Goal: Complete application form: Complete application form

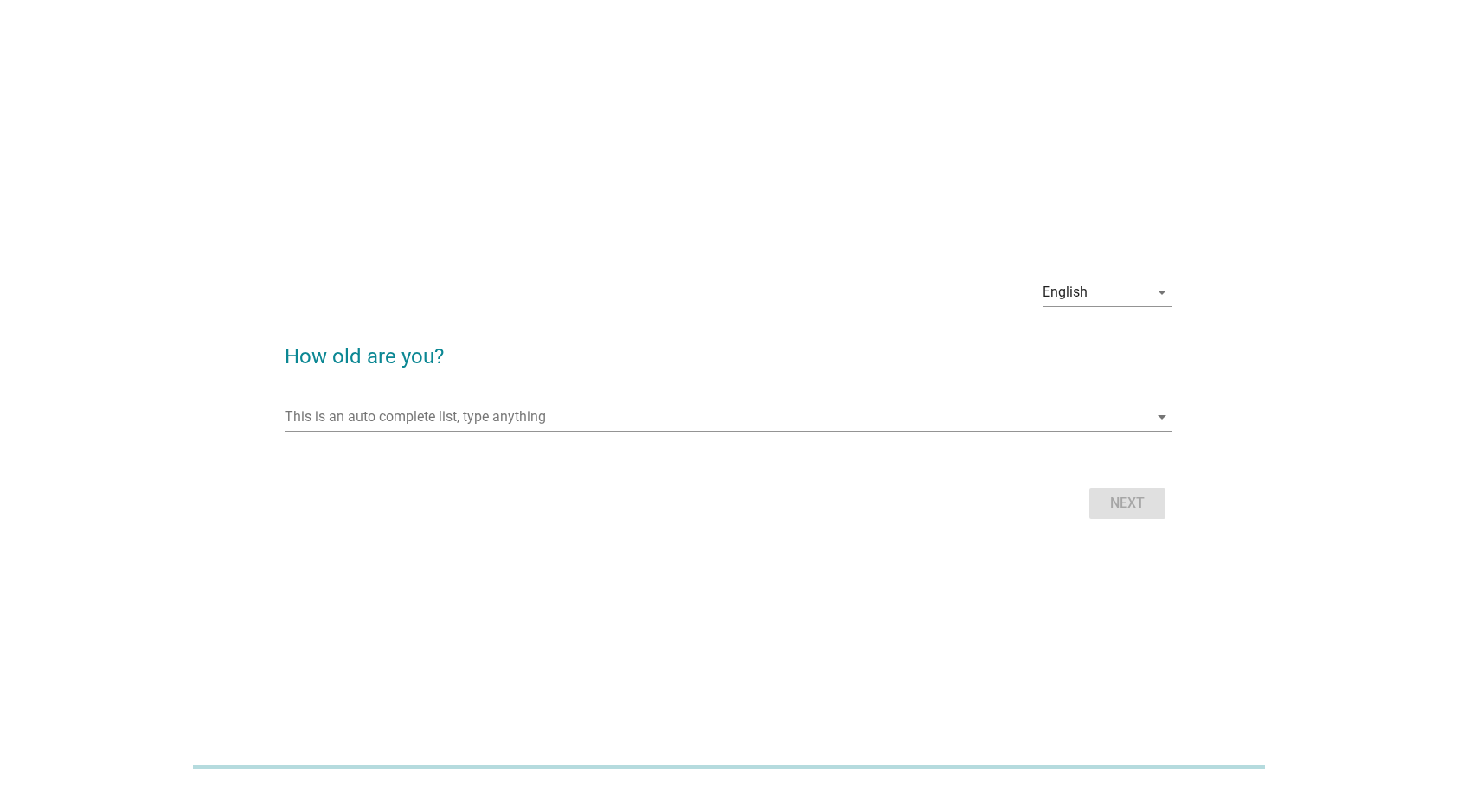
click at [784, 430] on div "This is an auto complete list, type anything arrow_drop_down" at bounding box center [729, 425] width 889 height 45
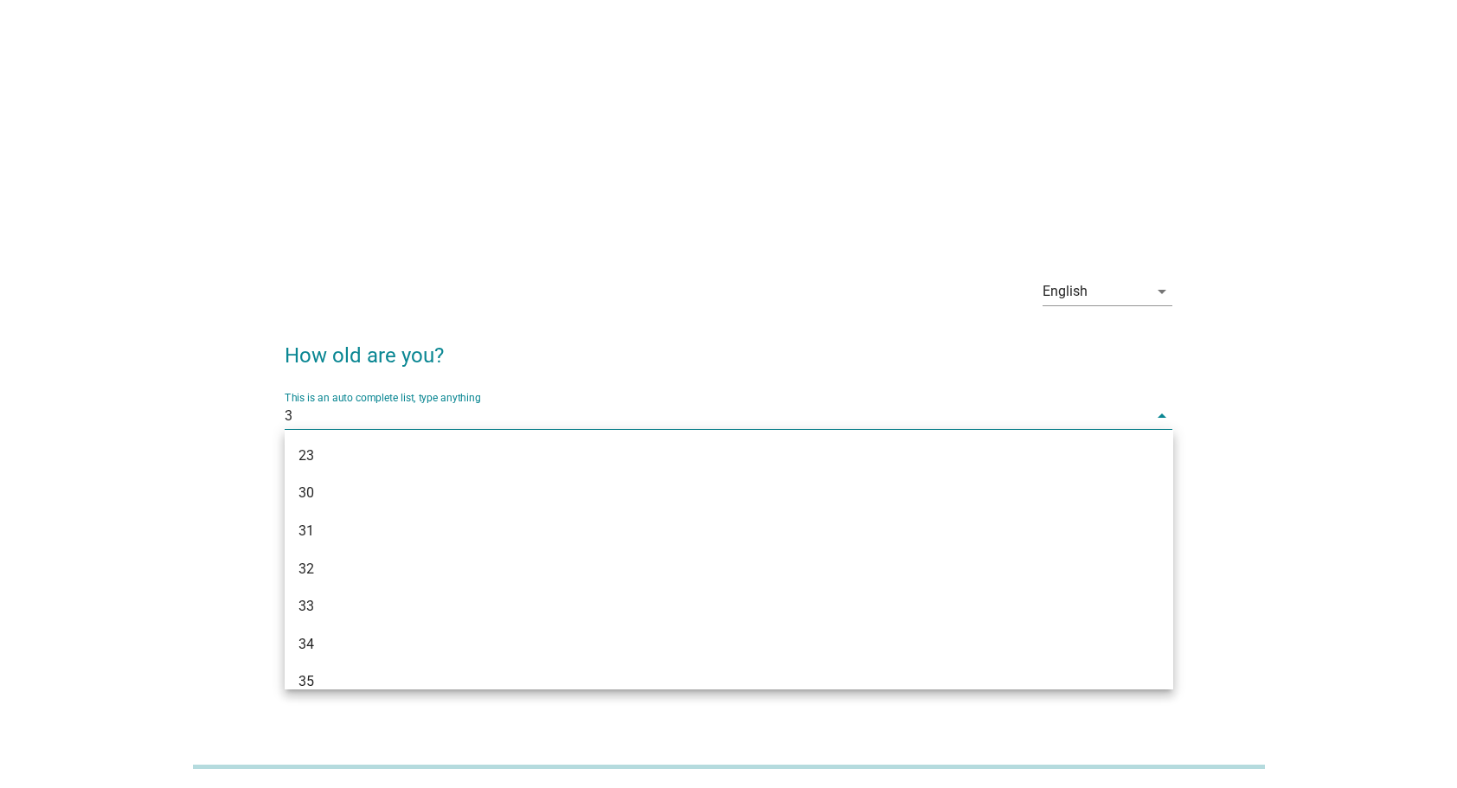
type input "37"
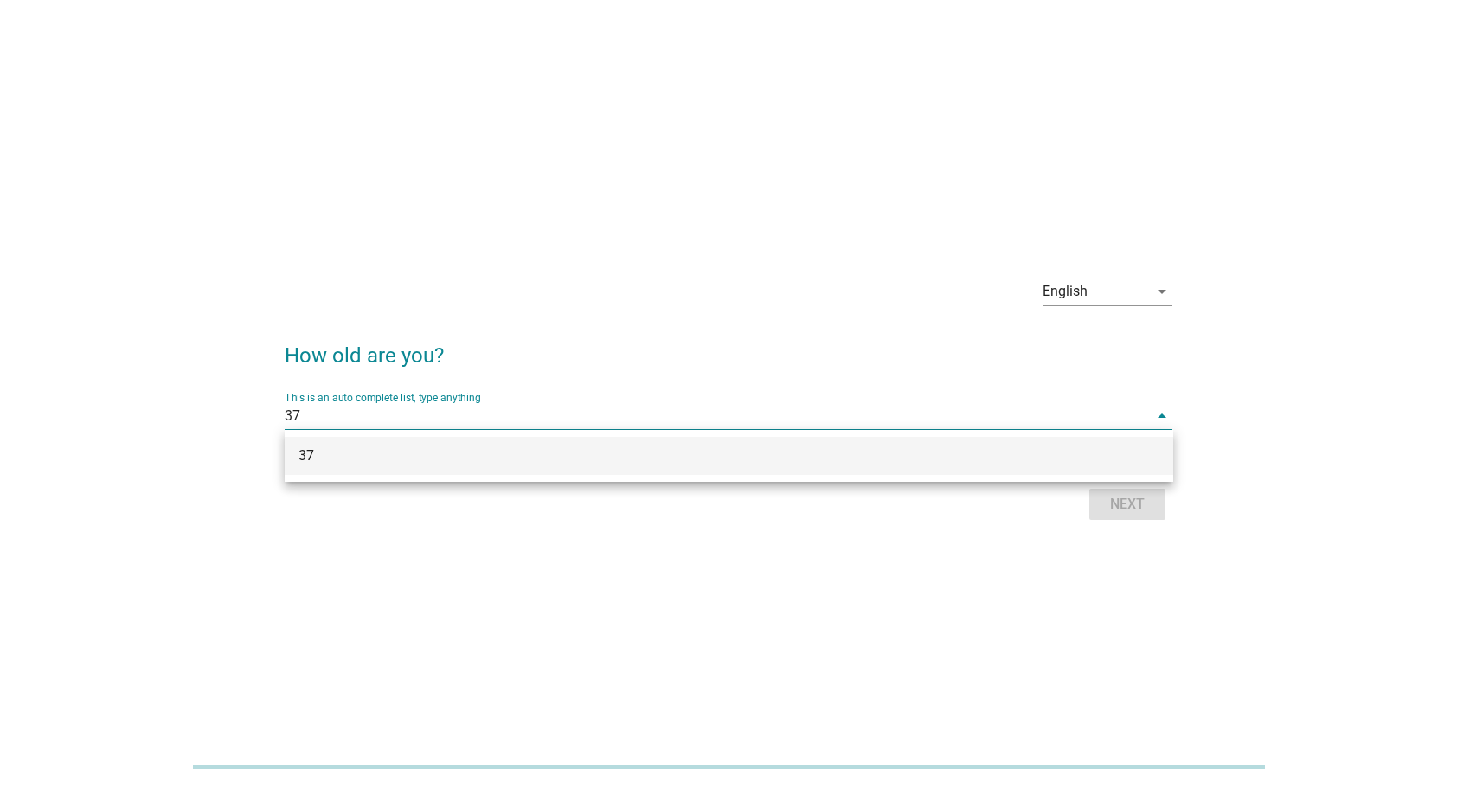
click at [749, 448] on div "37" at bounding box center [692, 456] width 789 height 21
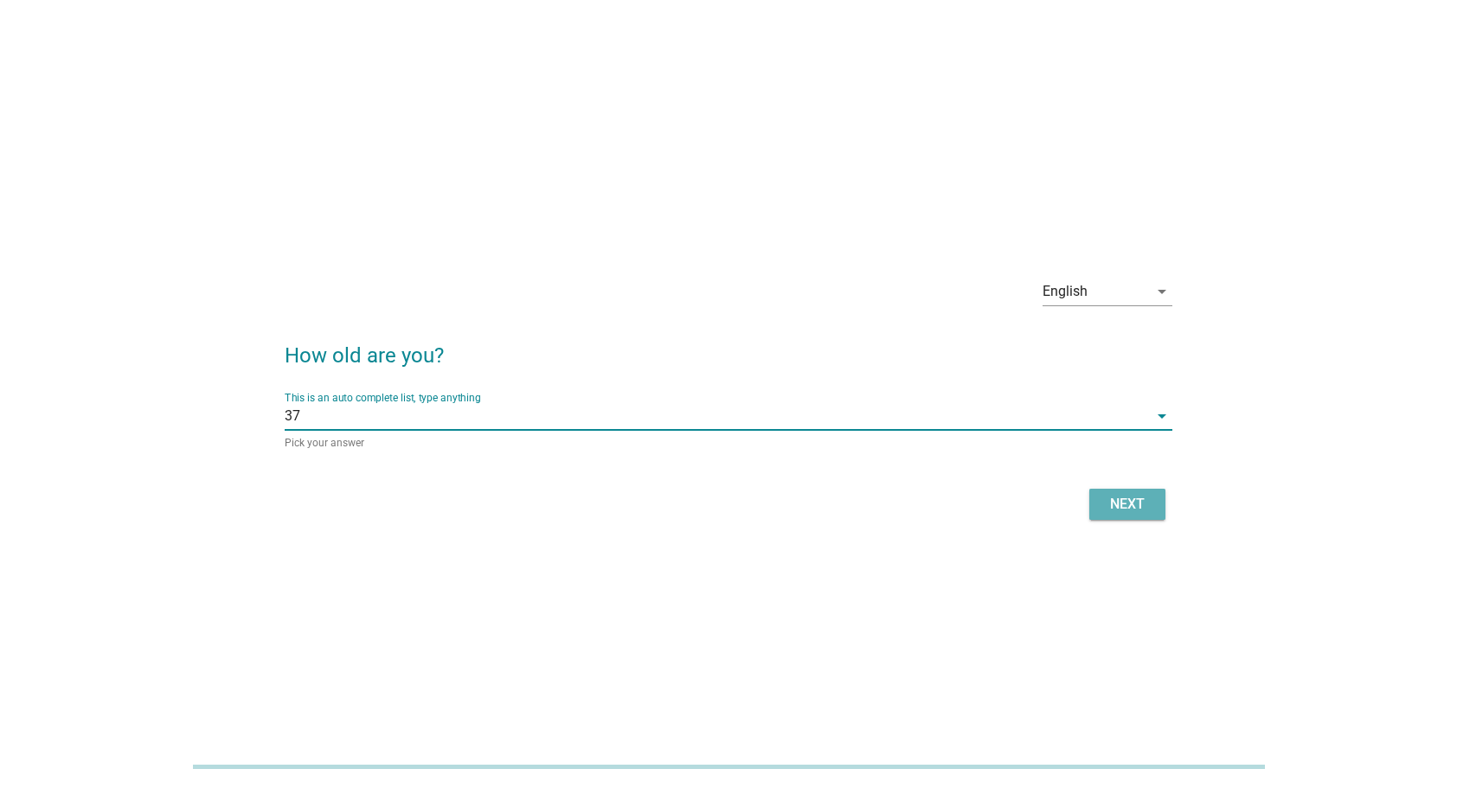
click at [1111, 500] on div "Next" at bounding box center [1127, 504] width 48 height 21
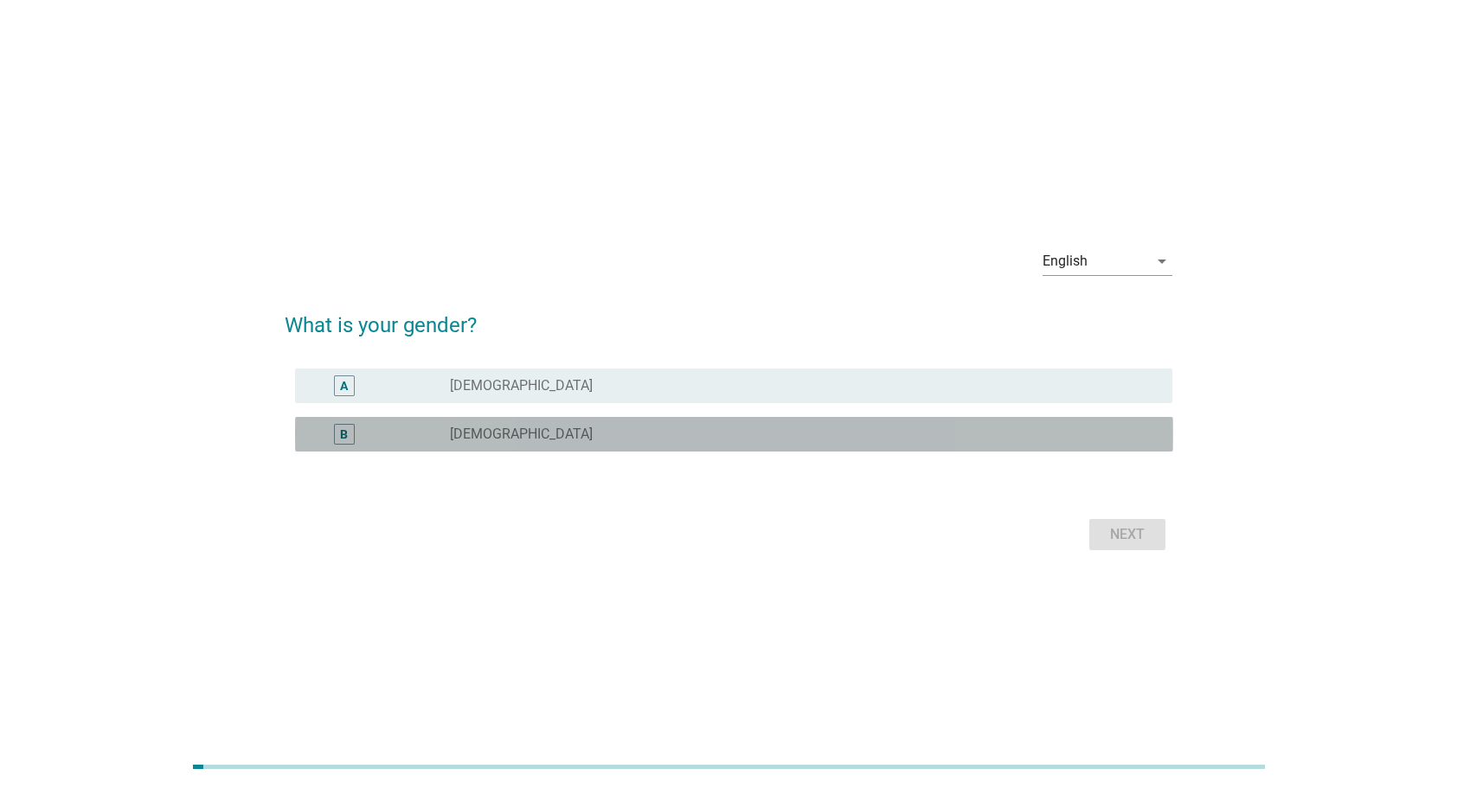
click at [733, 437] on div "radio_button_unchecked [DEMOGRAPHIC_DATA]" at bounding box center [797, 434] width 695 height 17
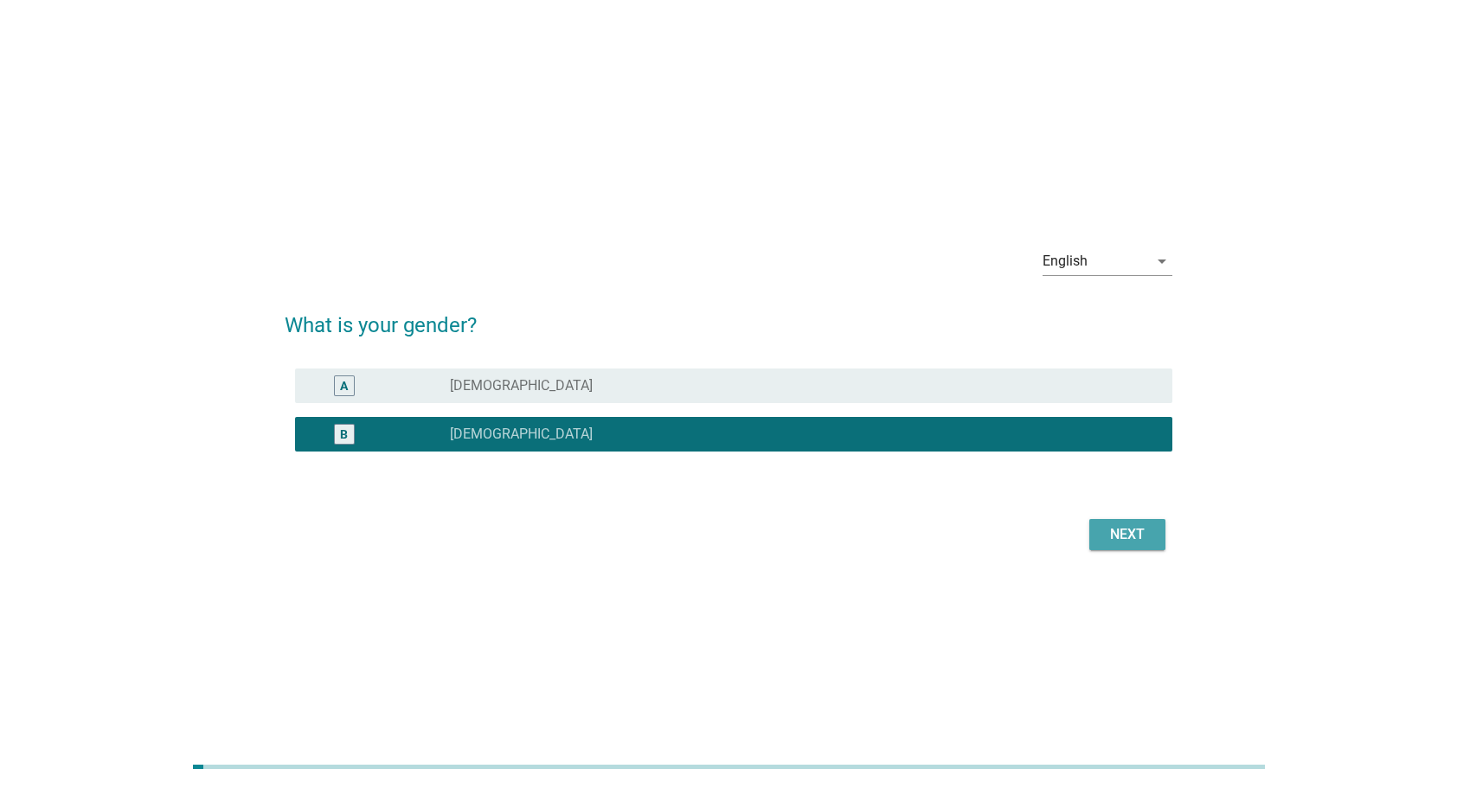
click at [1132, 542] on div "Next" at bounding box center [1127, 534] width 48 height 21
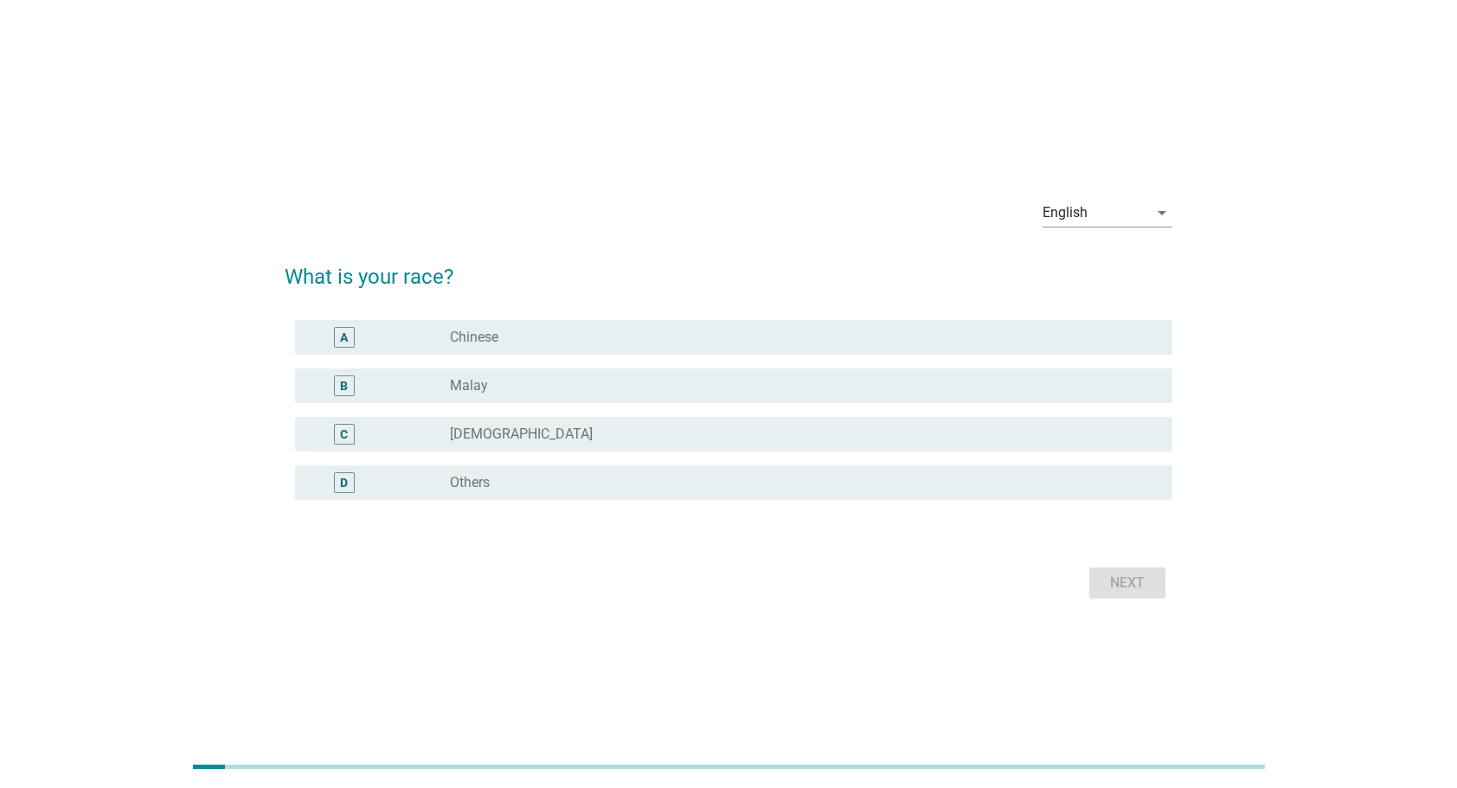
click at [691, 329] on div "radio_button_unchecked Chinese" at bounding box center [797, 337] width 695 height 17
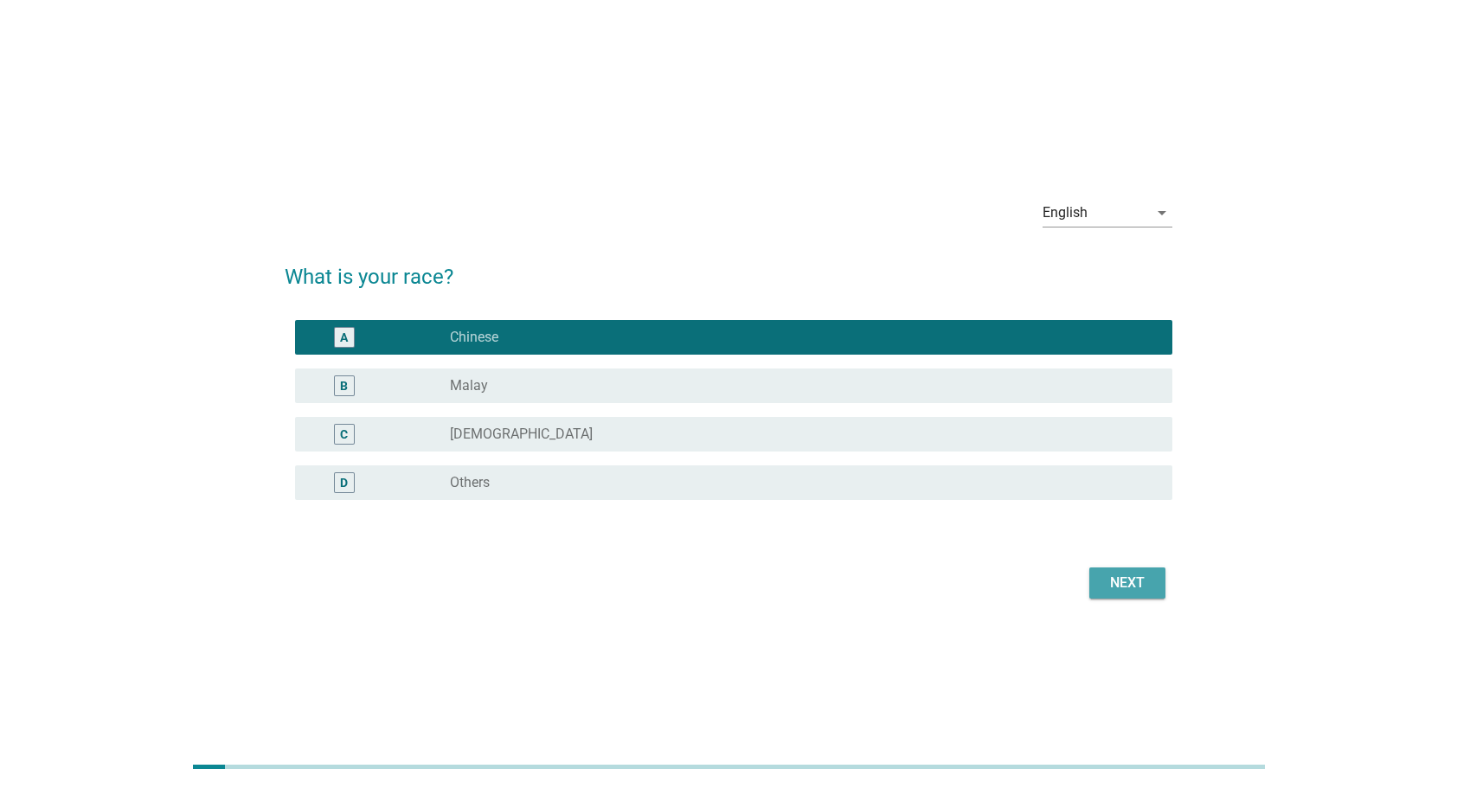
click at [1106, 587] on div "Next" at bounding box center [1127, 583] width 48 height 21
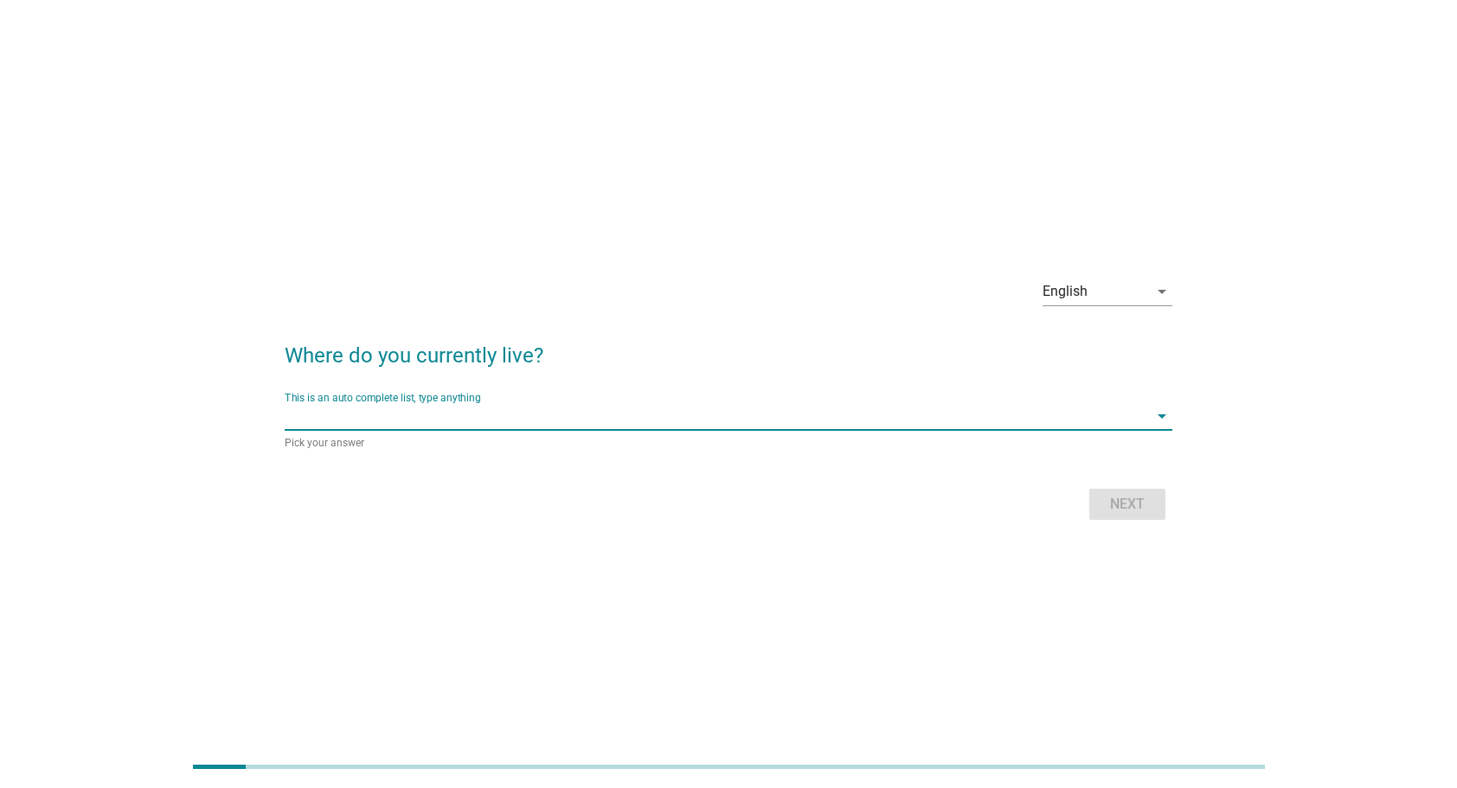
click at [702, 422] on input "This is an auto complete list, type anything" at bounding box center [717, 416] width 864 height 28
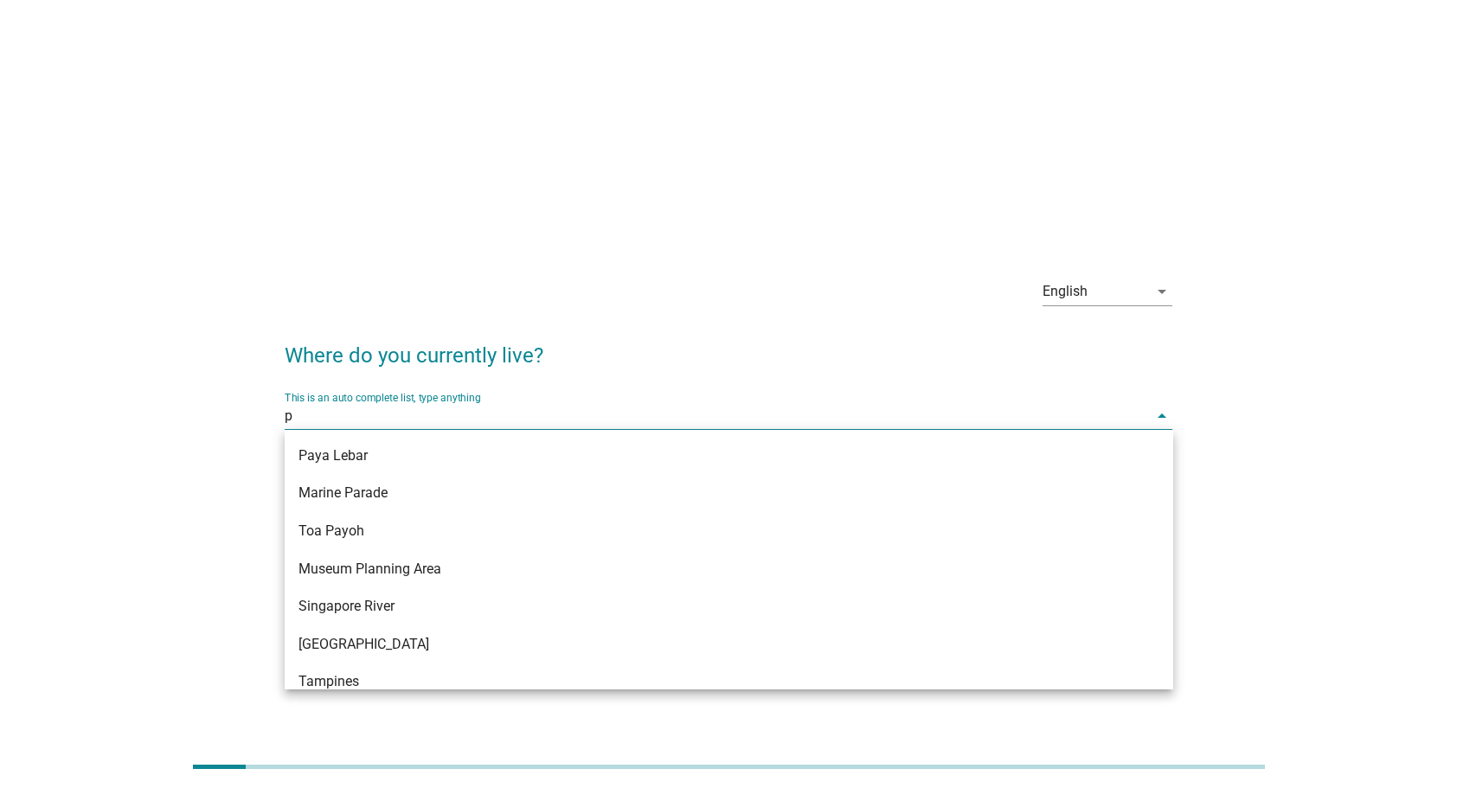
type input "pu"
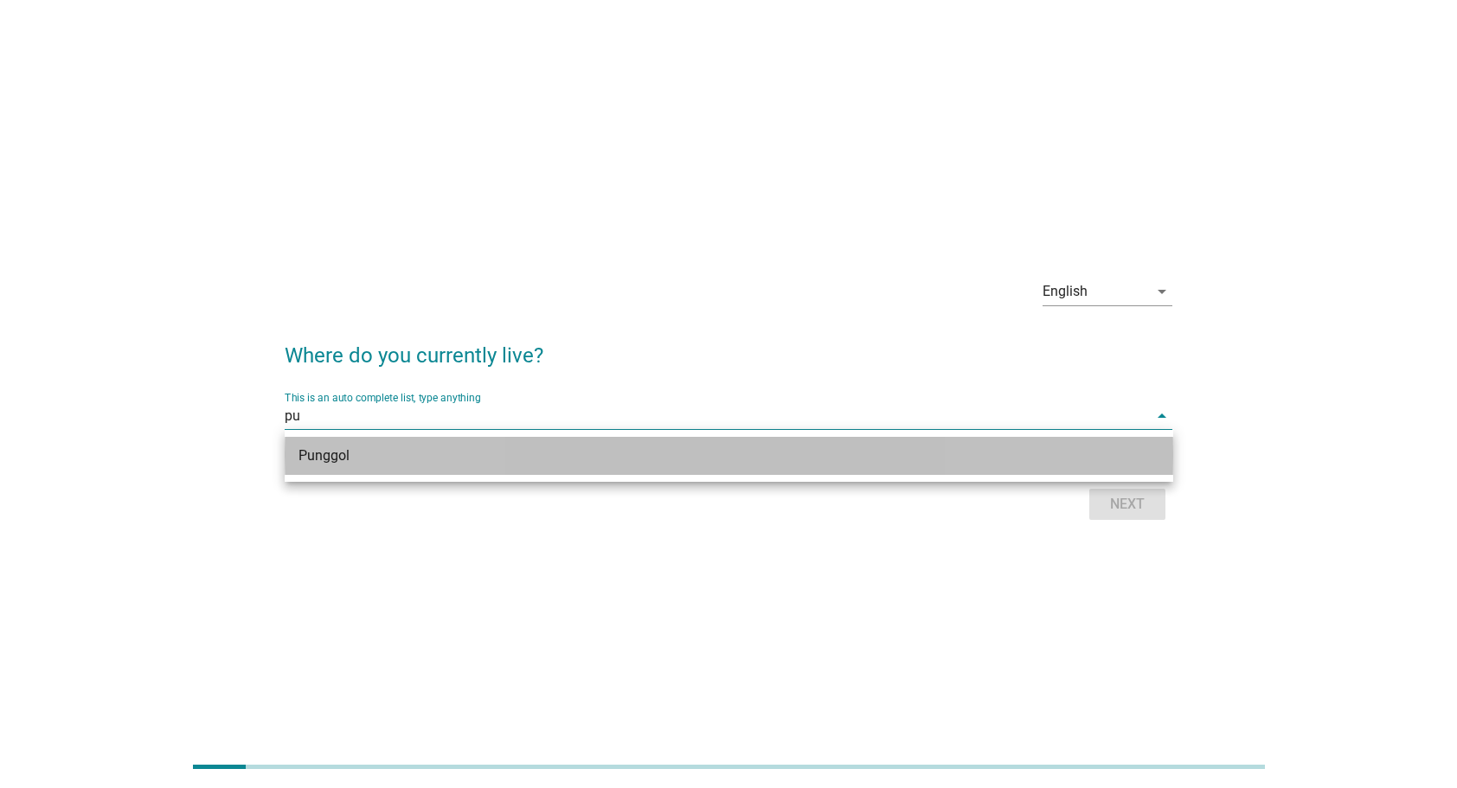
click at [680, 450] on div "Punggol" at bounding box center [692, 456] width 789 height 21
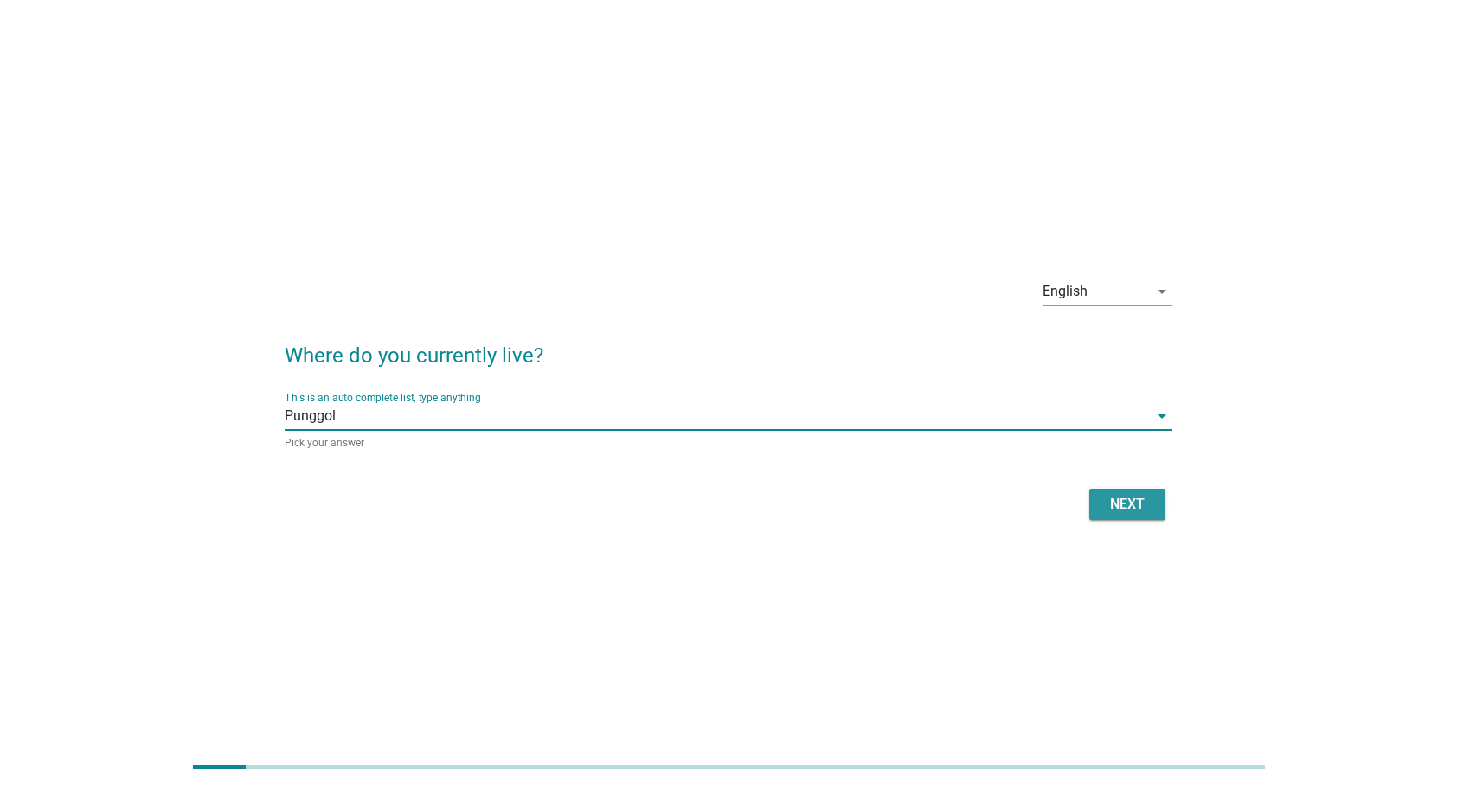
click at [1113, 503] on div "Next" at bounding box center [1127, 504] width 48 height 21
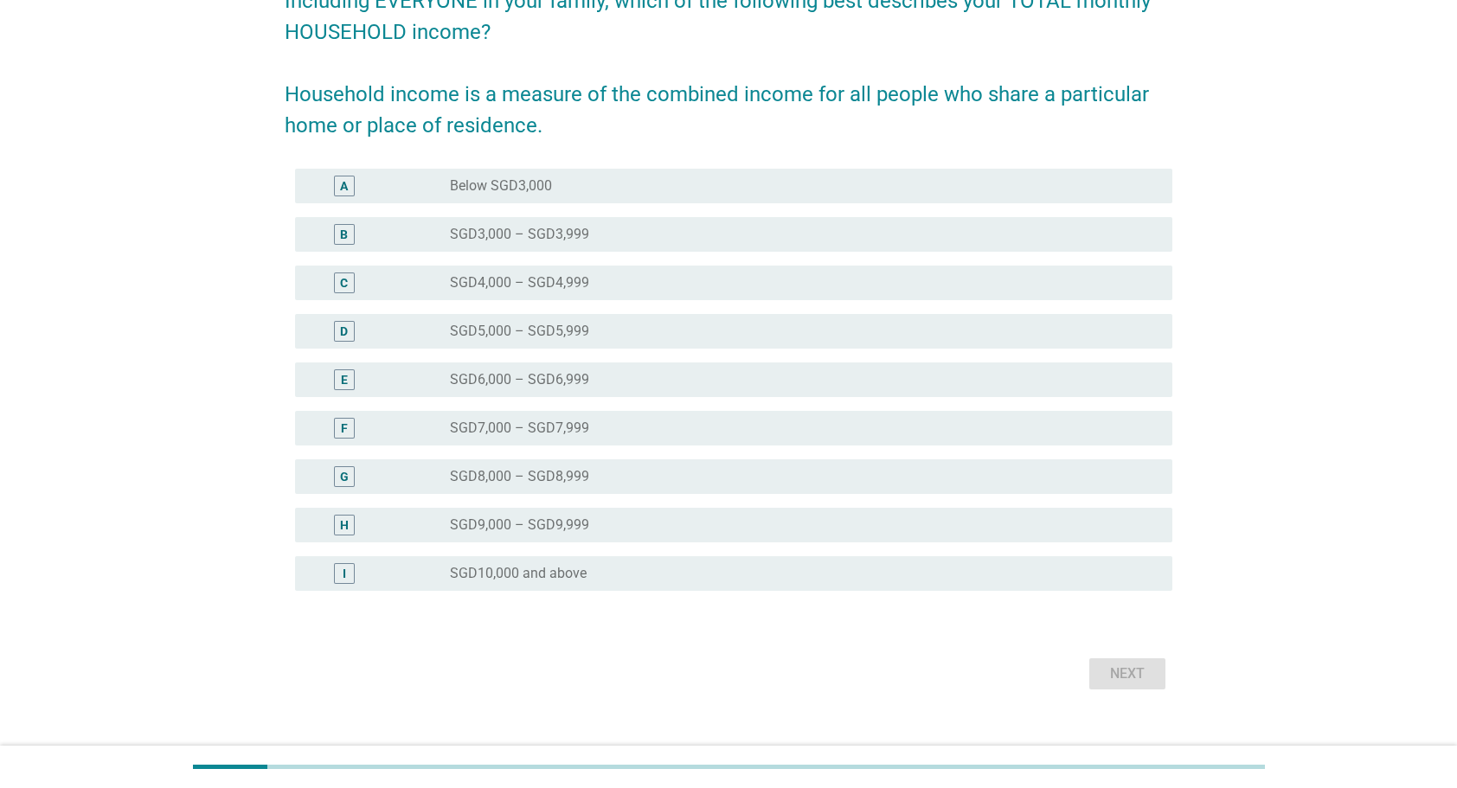
scroll to position [192, 0]
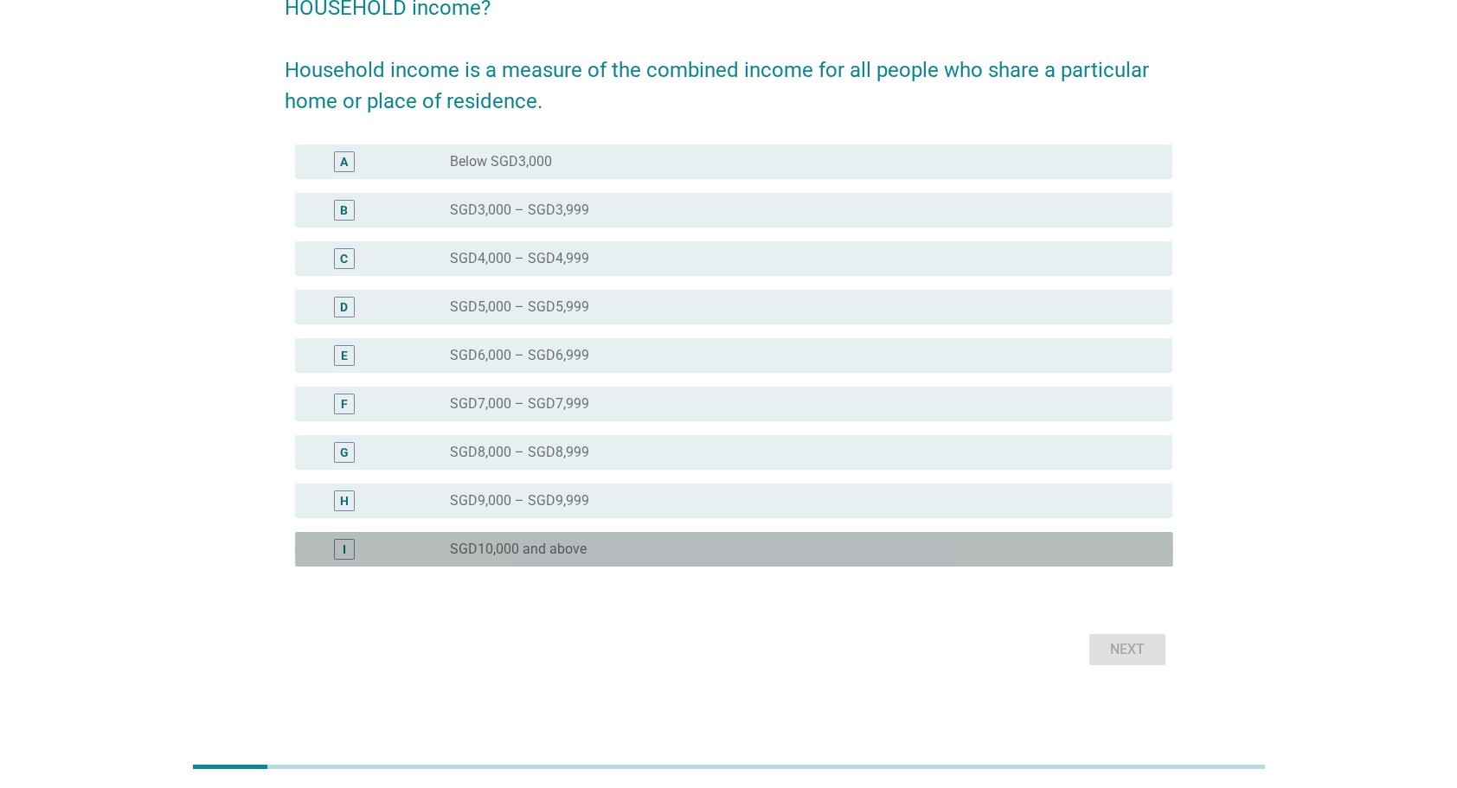
click at [578, 555] on label "SGD10,000 and above" at bounding box center [518, 549] width 137 height 17
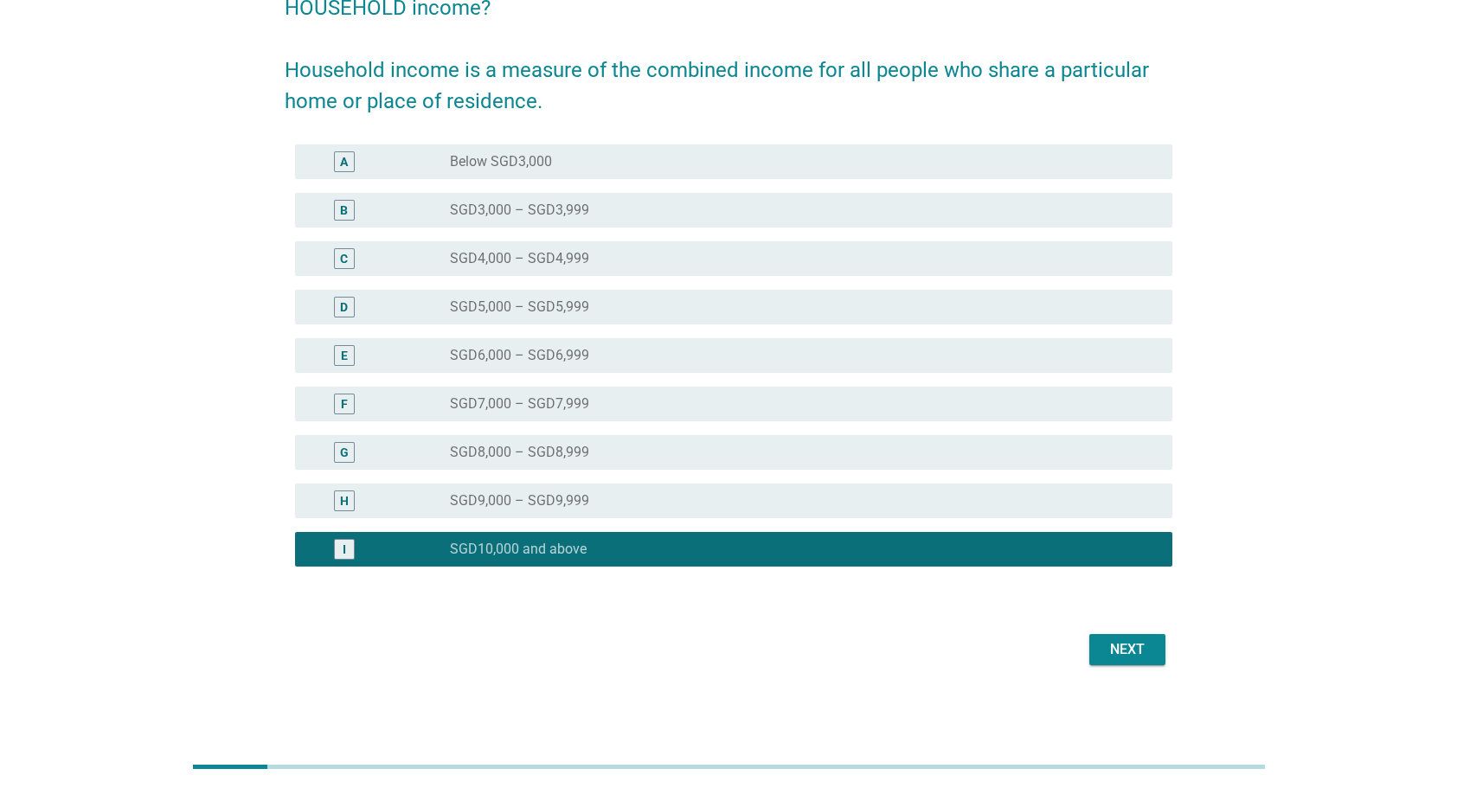
click at [1112, 645] on div "Next" at bounding box center [1127, 649] width 48 height 21
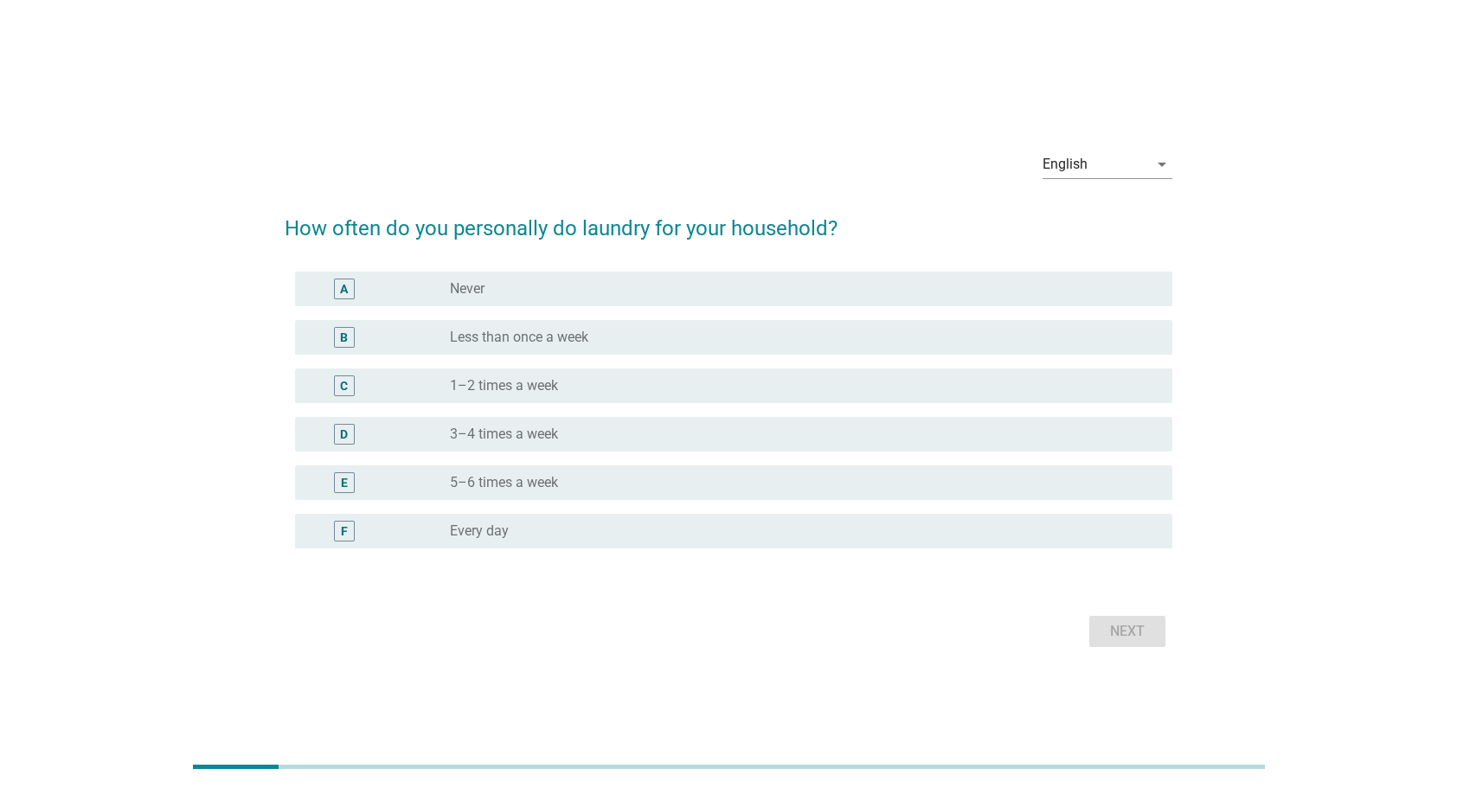
click at [558, 440] on label "3–4 times a week" at bounding box center [504, 434] width 108 height 17
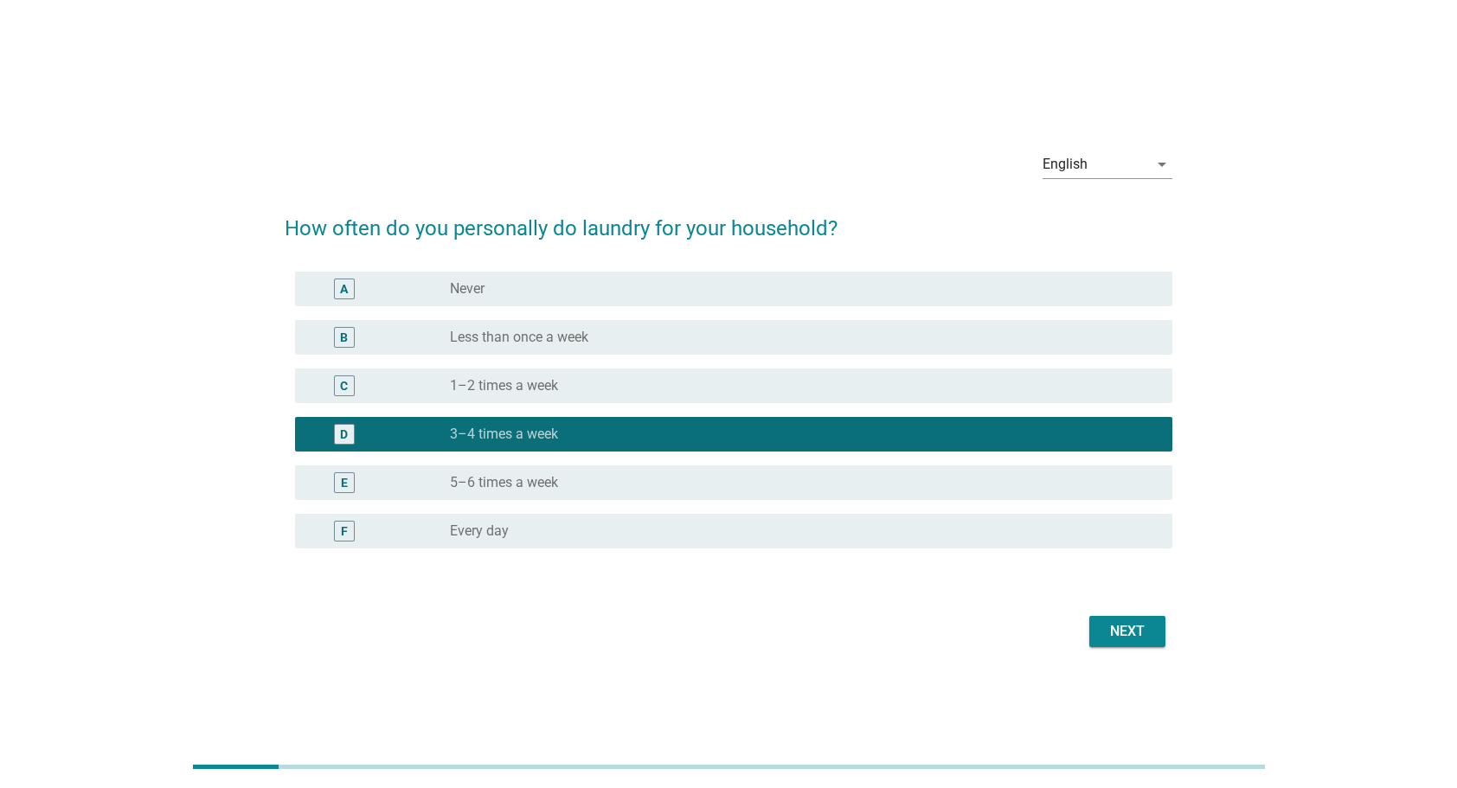
click at [1111, 642] on button "Next" at bounding box center [1127, 631] width 76 height 31
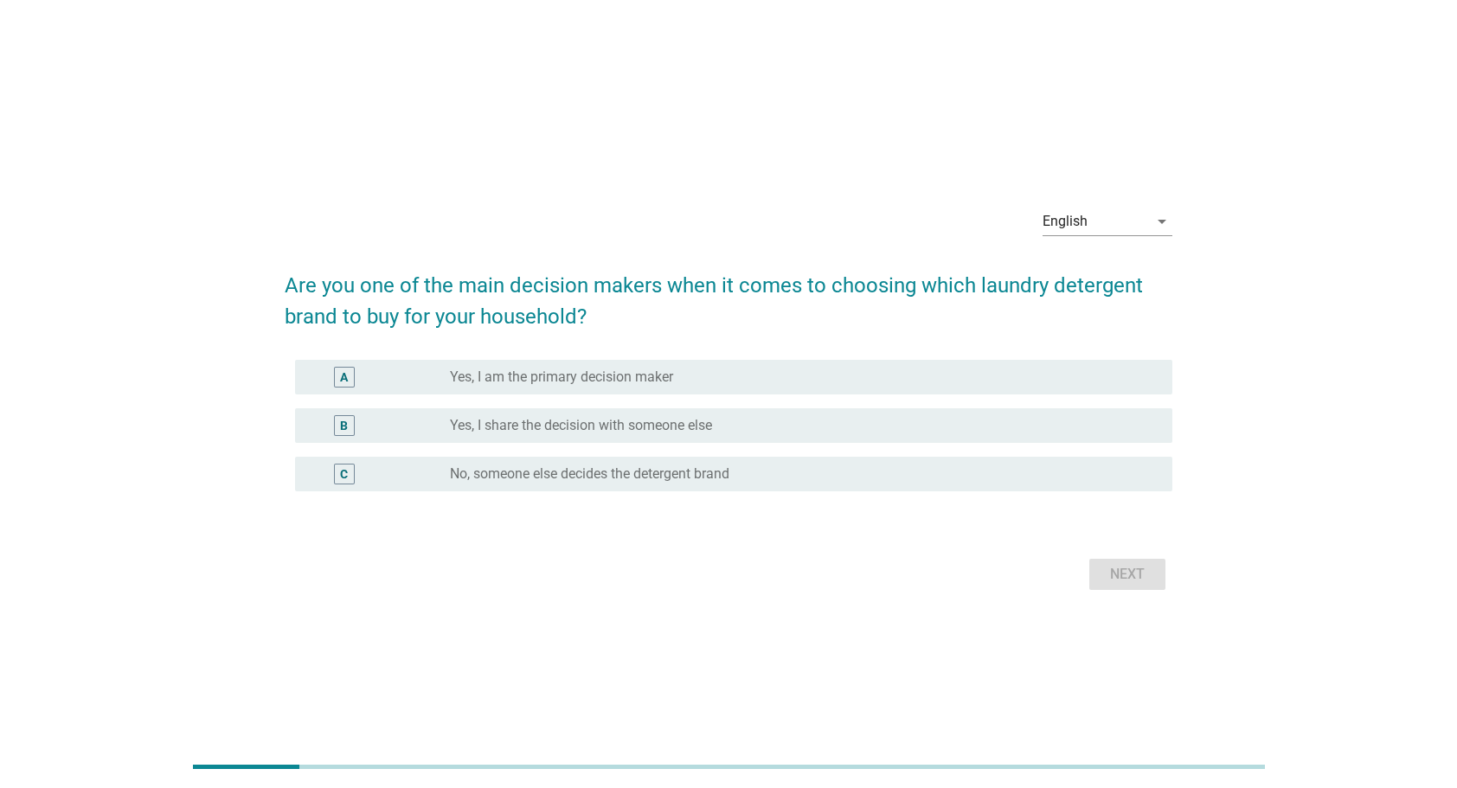
click at [711, 415] on div "radio_button_unchecked Yes, I share the decision with someone else" at bounding box center [804, 425] width 709 height 21
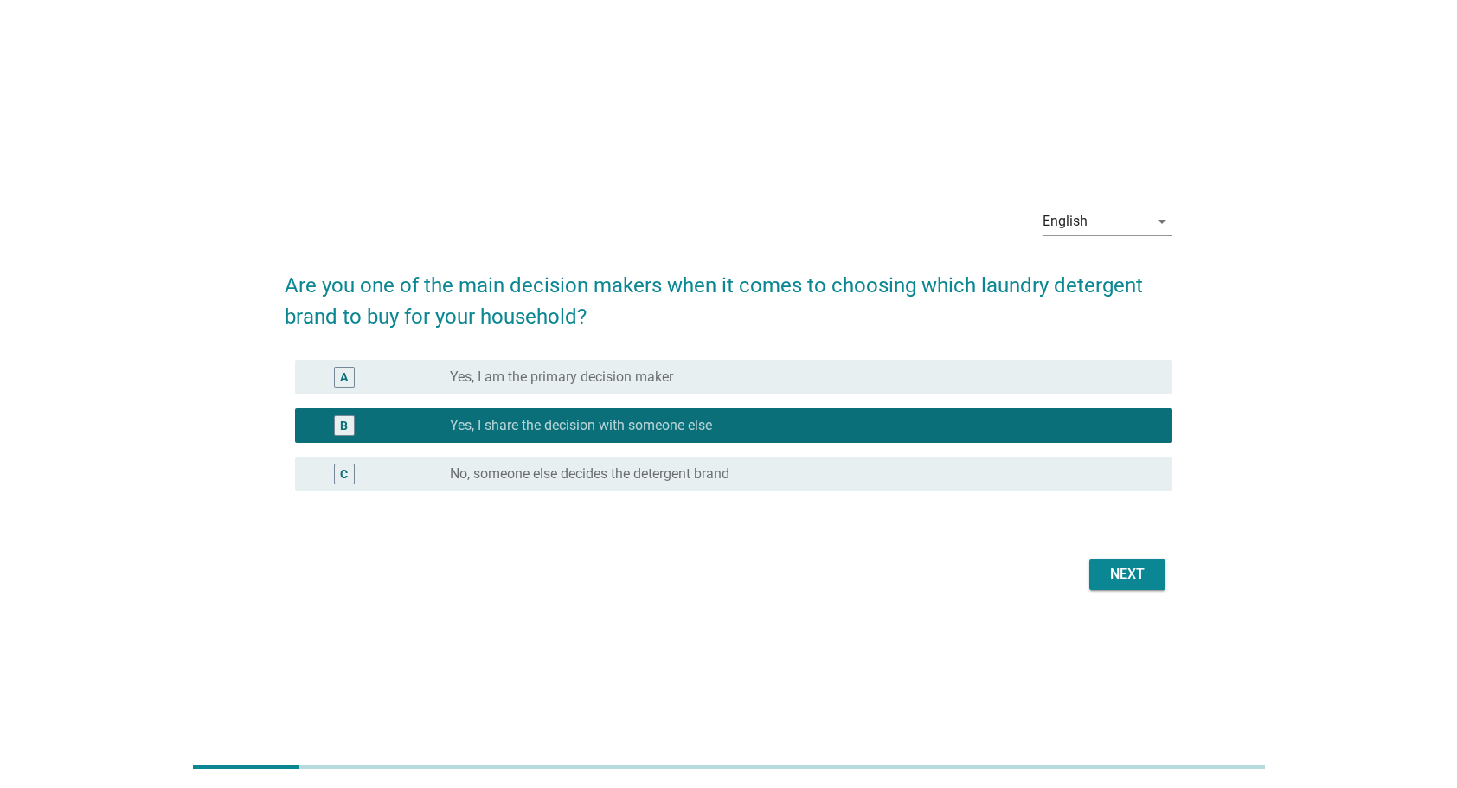
click at [1080, 542] on form "Are you one of the main decision makers when it comes to choosing which laundry…" at bounding box center [729, 424] width 889 height 343
click at [1111, 557] on div "Next" at bounding box center [729, 575] width 889 height 42
click at [1110, 562] on button "Next" at bounding box center [1127, 574] width 76 height 31
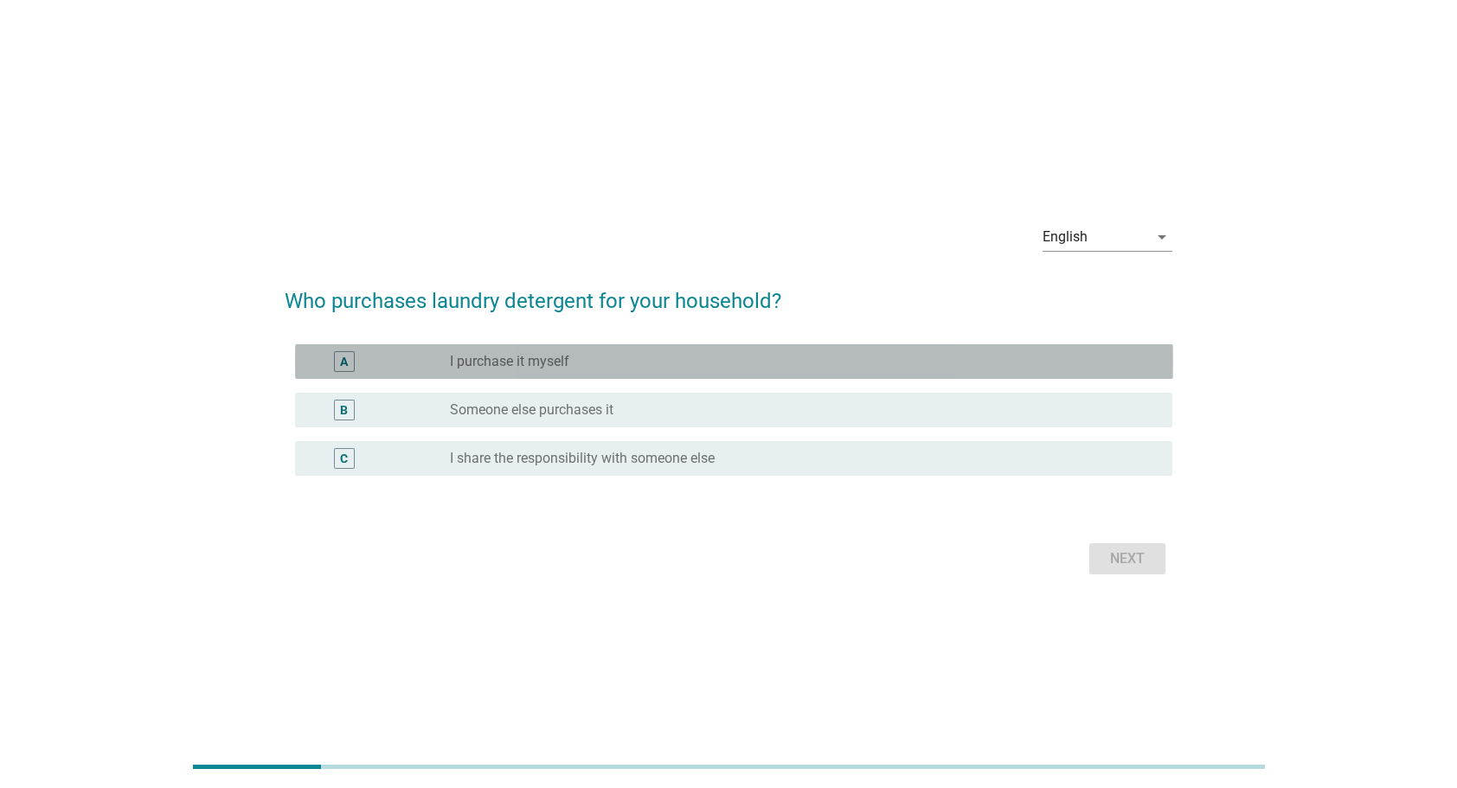
click at [724, 365] on div "radio_button_unchecked I purchase it myself" at bounding box center [797, 361] width 695 height 17
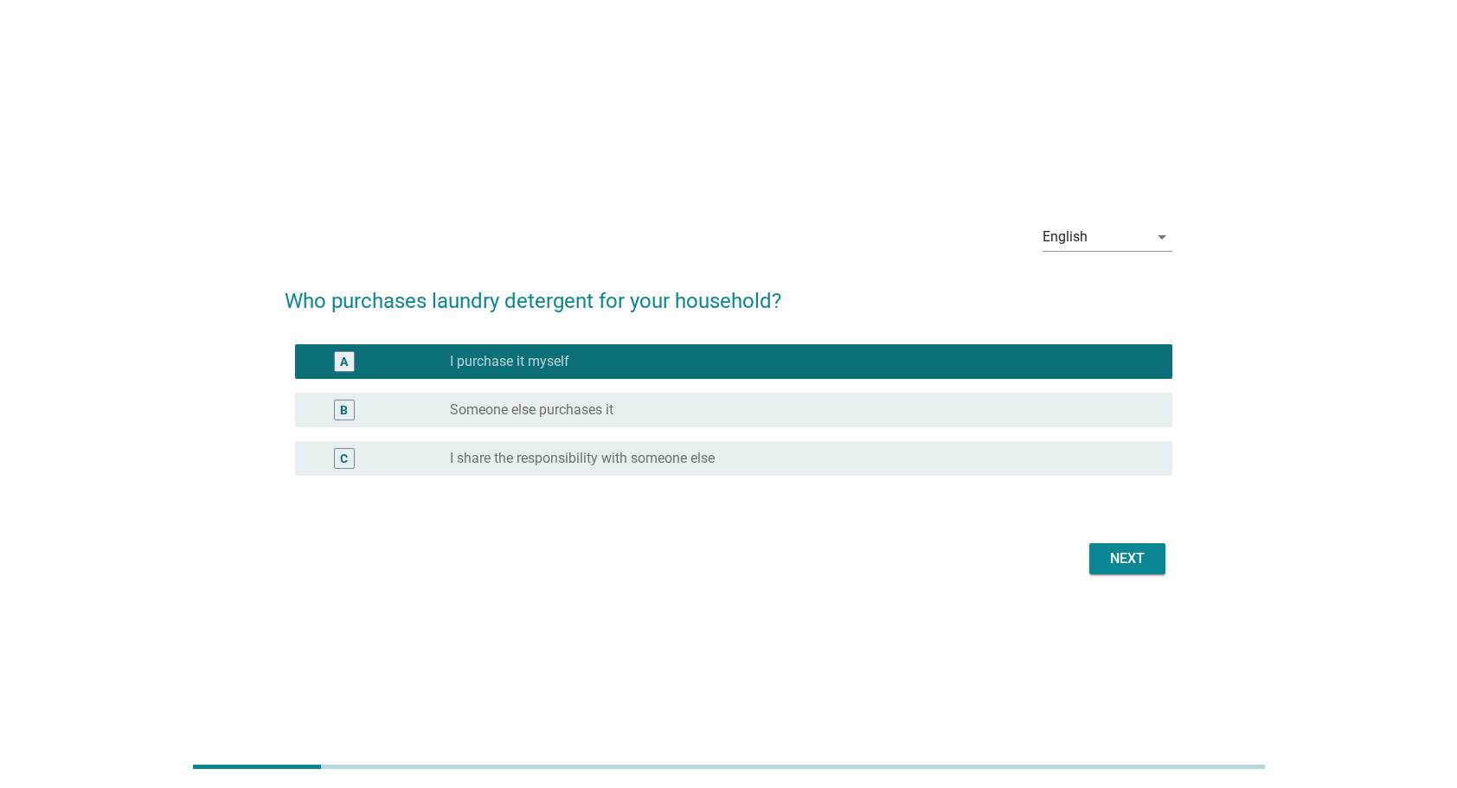
click at [1126, 567] on div "Next" at bounding box center [1127, 559] width 48 height 21
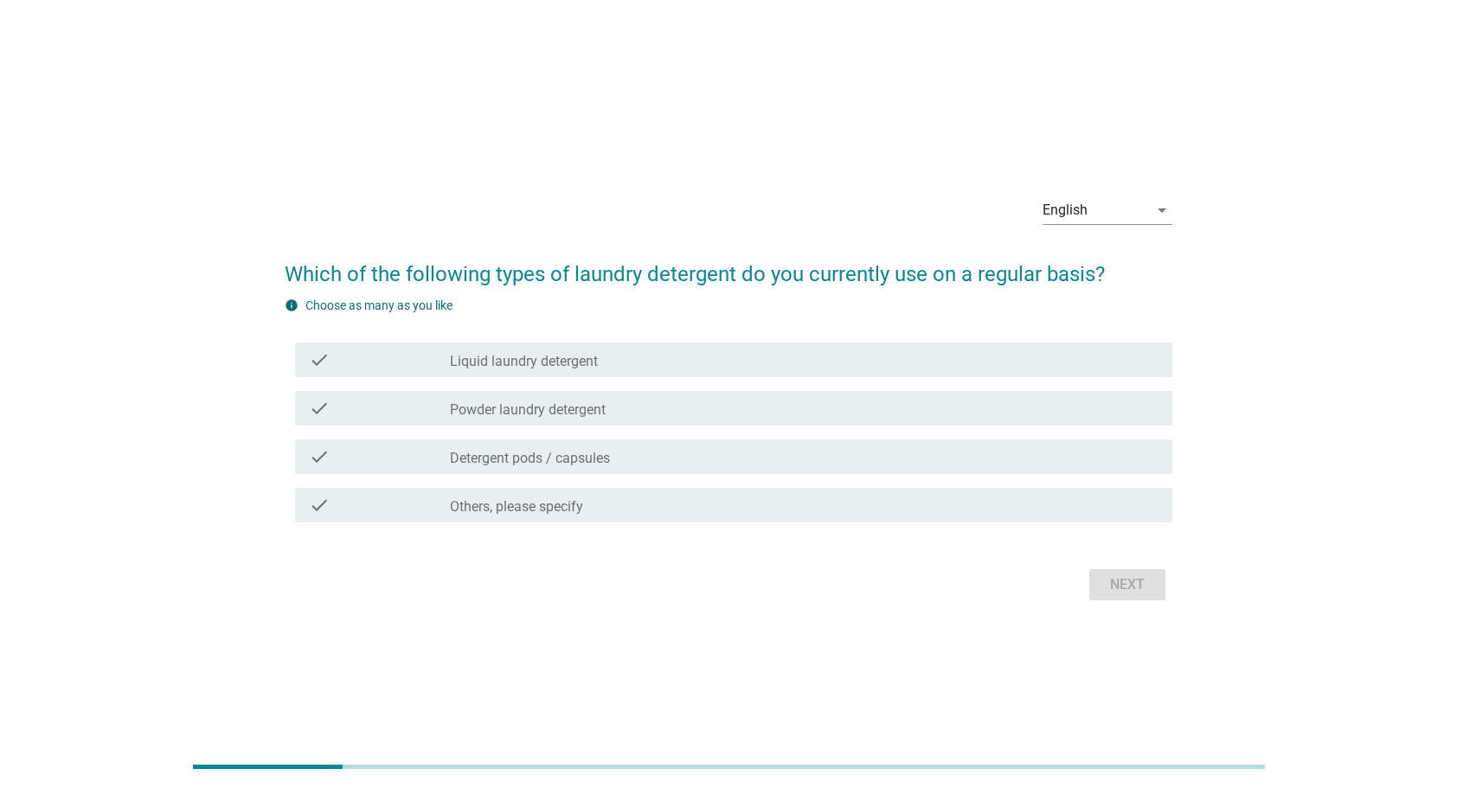
click at [732, 350] on div "check_box_outline_blank Liquid laundry detergent" at bounding box center [804, 360] width 709 height 21
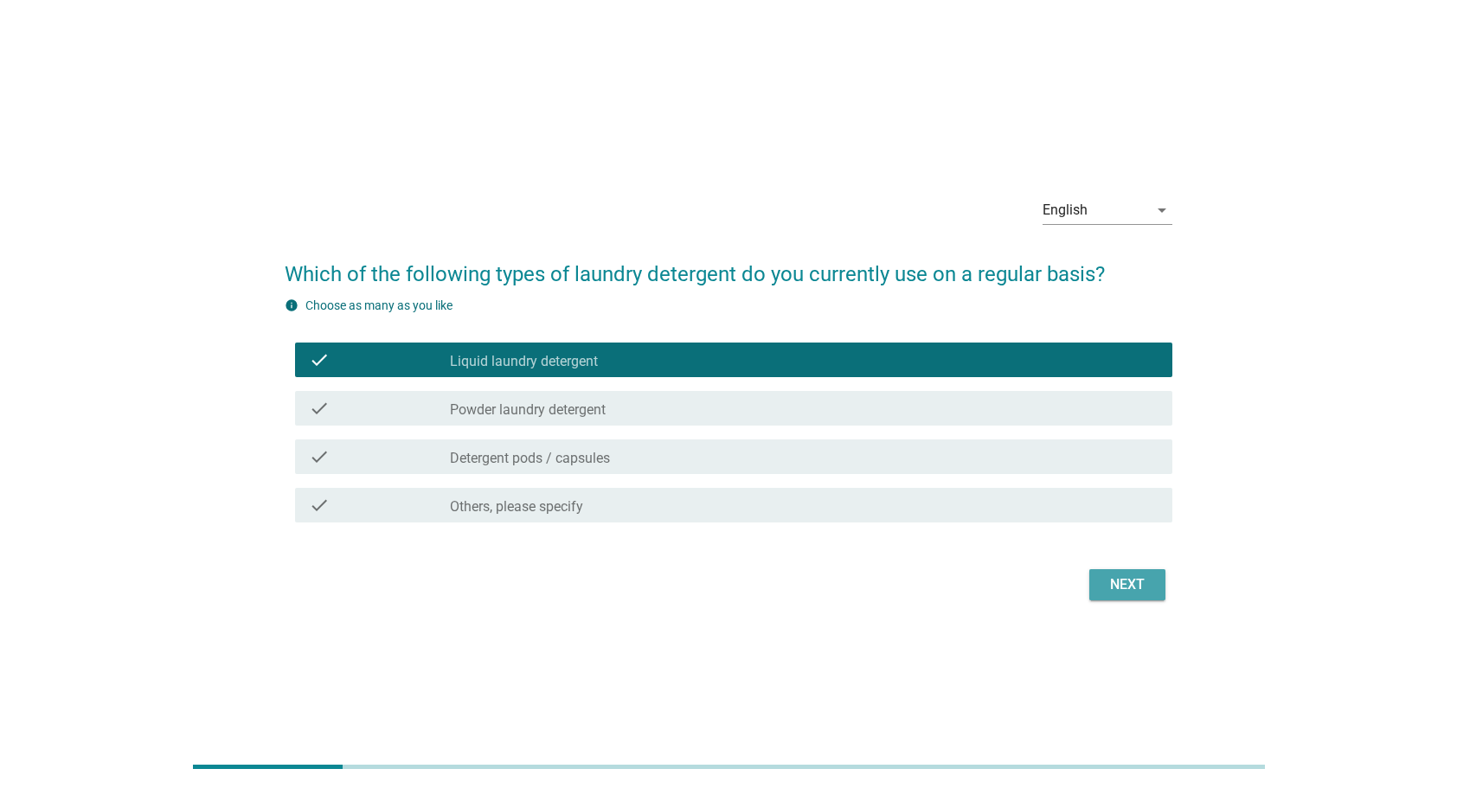
click at [1131, 581] on div "Next" at bounding box center [1127, 584] width 48 height 21
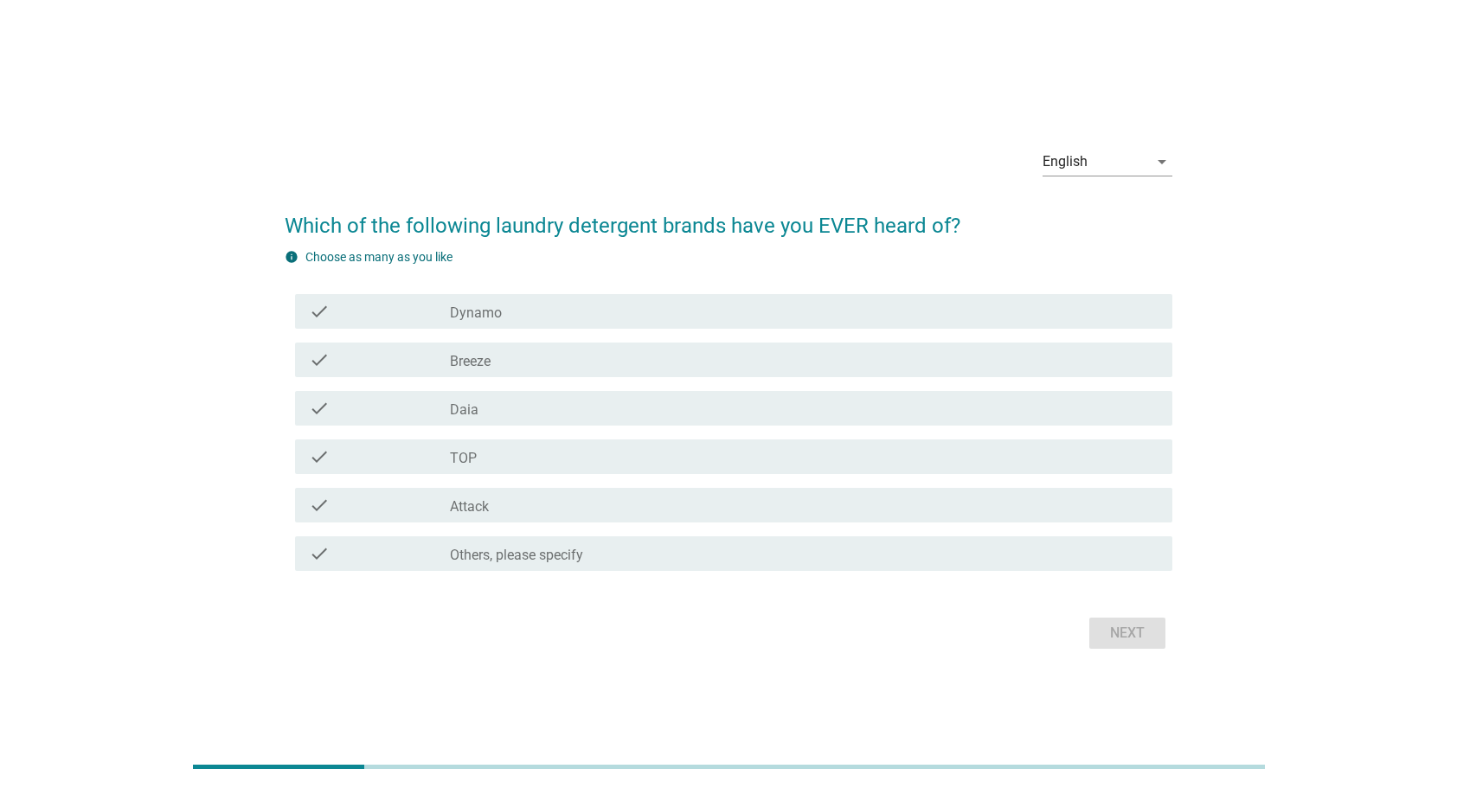
click at [567, 559] on label "Others, please specify" at bounding box center [516, 555] width 133 height 17
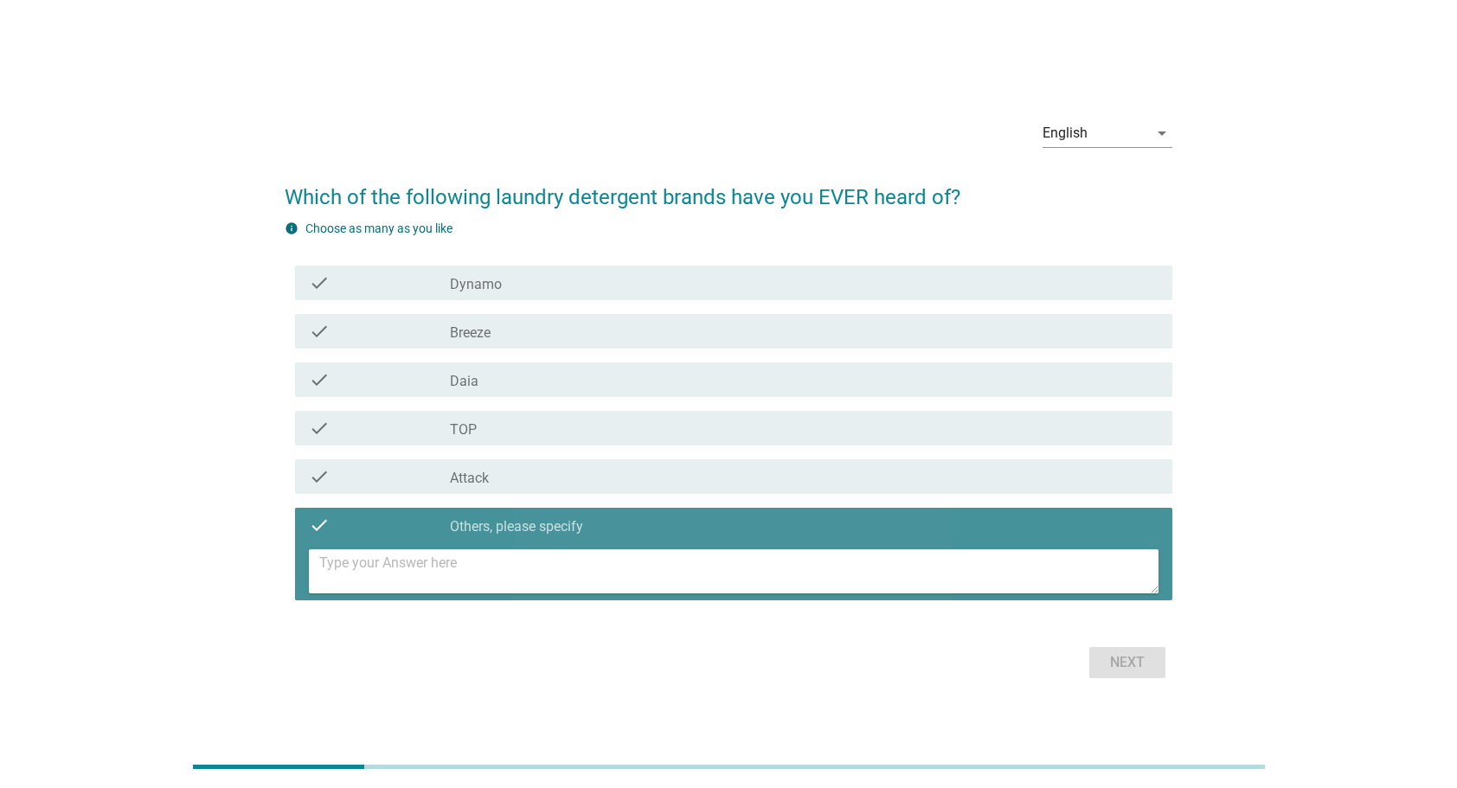
click at [699, 566] on textarea at bounding box center [739, 571] width 840 height 44
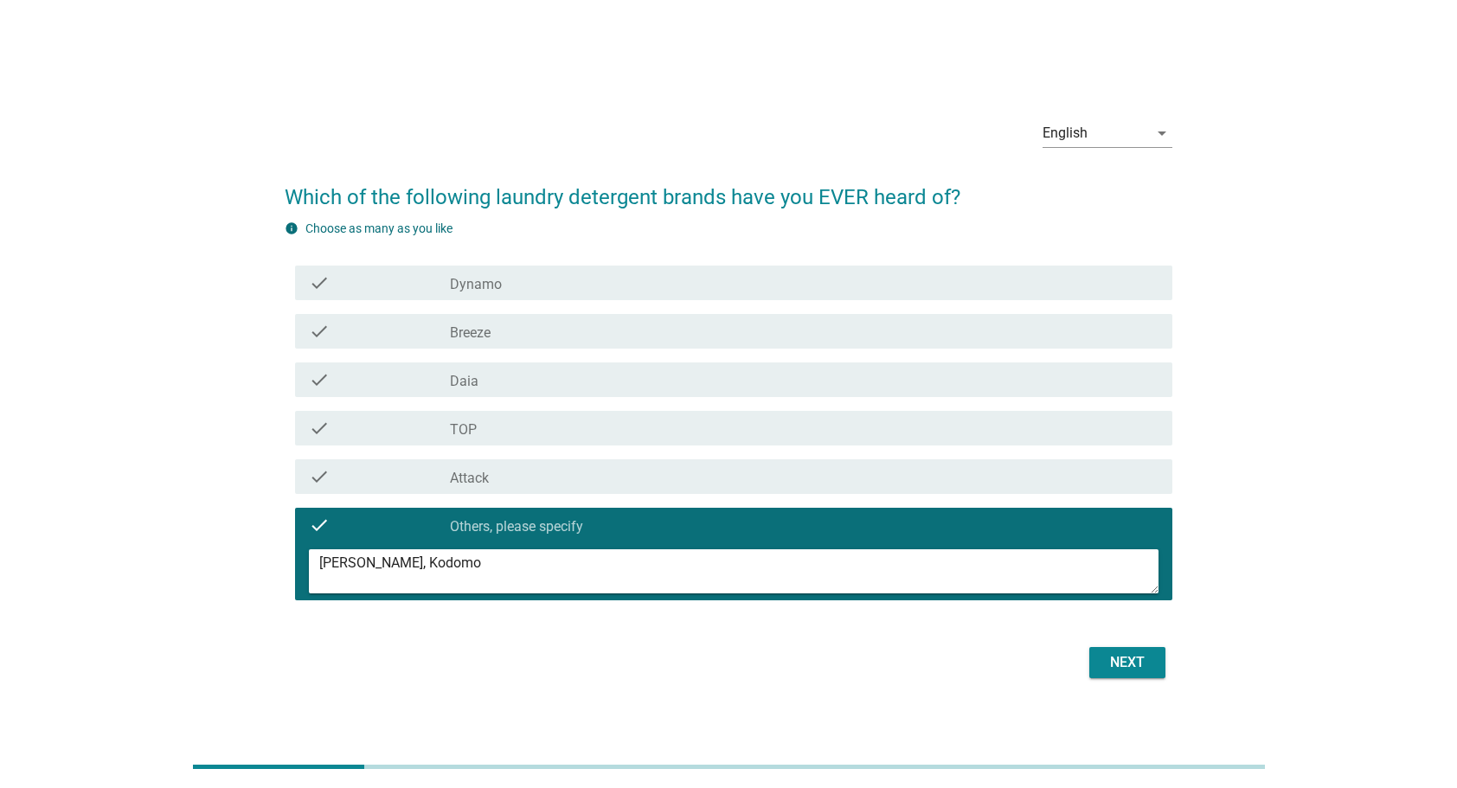
type textarea "[PERSON_NAME], Kodomo"
click at [1106, 659] on div "Next" at bounding box center [1127, 662] width 48 height 21
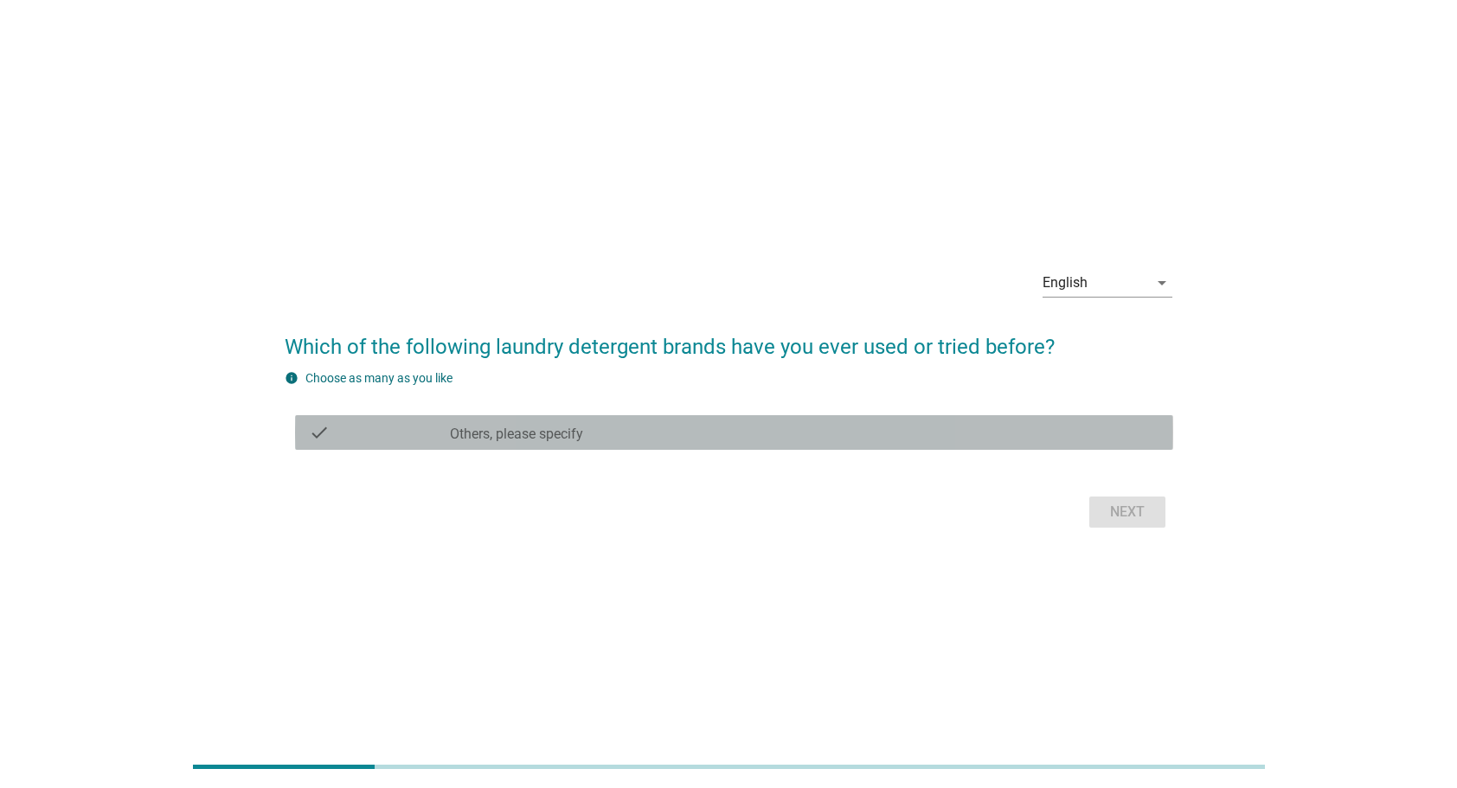
click at [807, 437] on div "check_box Others, please specify" at bounding box center [804, 432] width 709 height 21
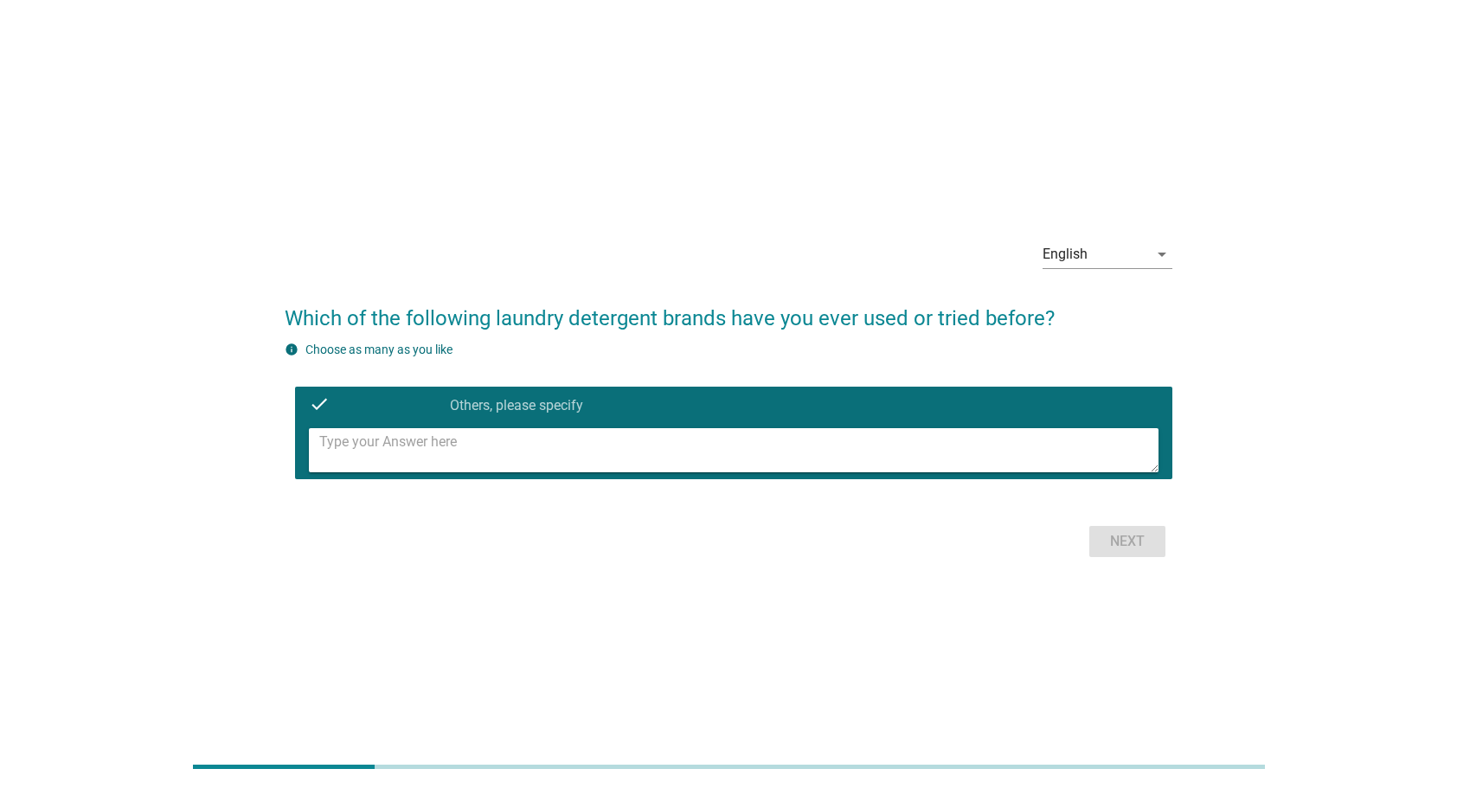
click at [809, 436] on textarea at bounding box center [739, 450] width 840 height 44
type textarea "Cloversoft"
click at [1098, 548] on button "Next" at bounding box center [1127, 541] width 76 height 31
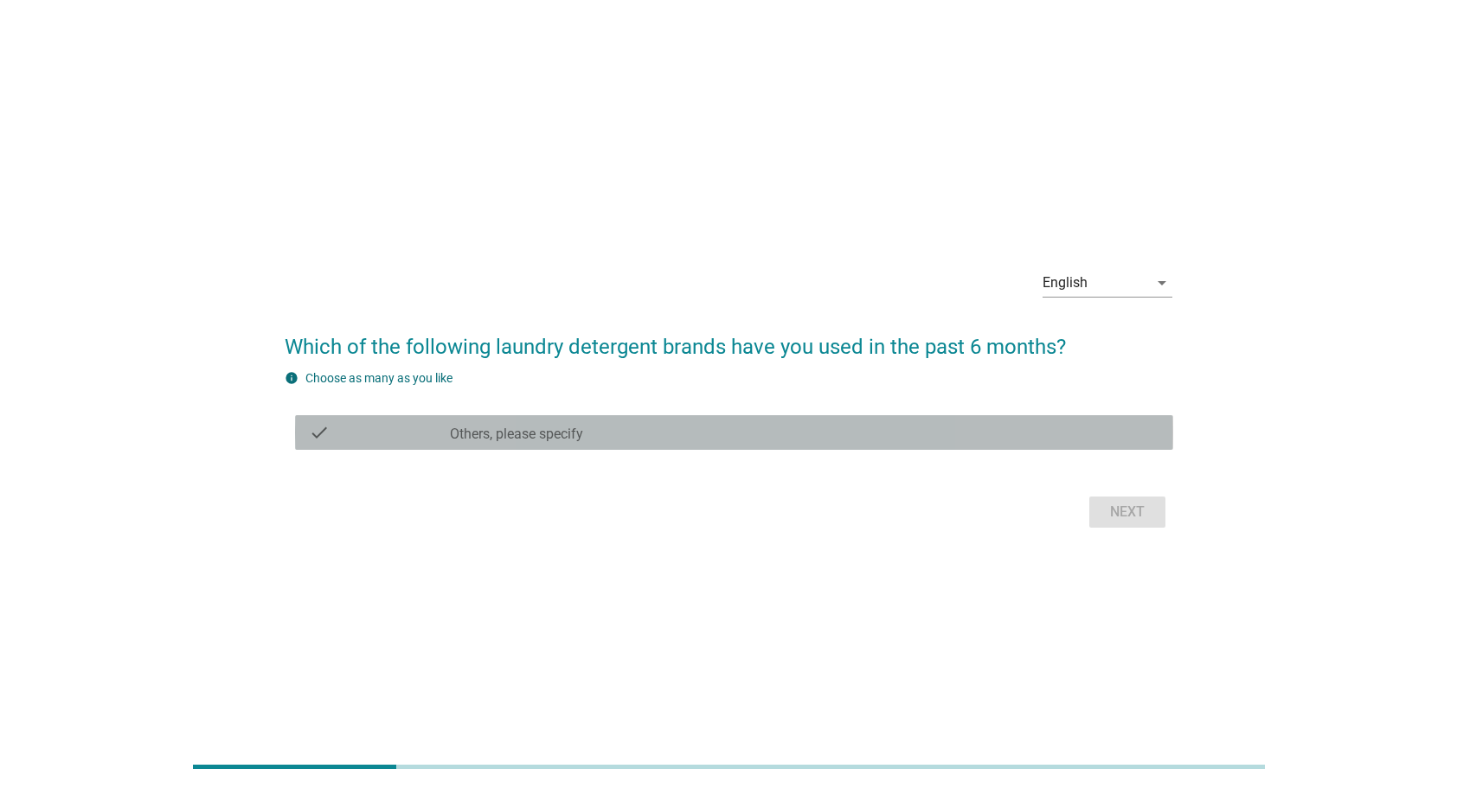
click at [932, 446] on div "check check_box Others, please specify" at bounding box center [734, 432] width 878 height 35
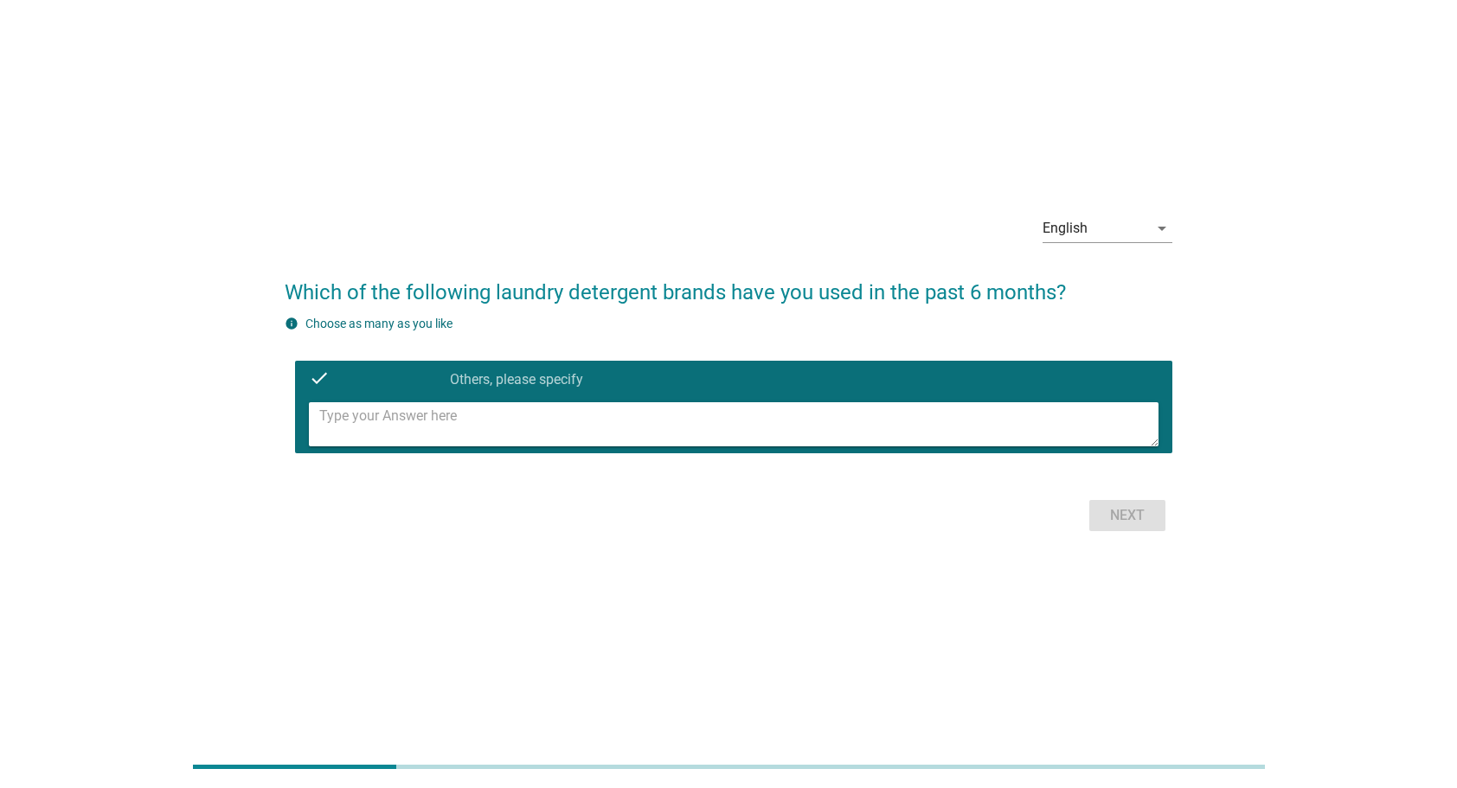
scroll to position [42, 0]
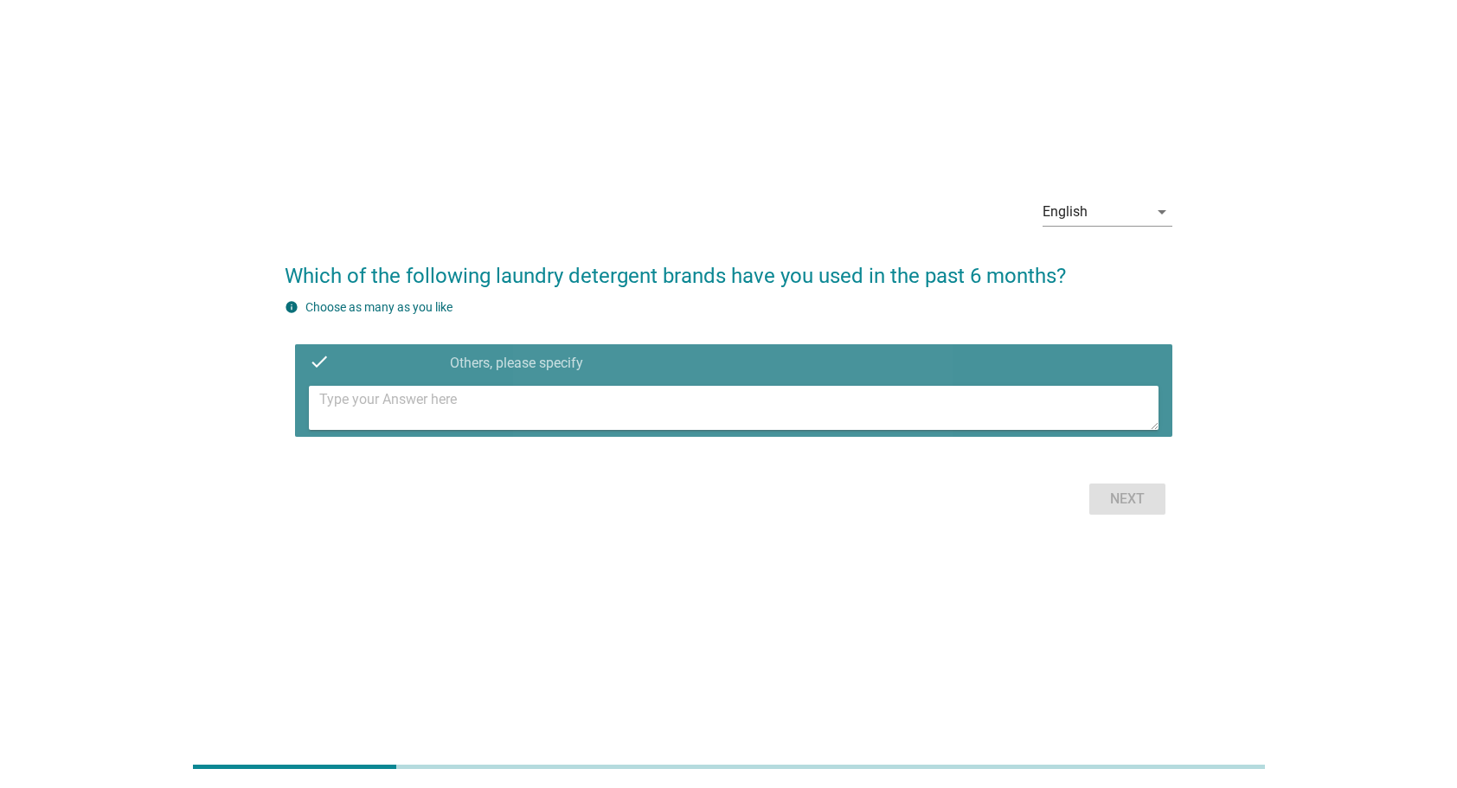
click at [893, 401] on textarea at bounding box center [739, 408] width 840 height 44
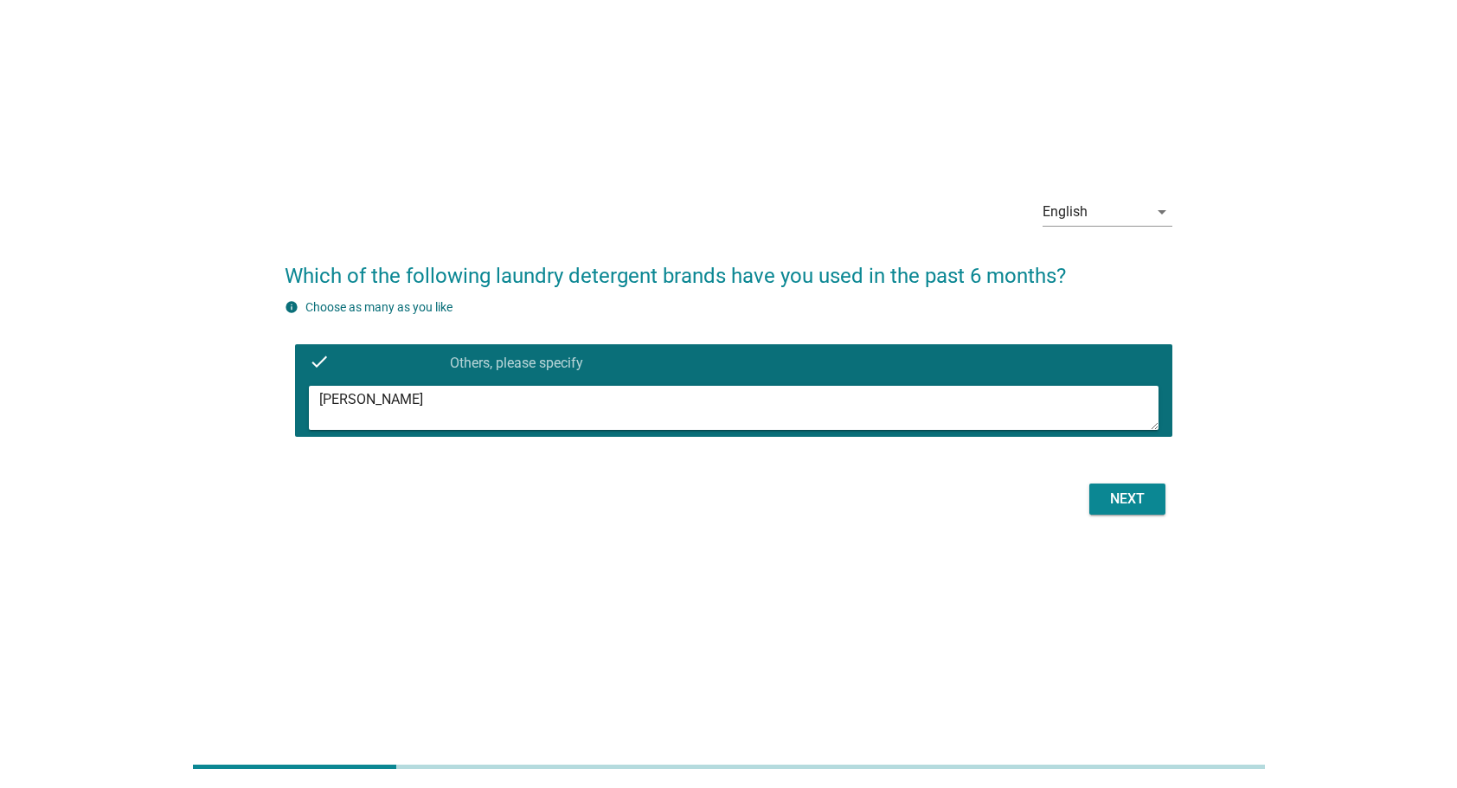
type textarea "[PERSON_NAME]"
click at [1102, 492] on button "Next" at bounding box center [1127, 499] width 76 height 31
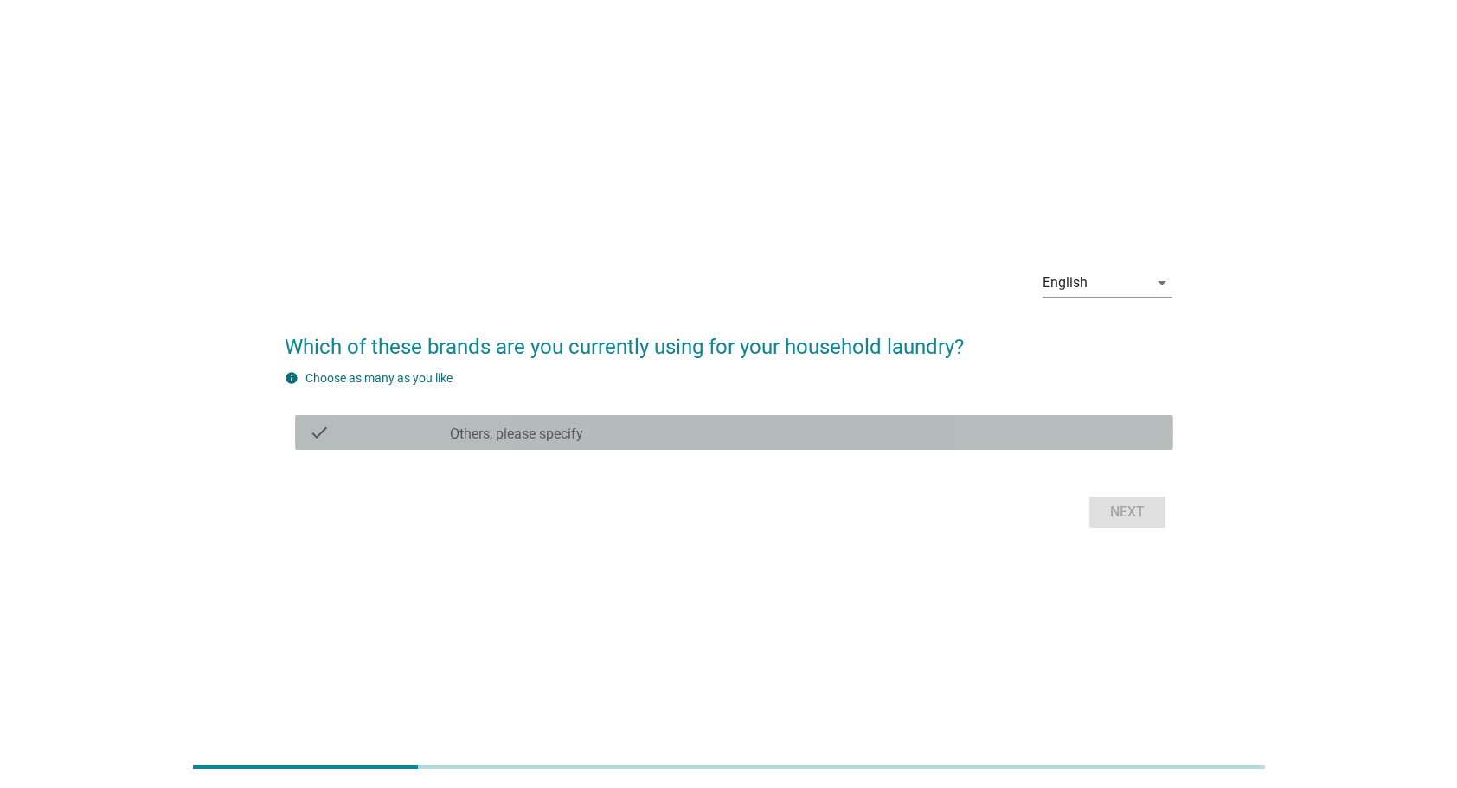
click at [796, 439] on div "check_box Others, please specify" at bounding box center [804, 432] width 709 height 21
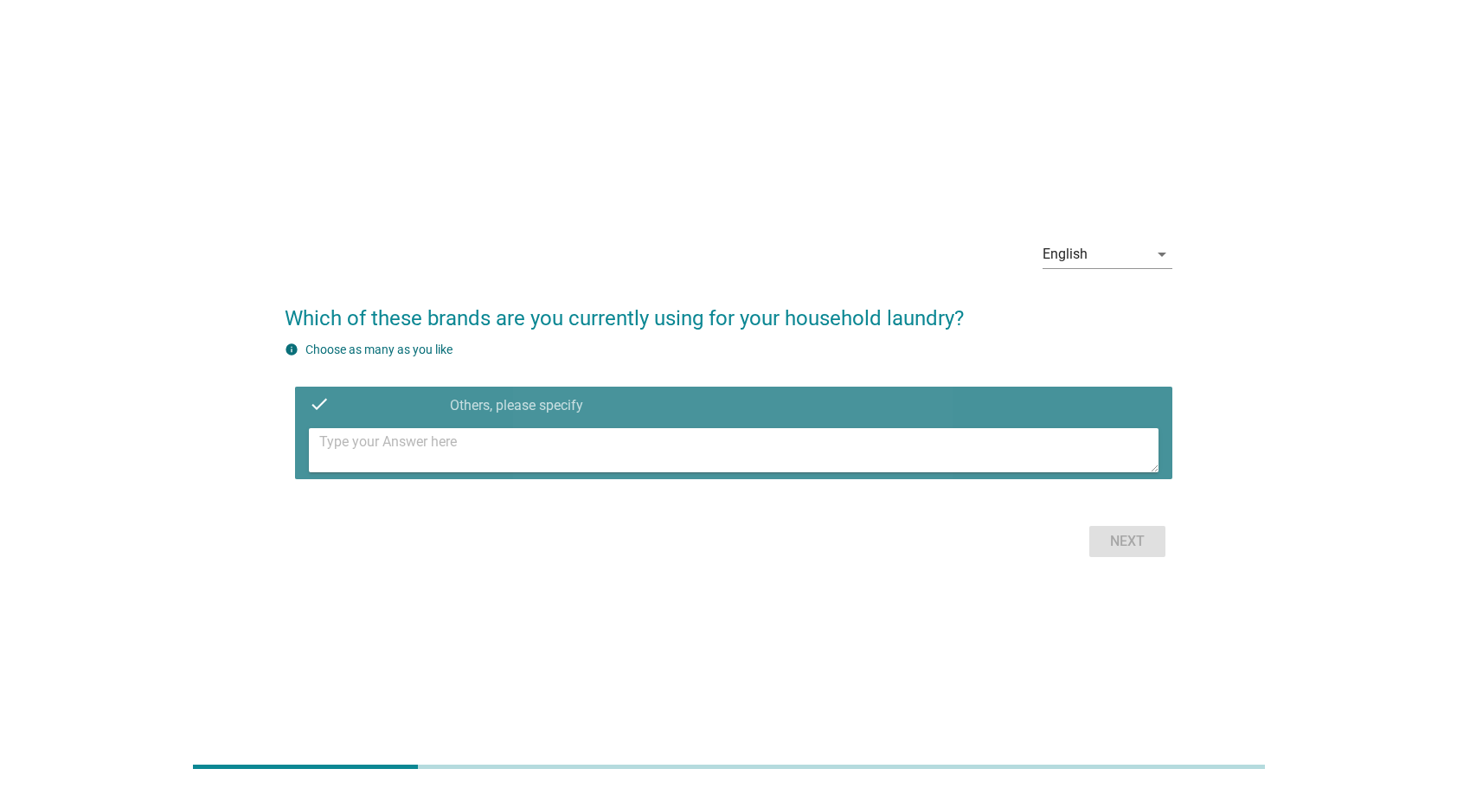
click at [796, 439] on textarea at bounding box center [739, 450] width 840 height 44
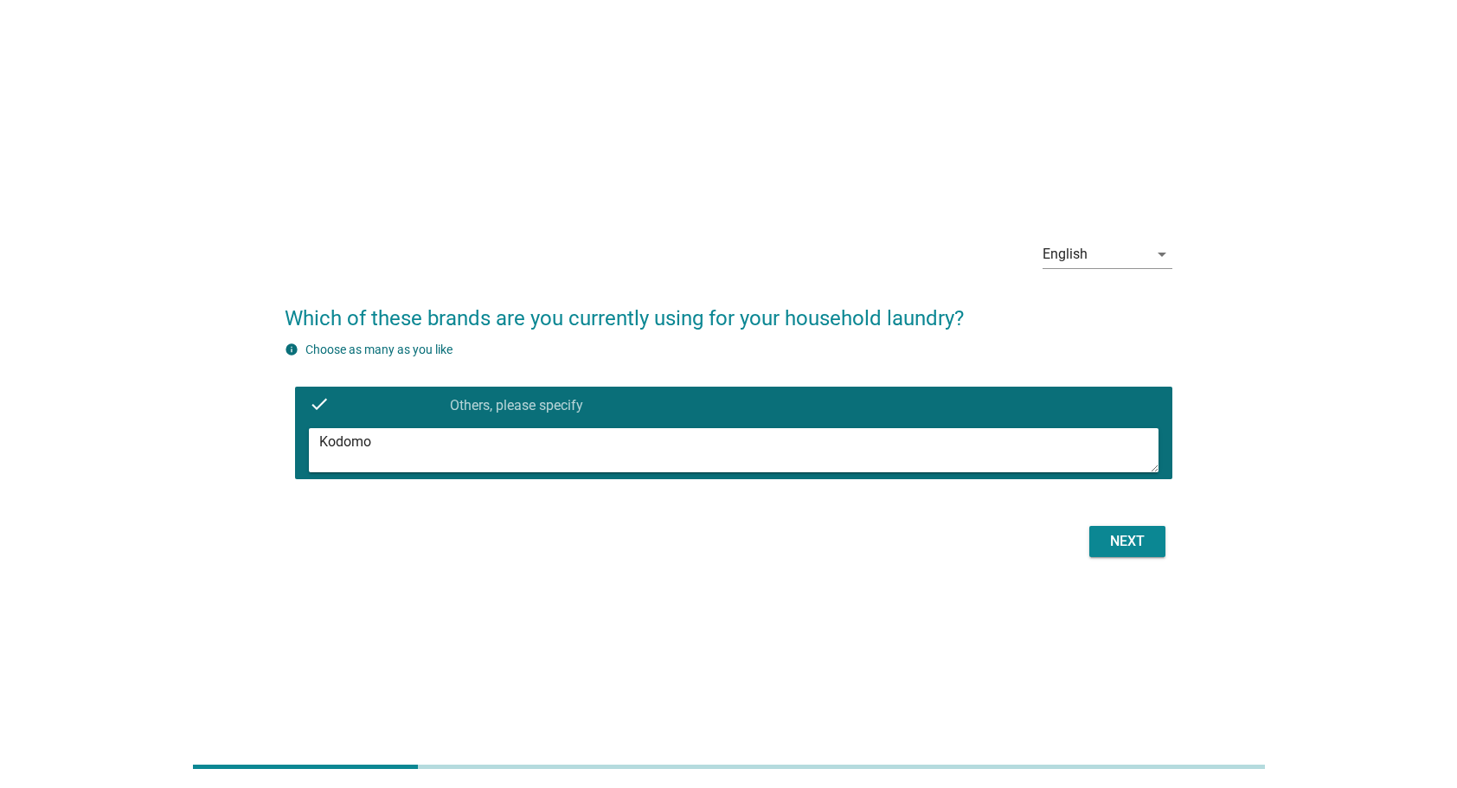
type textarea "Kodomo"
click at [1121, 533] on div "Next" at bounding box center [1127, 541] width 48 height 21
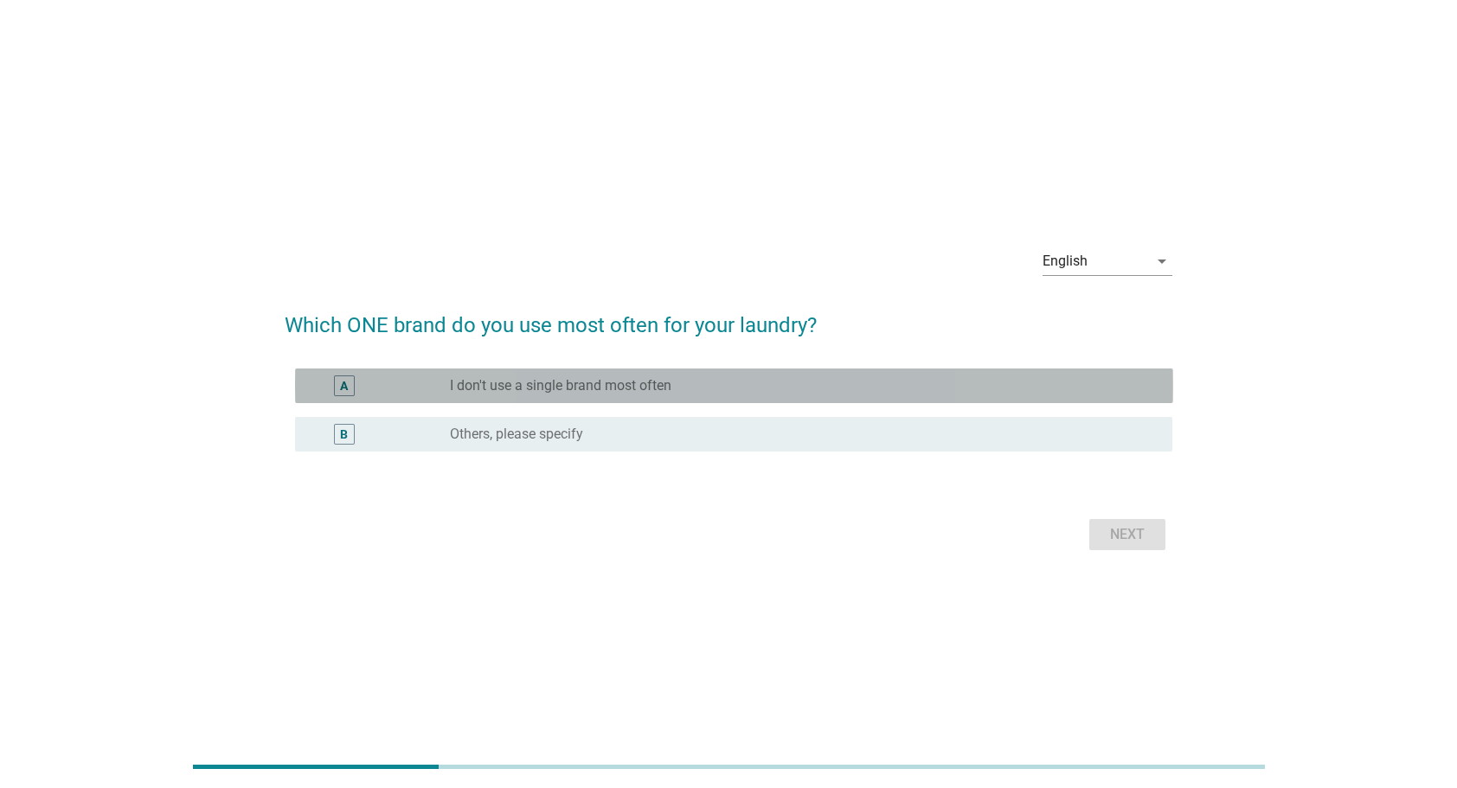
click at [747, 386] on div "radio_button_unchecked I don't use a single brand most often" at bounding box center [797, 385] width 695 height 17
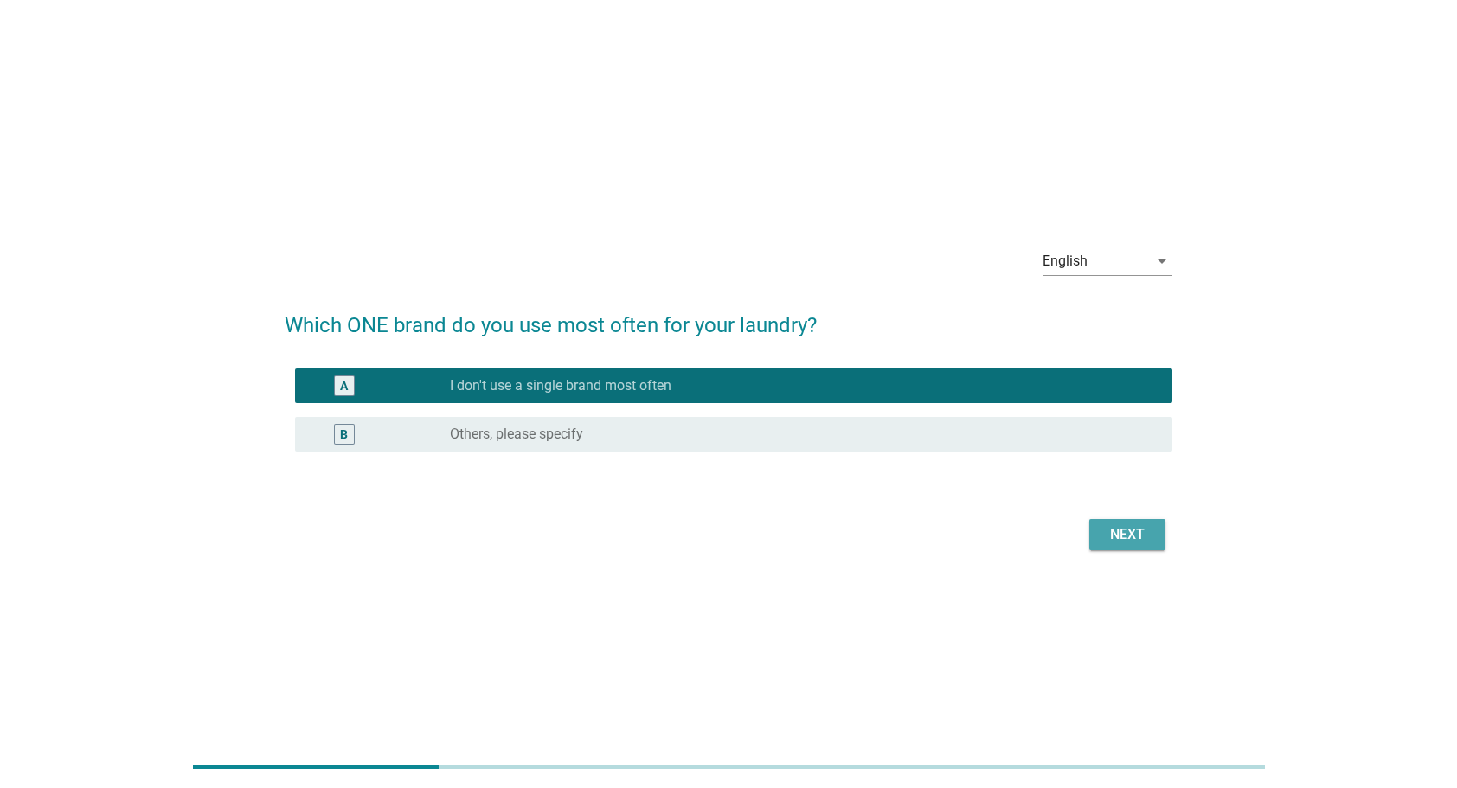
click at [1102, 539] on button "Next" at bounding box center [1127, 534] width 76 height 31
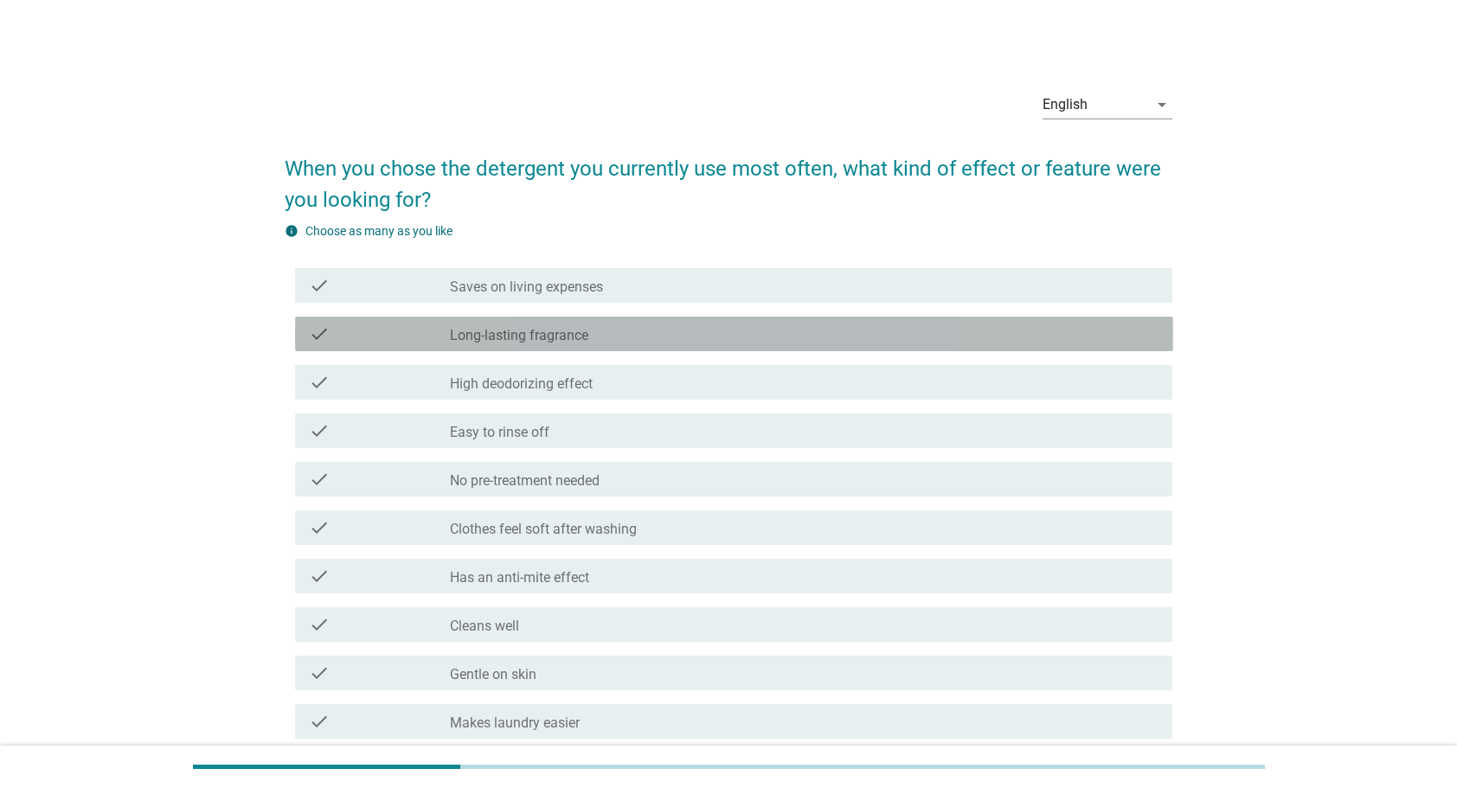
click at [569, 330] on label "Long-lasting fragrance" at bounding box center [519, 335] width 138 height 17
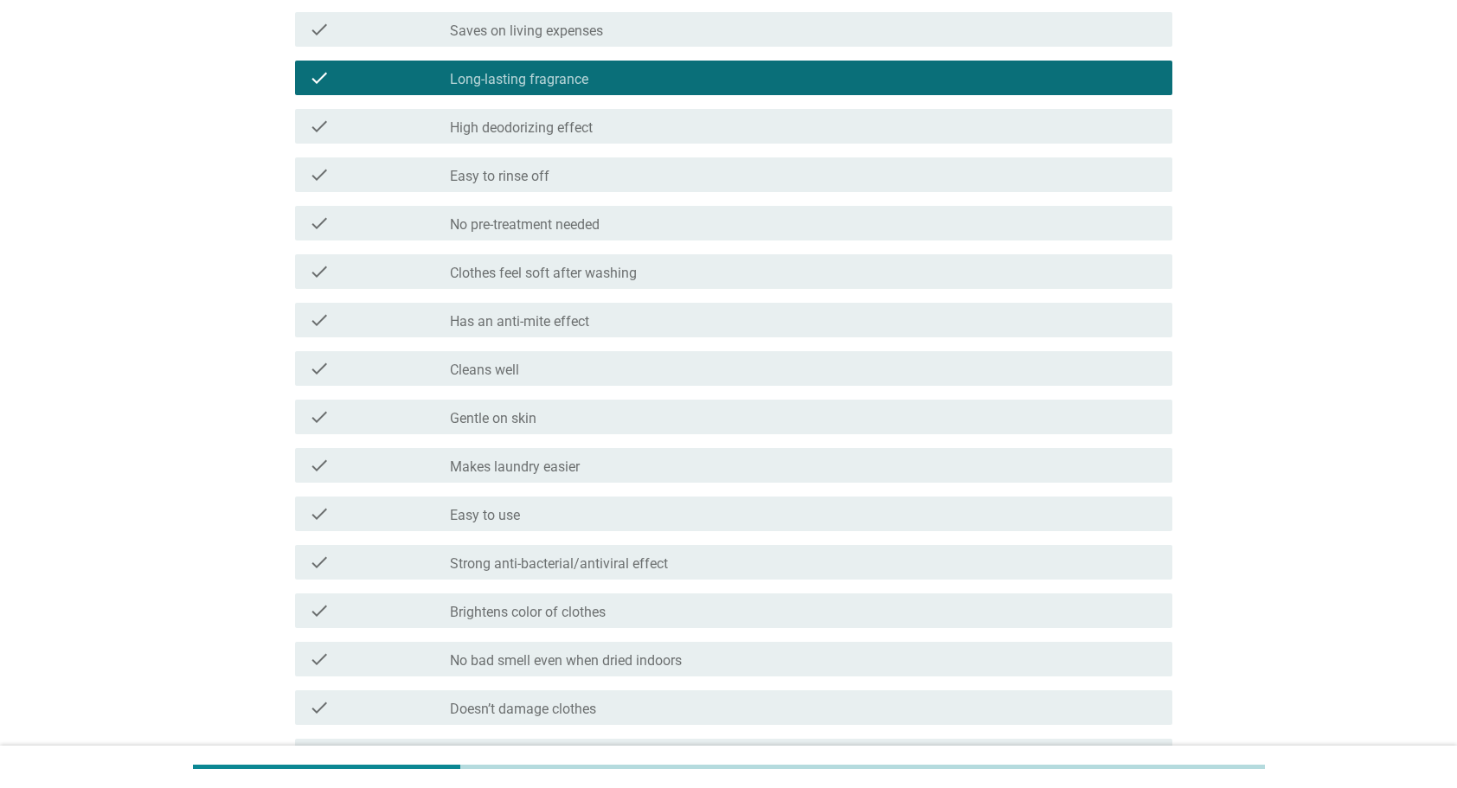
scroll to position [260, 0]
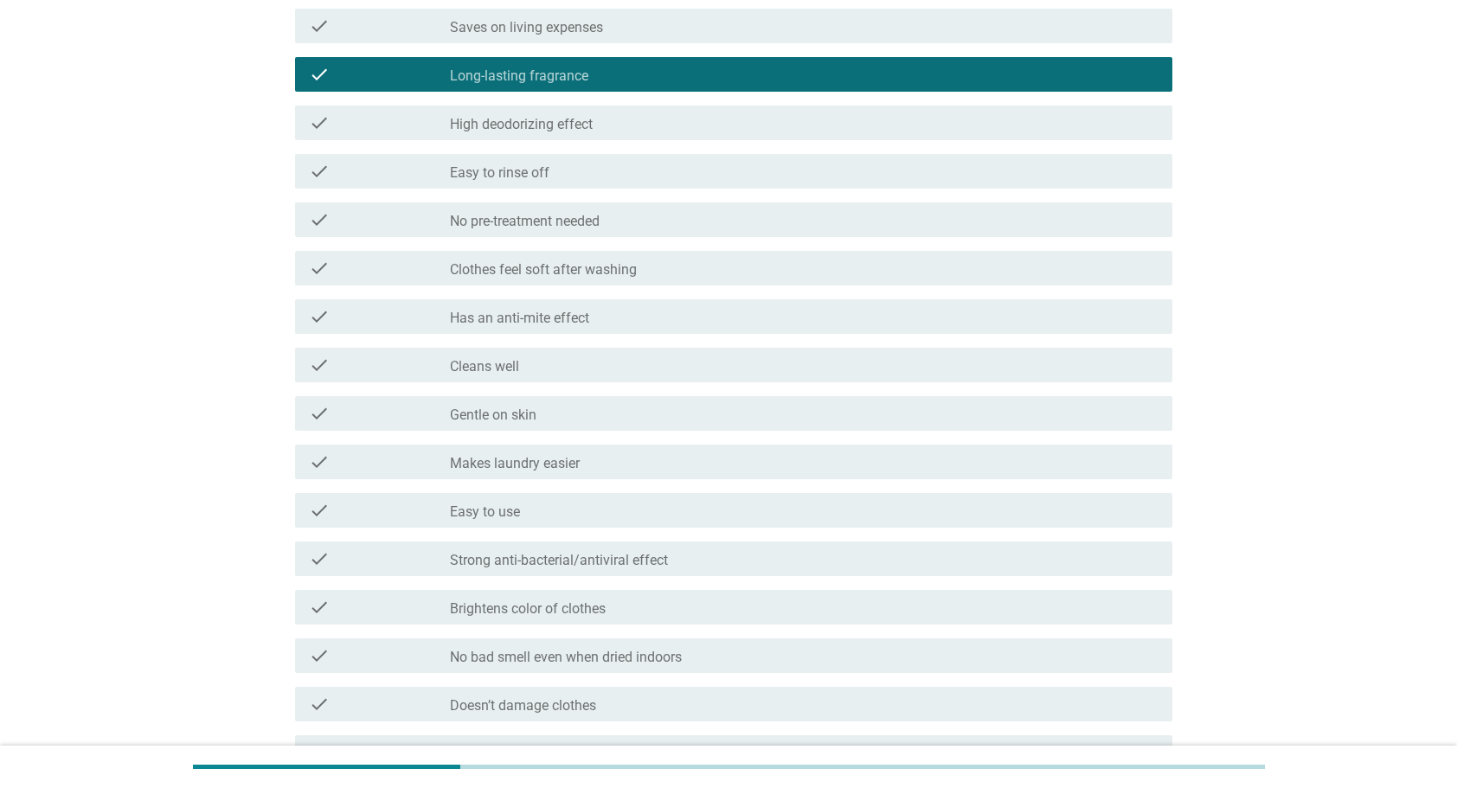
click at [566, 416] on div "check_box_outline_blank Gentle on skin" at bounding box center [804, 413] width 709 height 21
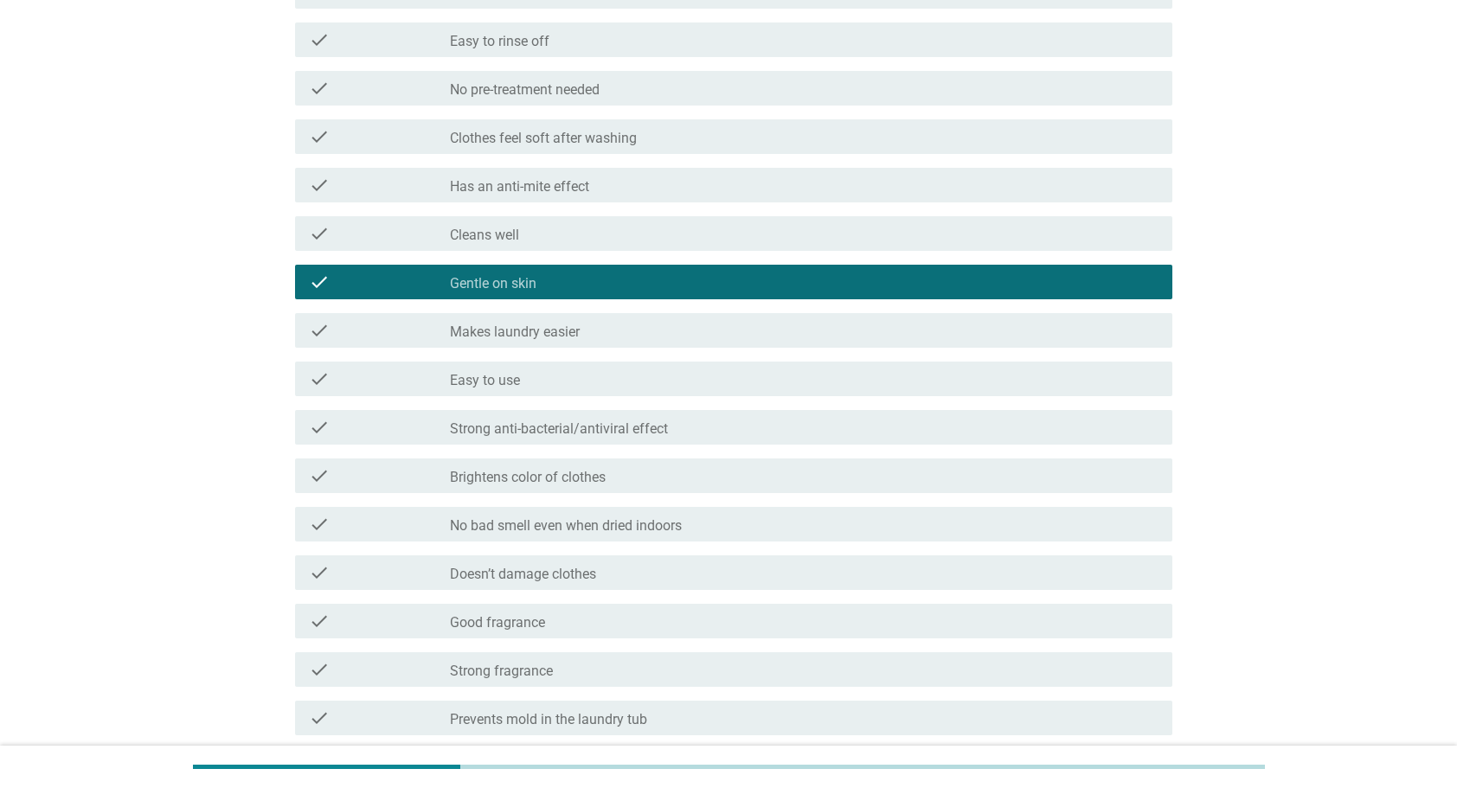
scroll to position [433, 0]
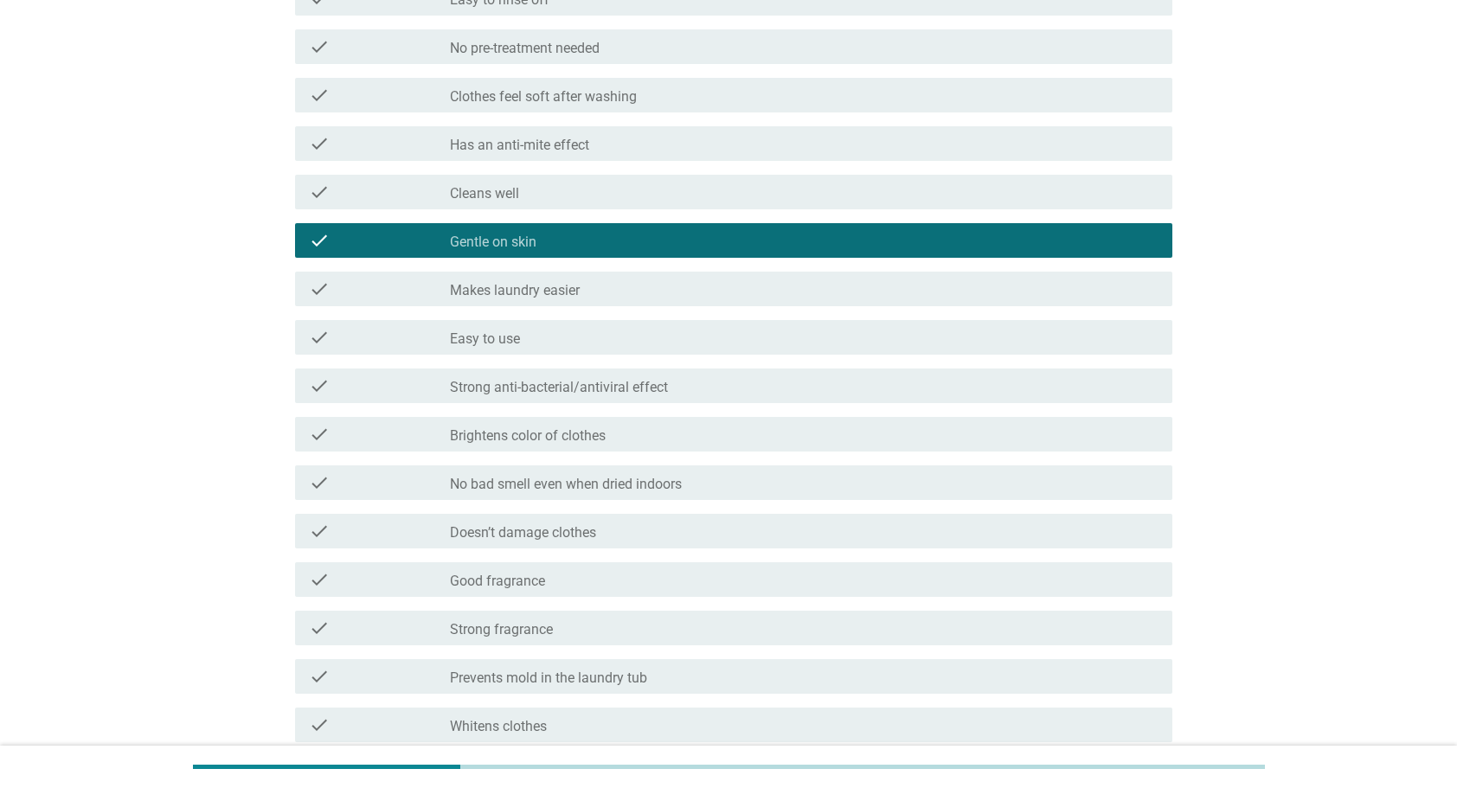
click at [579, 334] on div "check_box_outline_blank Easy to use" at bounding box center [804, 337] width 709 height 21
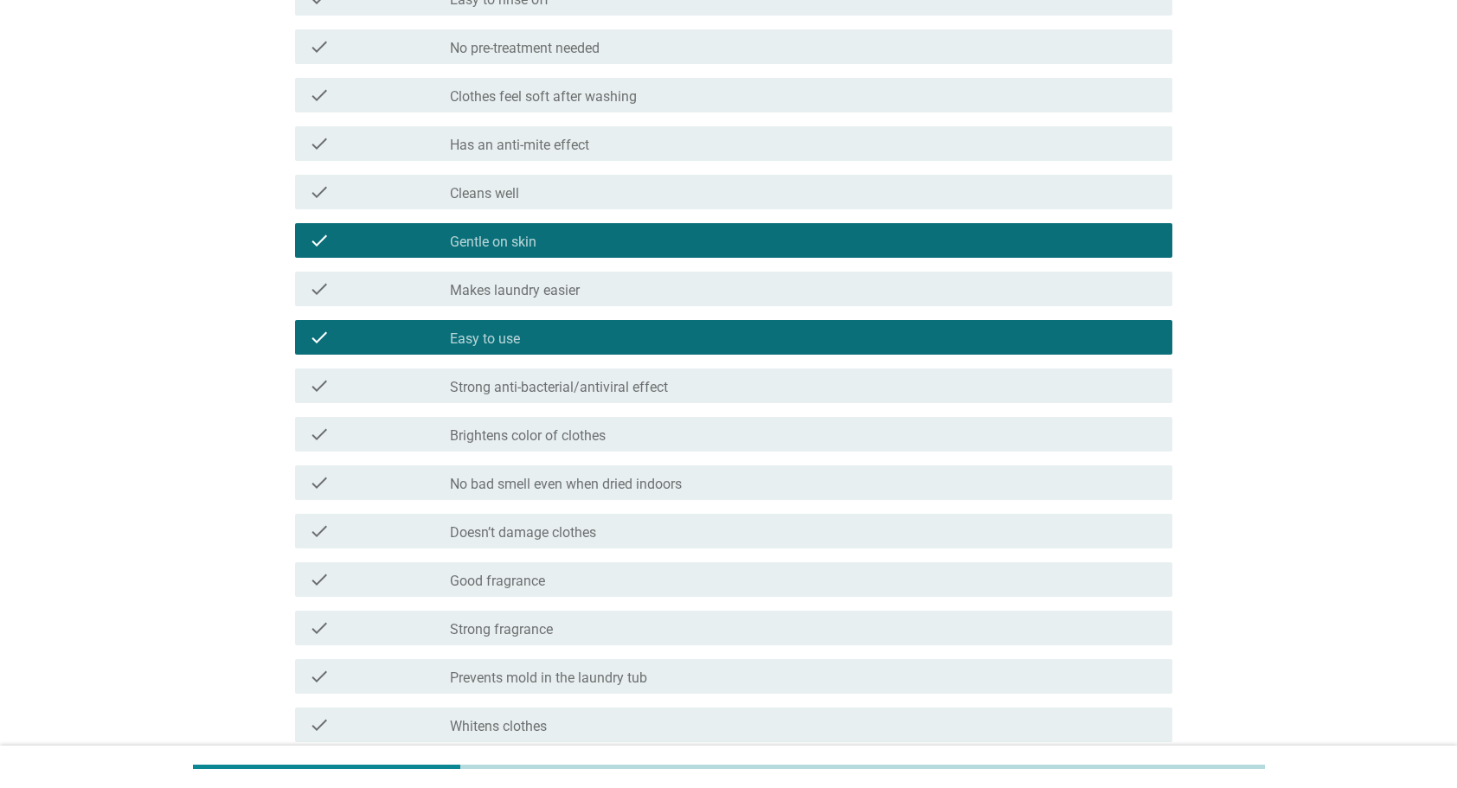
click at [589, 329] on div "check_box_outline_blank Easy to use" at bounding box center [804, 337] width 709 height 21
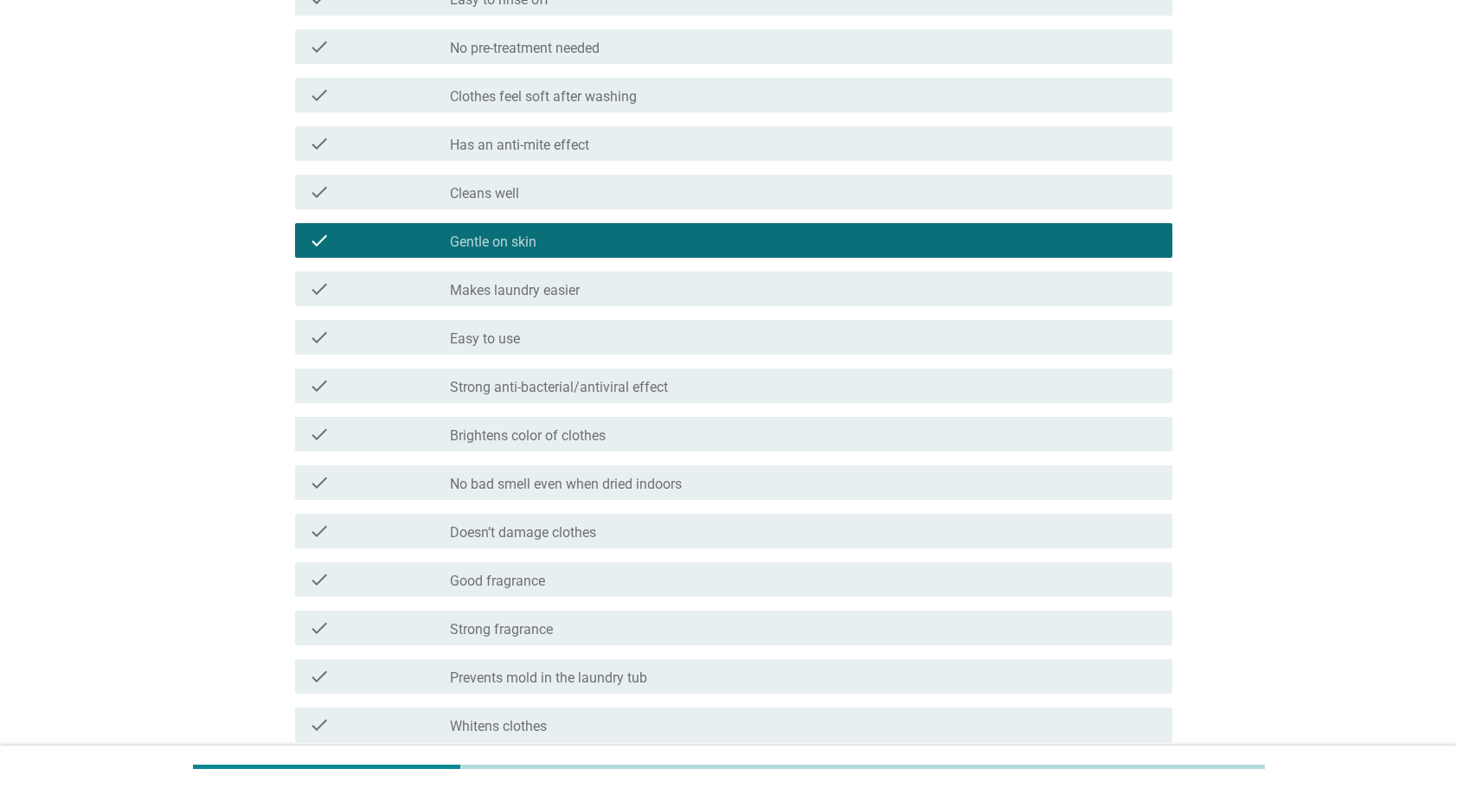
click at [595, 391] on label "Strong anti-bacterial/antiviral effect" at bounding box center [559, 387] width 218 height 17
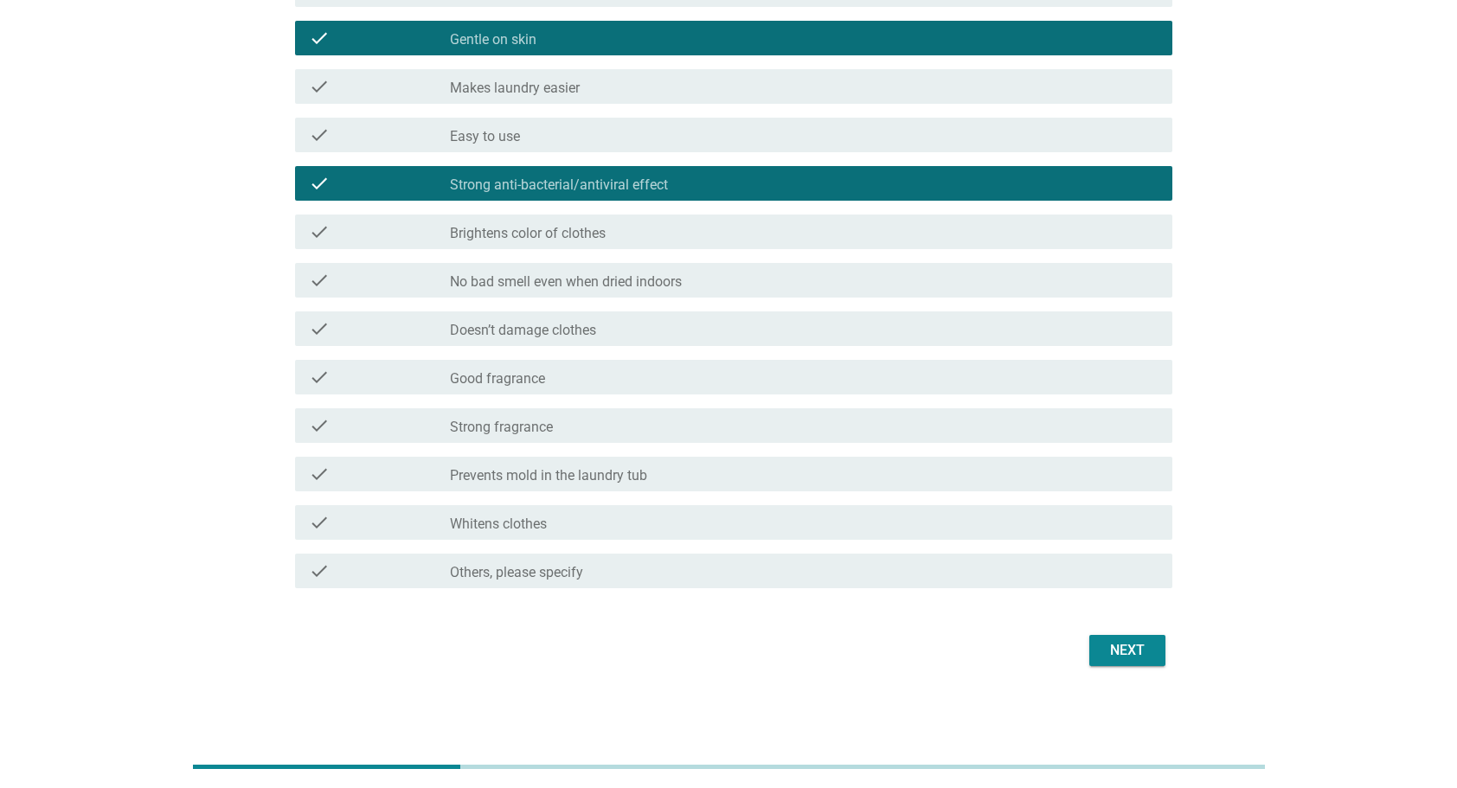
scroll to position [637, 0]
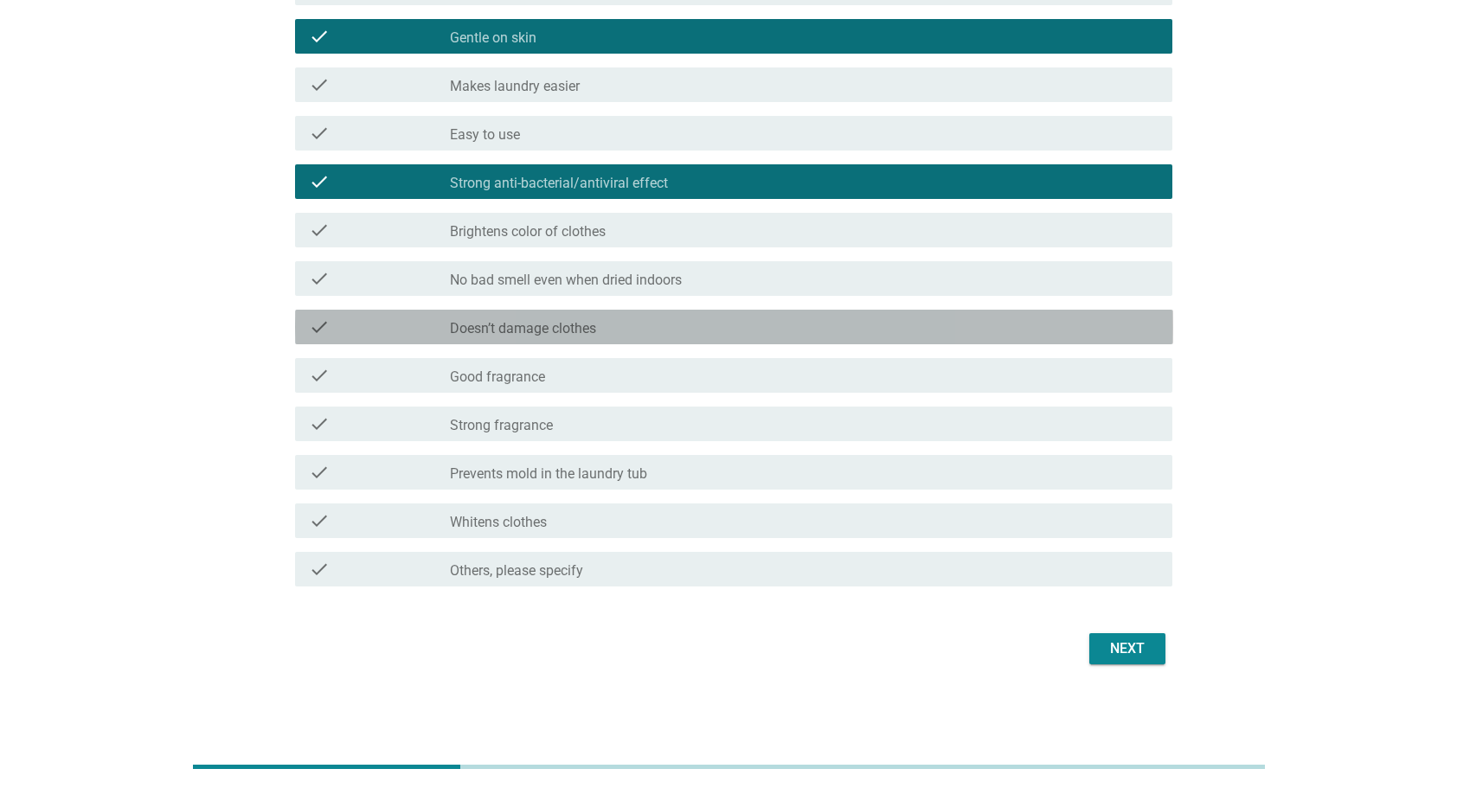
click at [614, 331] on div "check_box_outline_blank Doesn’t damage clothes" at bounding box center [804, 327] width 709 height 21
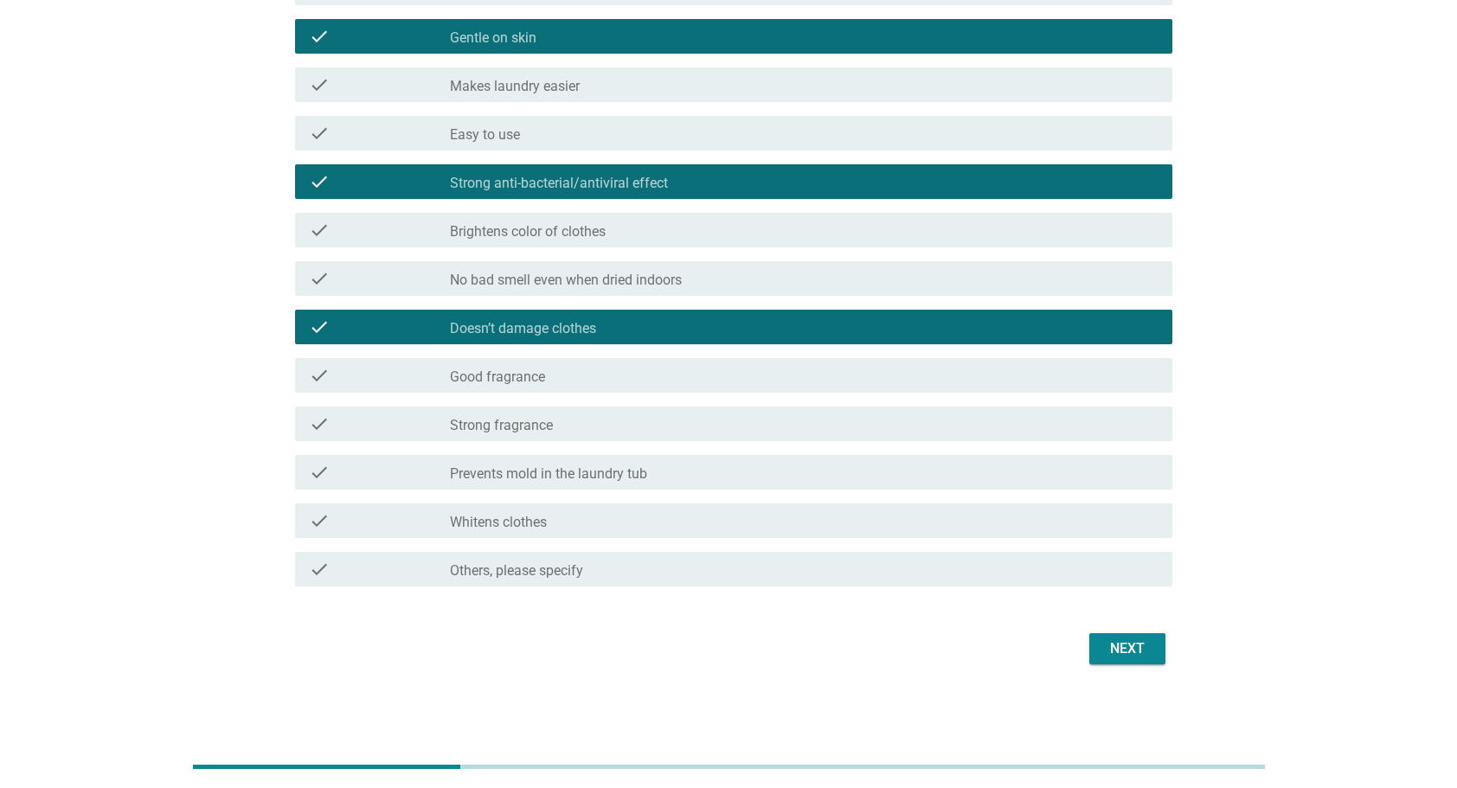
click at [607, 375] on div "check_box_outline_blank Good fragrance" at bounding box center [804, 375] width 709 height 21
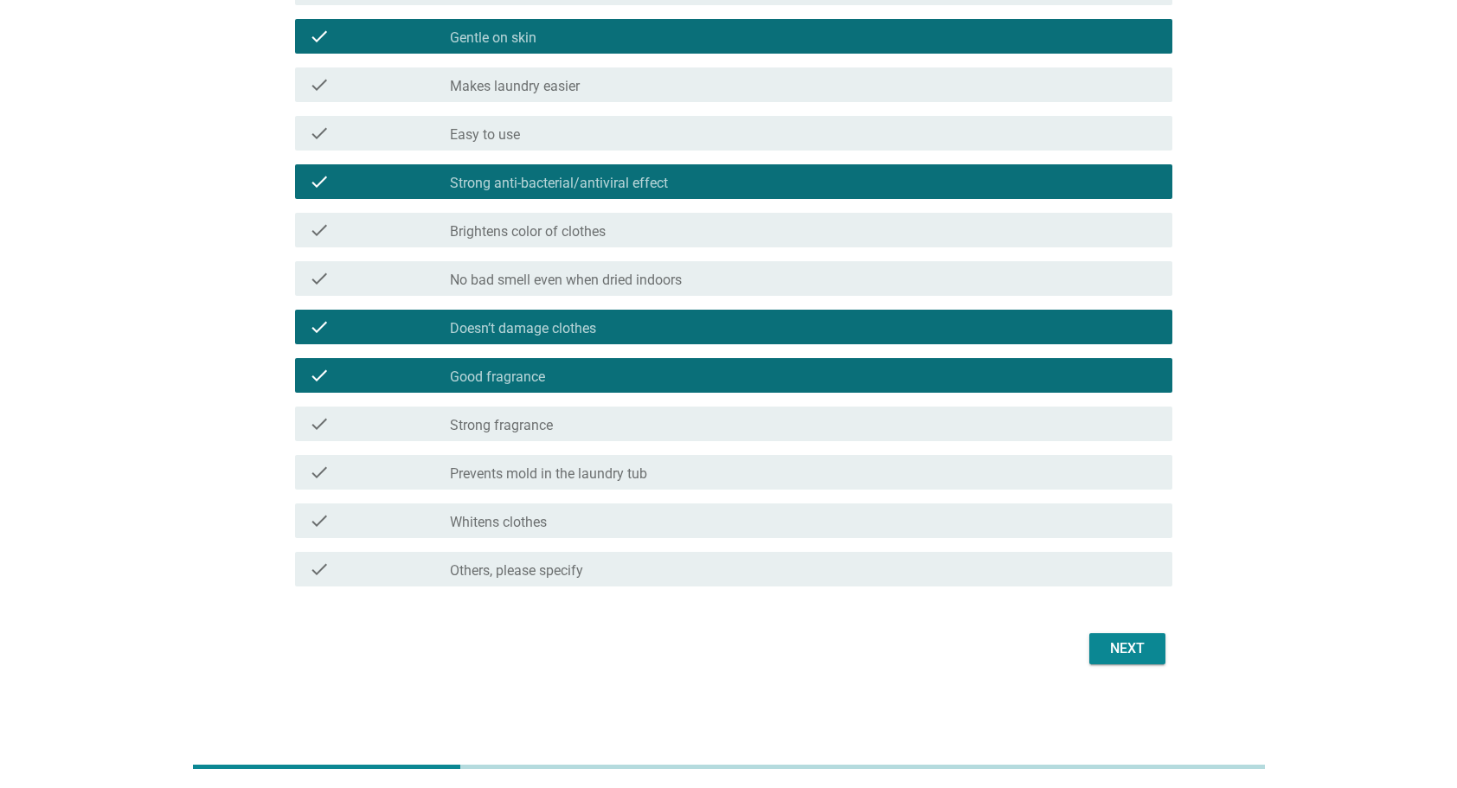
click at [688, 480] on div "check_box_outline_blank Prevents mold in the laundry tub" at bounding box center [804, 472] width 709 height 21
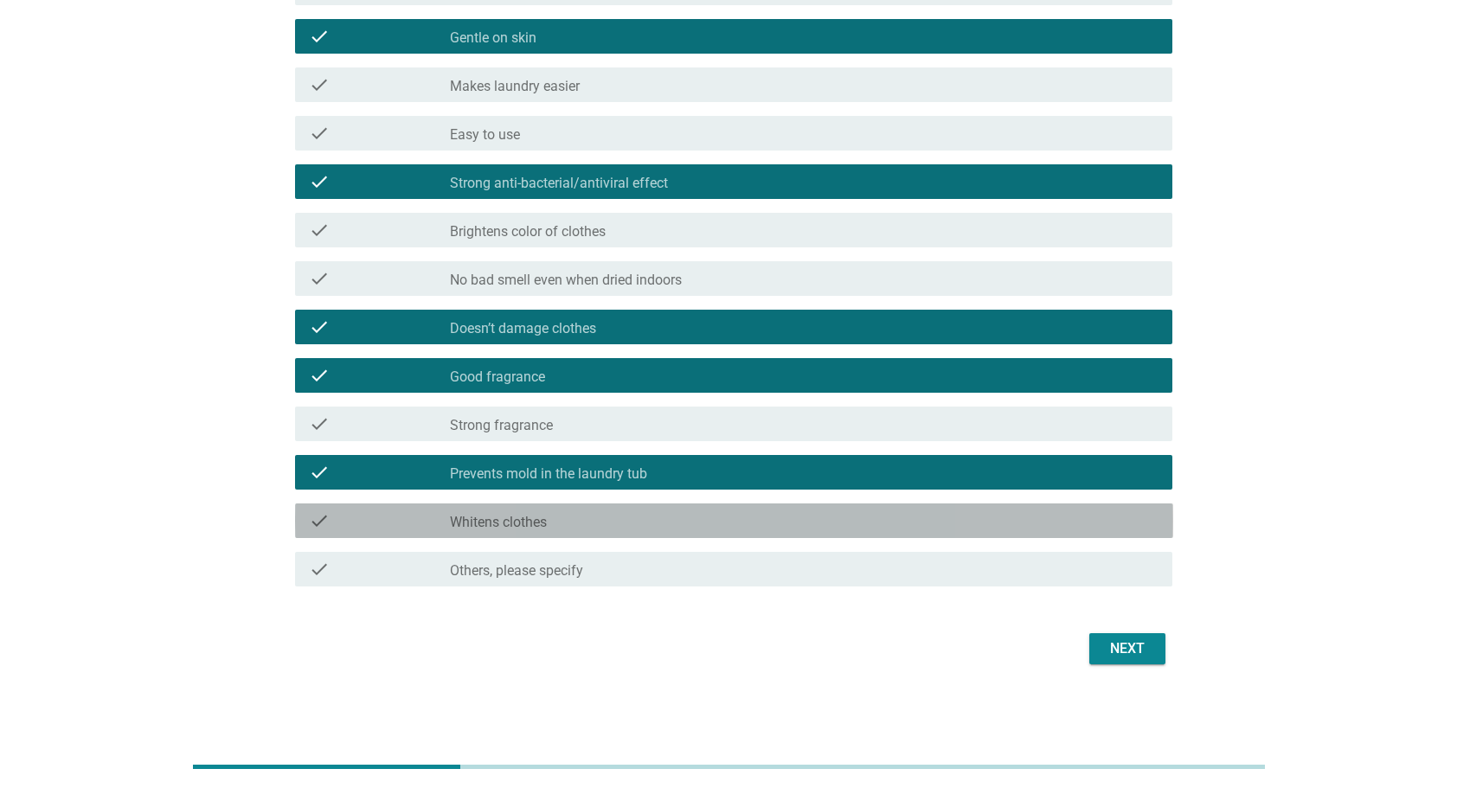
click at [788, 526] on div "check_box_outline_blank Whitens clothes" at bounding box center [804, 520] width 709 height 21
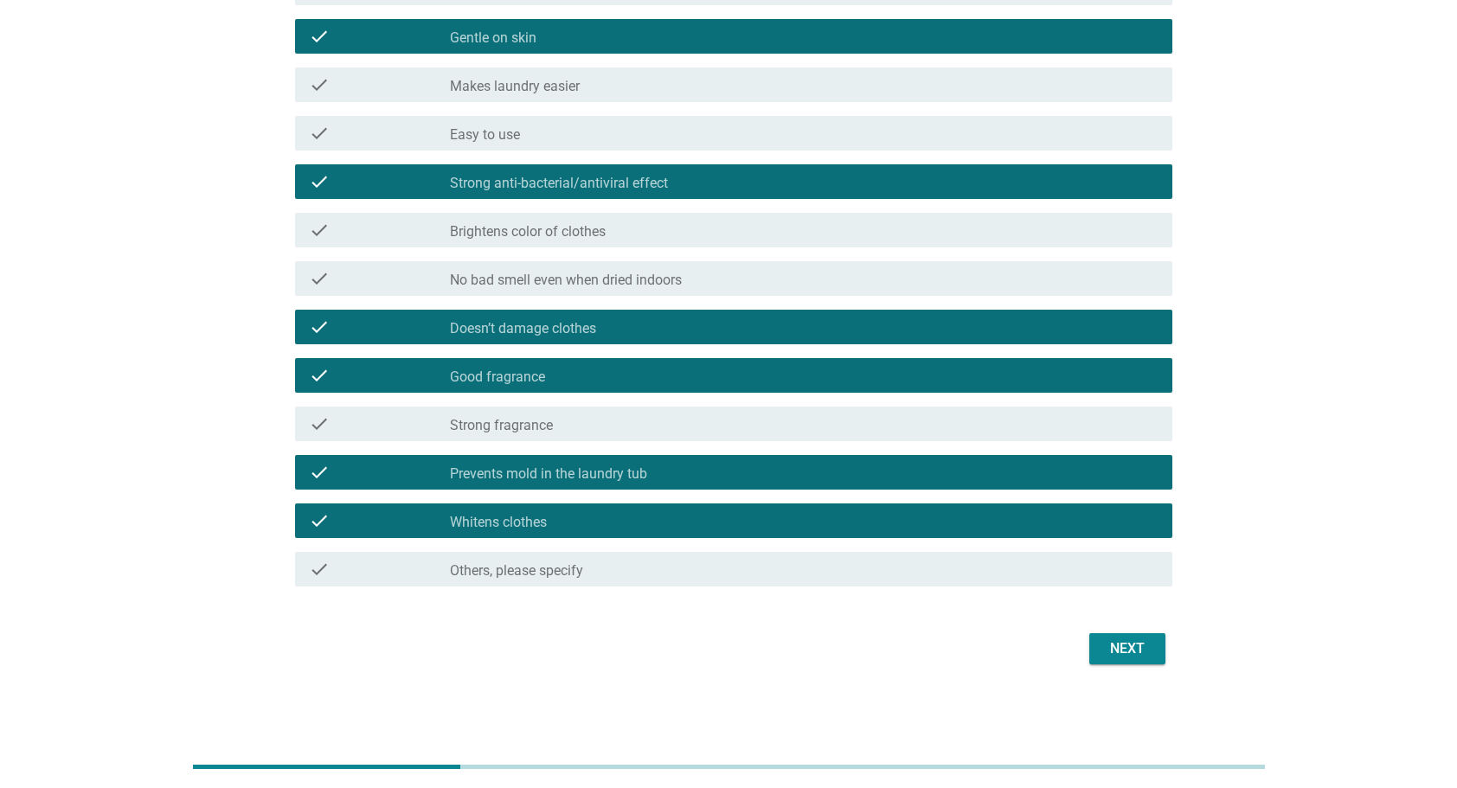
click at [1131, 641] on div "Next" at bounding box center [1127, 648] width 48 height 21
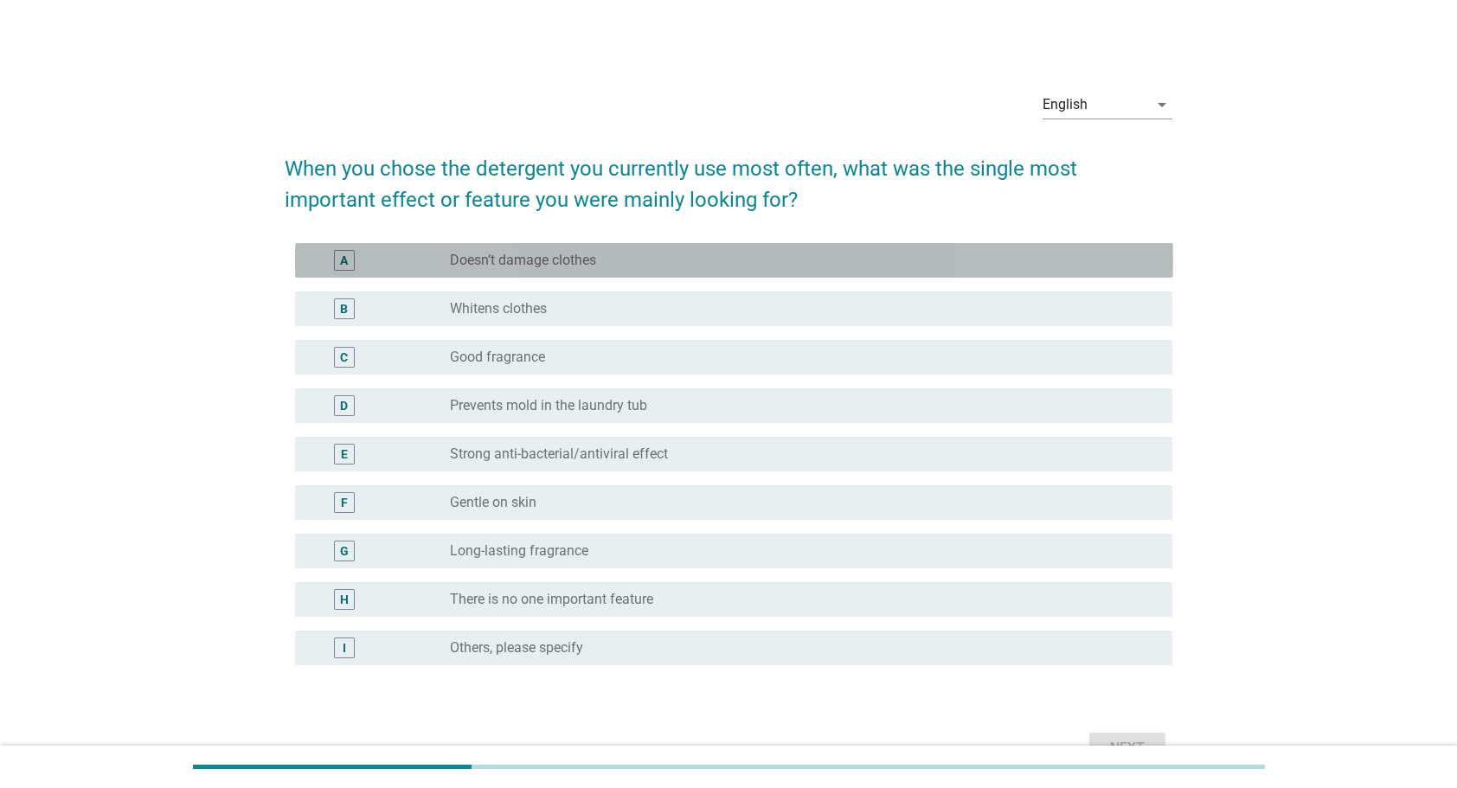
click at [576, 252] on label "Doesn’t damage clothes" at bounding box center [523, 260] width 146 height 17
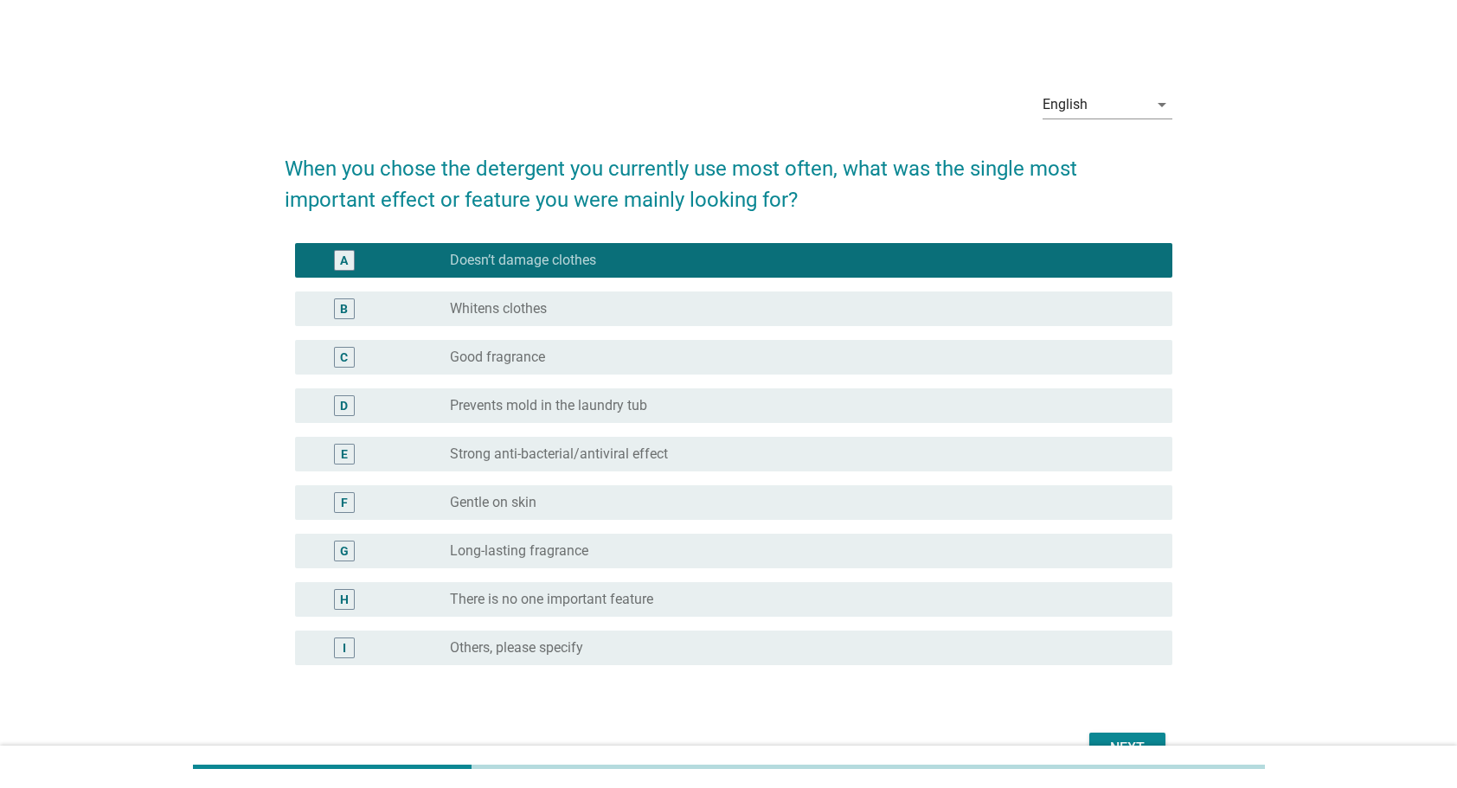
click at [514, 508] on label "Gentle on skin" at bounding box center [493, 502] width 87 height 17
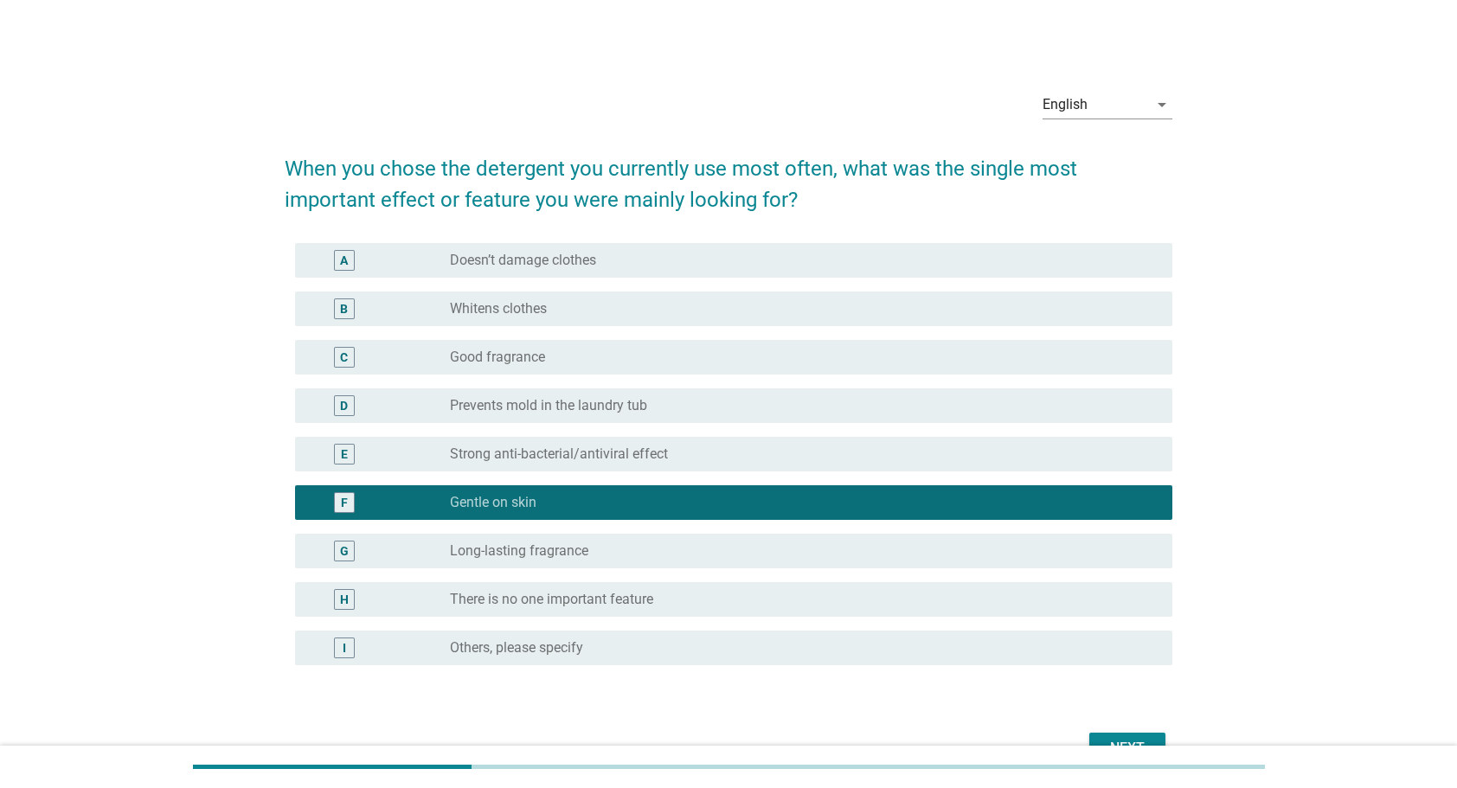
click at [525, 555] on label "Long-lasting fragrance" at bounding box center [519, 550] width 138 height 17
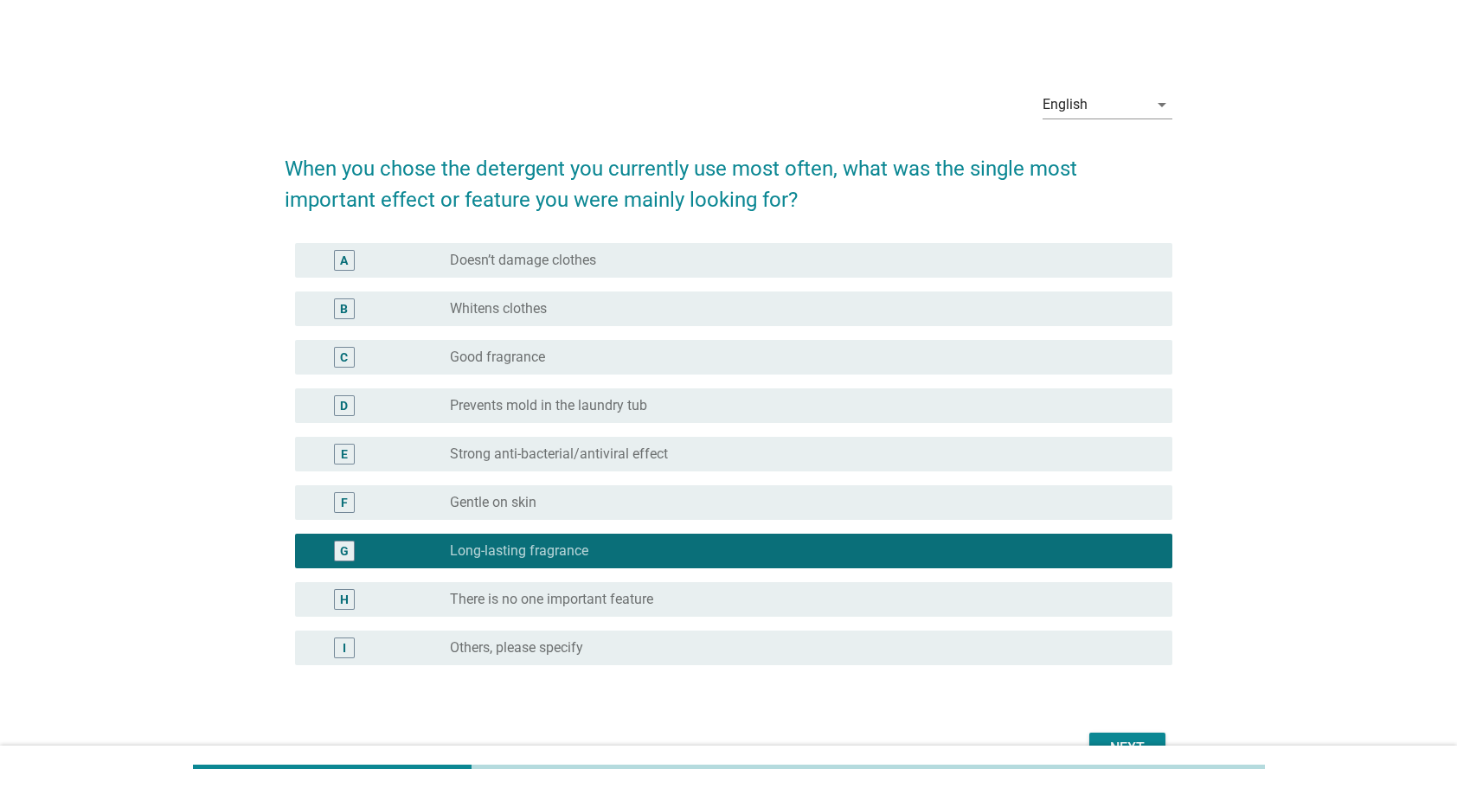
click at [560, 451] on label "Strong anti-bacterial/antiviral effect" at bounding box center [559, 454] width 218 height 17
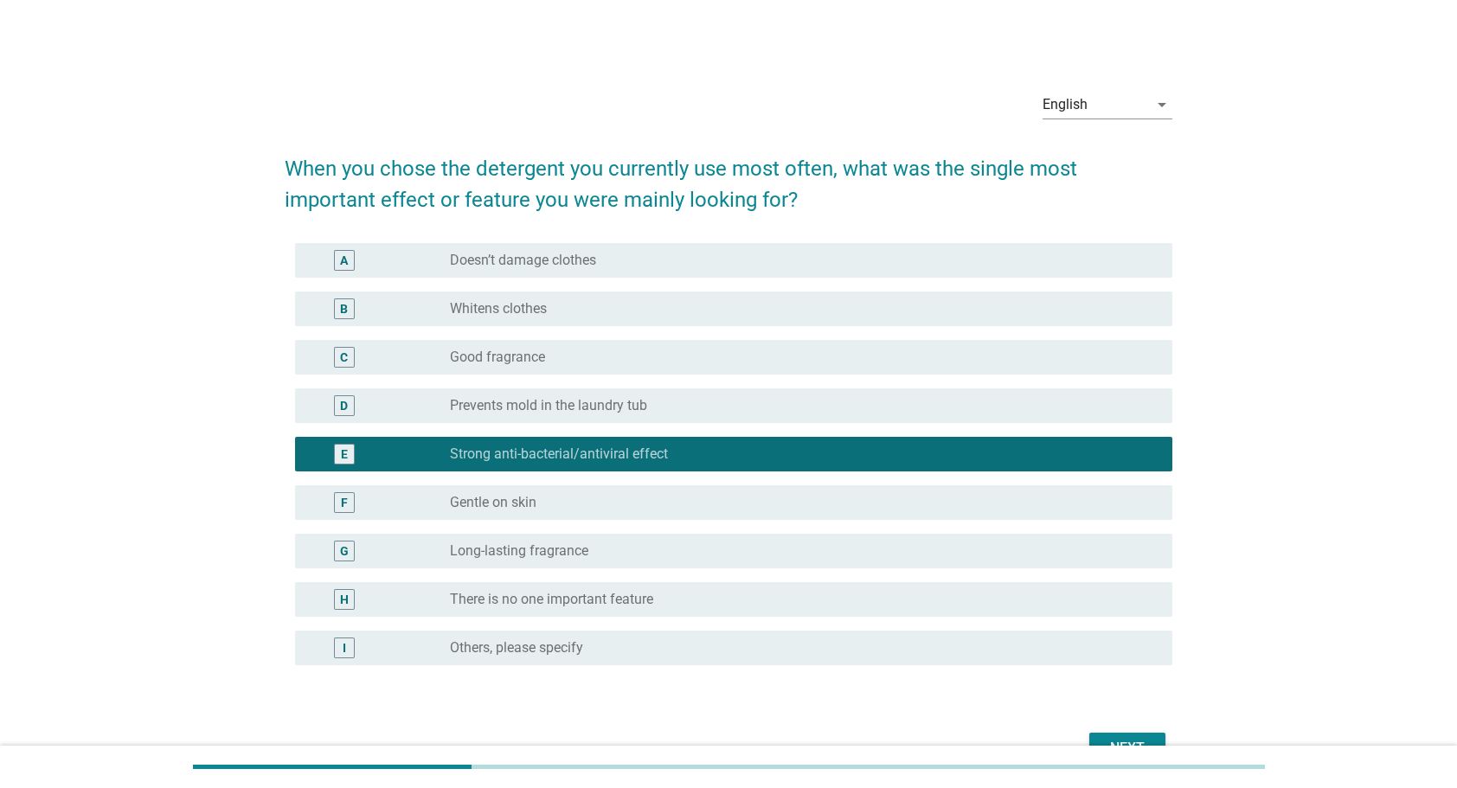
click at [1139, 742] on div "Next" at bounding box center [1127, 748] width 48 height 21
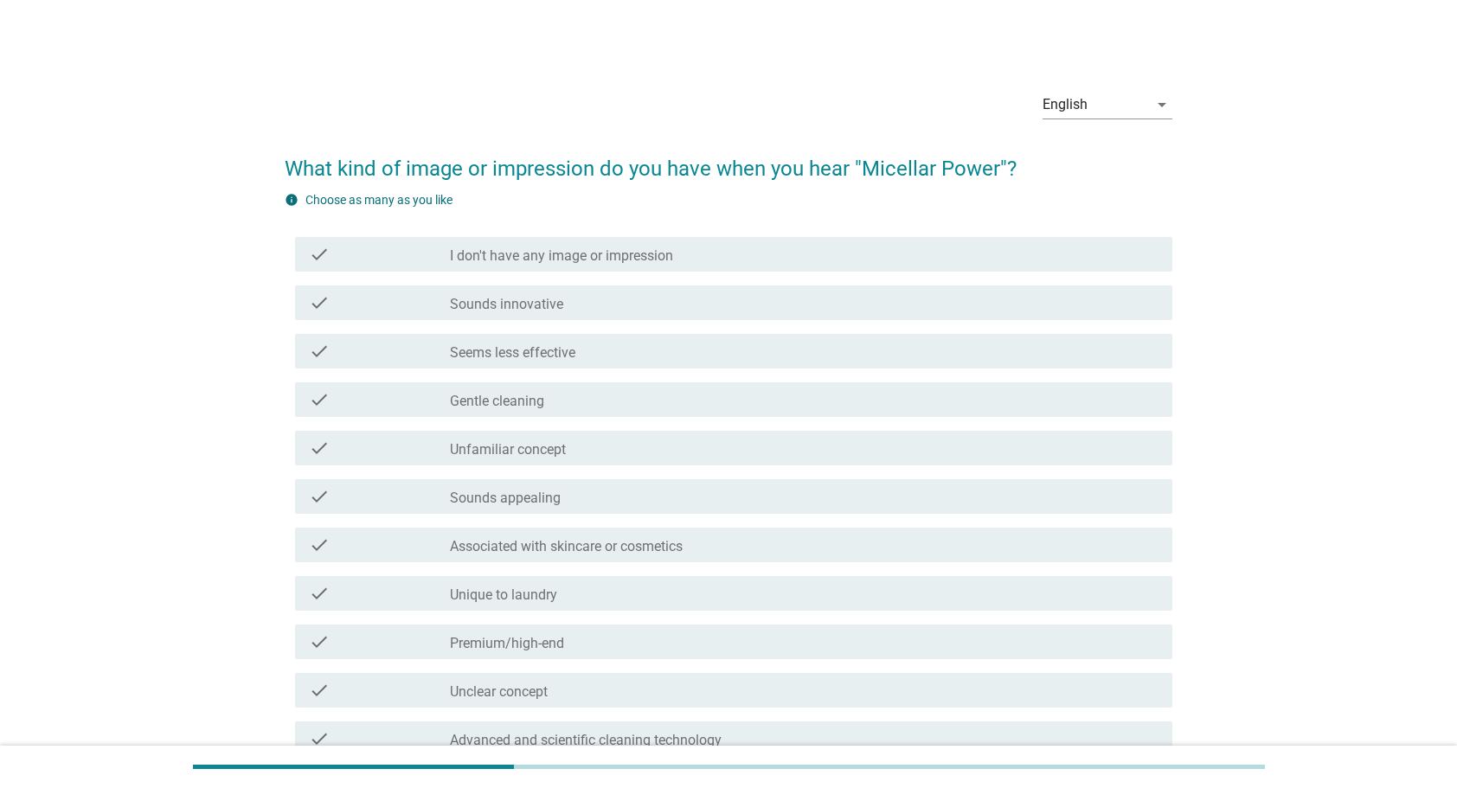
click at [624, 303] on div "check_box_outline_blank Sounds innovative" at bounding box center [804, 302] width 709 height 21
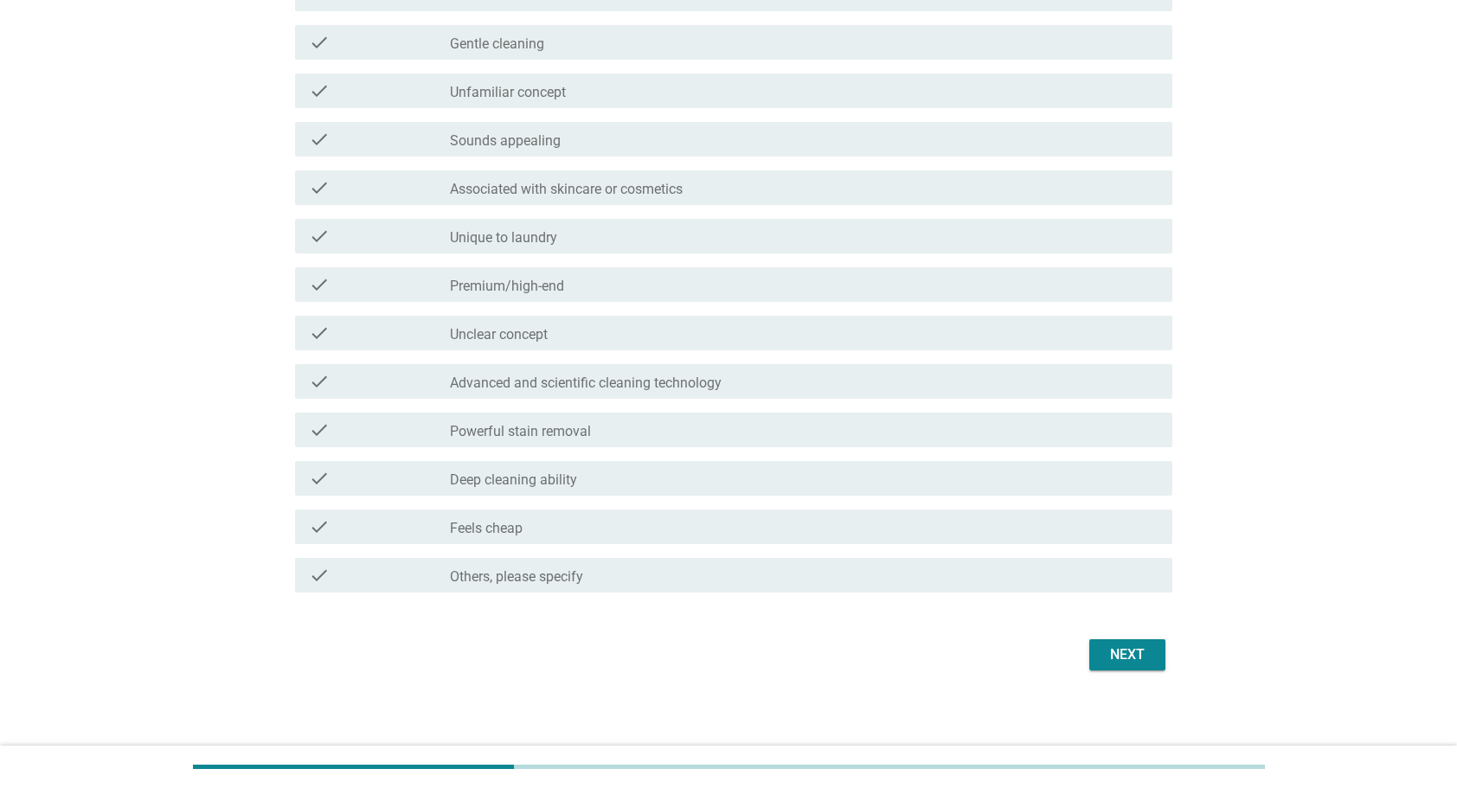
scroll to position [363, 0]
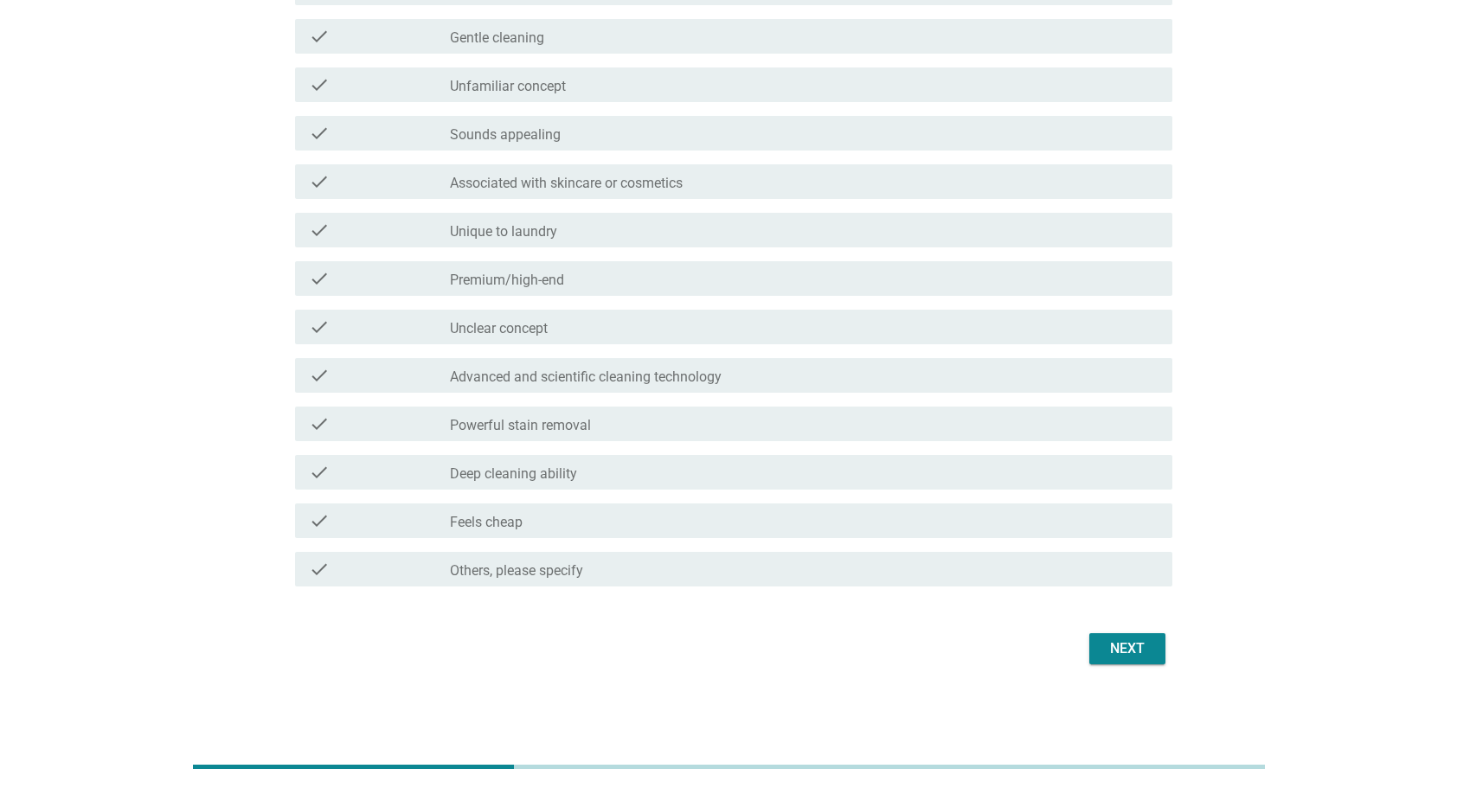
click at [1127, 651] on div "Next" at bounding box center [1127, 648] width 48 height 21
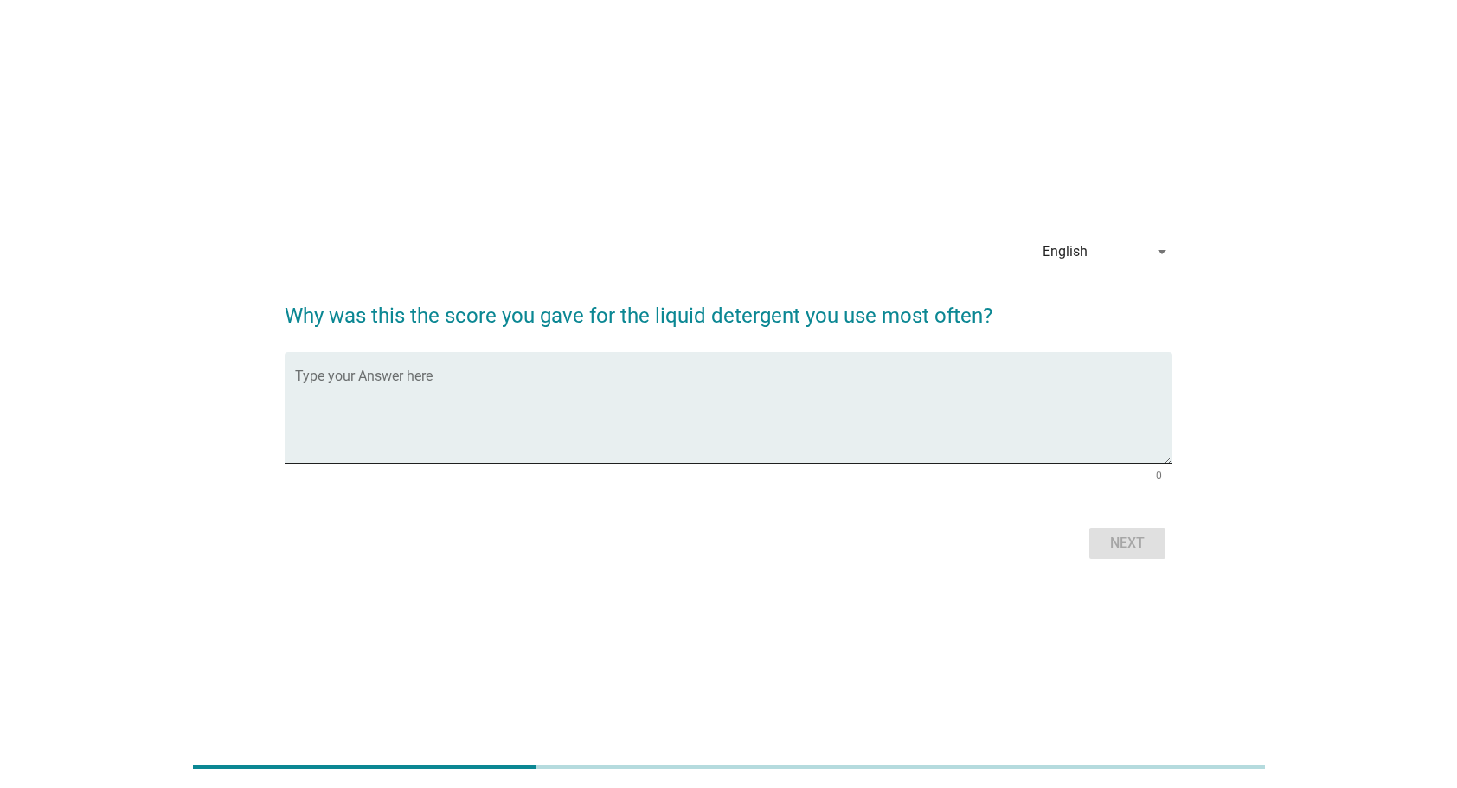
click at [821, 412] on textarea "Type your Answer here" at bounding box center [734, 418] width 878 height 91
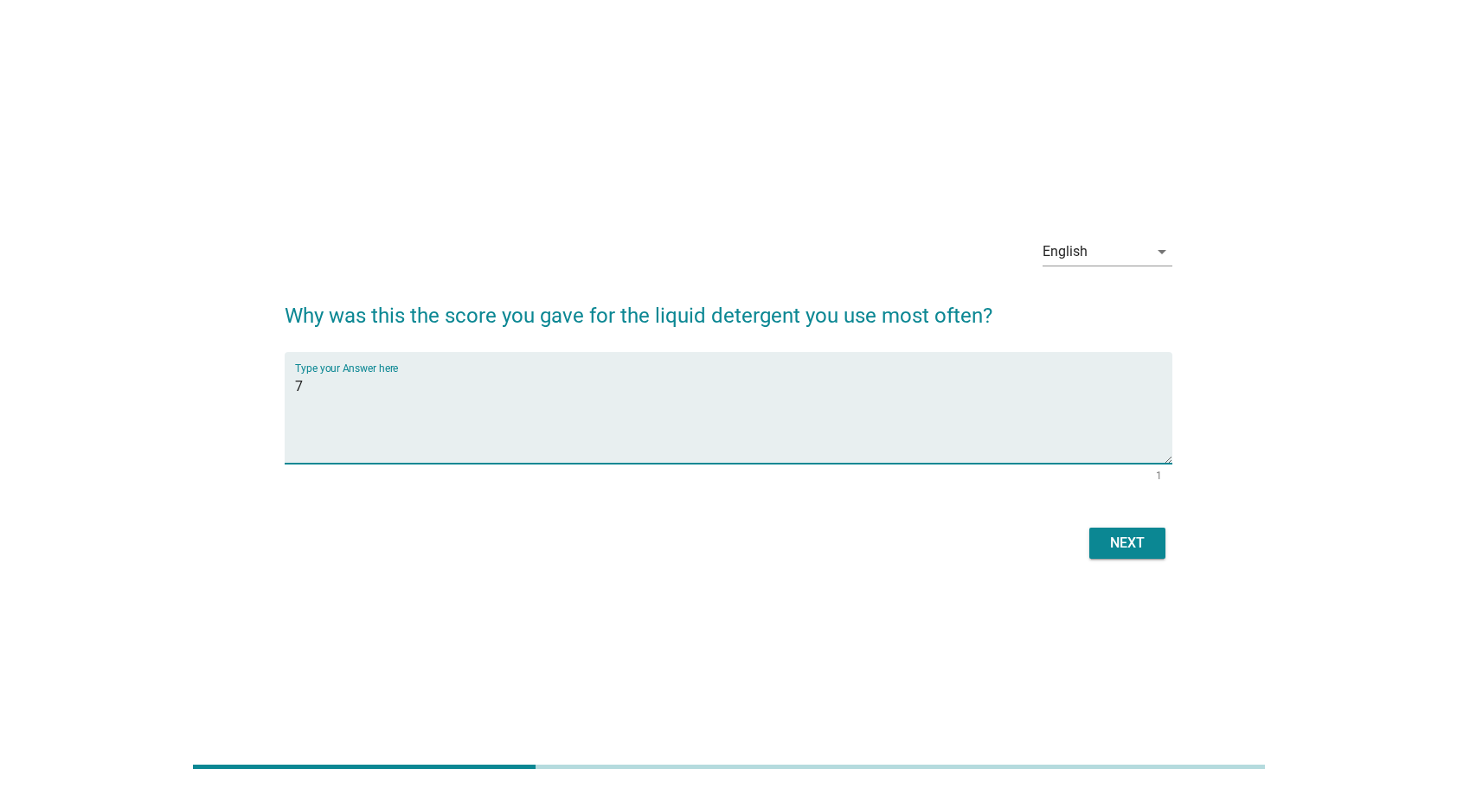
type textarea "7"
click at [1088, 538] on div "Next" at bounding box center [729, 544] width 889 height 42
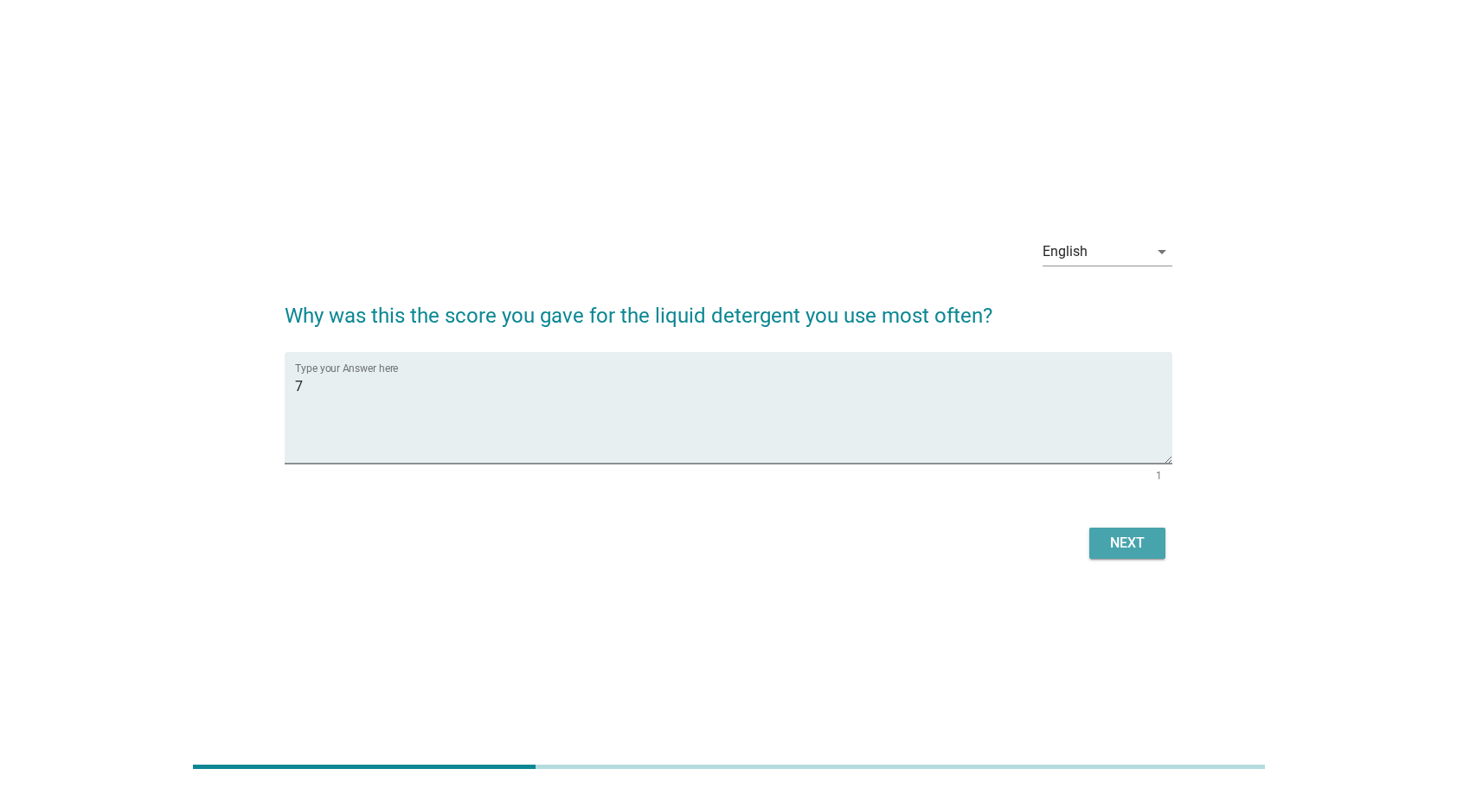
click at [1099, 539] on button "Next" at bounding box center [1127, 543] width 76 height 31
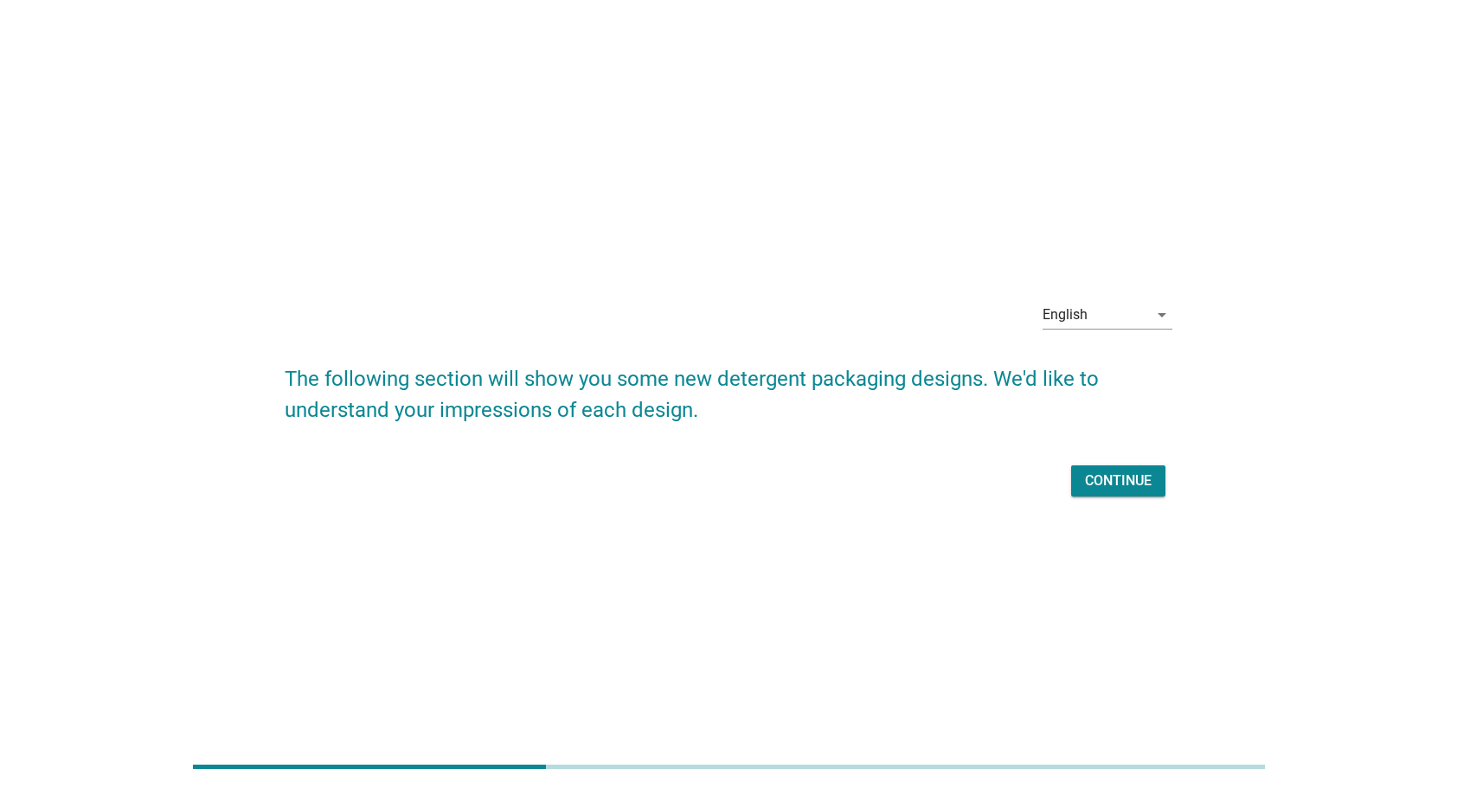
click at [1123, 483] on div "Continue" at bounding box center [1118, 481] width 67 height 21
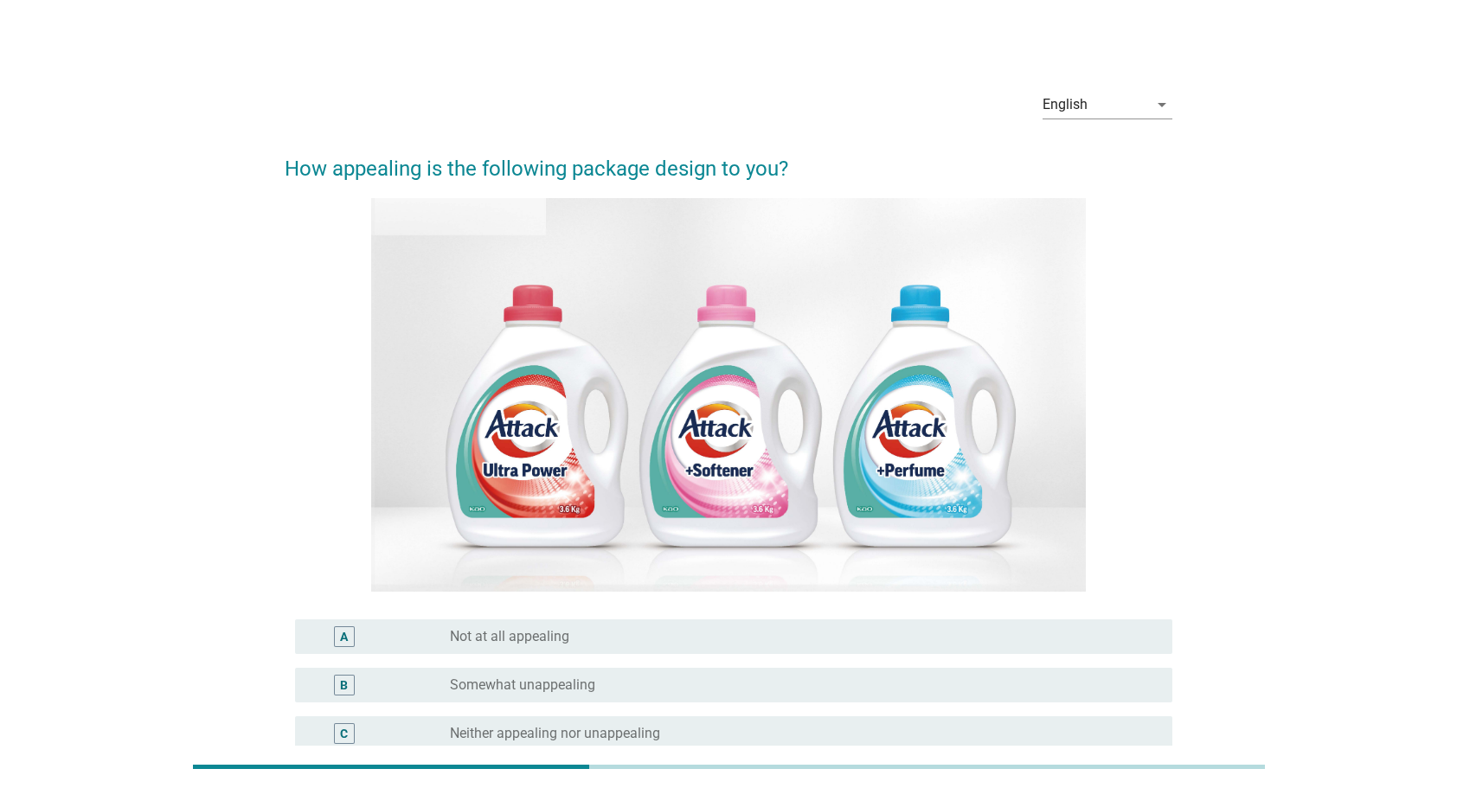
click at [730, 765] on div "D radio_button_unchecked Somewhat appealing" at bounding box center [734, 782] width 878 height 35
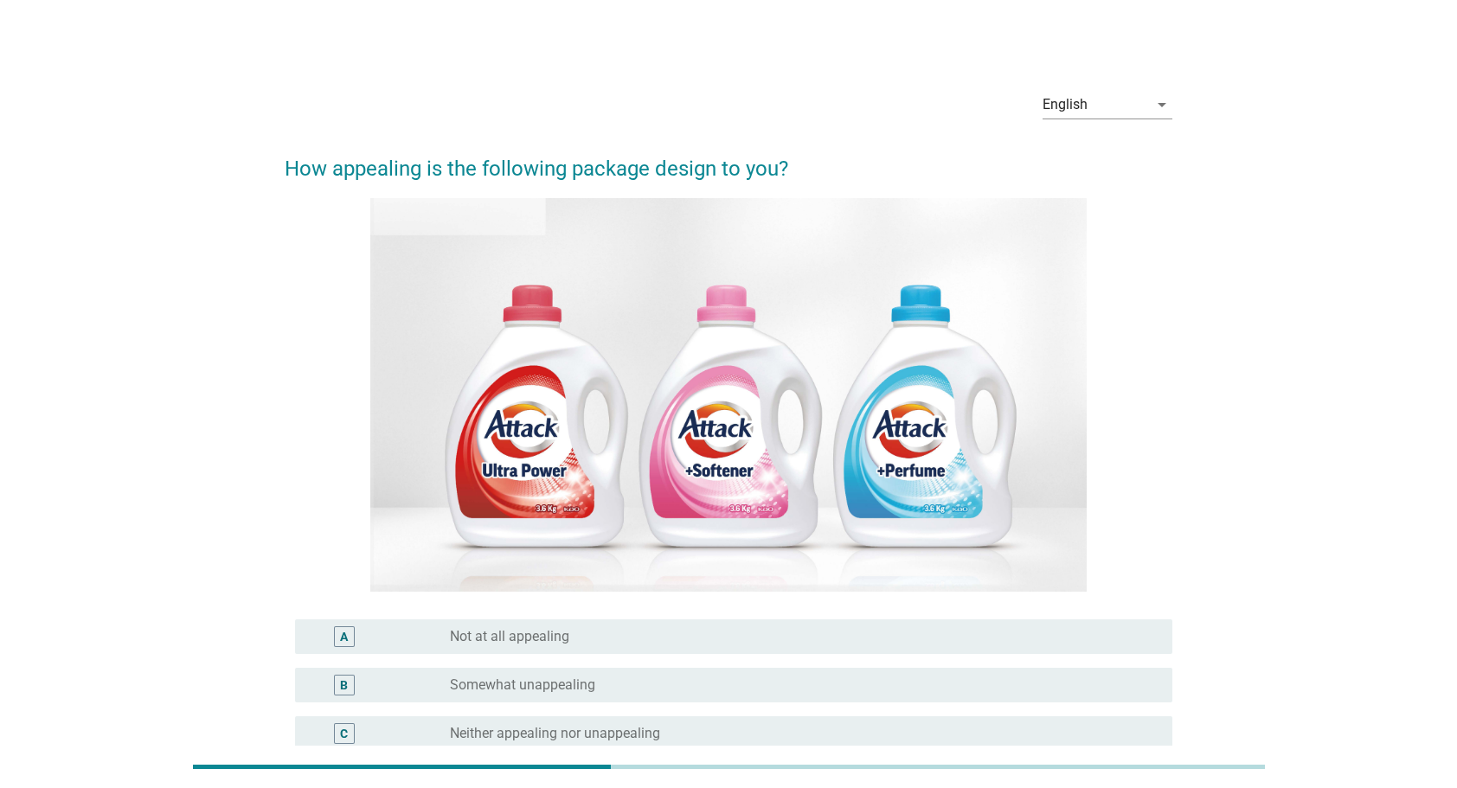
click at [708, 765] on div "D radio_button_unchecked Somewhat appealing" at bounding box center [734, 782] width 878 height 35
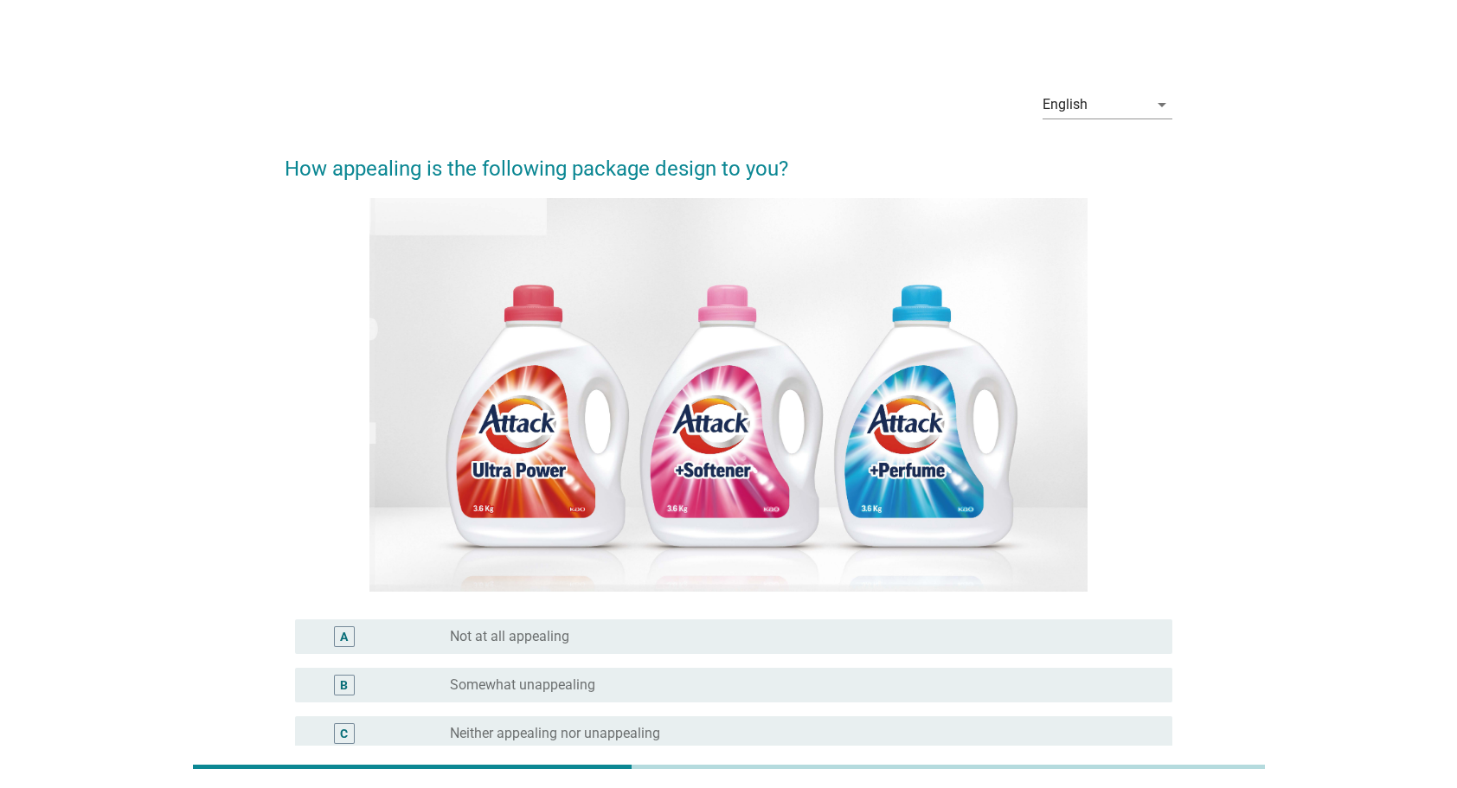
click at [603, 773] on div "radio_button_unchecked Somewhat appealing" at bounding box center [797, 781] width 695 height 17
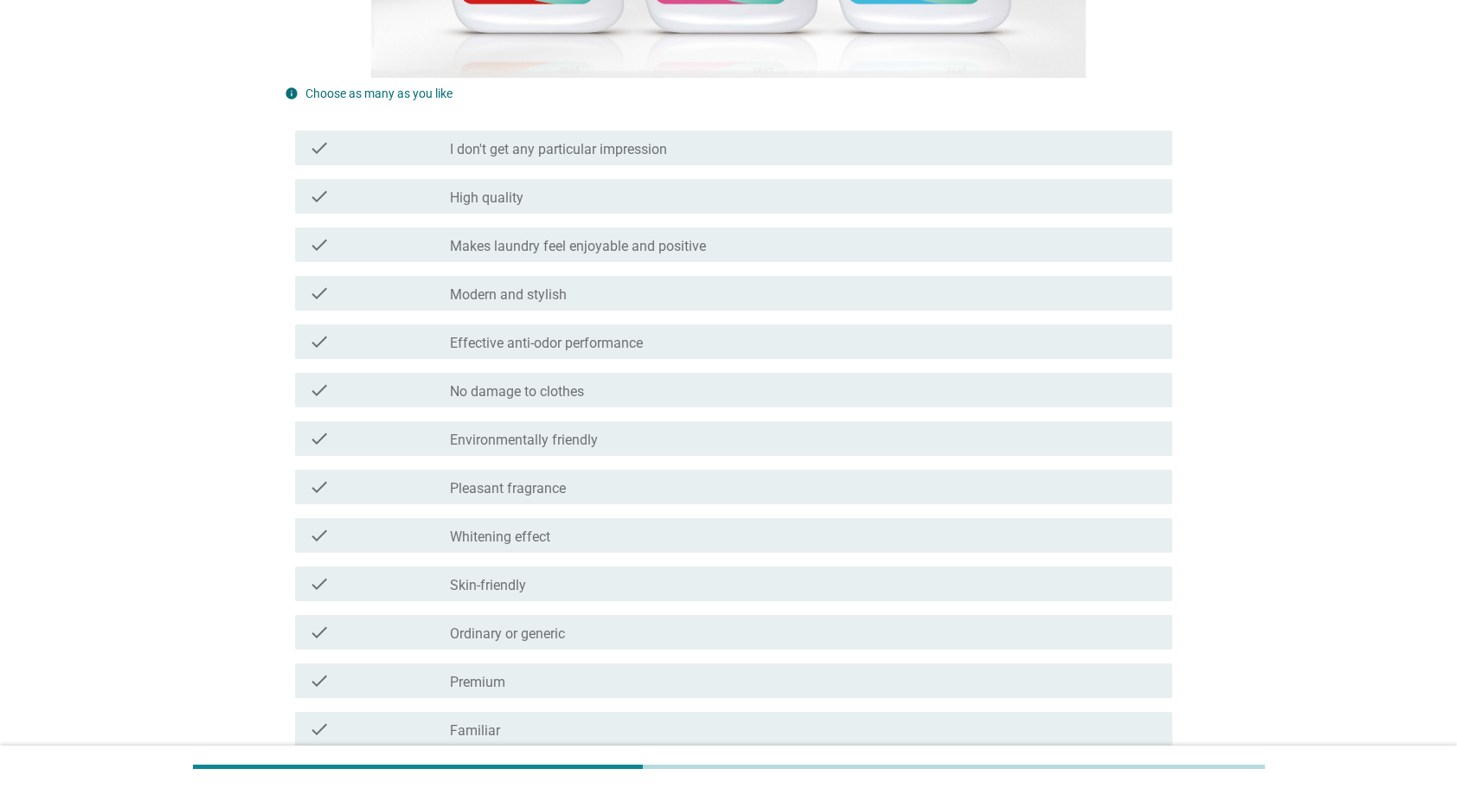
scroll to position [519, 0]
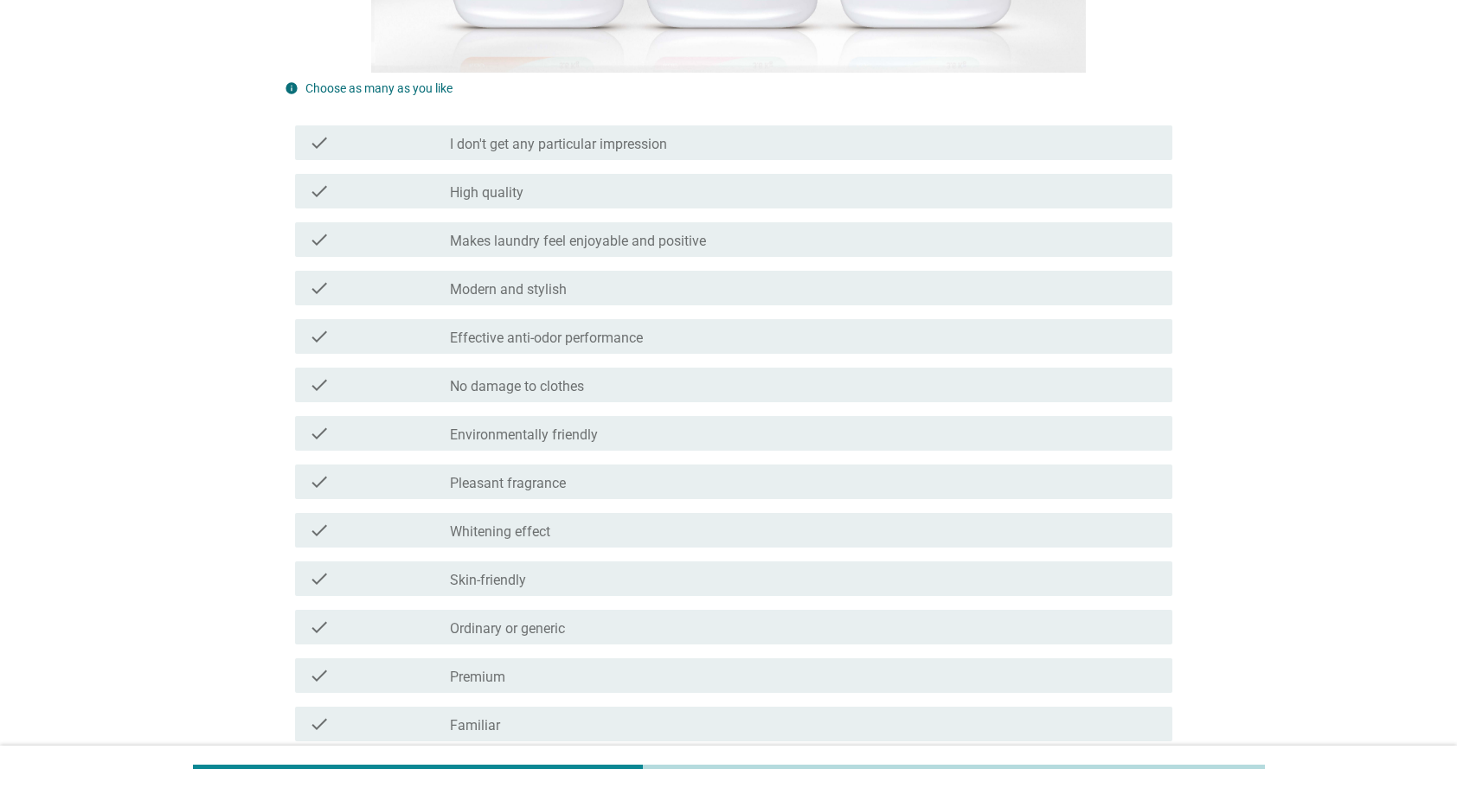
click at [623, 665] on div "check_box_outline_blank Premium" at bounding box center [804, 675] width 709 height 21
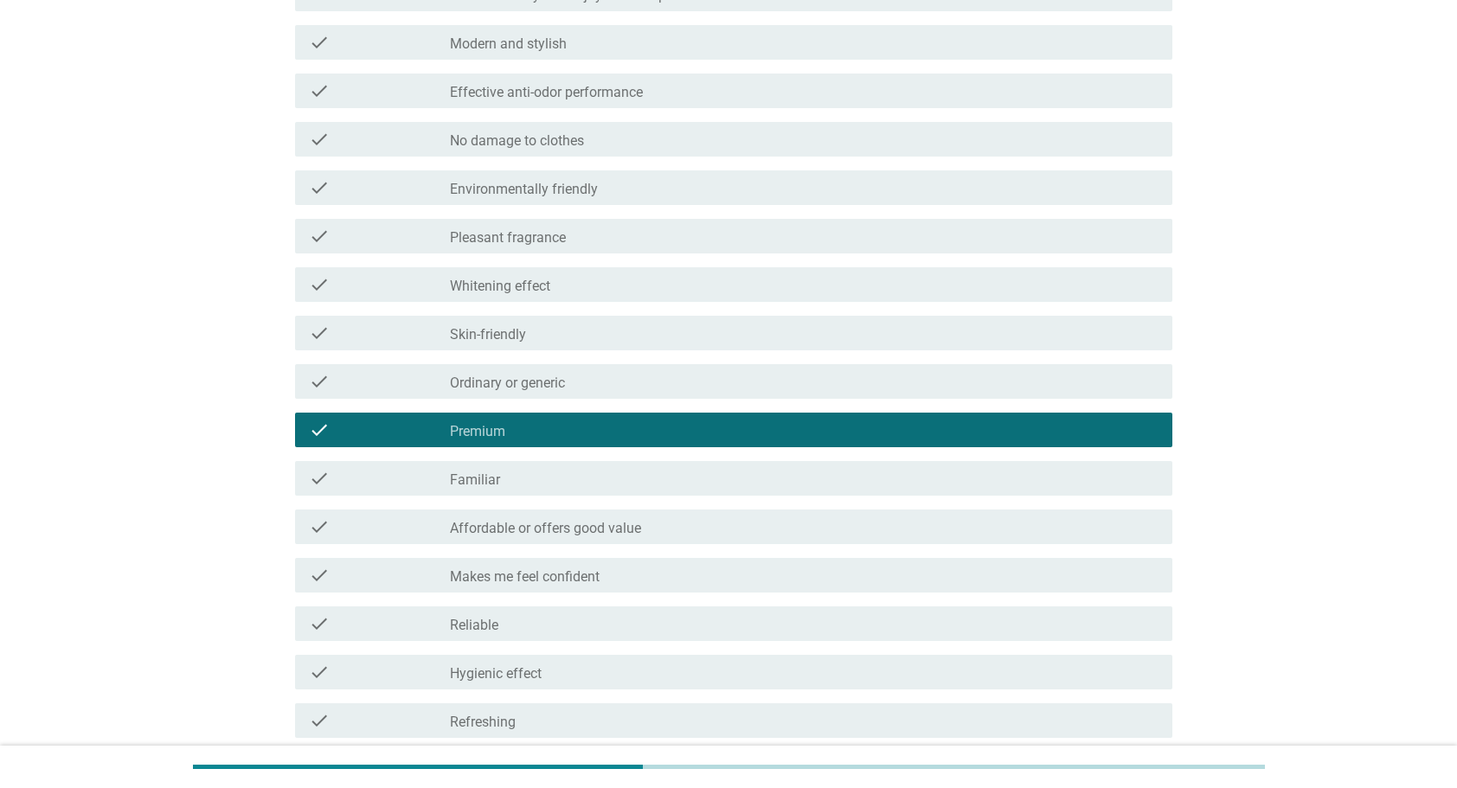
scroll to position [779, 0]
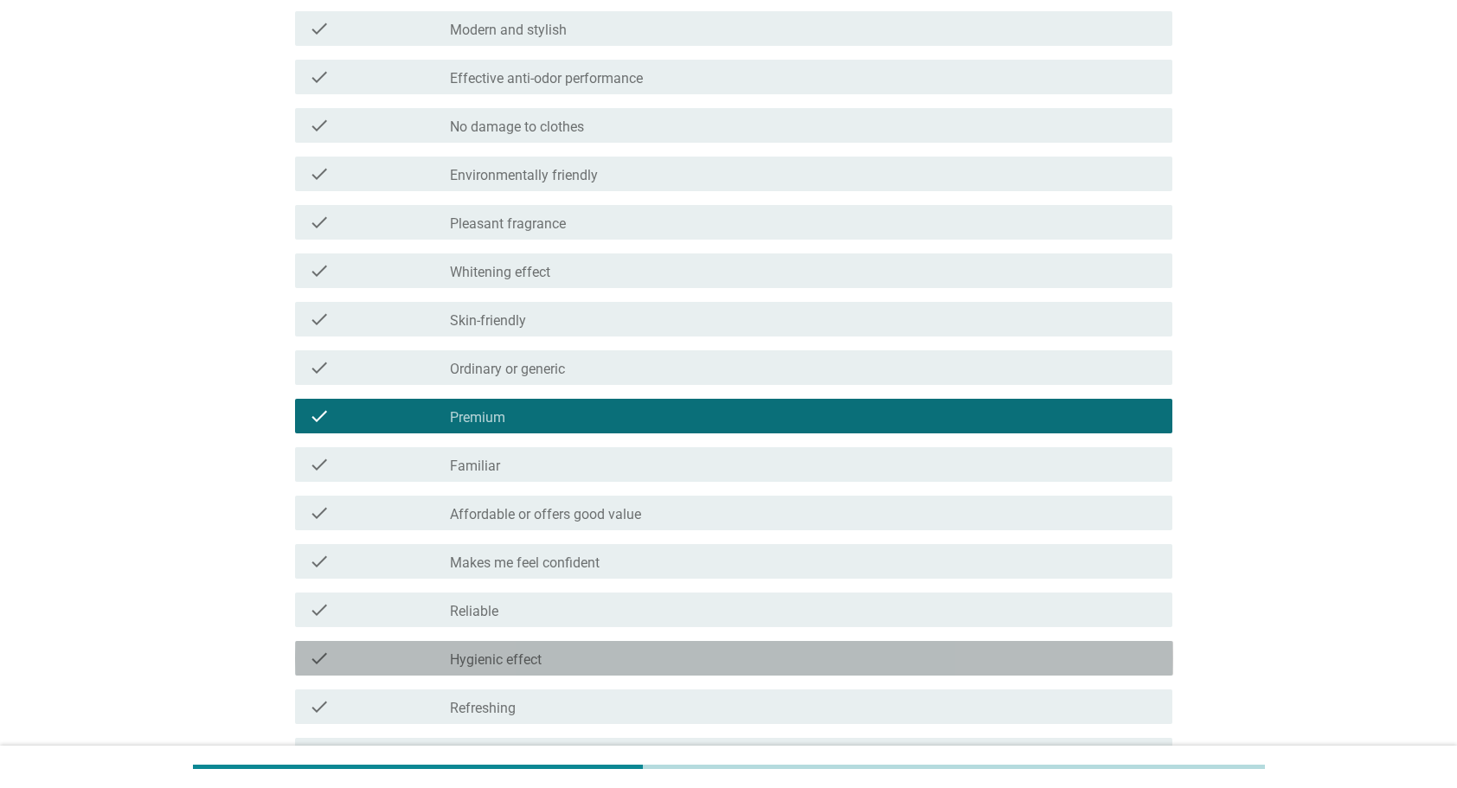
click at [651, 648] on div "check_box_outline_blank Hygienic effect" at bounding box center [804, 658] width 709 height 21
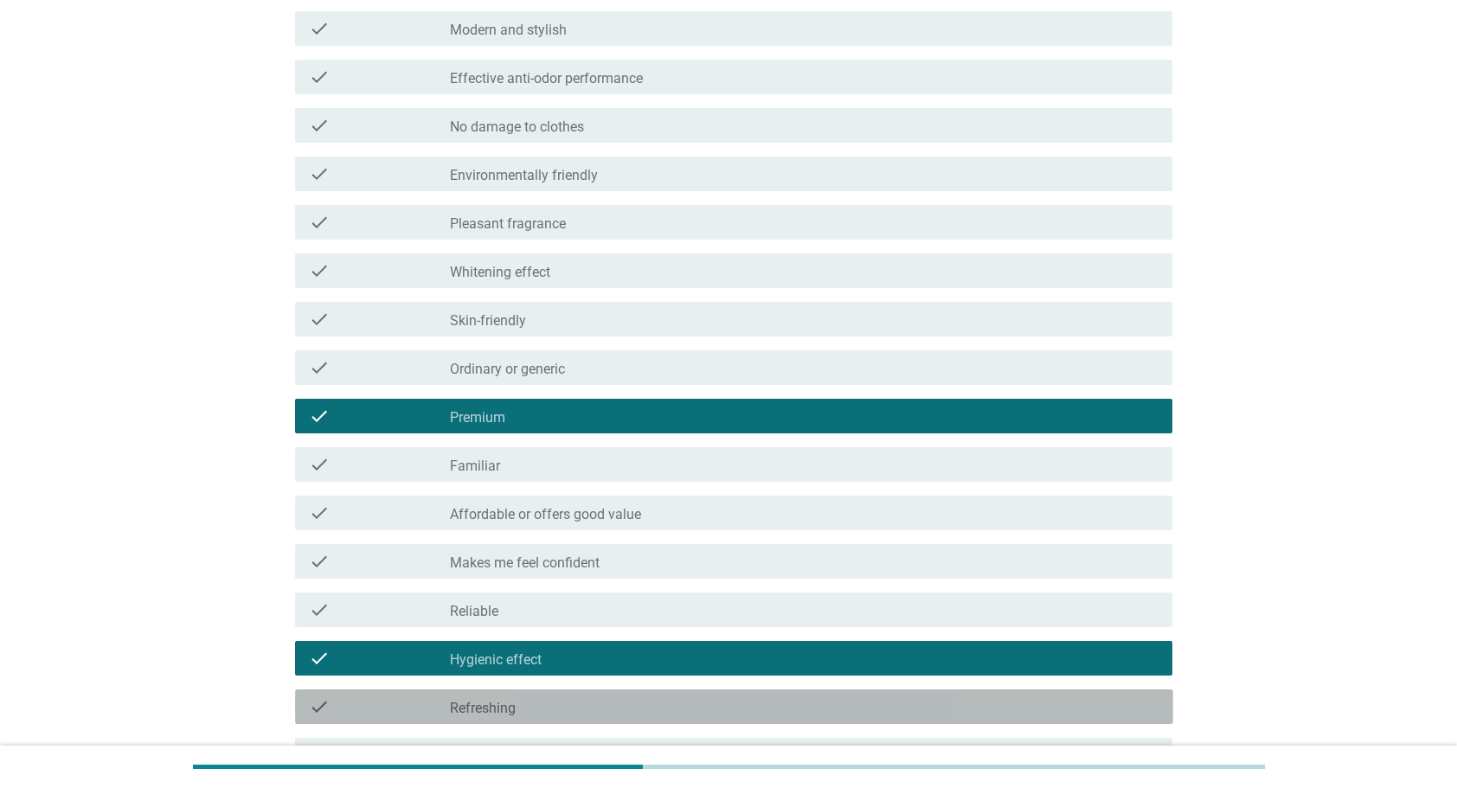
click at [658, 696] on div "check_box_outline_blank Refreshing" at bounding box center [804, 706] width 709 height 21
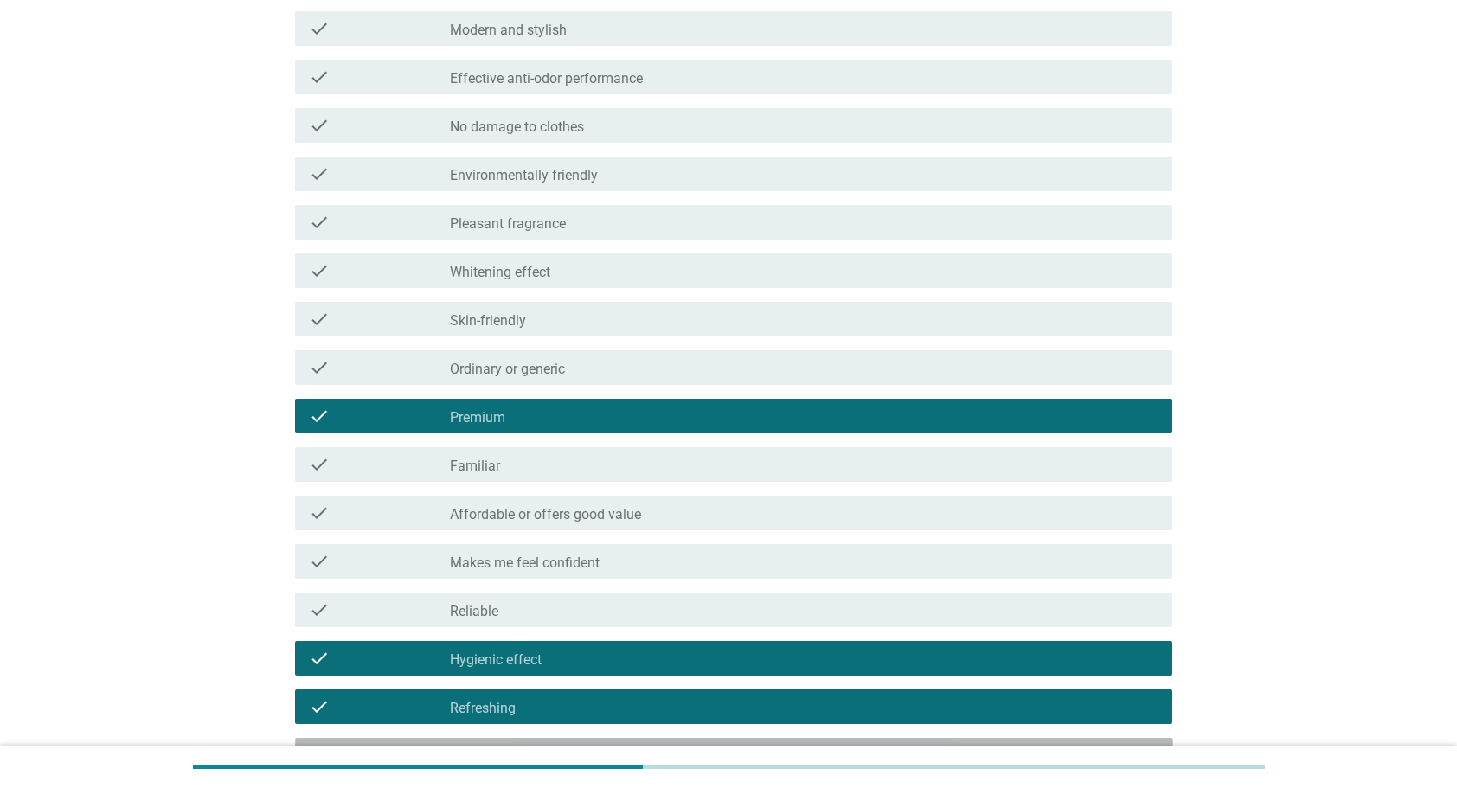
click at [728, 738] on div "check check_box_outline_blank Maintains bright colors" at bounding box center [734, 755] width 878 height 35
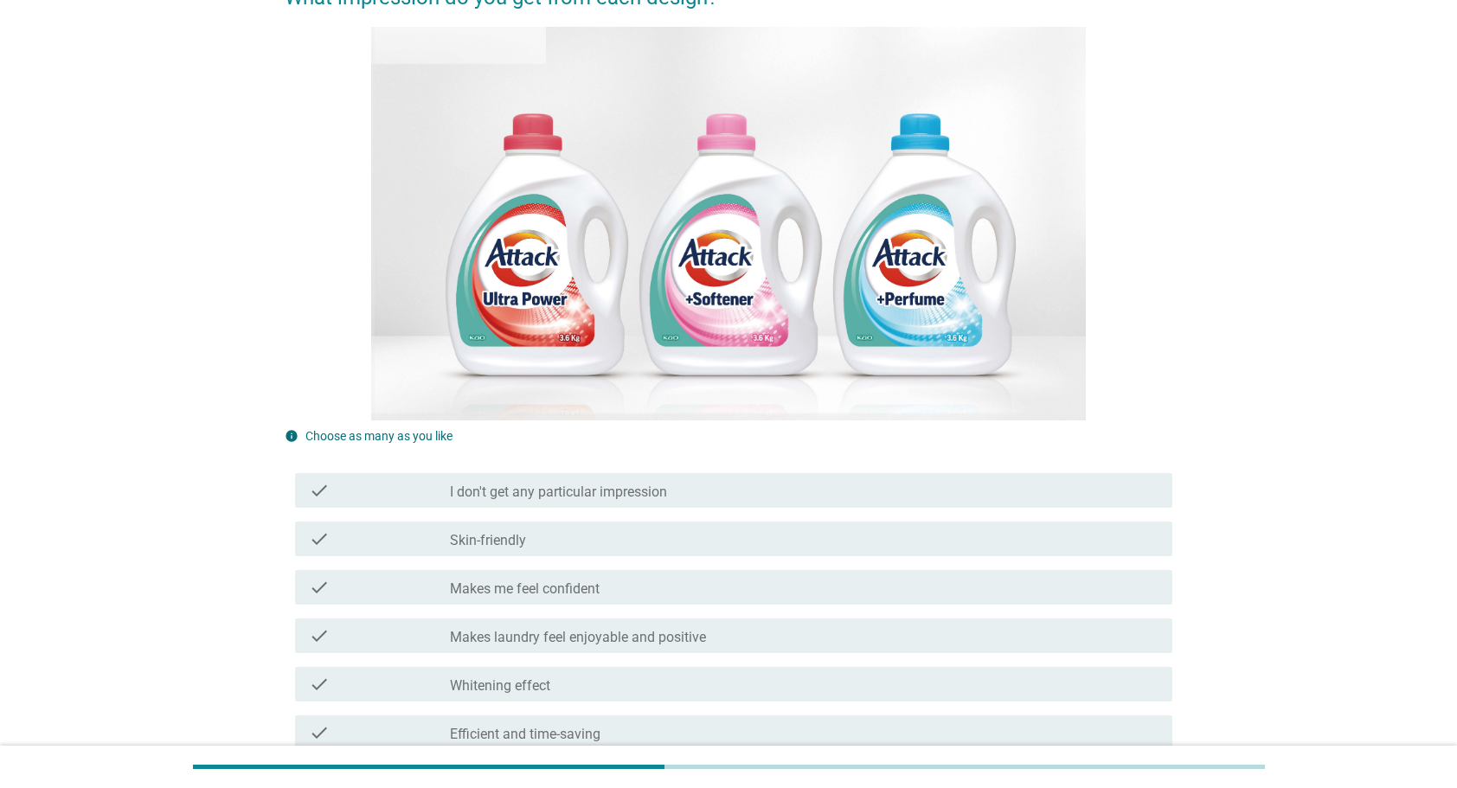
scroll to position [173, 0]
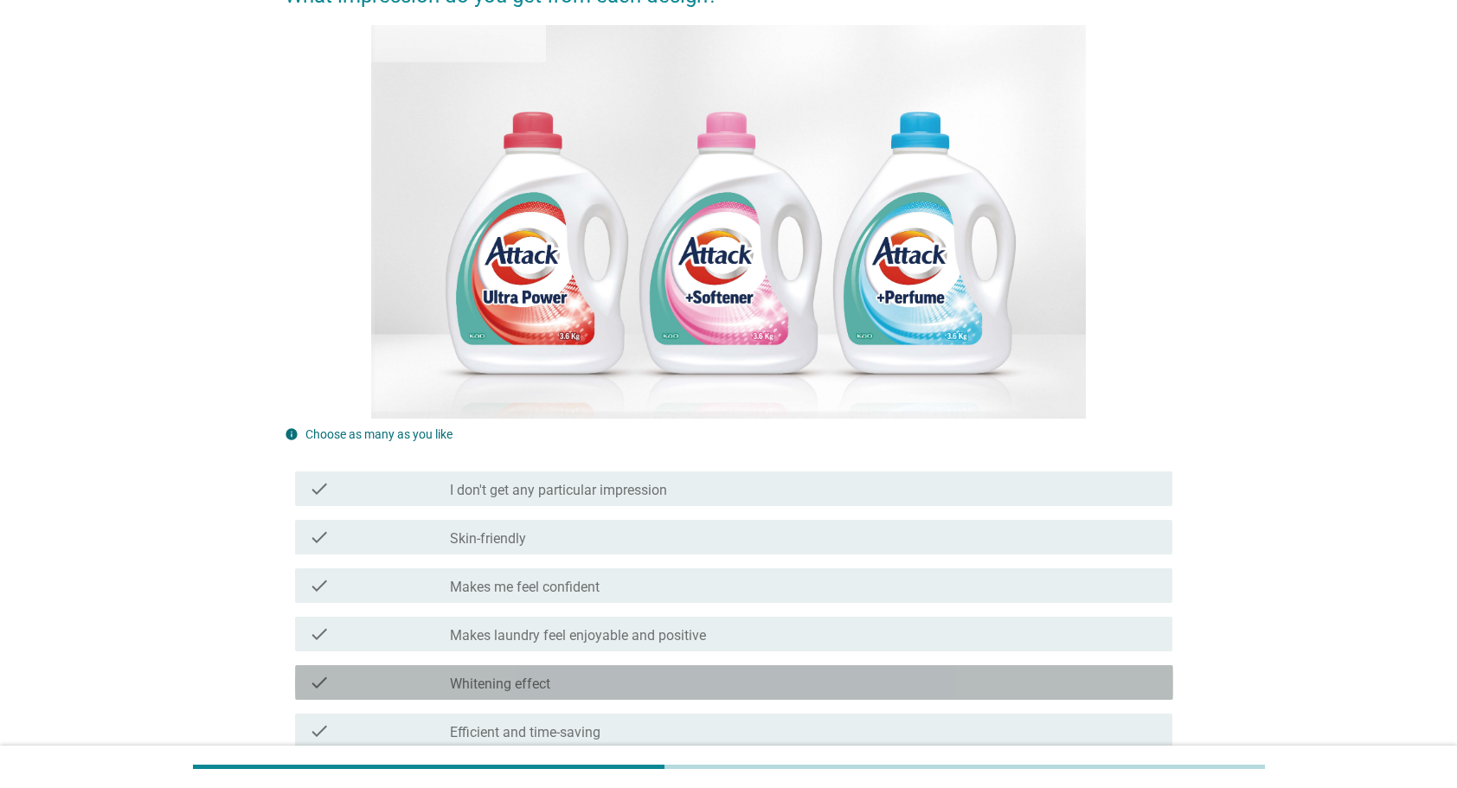
click at [642, 672] on div "check_box_outline_blank [MEDICAL_DATA] effect" at bounding box center [804, 682] width 709 height 21
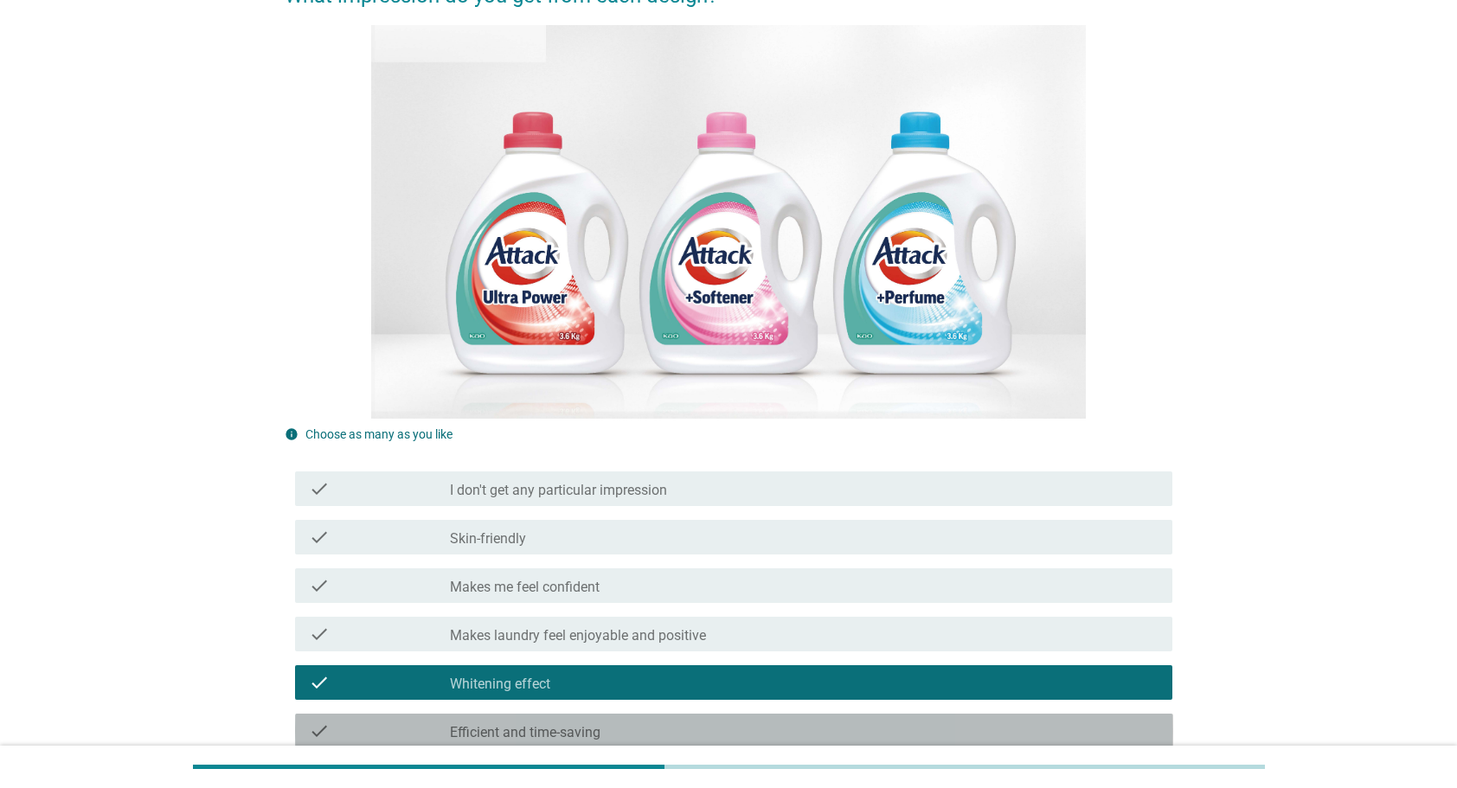
click at [641, 714] on div "check check_box_outline_blank Efficient and time-saving" at bounding box center [734, 731] width 878 height 35
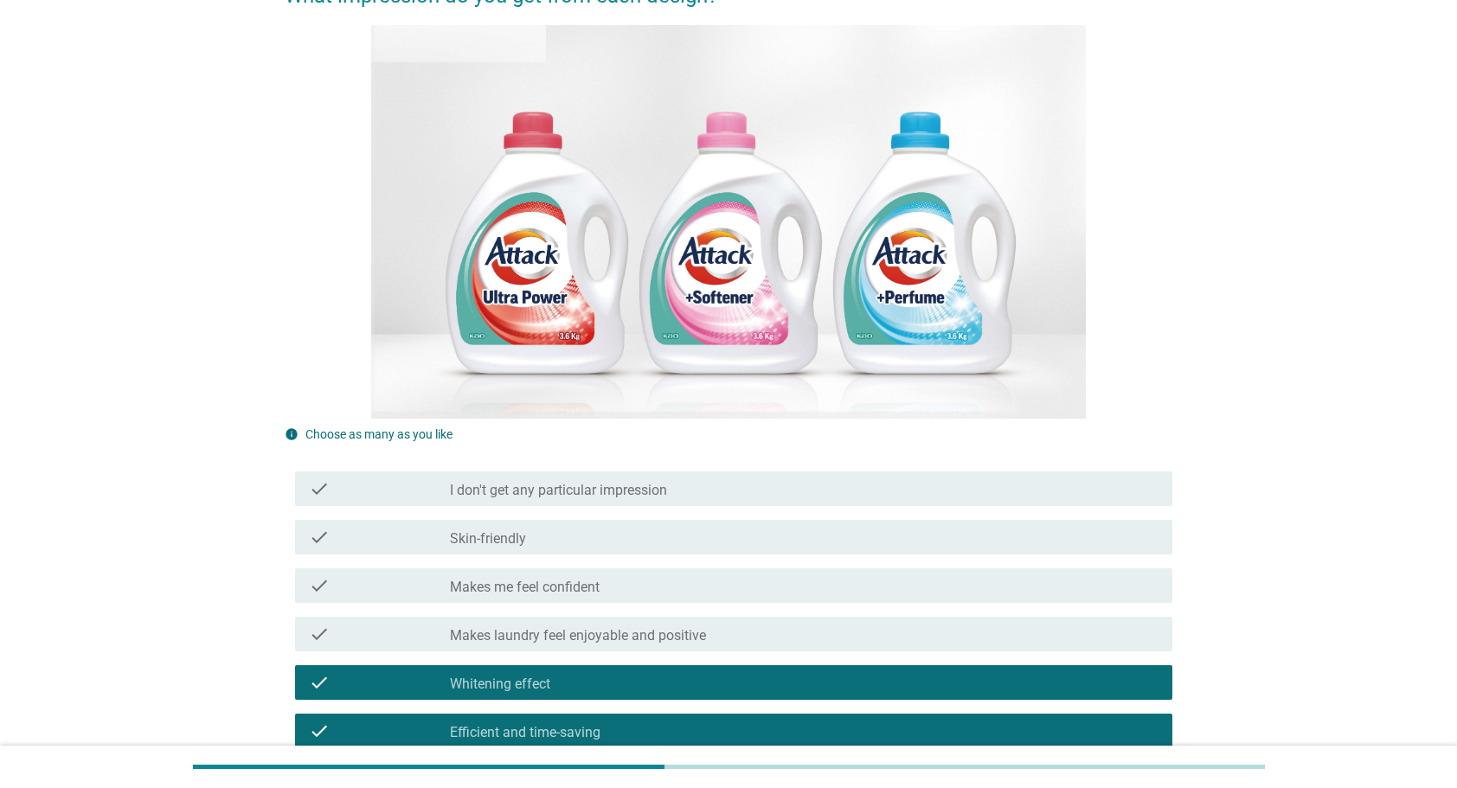
click at [662, 707] on div "check check_box_outline_blank Efficient and time-saving" at bounding box center [729, 731] width 889 height 48
click at [660, 721] on div "check_box_outline_blank Efficient and time-saving" at bounding box center [804, 731] width 709 height 21
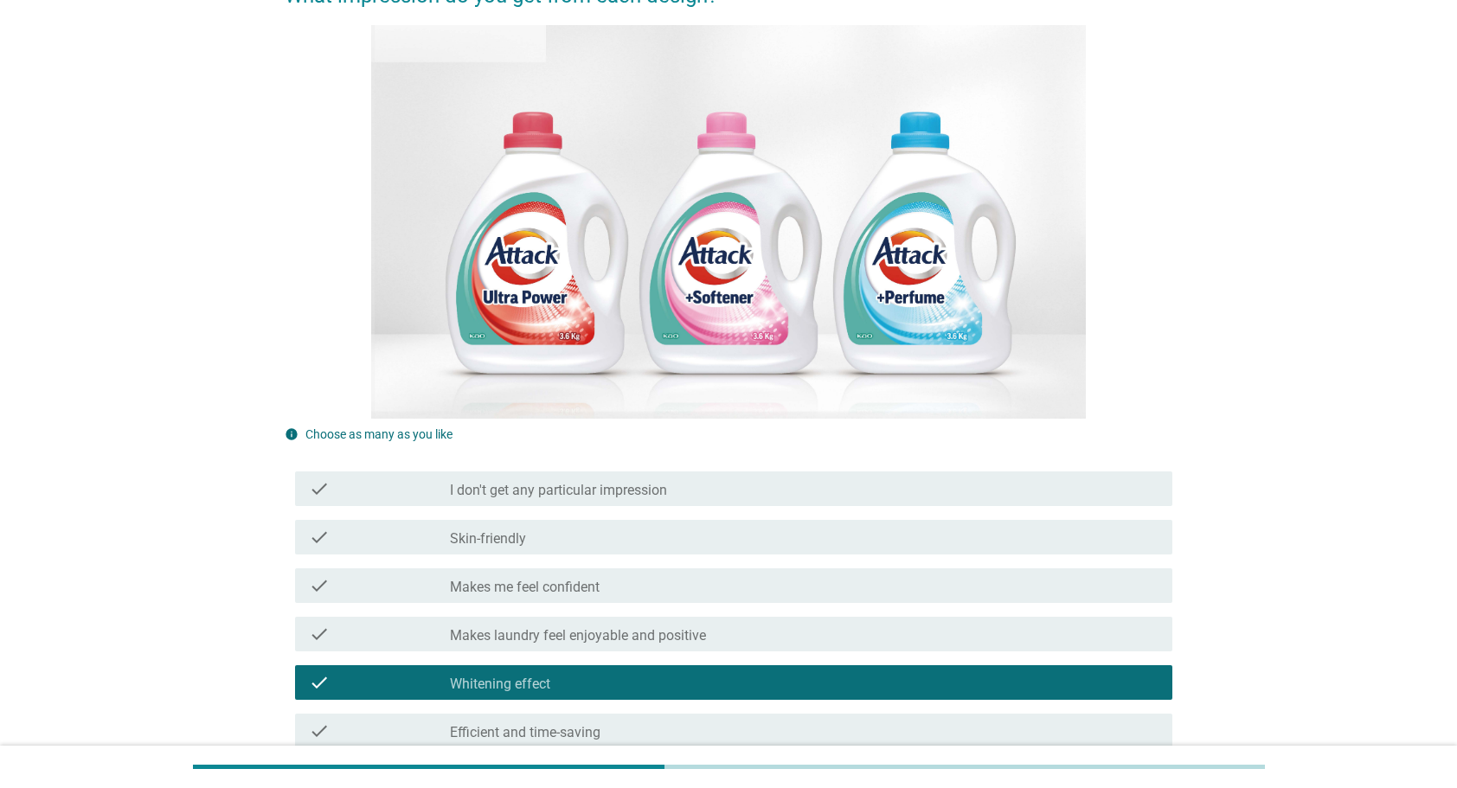
click at [638, 769] on div "check_box_outline_blank No damage to clothes" at bounding box center [804, 779] width 709 height 21
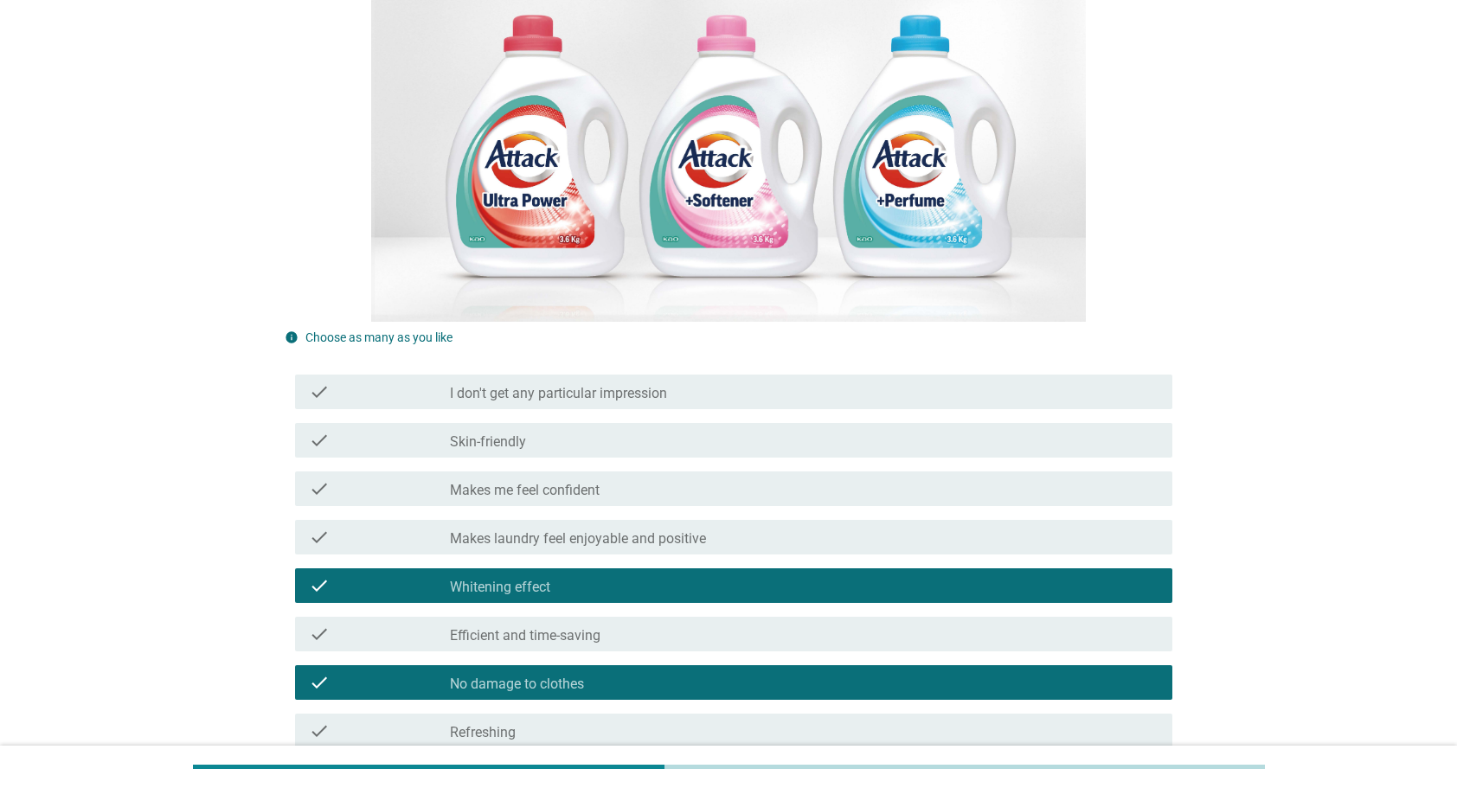
scroll to position [346, 0]
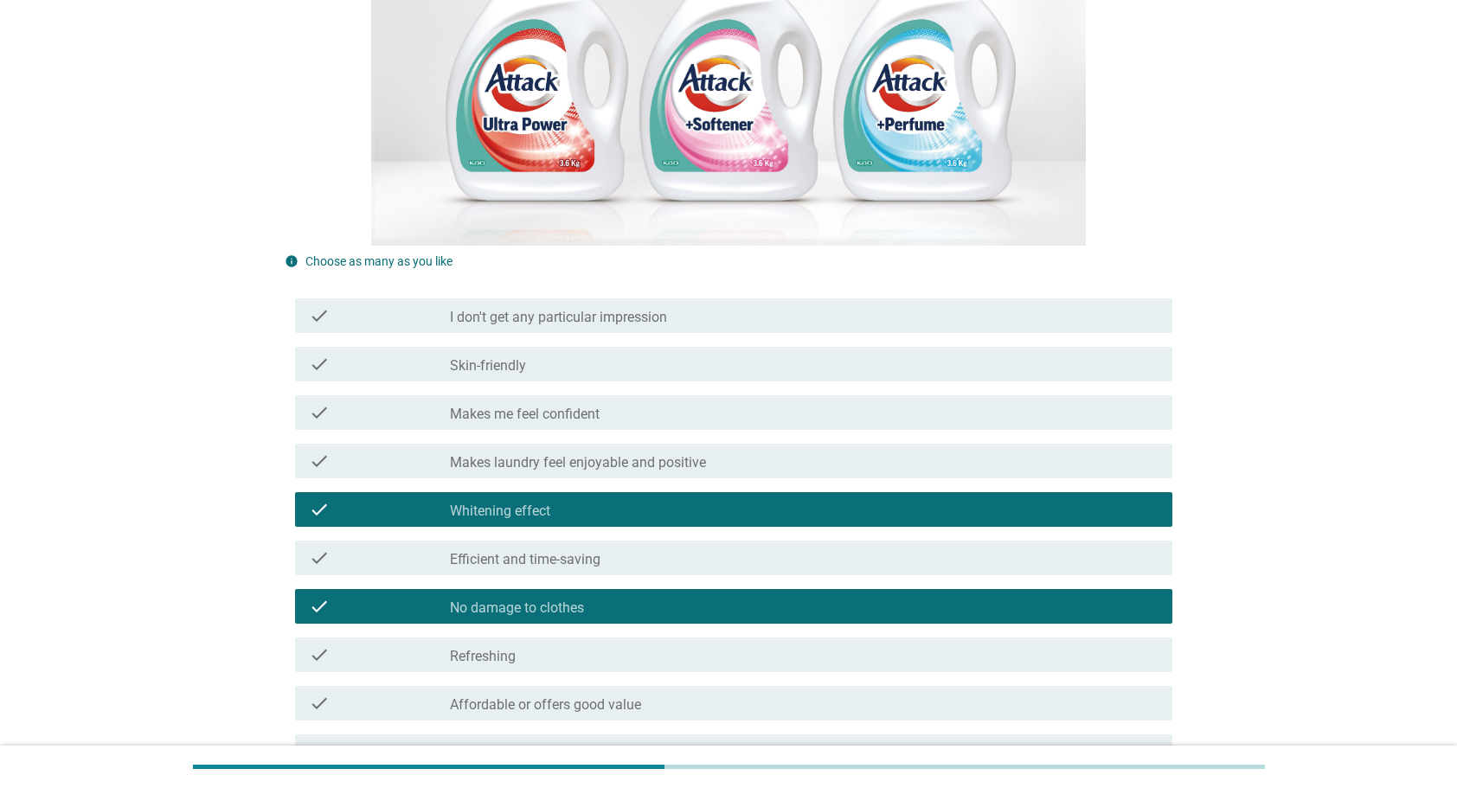
click at [653, 693] on div "check_box_outline_blank Affordable or offers good value" at bounding box center [804, 703] width 709 height 21
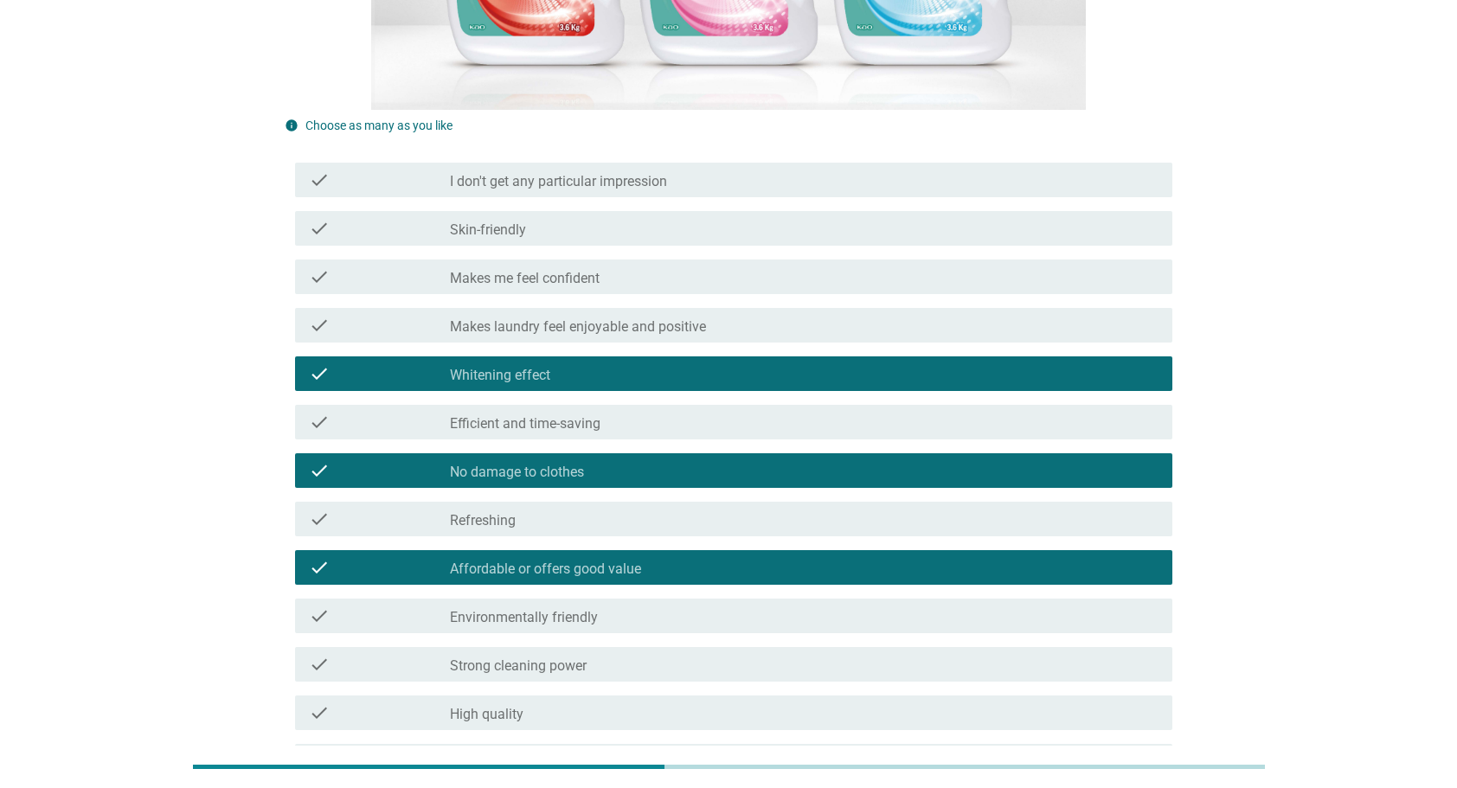
scroll to position [481, 0]
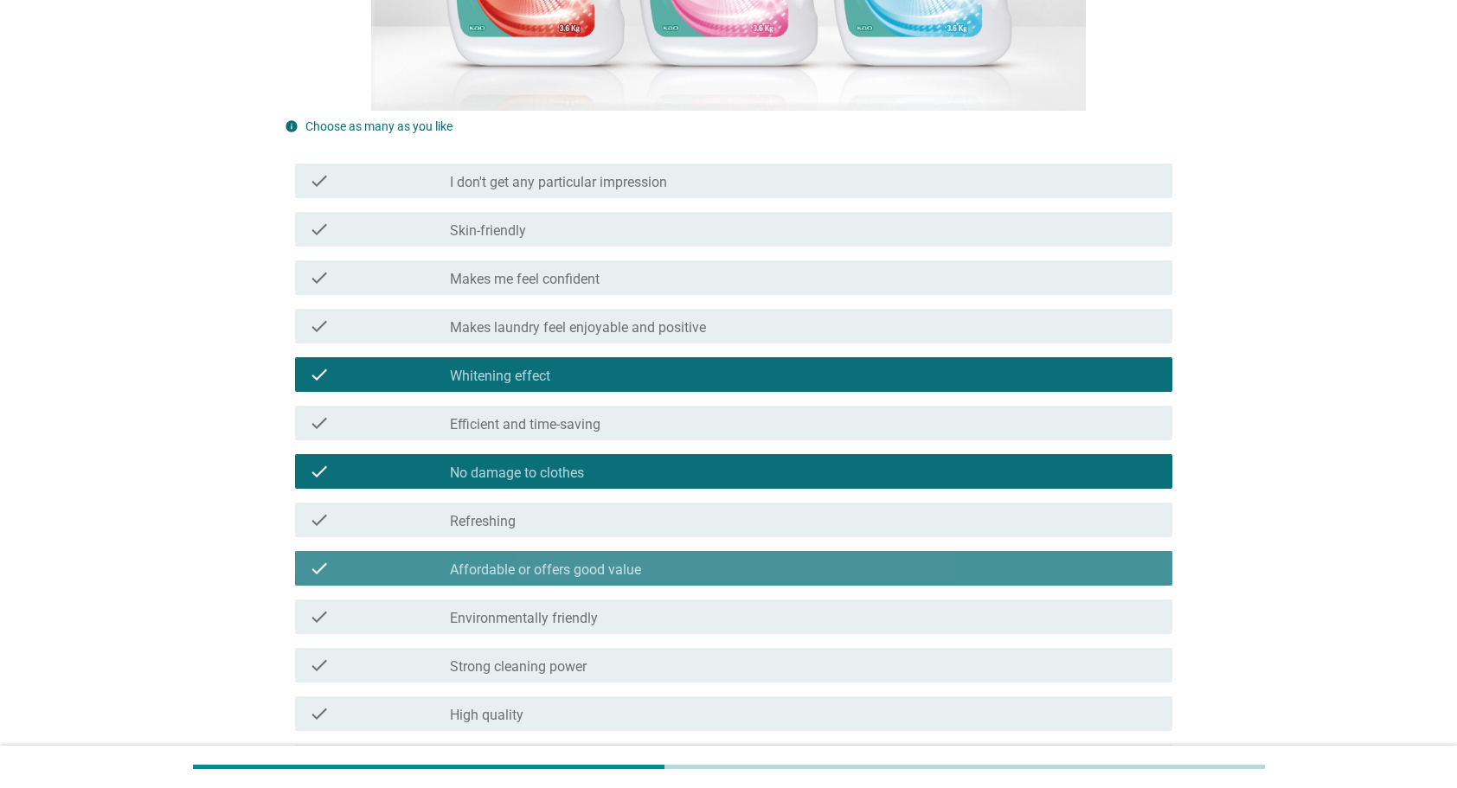
click at [621, 561] on label "Affordable or offers good value" at bounding box center [545, 569] width 191 height 17
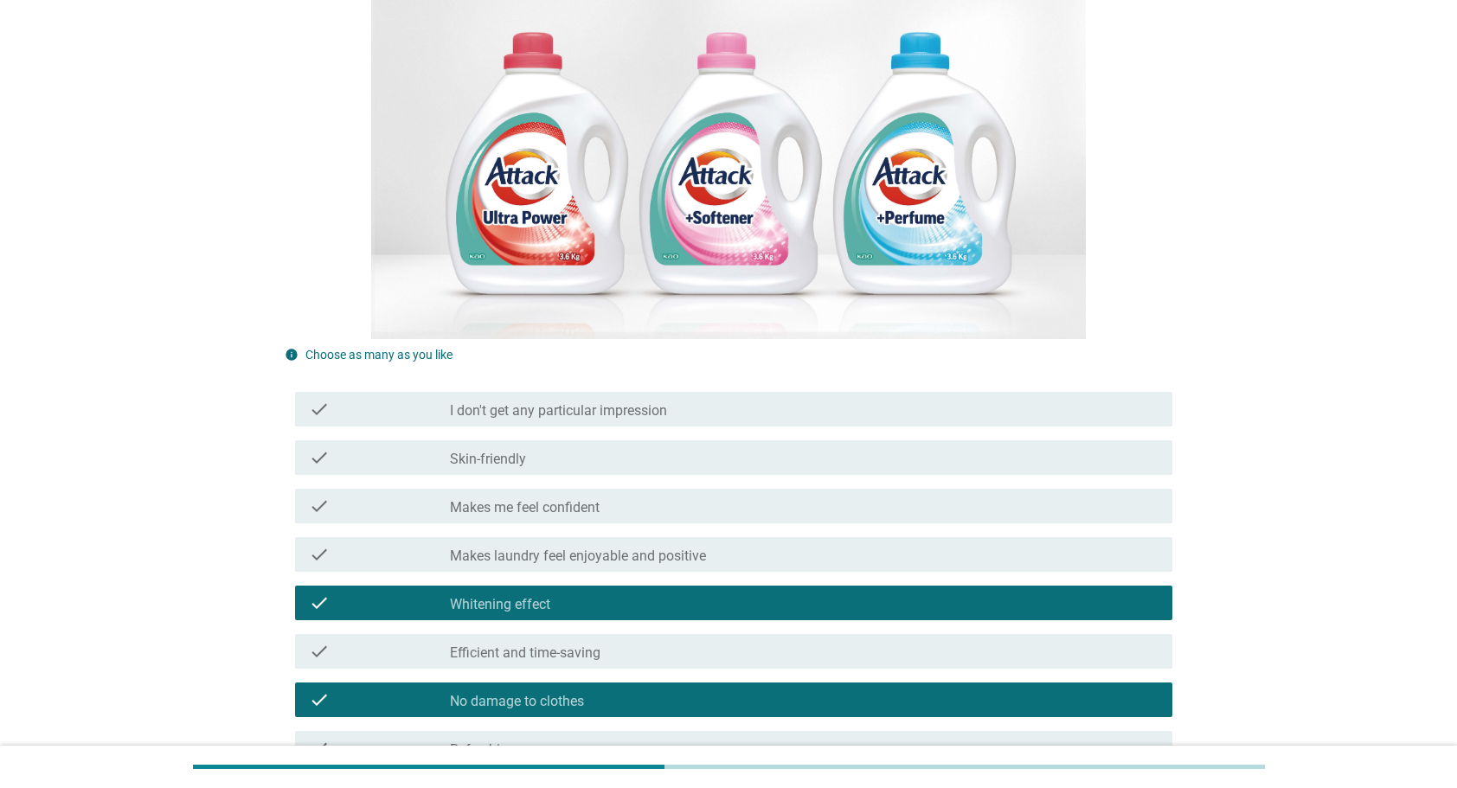
scroll to position [135, 0]
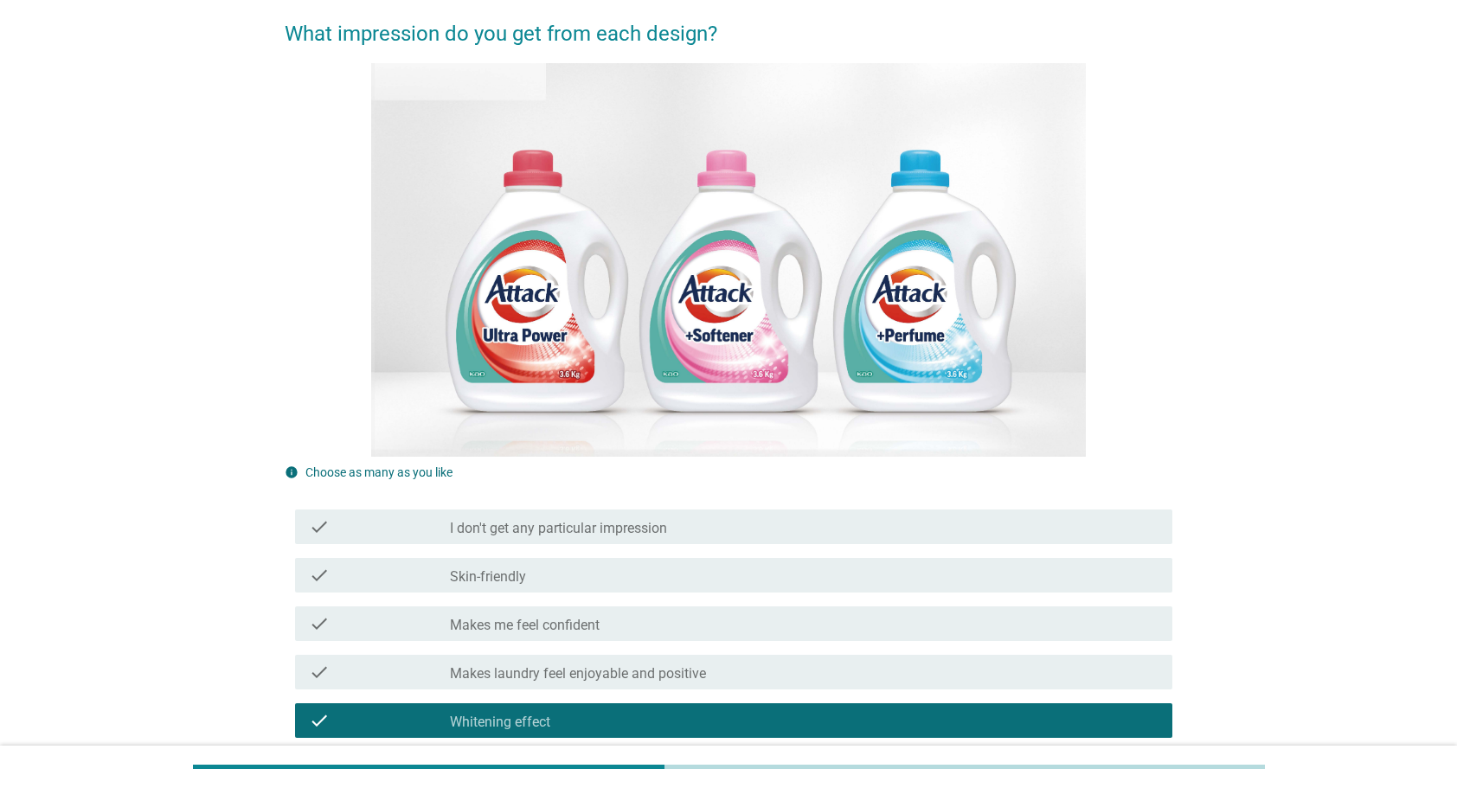
click at [573, 703] on div "check check_box_outline_blank [MEDICAL_DATA] effect" at bounding box center [734, 720] width 878 height 35
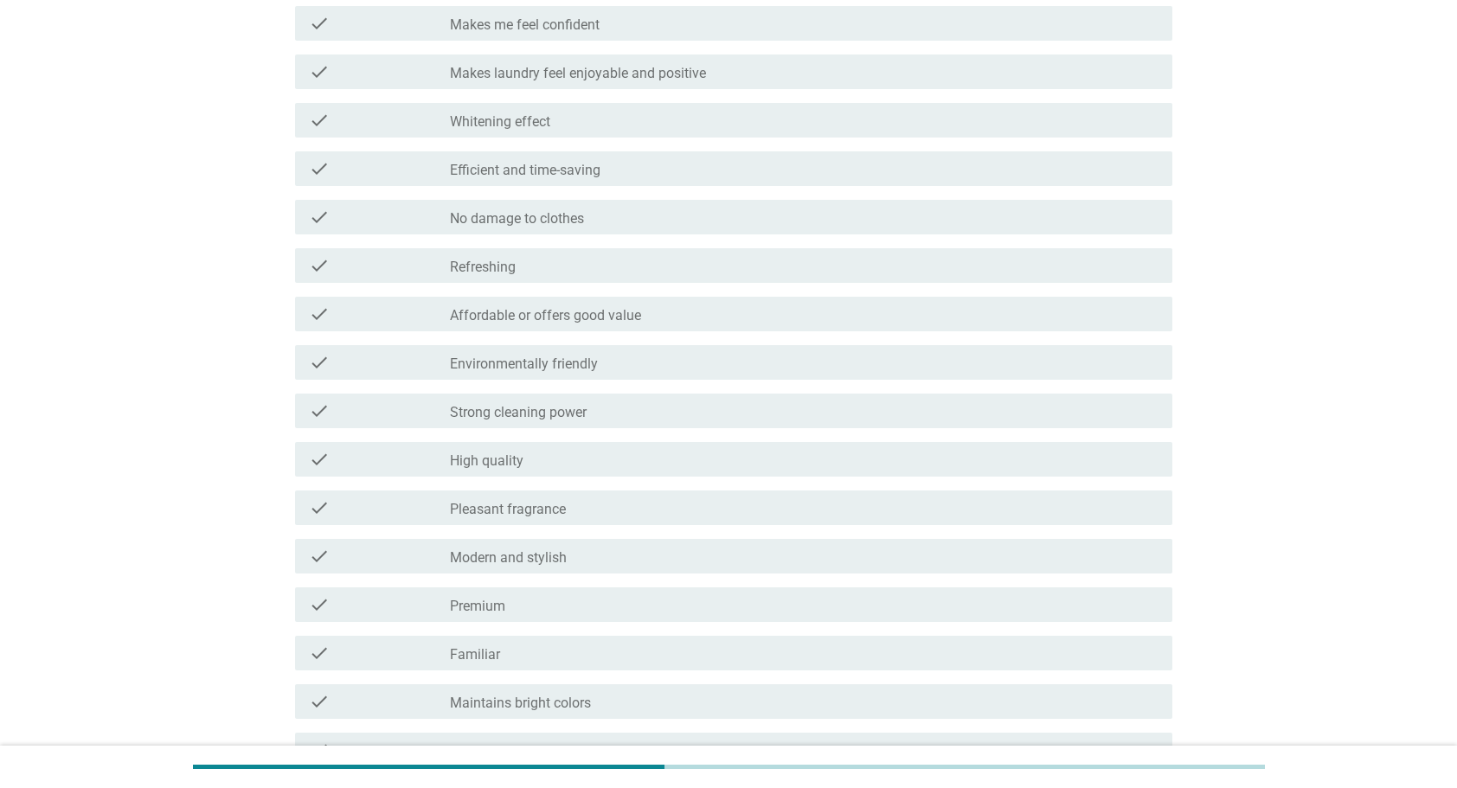
scroll to position [741, 0]
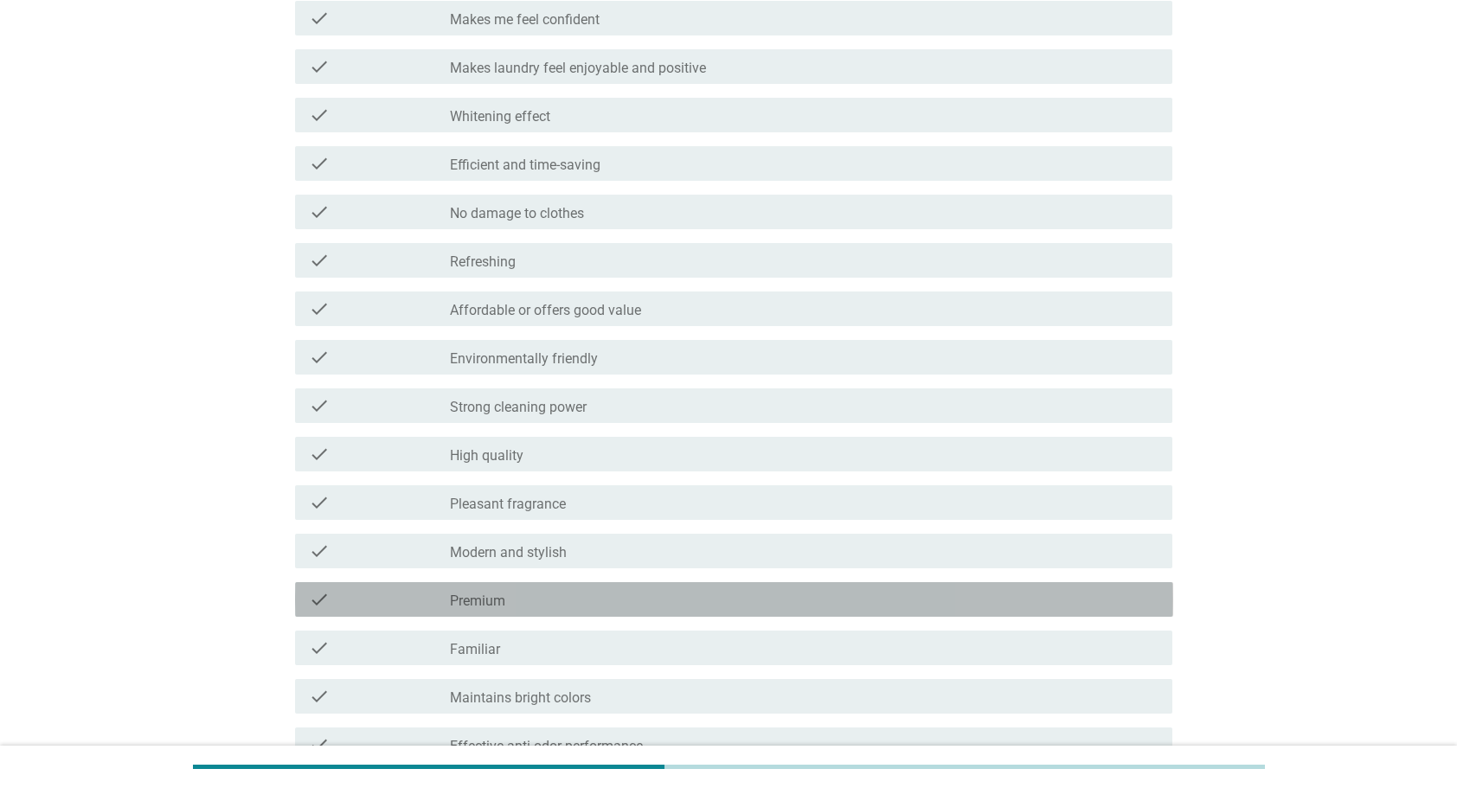
click at [578, 589] on div "check_box_outline_blank Premium" at bounding box center [804, 599] width 709 height 21
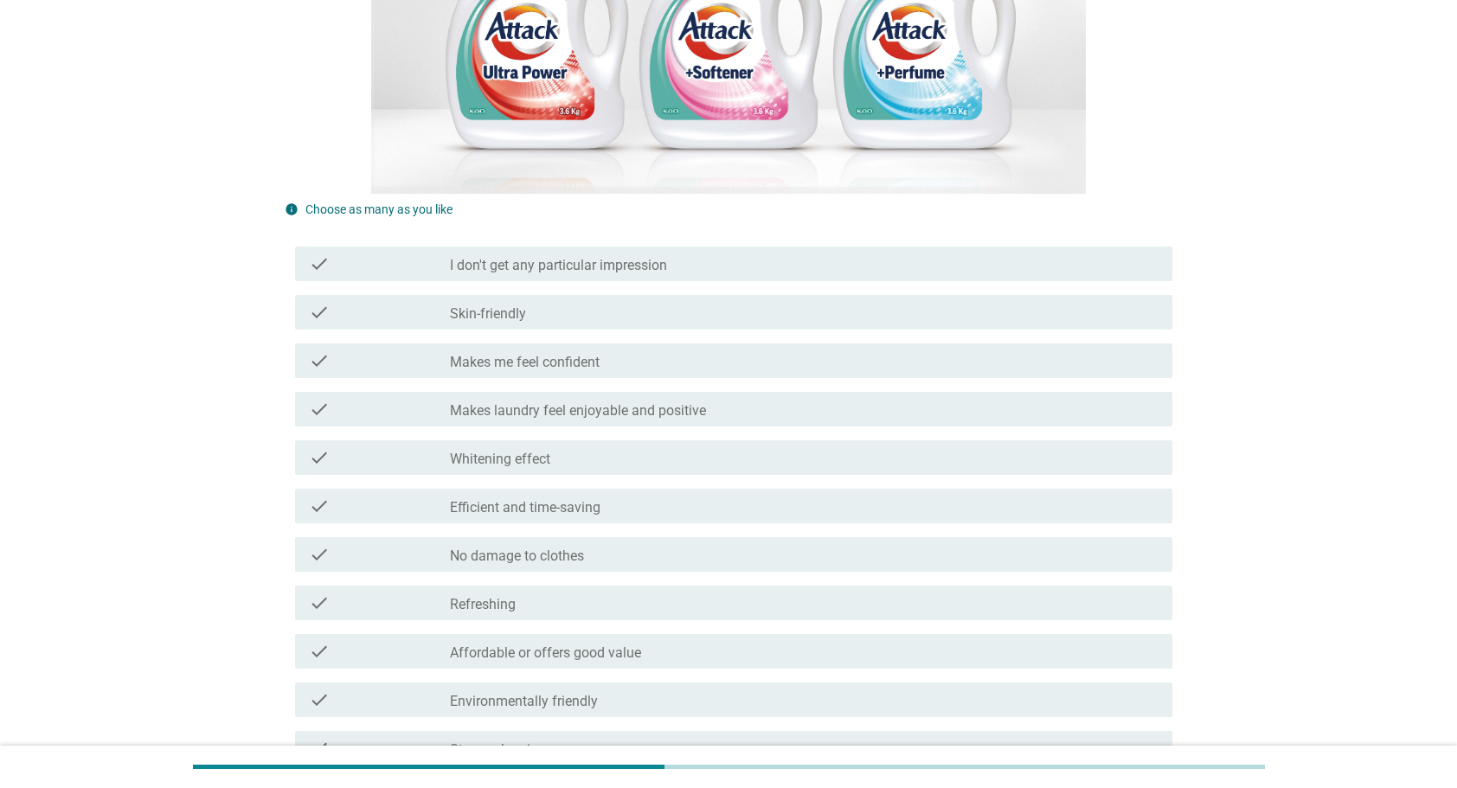
scroll to position [395, 0]
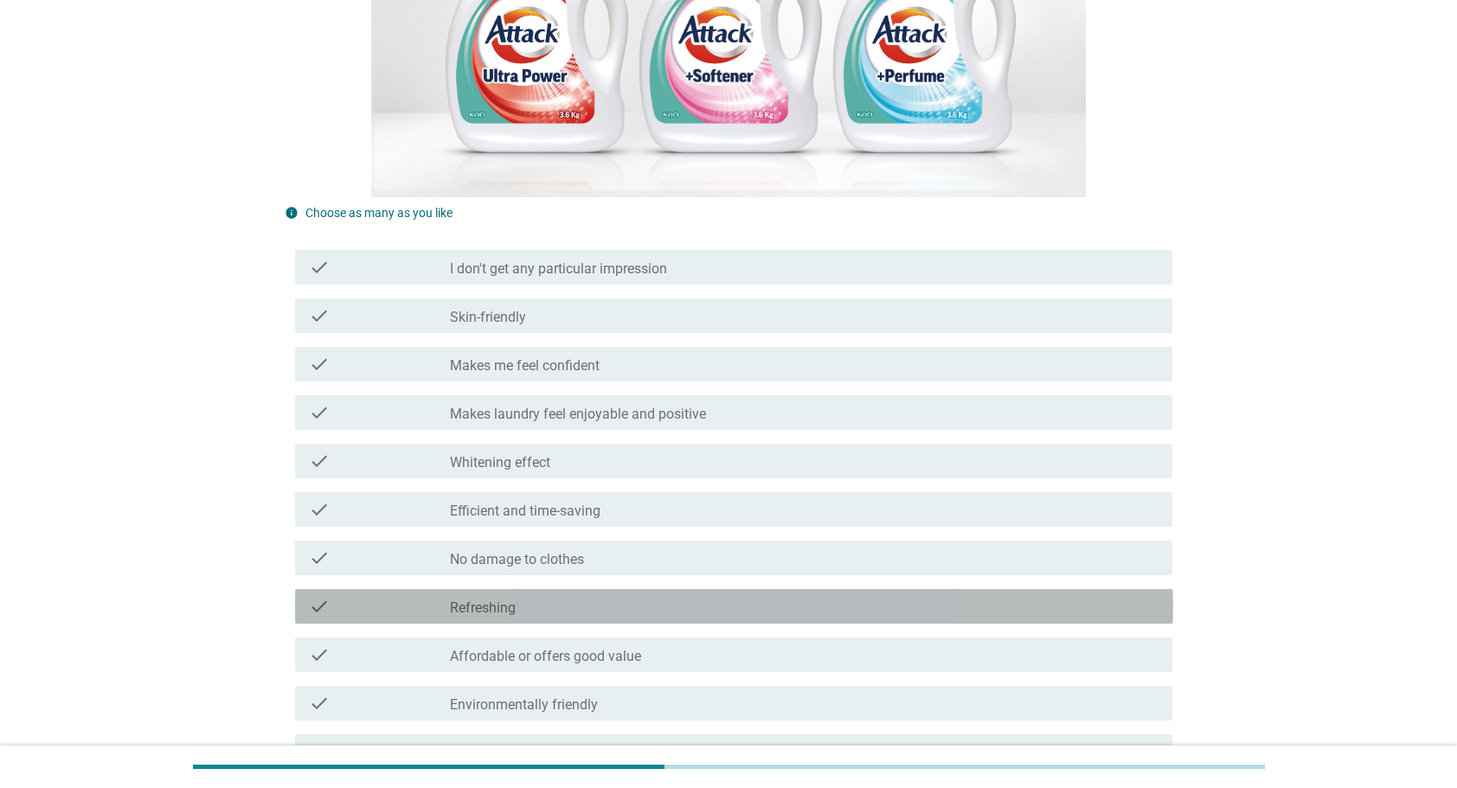
click at [580, 596] on div "check_box_outline_blank Refreshing" at bounding box center [804, 606] width 709 height 21
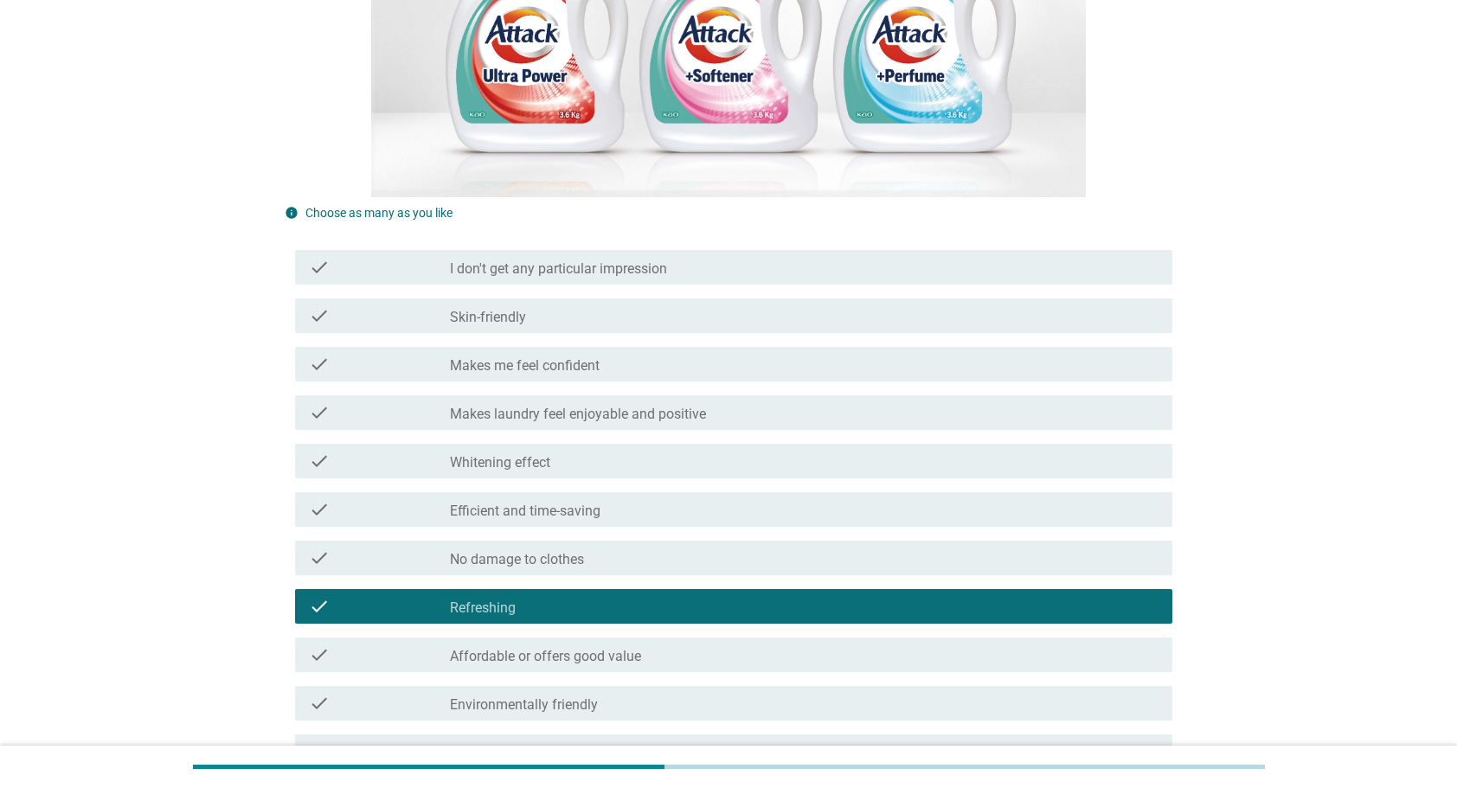
click at [585, 451] on div "check_box_outline_blank [MEDICAL_DATA] effect" at bounding box center [804, 461] width 709 height 21
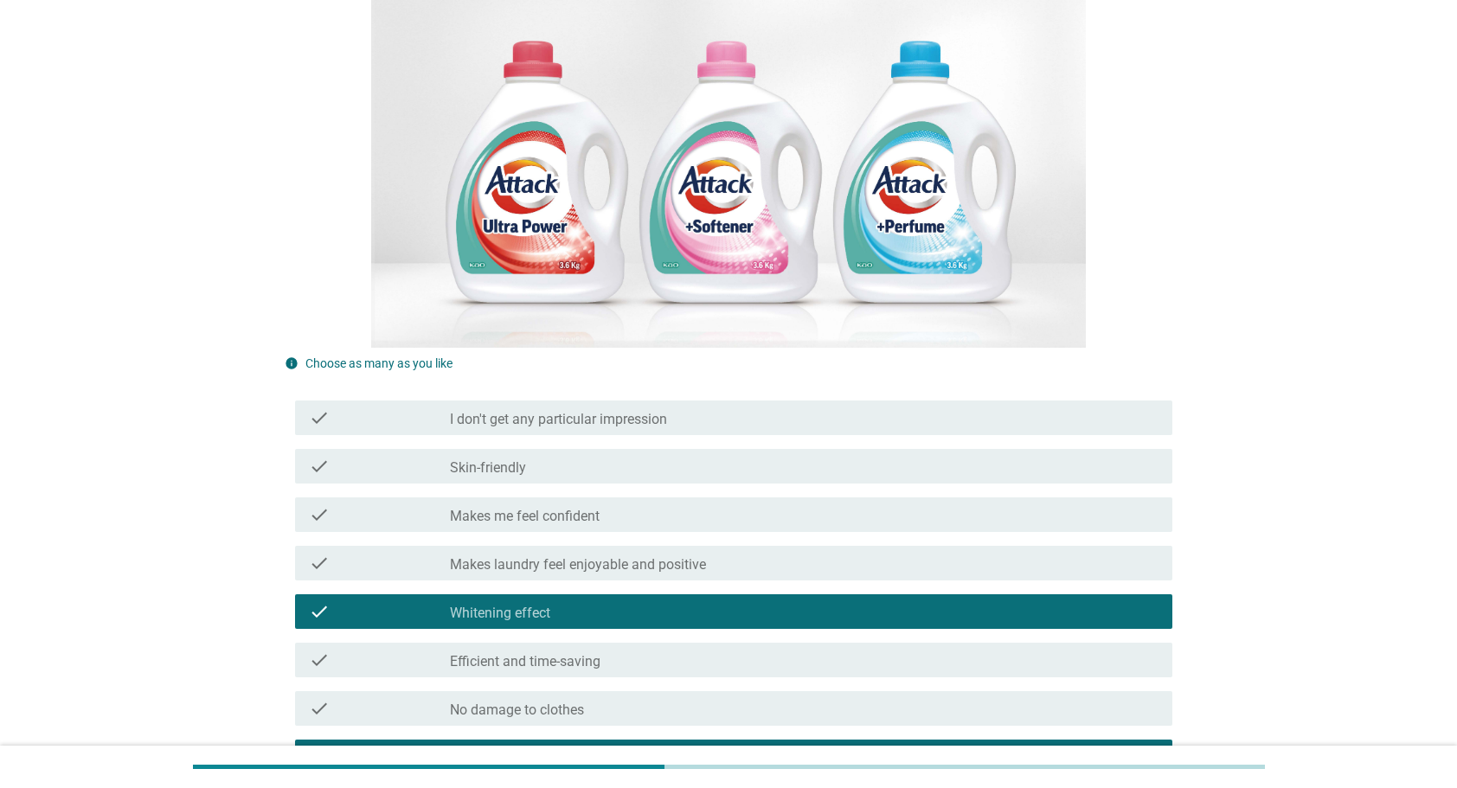
scroll to position [221, 0]
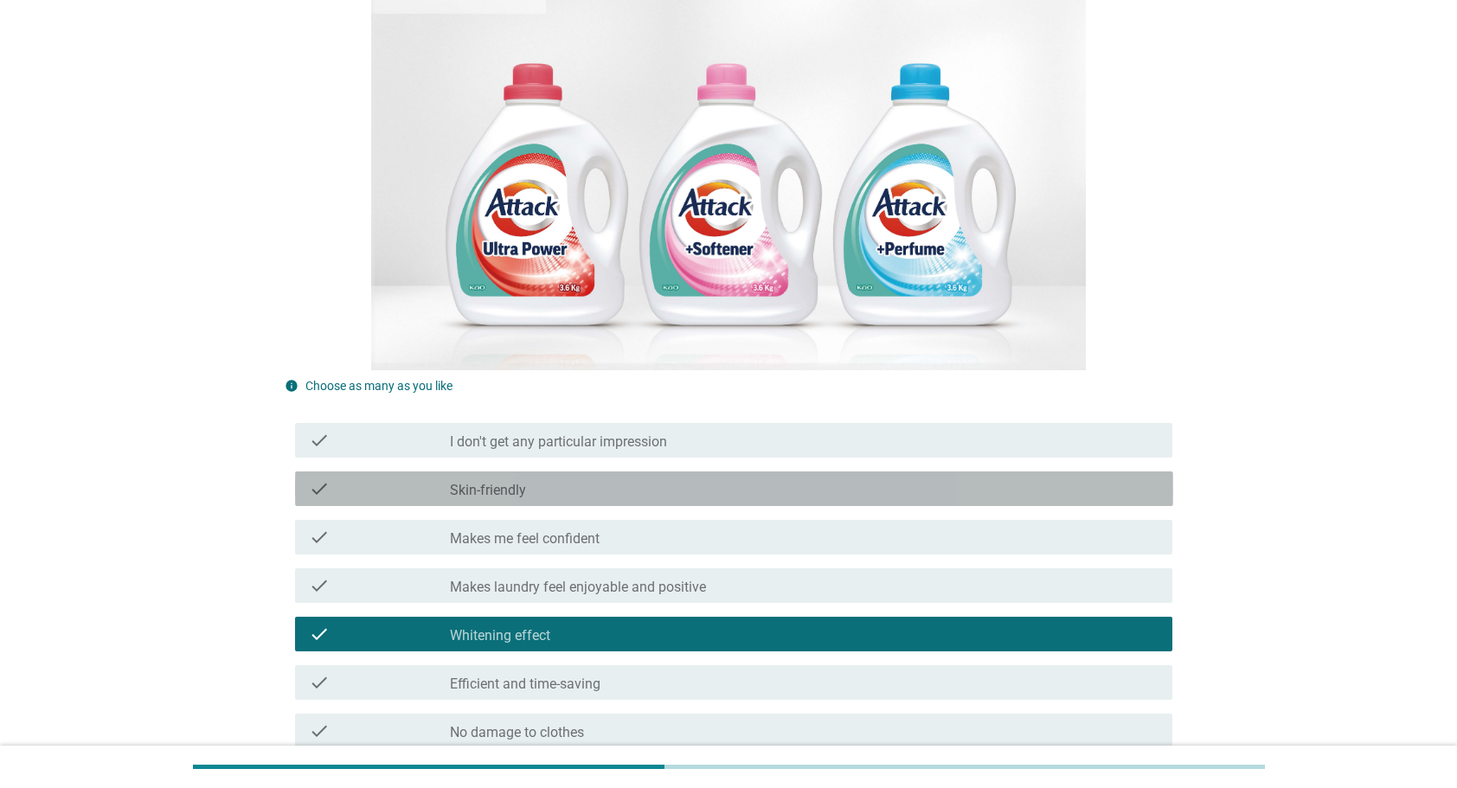
click at [585, 478] on div "check_box_outline_blank Skin-friendly" at bounding box center [804, 488] width 709 height 21
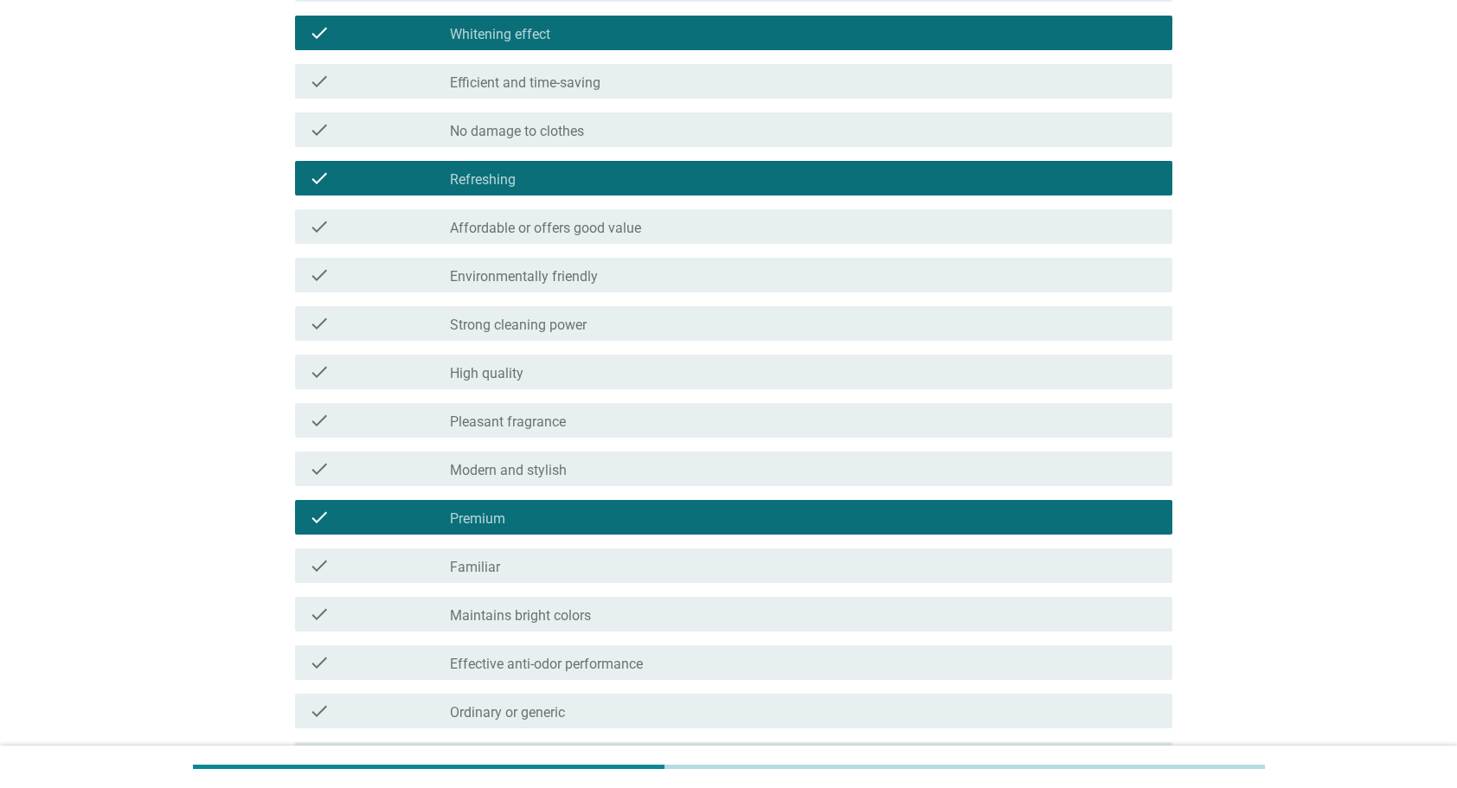
scroll to position [827, 0]
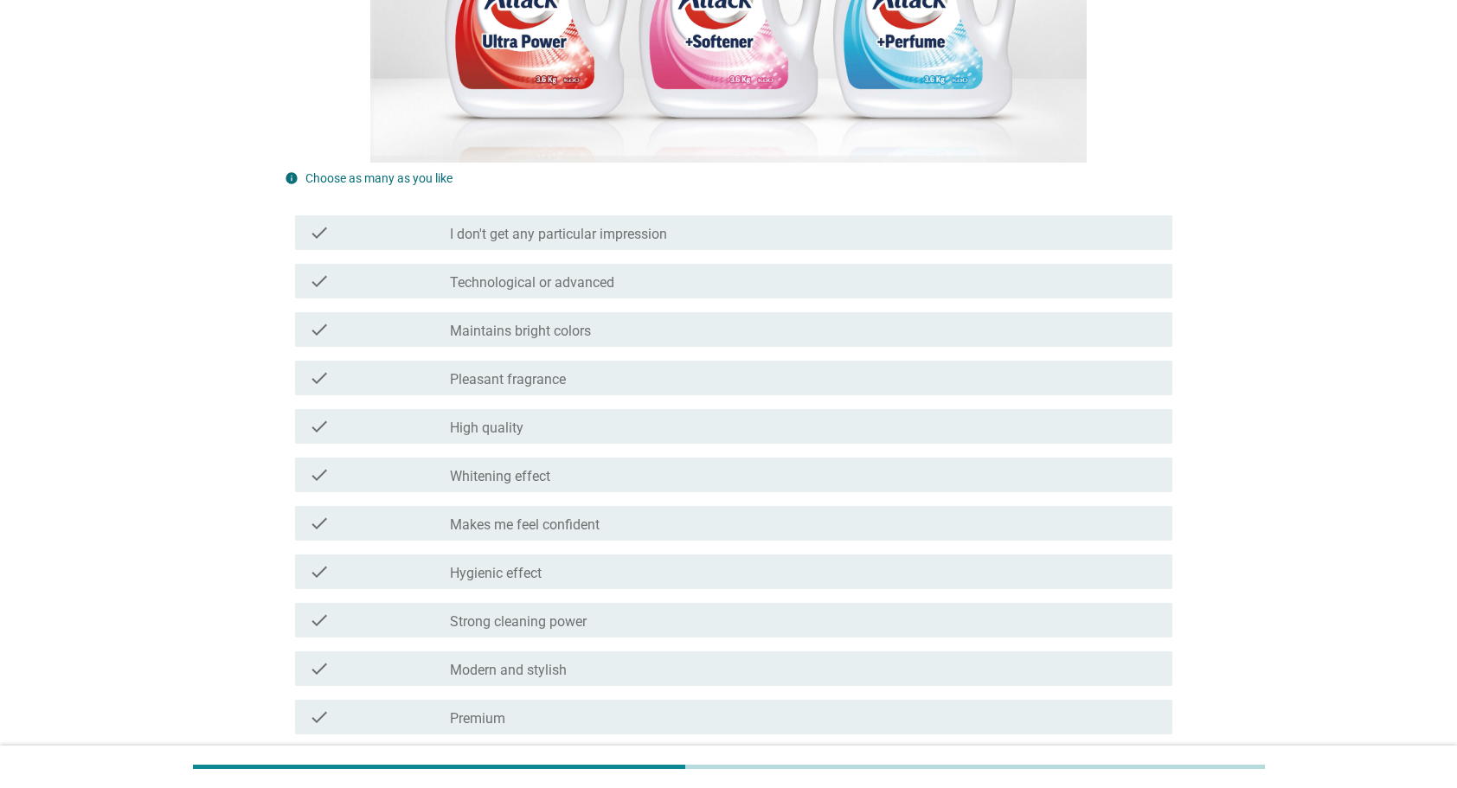
scroll to position [433, 0]
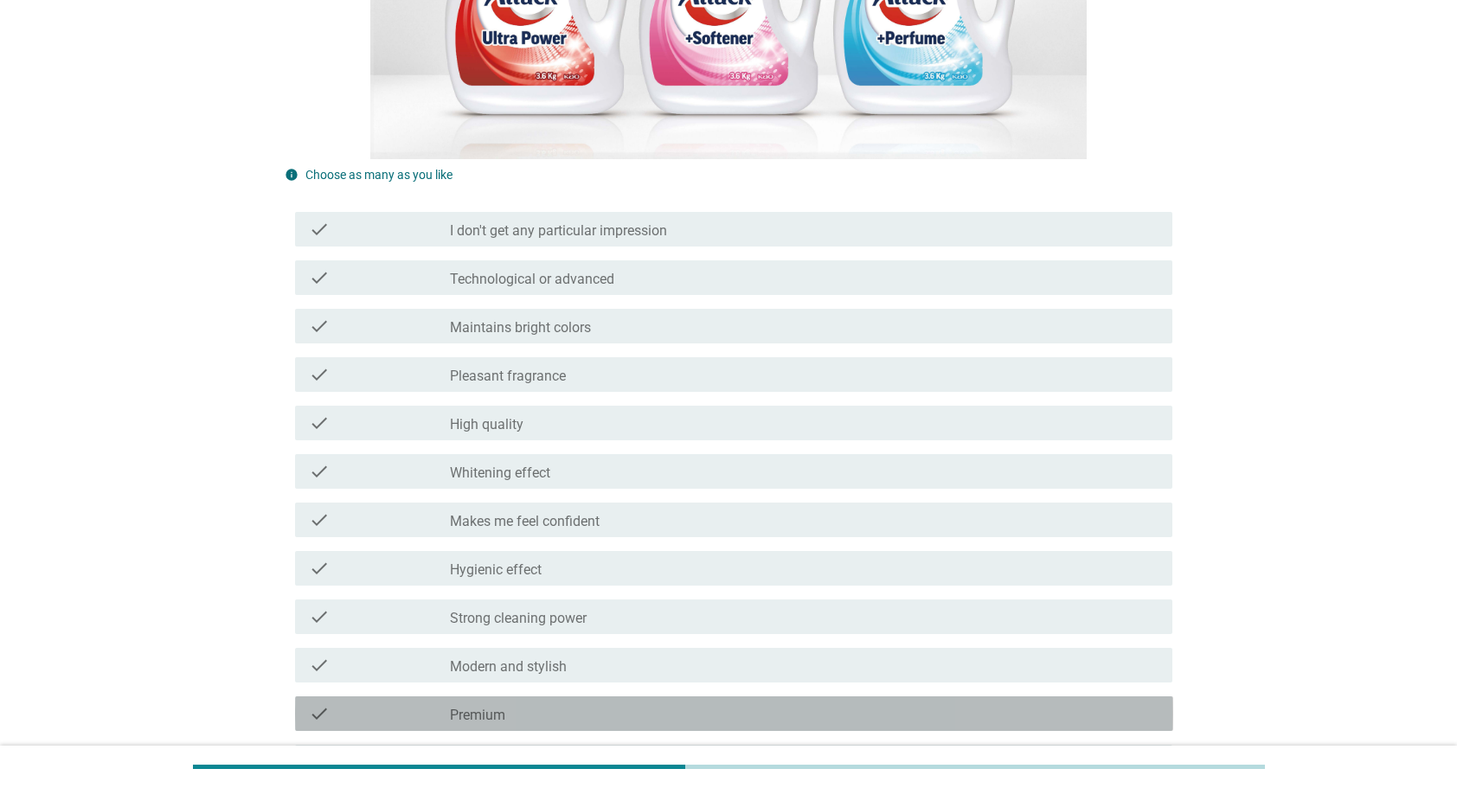
click at [742, 696] on div "check check_box_outline_blank Premium" at bounding box center [734, 713] width 878 height 35
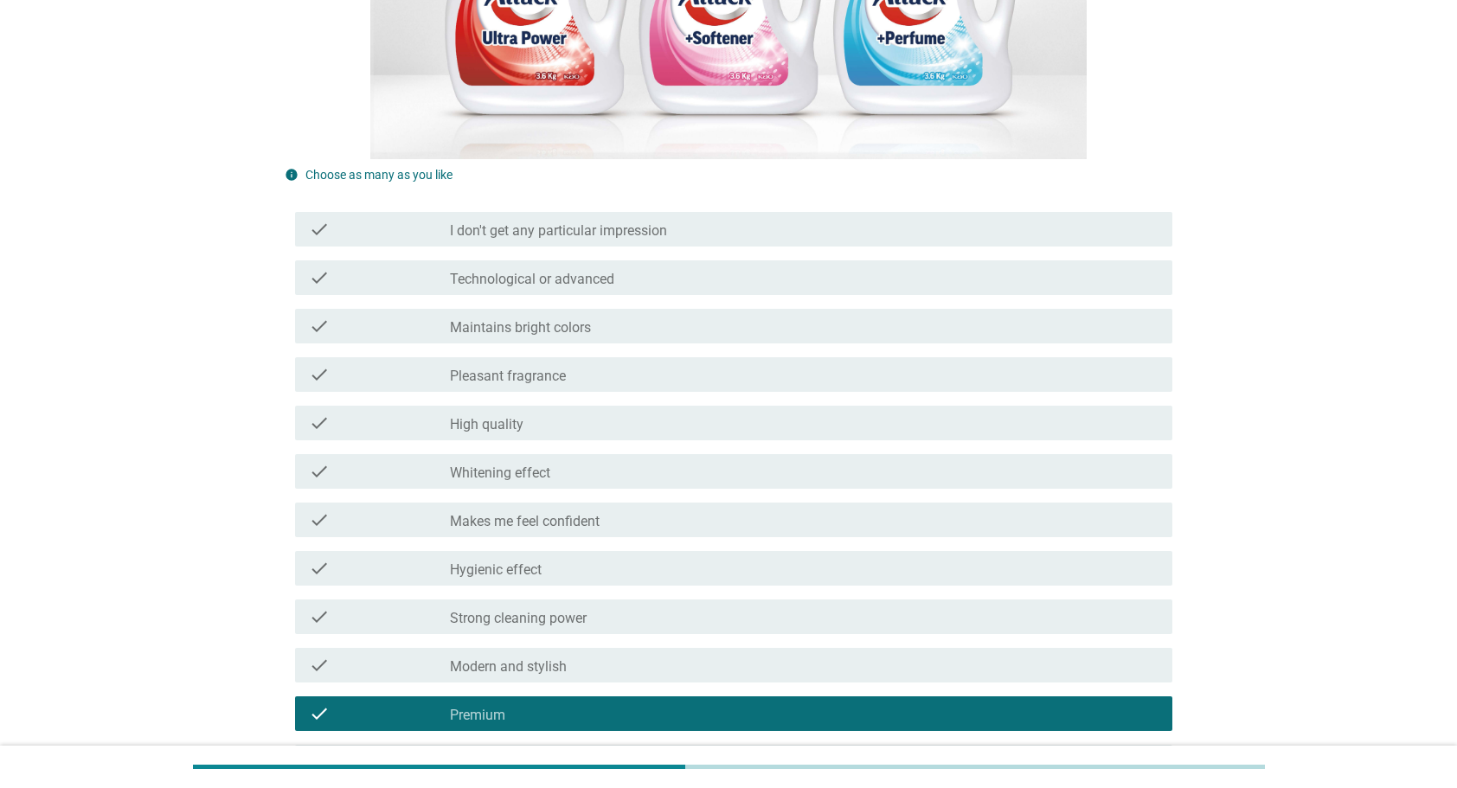
click at [718, 752] on div "check_box_outline_blank Affordable or offers good value" at bounding box center [804, 762] width 709 height 21
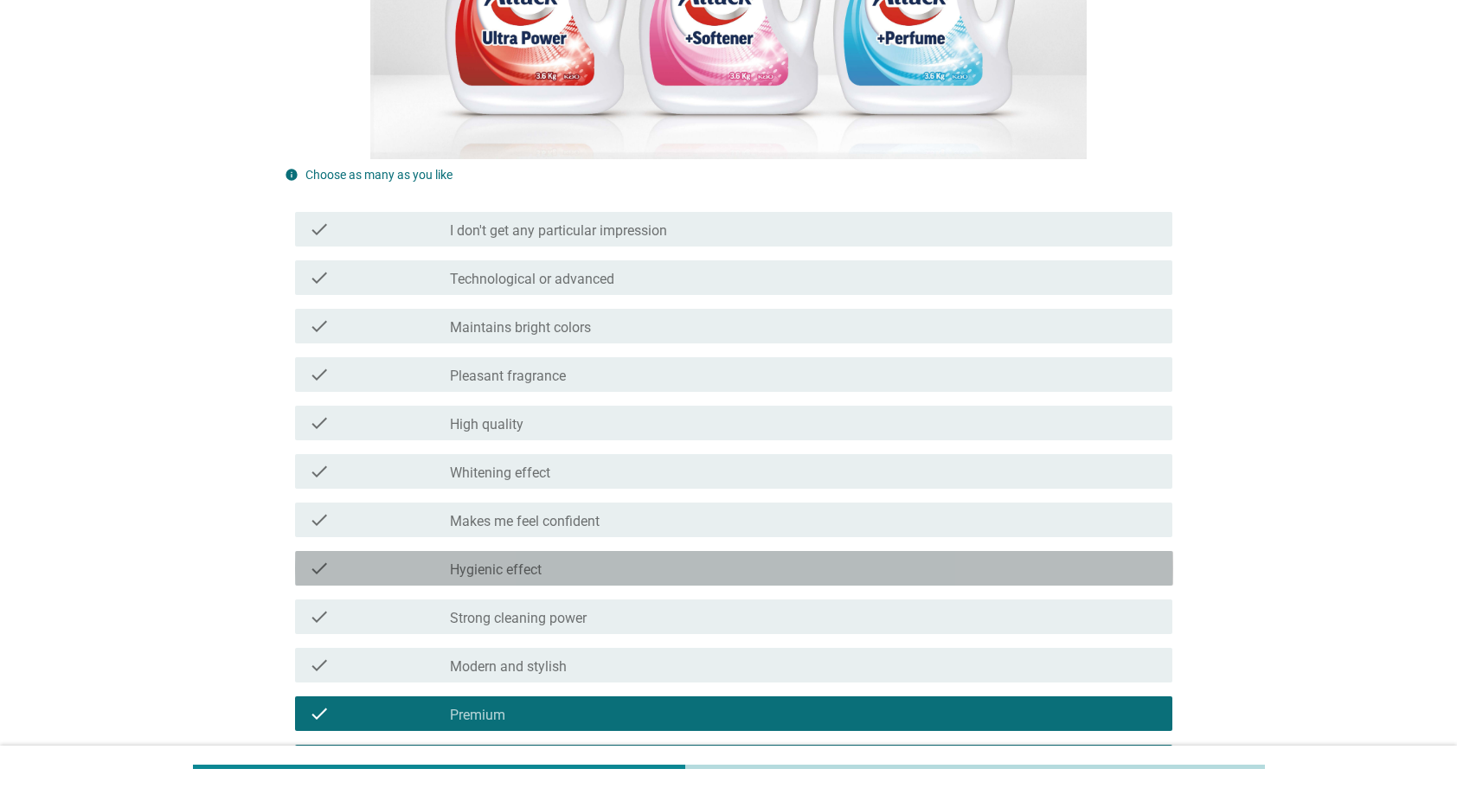
click at [684, 558] on div "check_box_outline_blank Hygienic effect" at bounding box center [804, 568] width 709 height 21
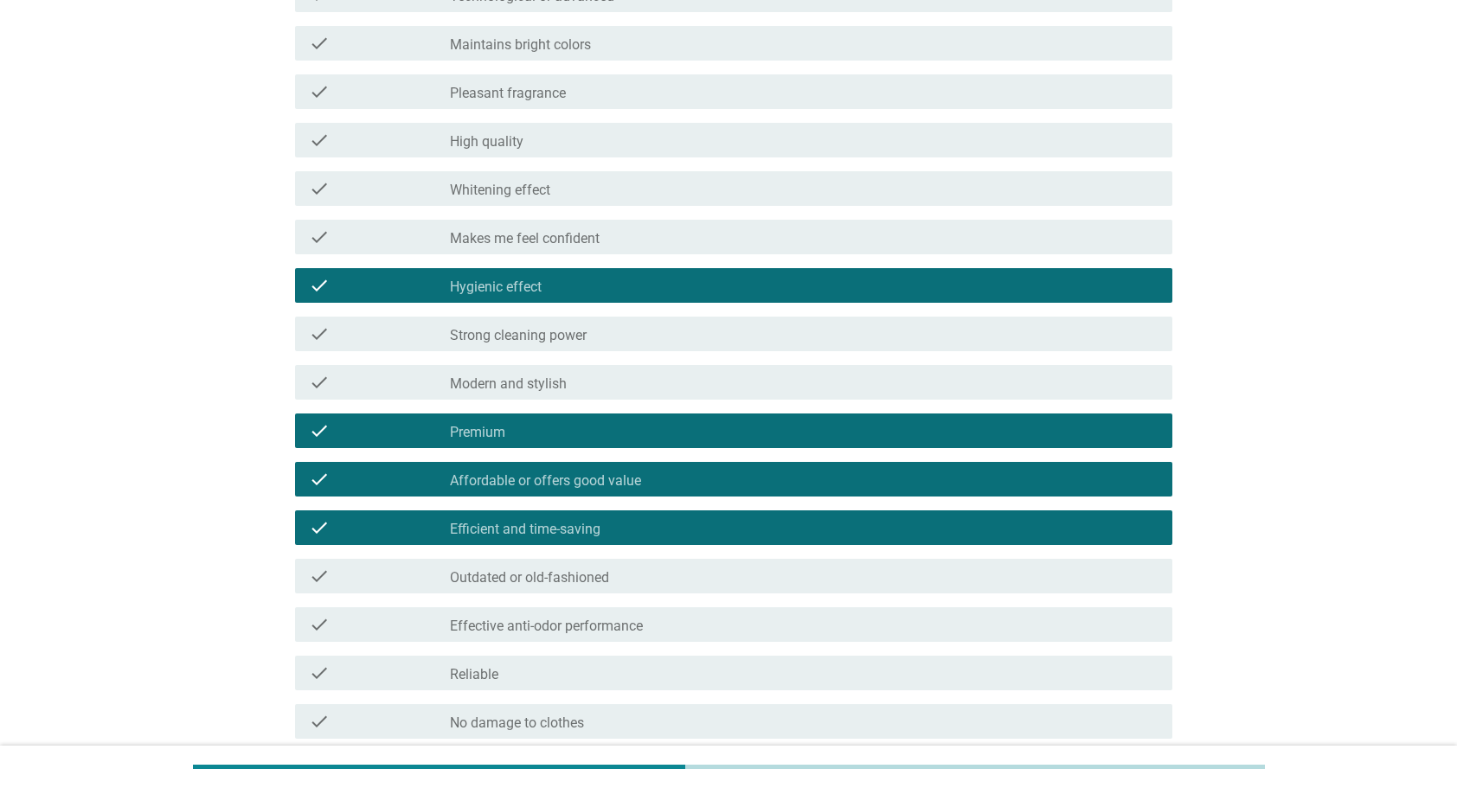
scroll to position [779, 0]
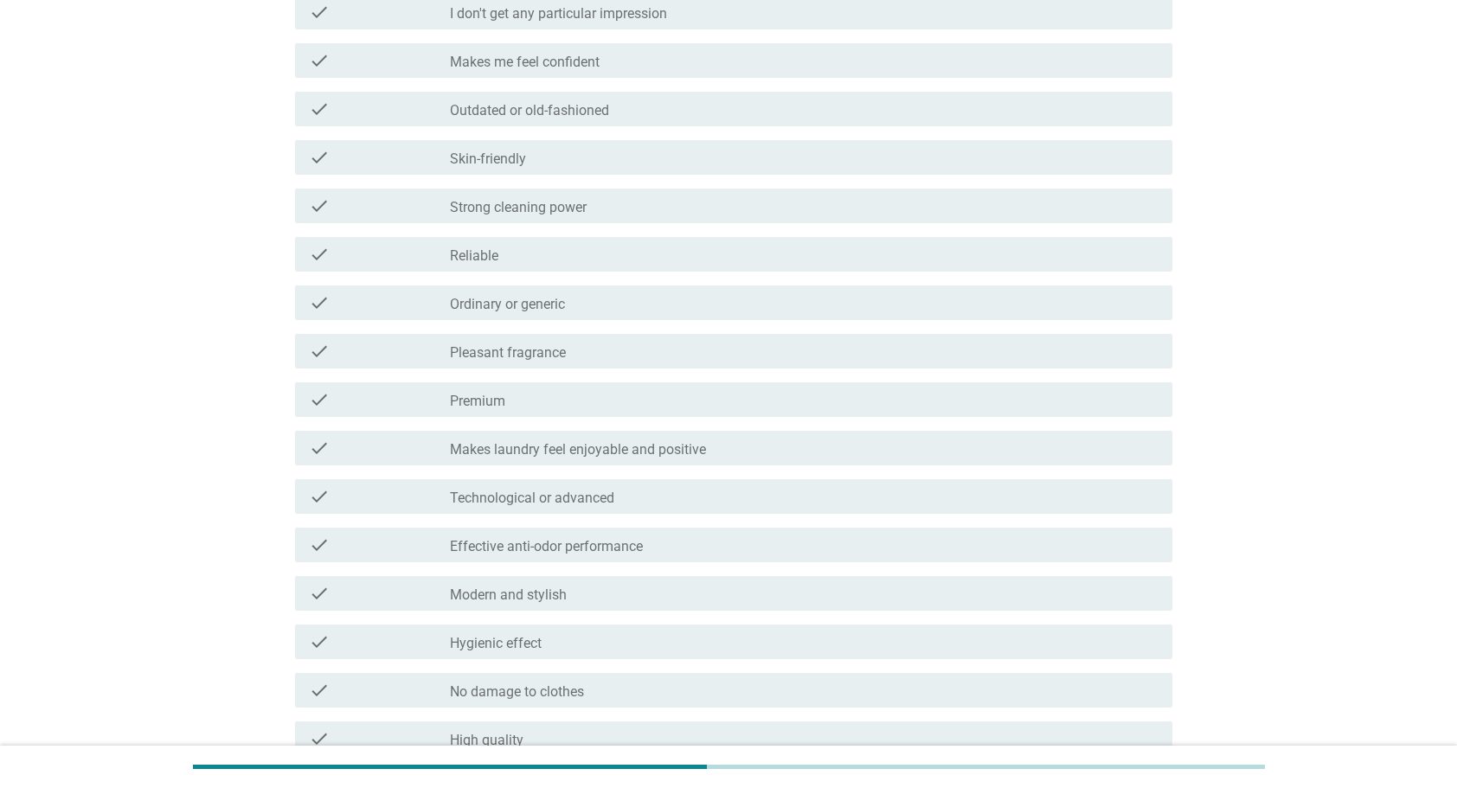
scroll to position [692, 0]
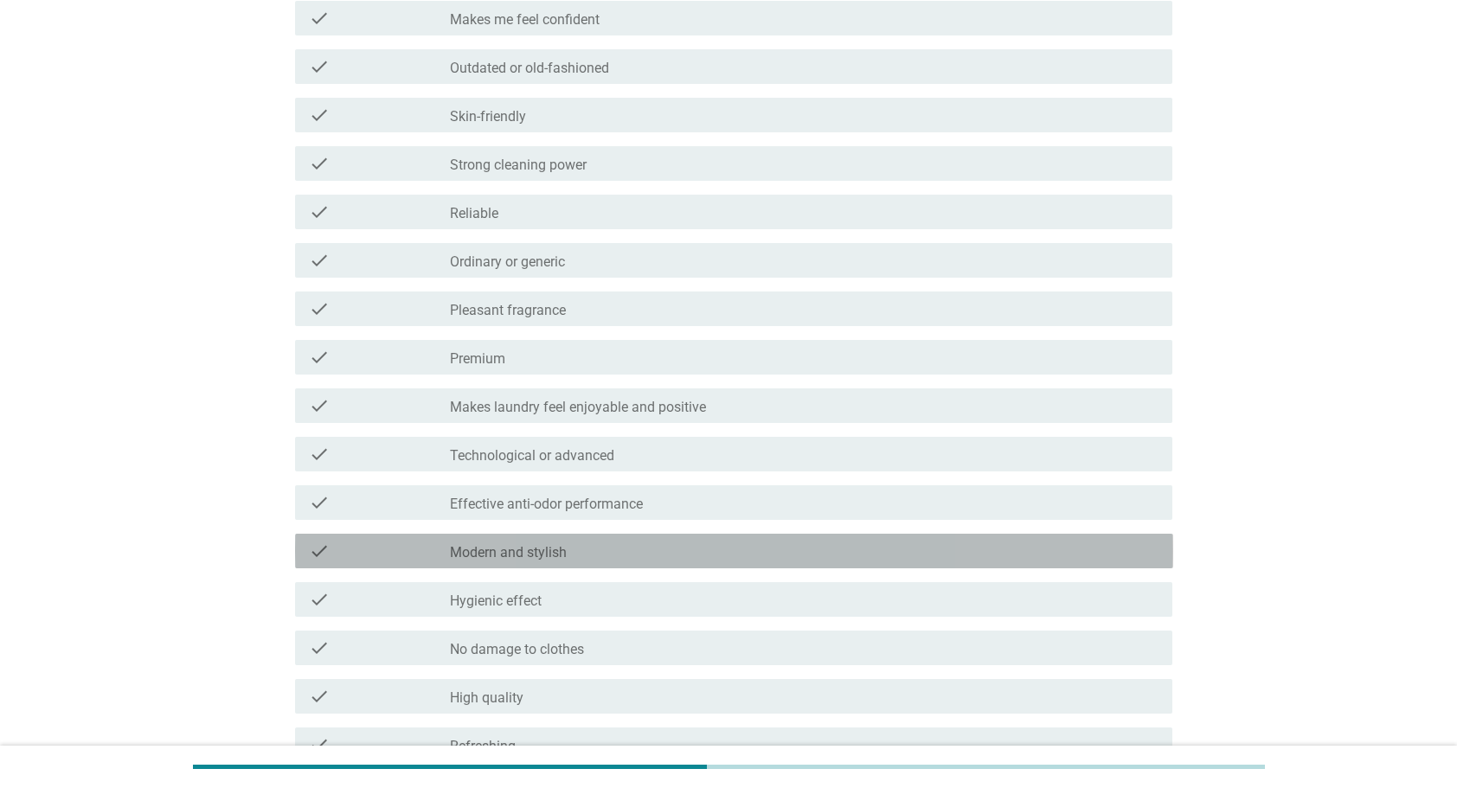
click at [597, 541] on div "check_box_outline_blank Modern and stylish" at bounding box center [804, 551] width 709 height 21
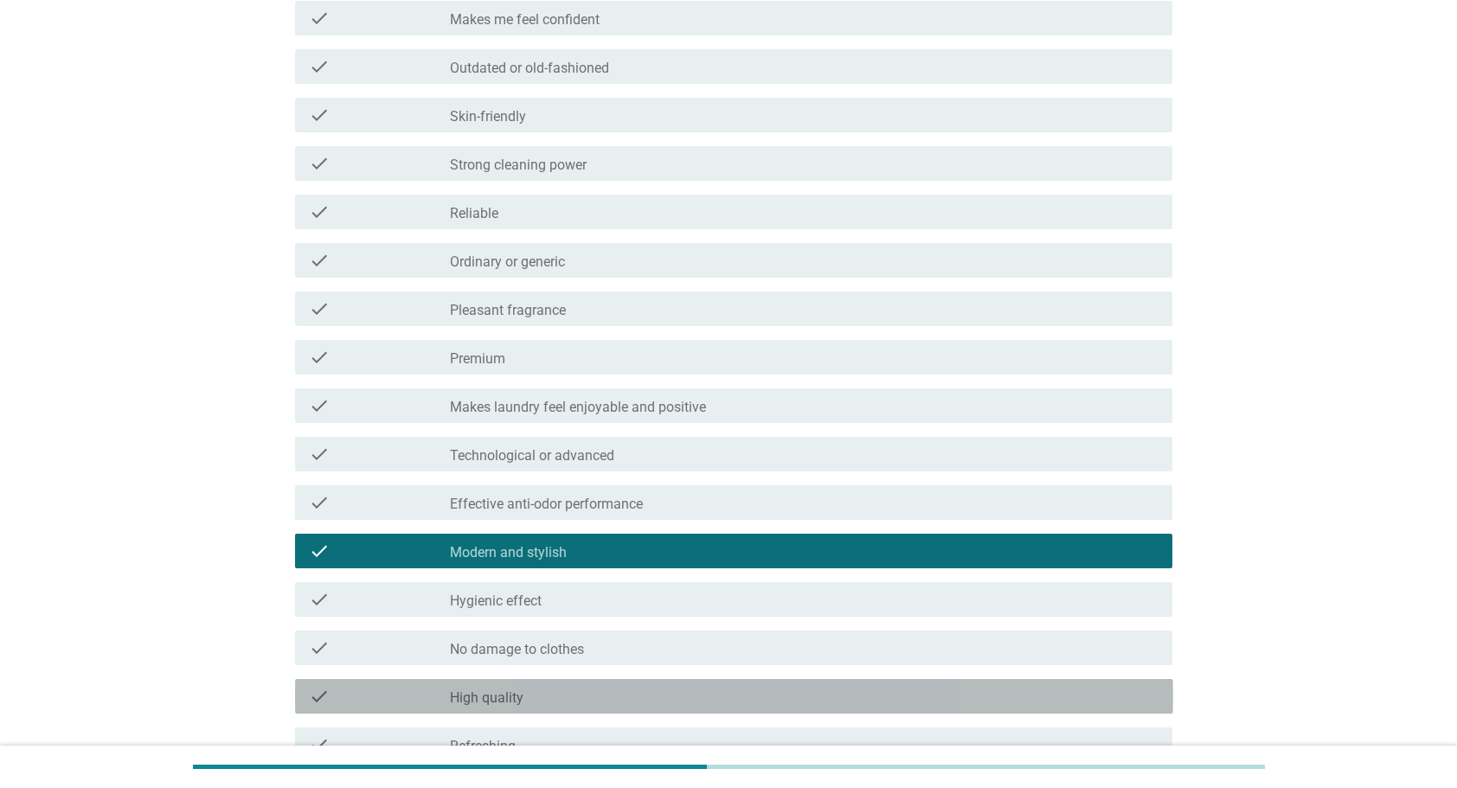
click at [569, 686] on div "check_box_outline_blank High quality" at bounding box center [804, 696] width 709 height 21
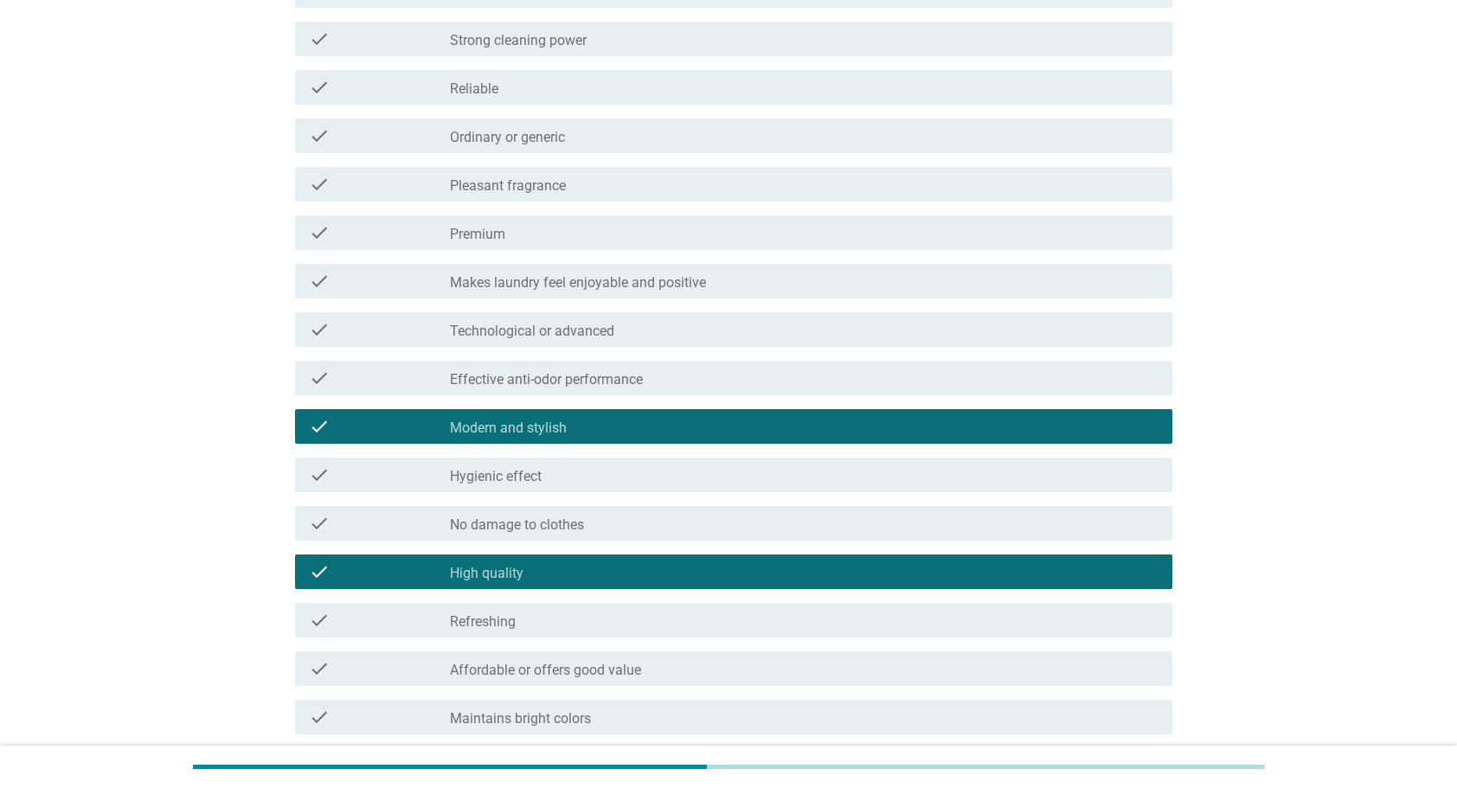
scroll to position [827, 0]
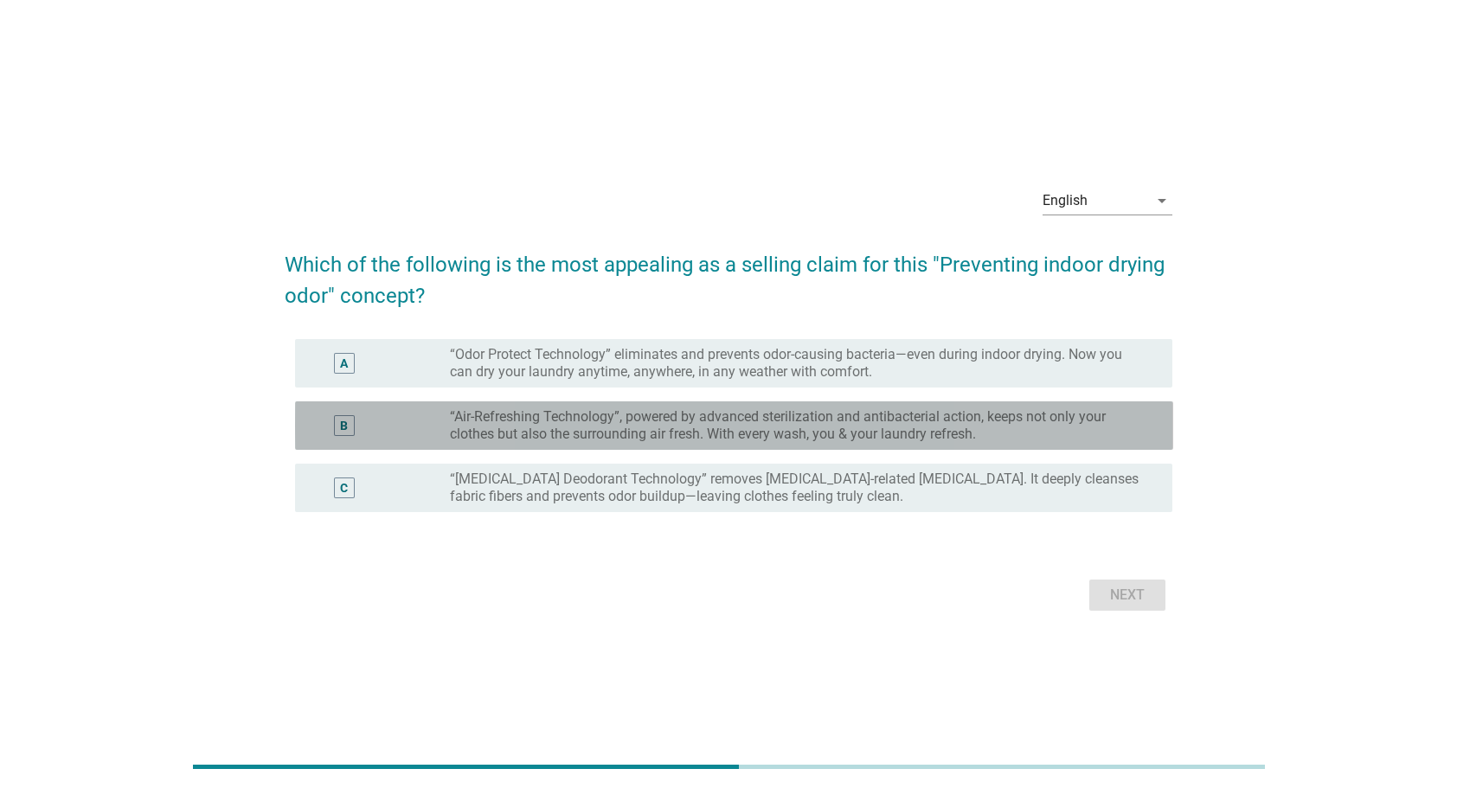
click at [668, 433] on label "“Air-Refreshing Technology”, powered by advanced sterilization and antibacteria…" at bounding box center [797, 425] width 695 height 35
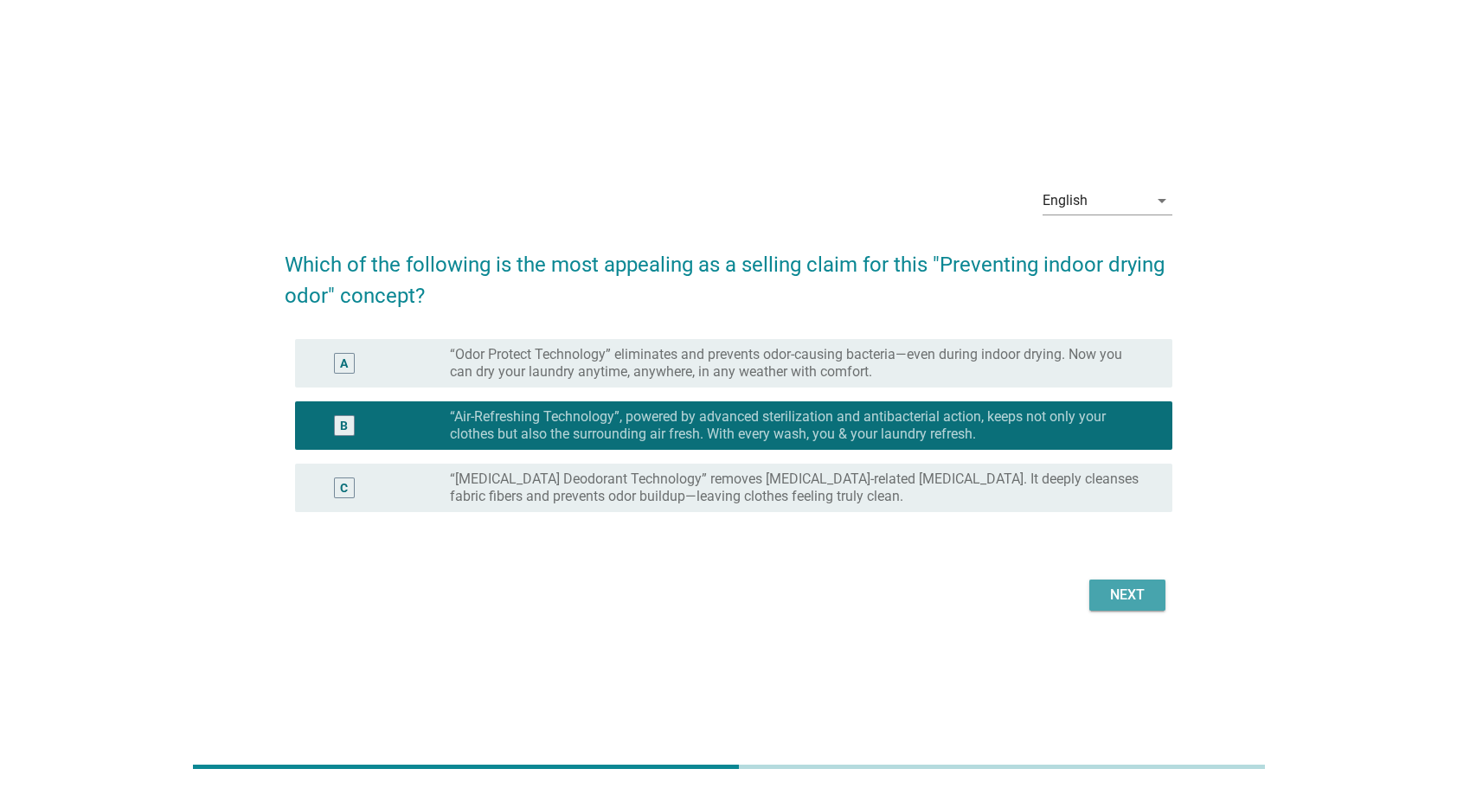
click at [1139, 588] on div "Next" at bounding box center [1127, 595] width 48 height 21
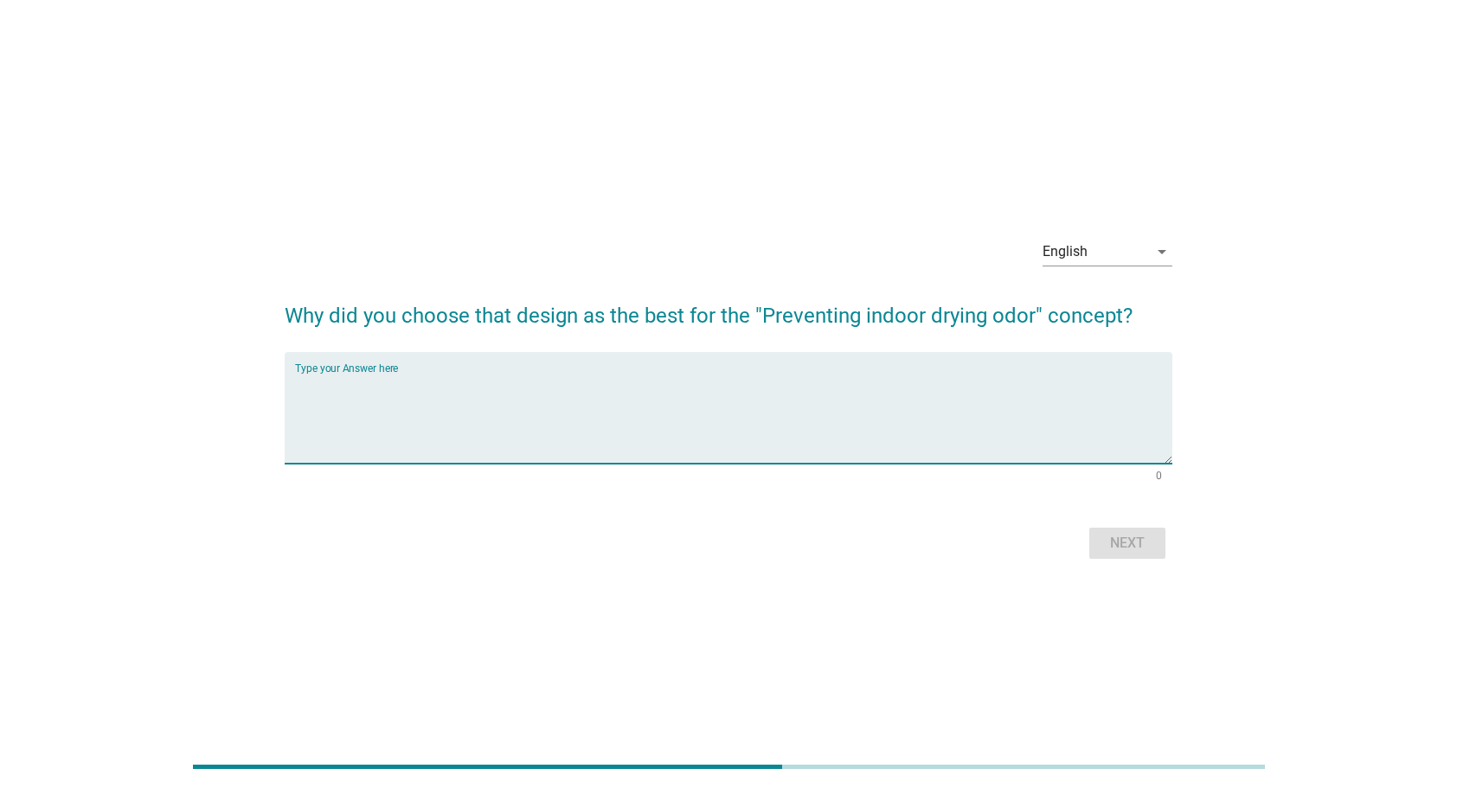
click at [927, 414] on textarea "Type your Answer here" at bounding box center [734, 418] width 878 height 91
type textarea "Best for rainy day"
click at [1151, 542] on div "Next" at bounding box center [1127, 543] width 48 height 21
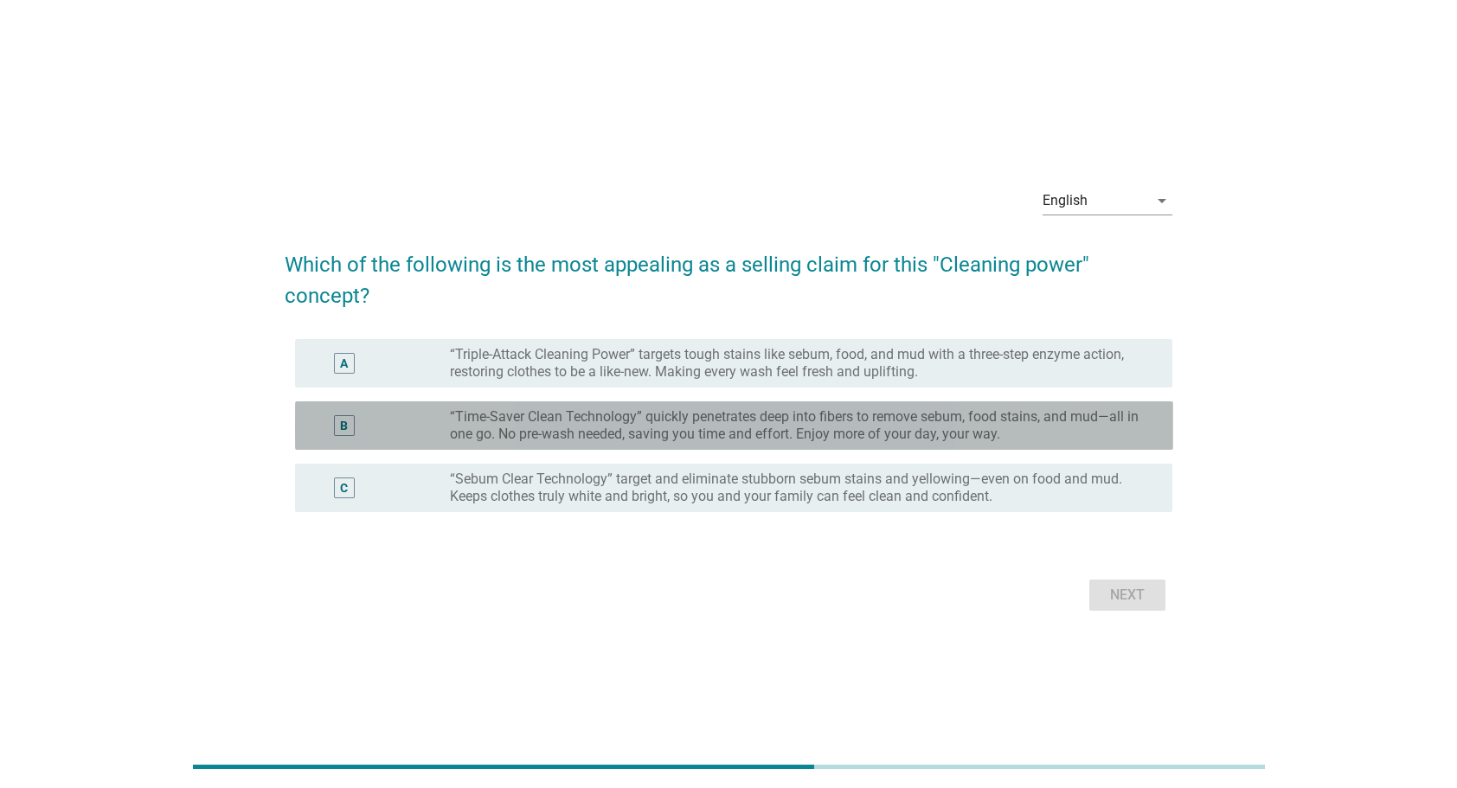
click at [694, 426] on label "“Time-Saver Clean Technology” quickly penetrates deep into fibers to remove seb…" at bounding box center [797, 425] width 695 height 35
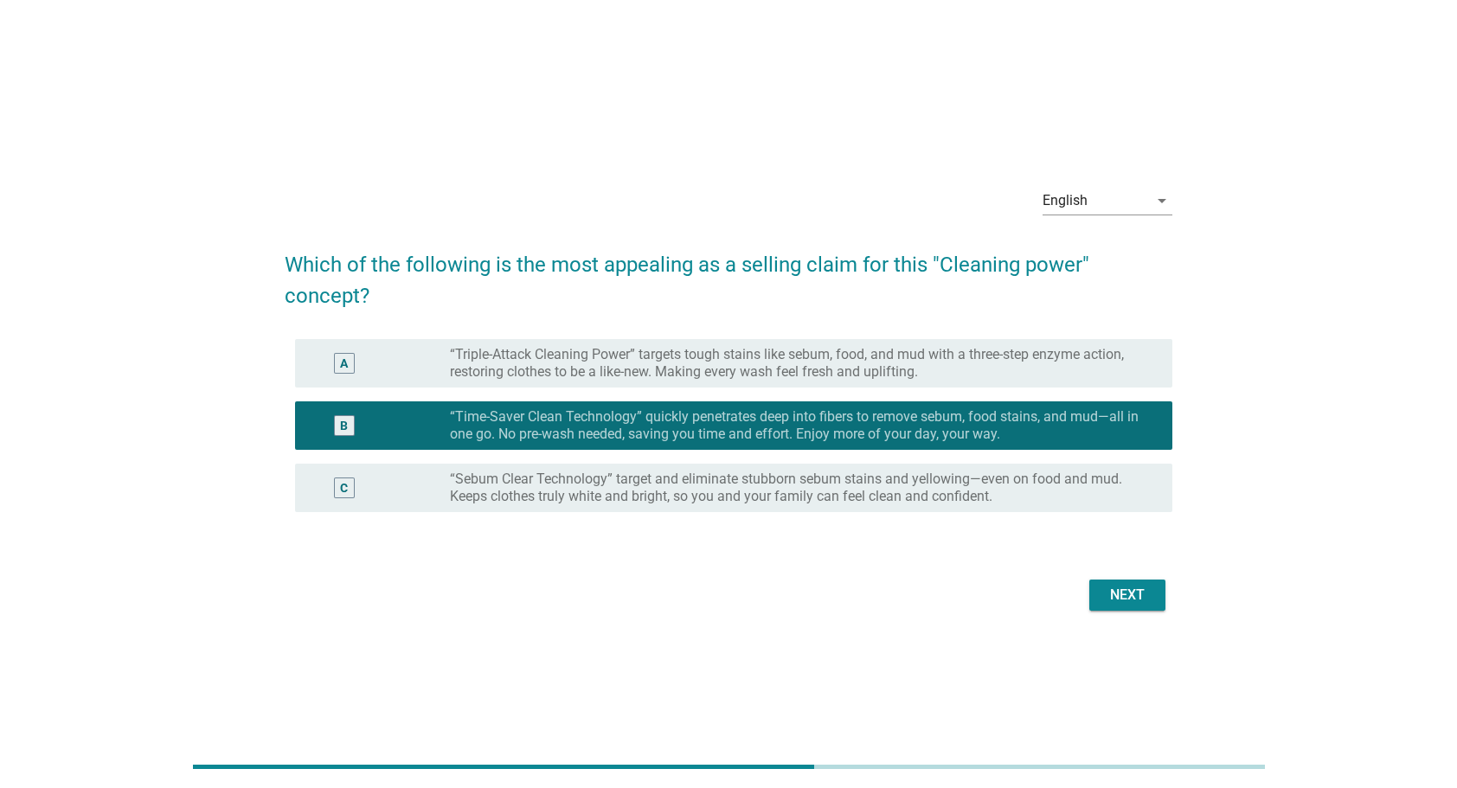
click at [840, 409] on label "“Time-Saver Clean Technology” quickly penetrates deep into fibers to remove seb…" at bounding box center [797, 425] width 695 height 35
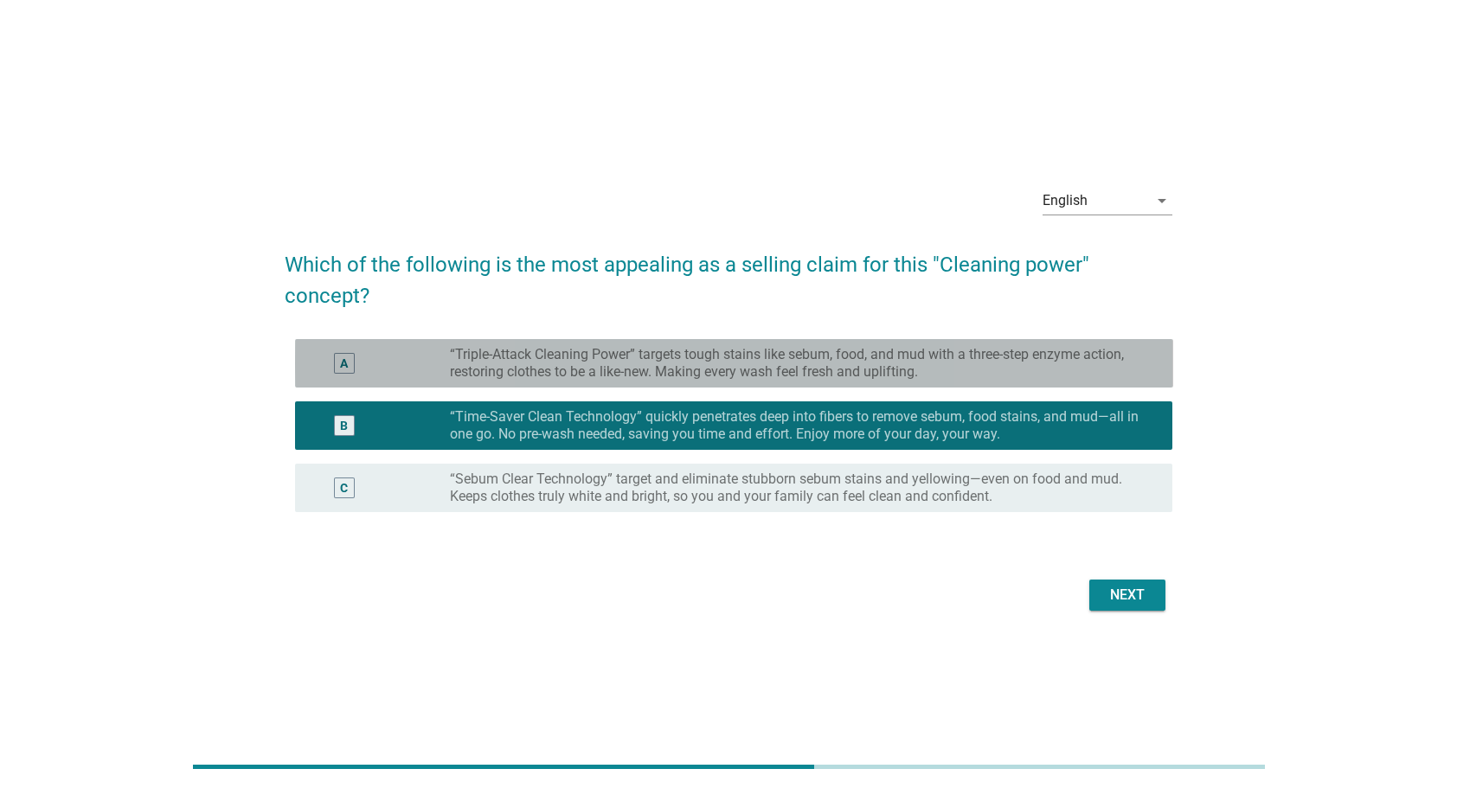
click at [844, 378] on label "“Triple-Attack Cleaning Power” targets tough stains like sebum, food, and mud w…" at bounding box center [797, 363] width 695 height 35
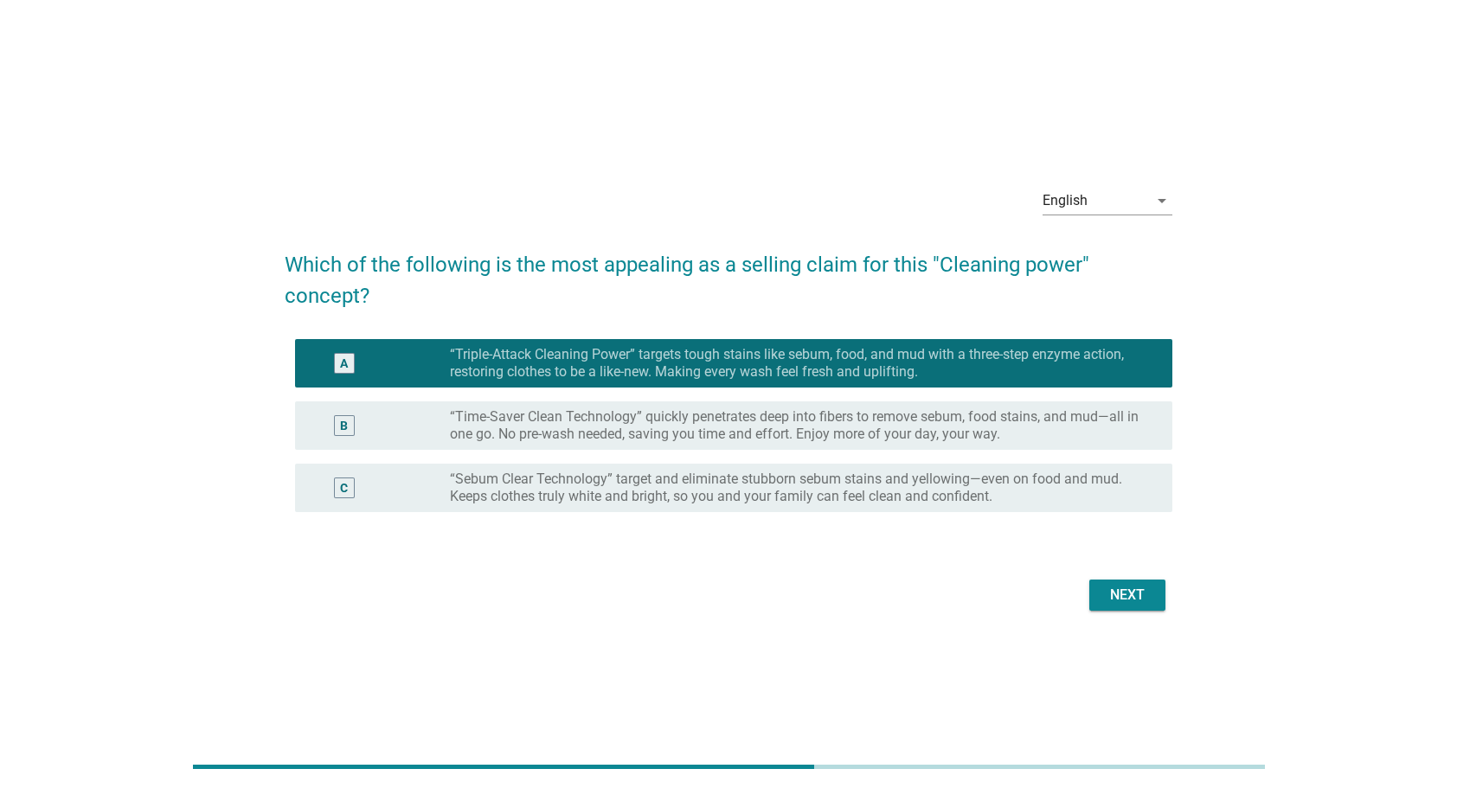
click at [830, 411] on label "“Time-Saver Clean Technology” quickly penetrates deep into fibers to remove seb…" at bounding box center [797, 425] width 695 height 35
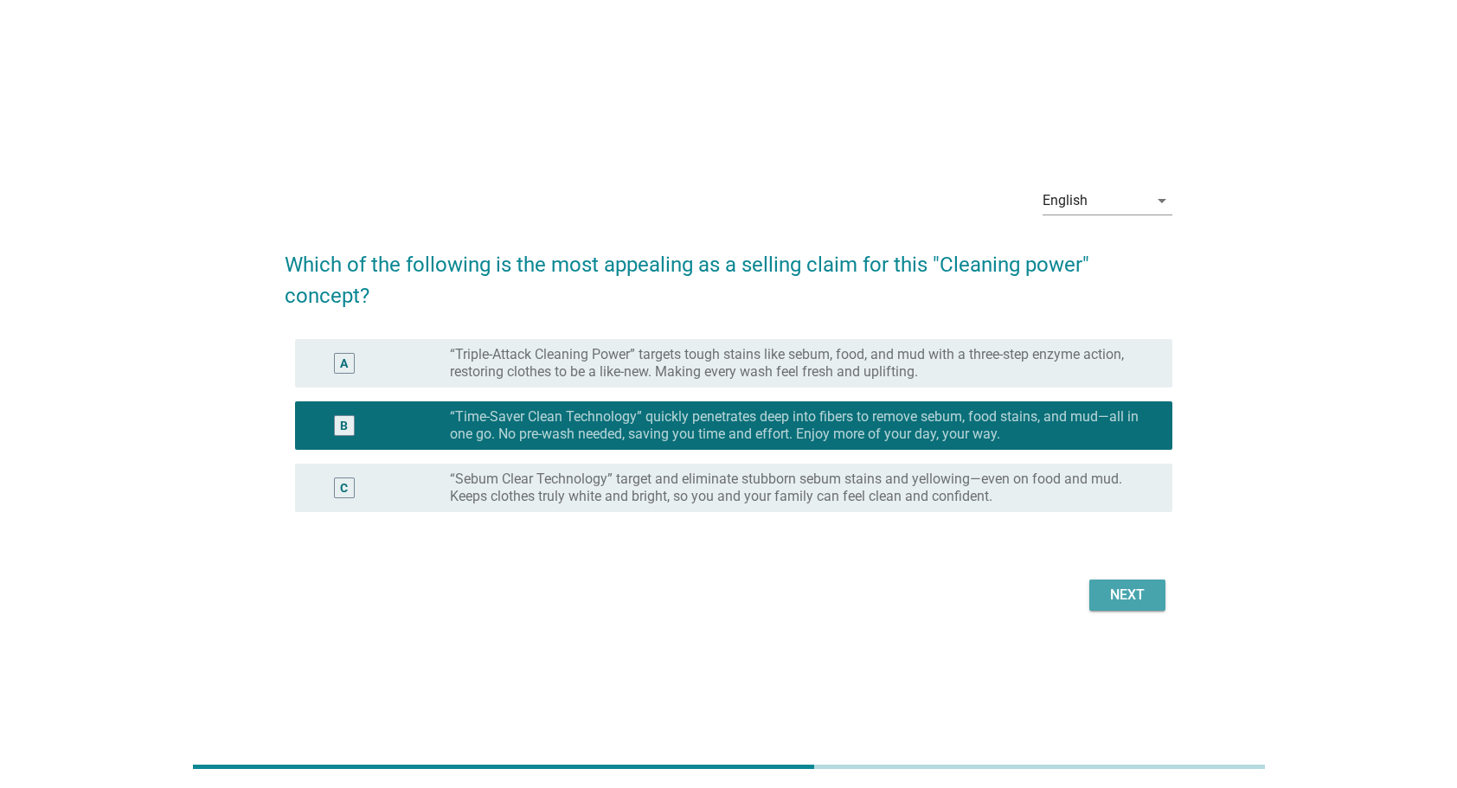
click at [1145, 587] on div "Next" at bounding box center [1127, 595] width 48 height 21
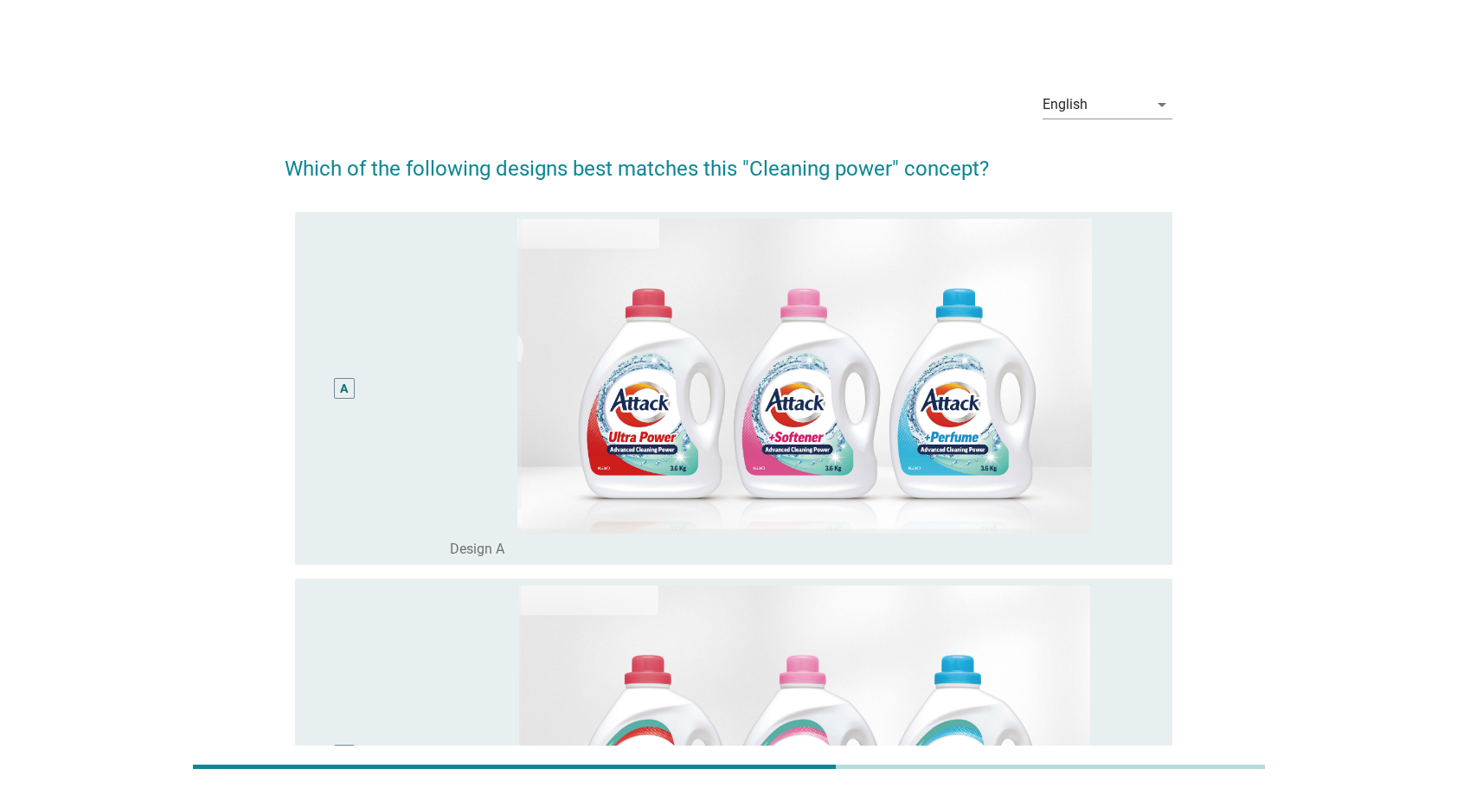
click at [618, 579] on div "B radio_button_unchecked Design B" at bounding box center [734, 755] width 878 height 353
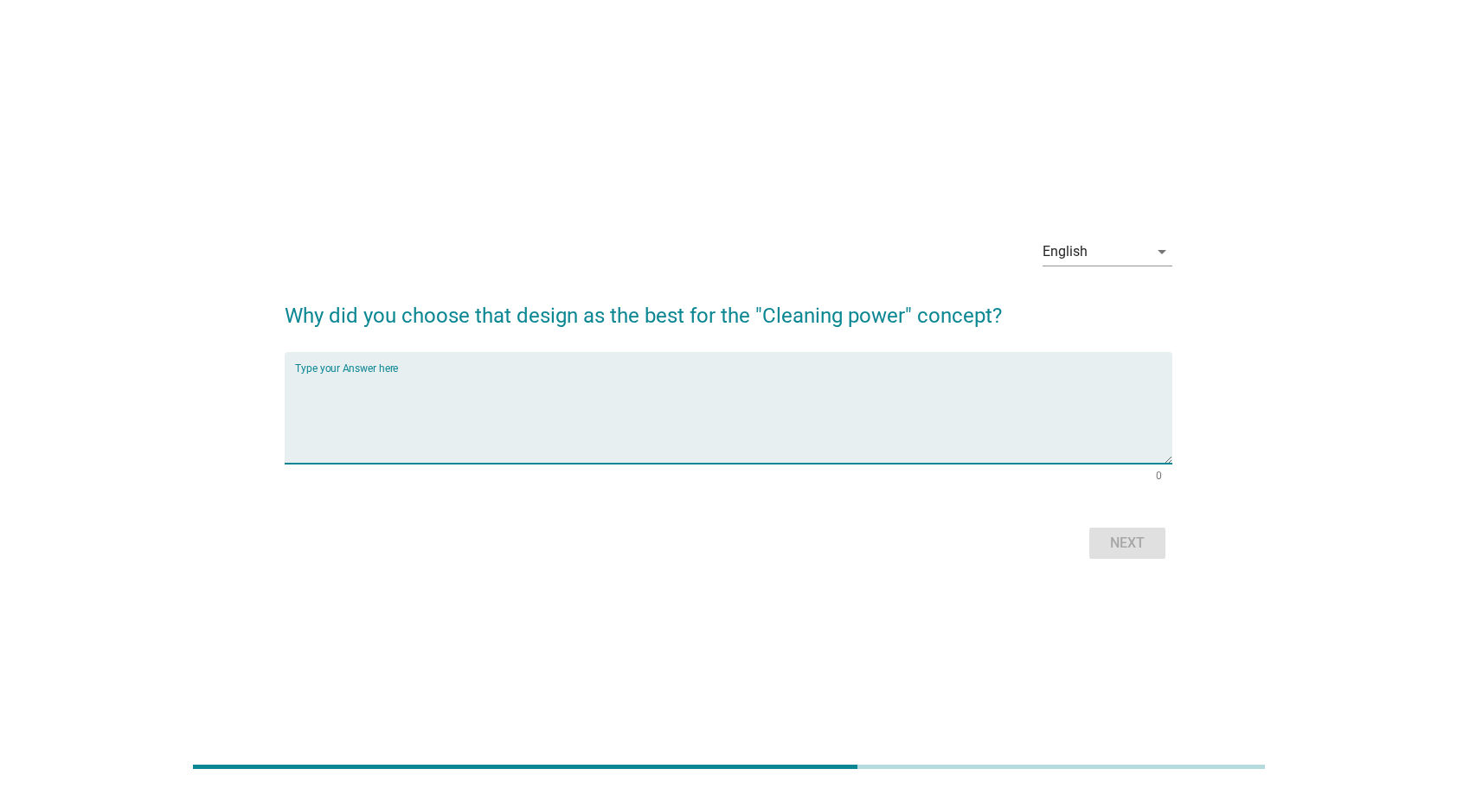
click at [714, 388] on textarea "Type your Answer here" at bounding box center [734, 418] width 878 height 91
type textarea "B"
type textarea "Look so modern"
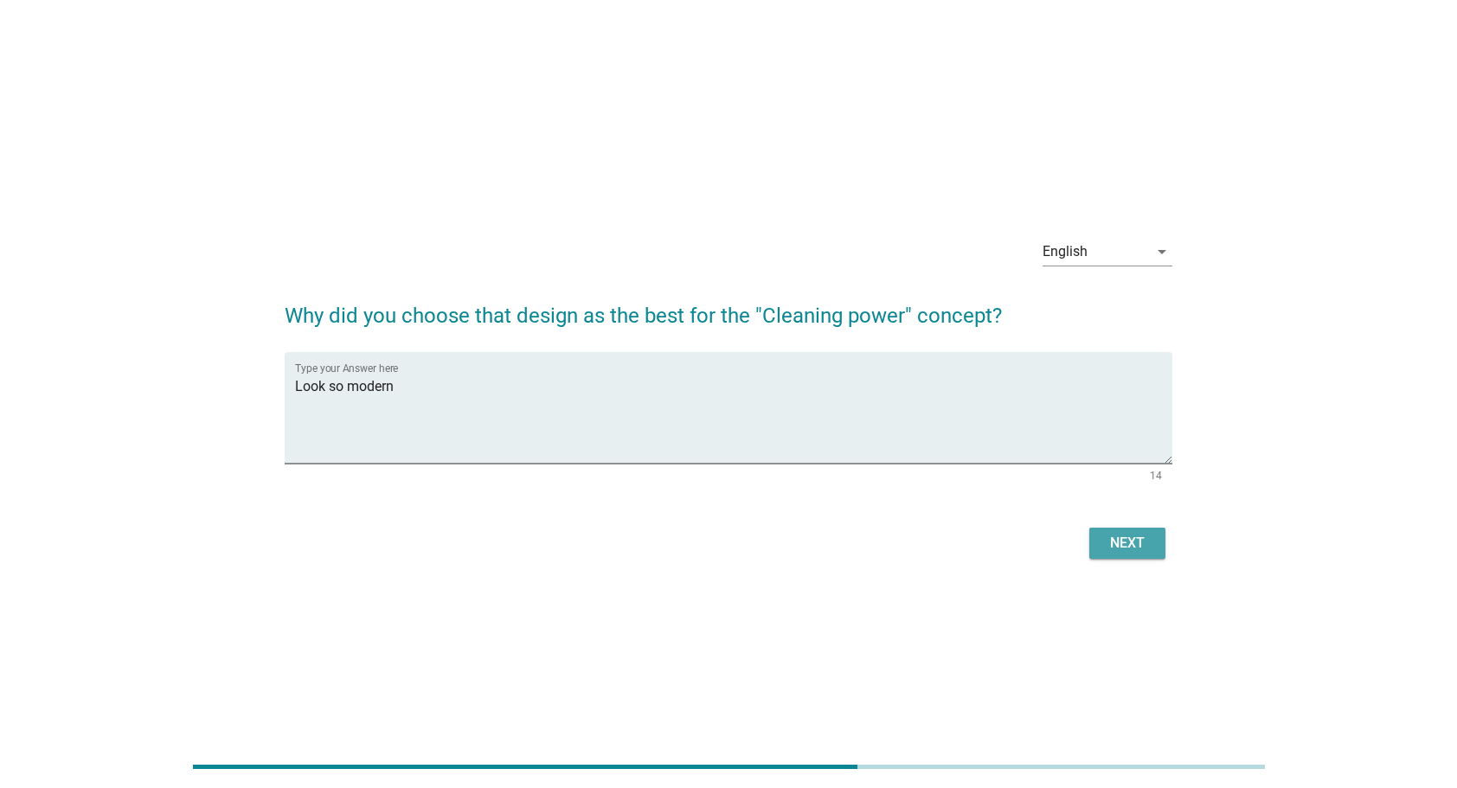
click at [1100, 549] on button "Next" at bounding box center [1127, 543] width 76 height 31
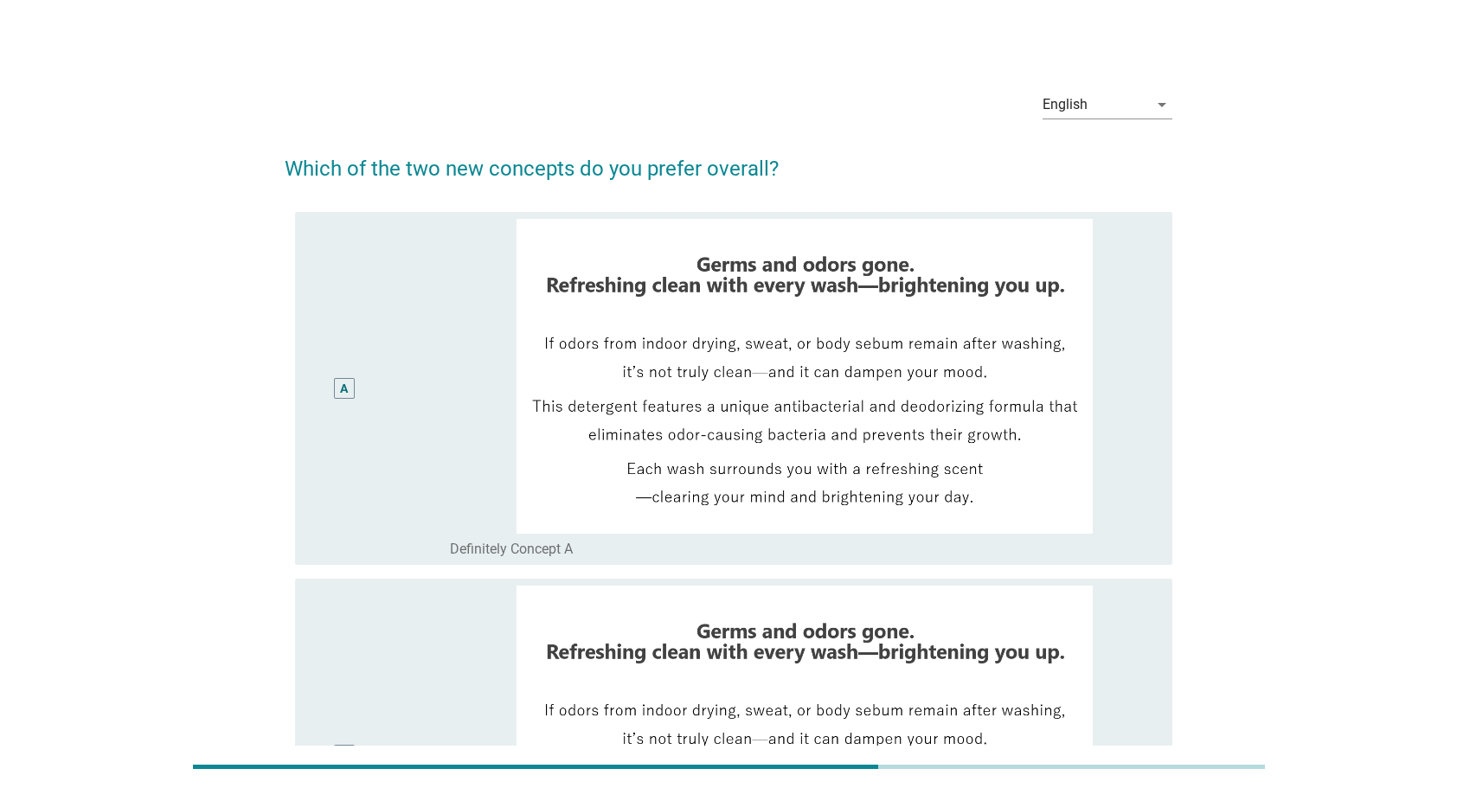
click at [578, 541] on div "radio_button_unchecked Definitely Concept A" at bounding box center [797, 549] width 695 height 17
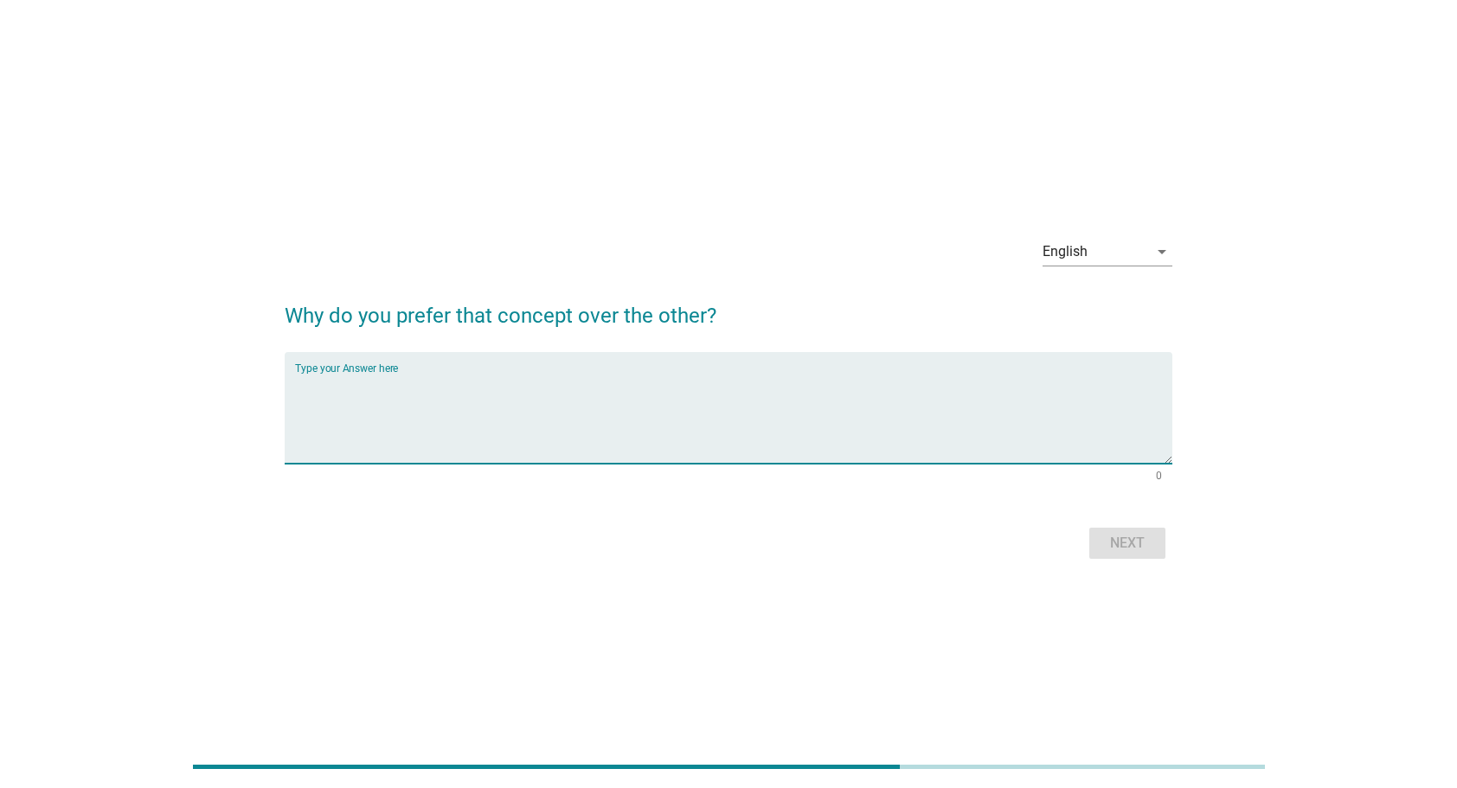
click at [794, 452] on textarea "Type your Answer here" at bounding box center [734, 418] width 878 height 91
type textarea "Love the idea"
click at [1103, 545] on button "Next" at bounding box center [1127, 543] width 76 height 31
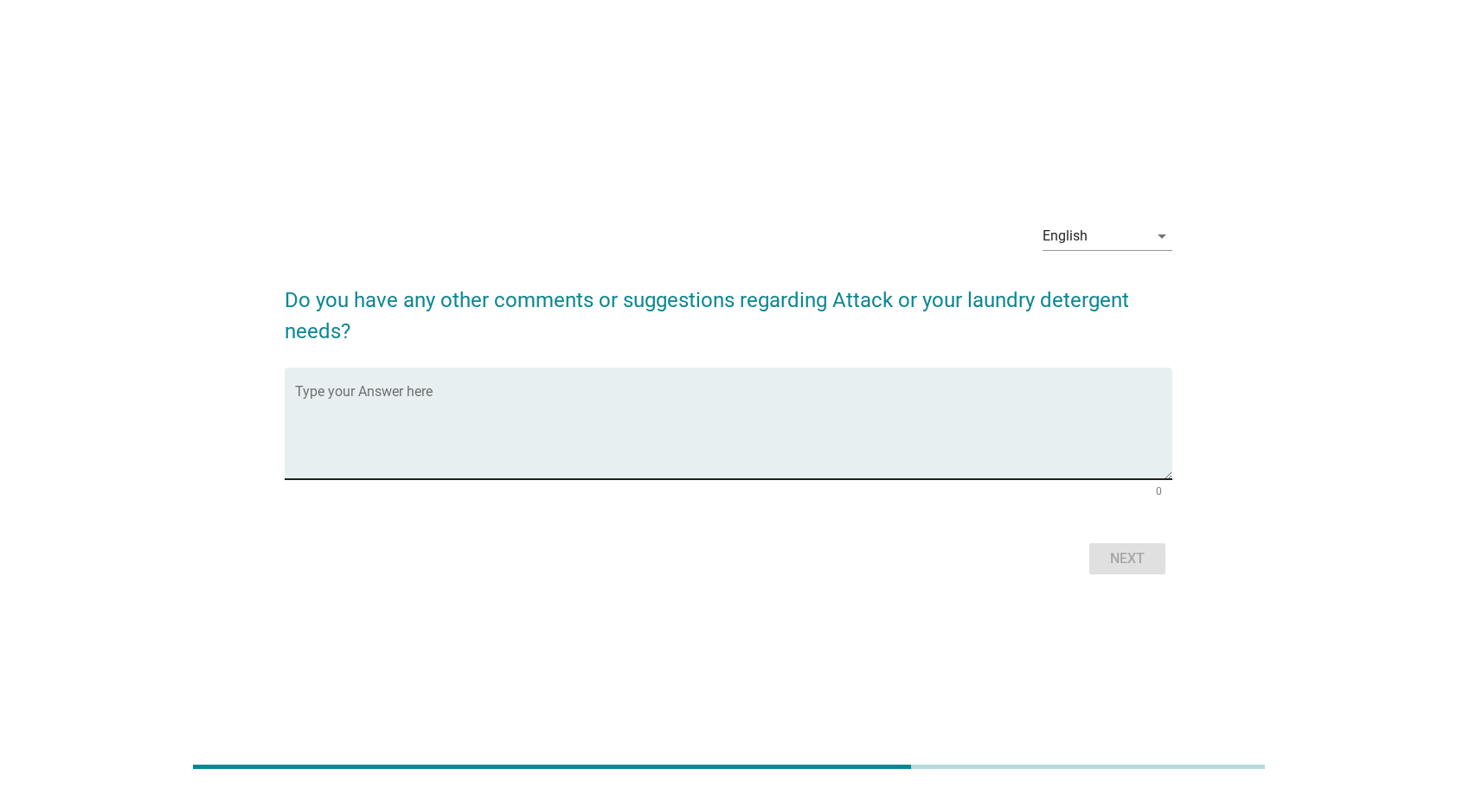
click at [850, 414] on textarea "Type your Answer here" at bounding box center [734, 433] width 878 height 91
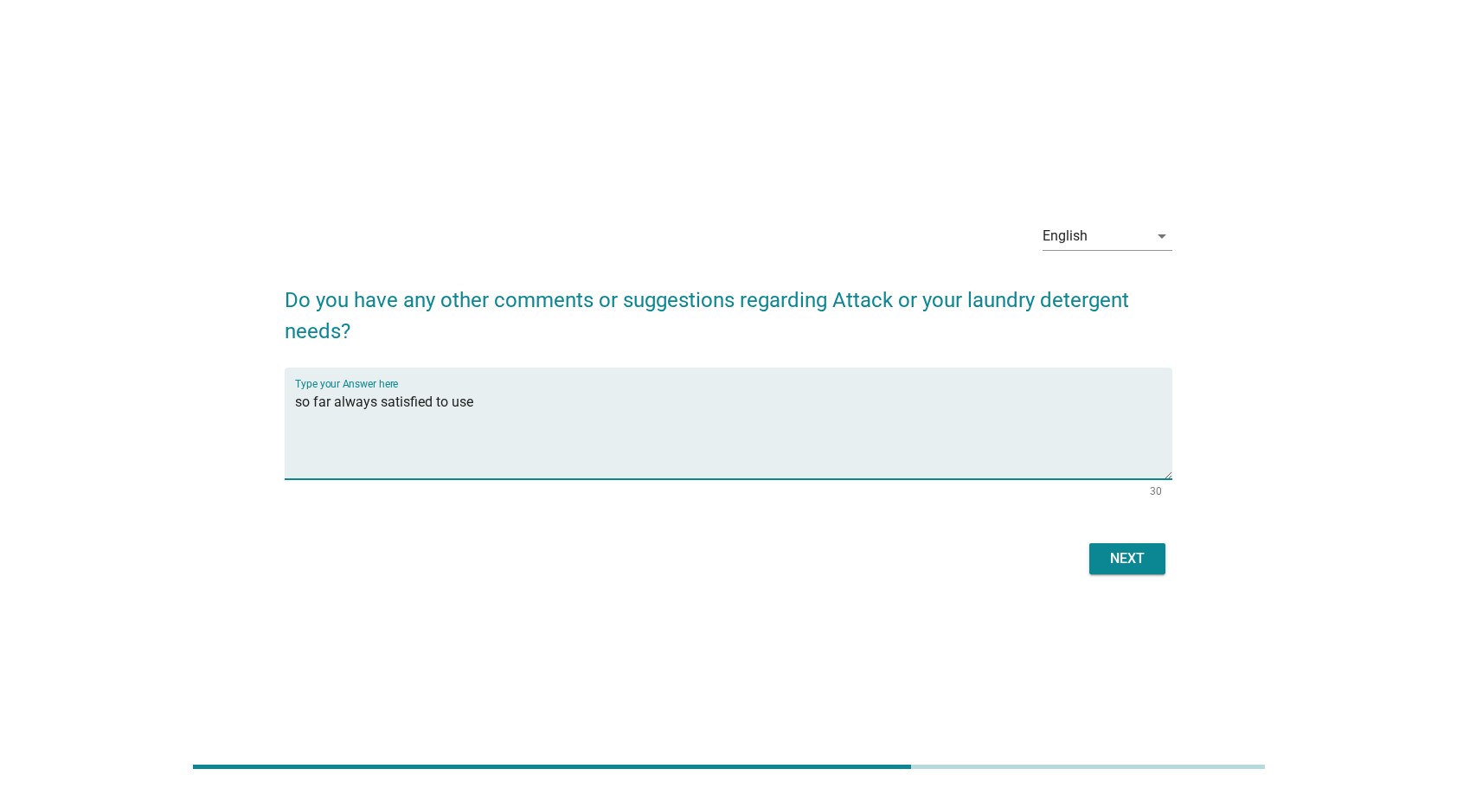
type textarea "so far always satisfied to use"
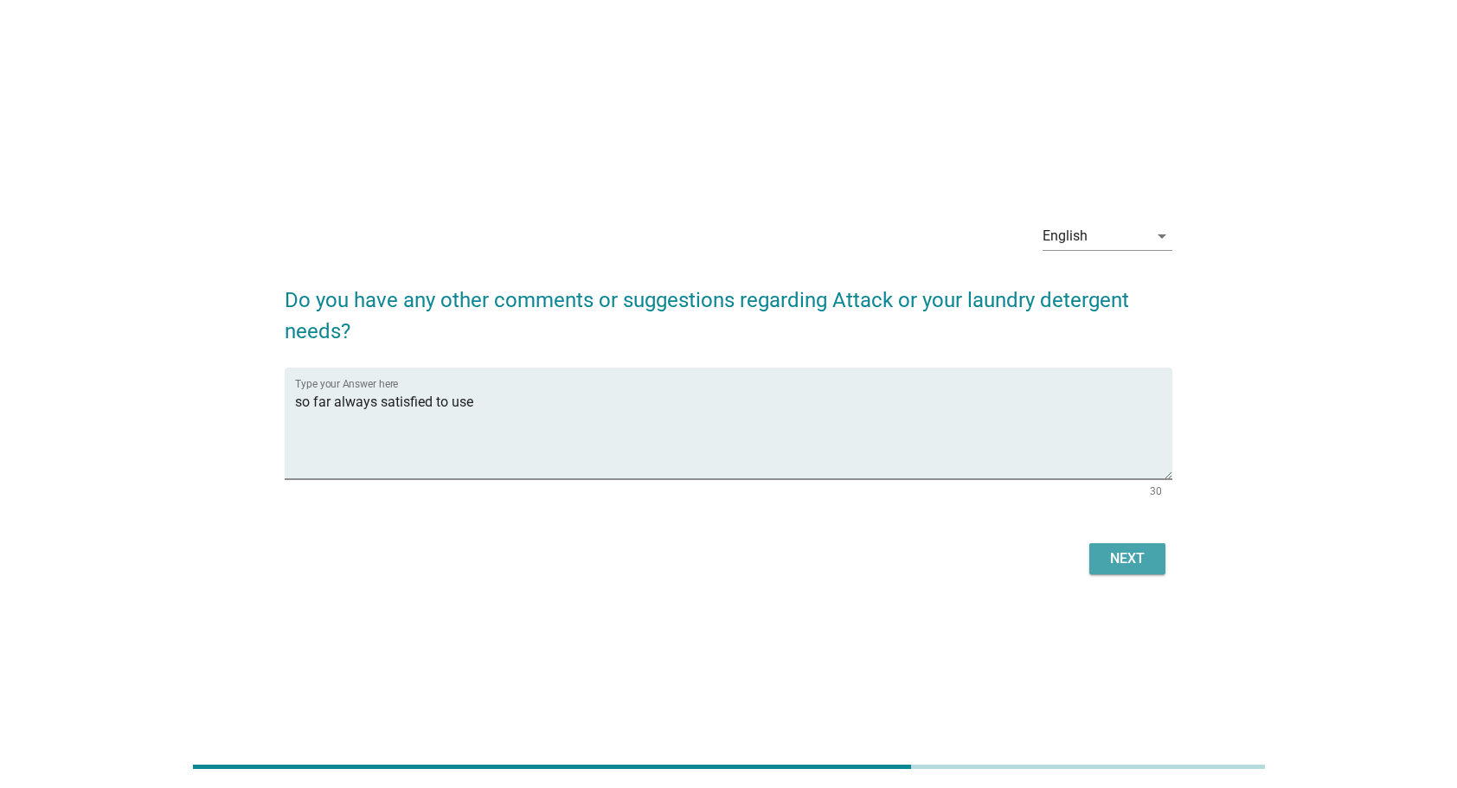
click at [1129, 559] on div "Next" at bounding box center [1127, 559] width 48 height 21
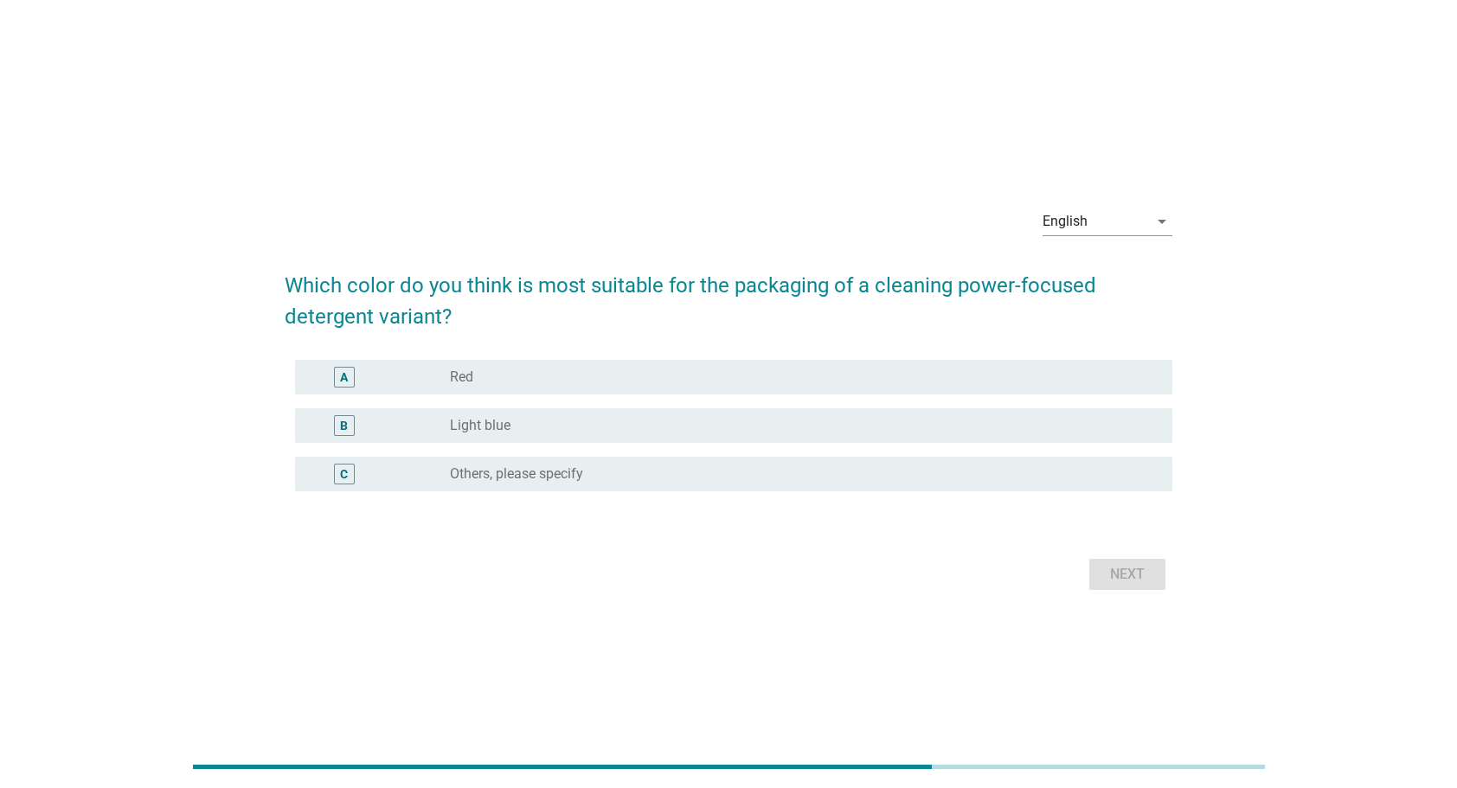
click at [690, 414] on div "B radio_button_unchecked Light blue" at bounding box center [734, 425] width 878 height 35
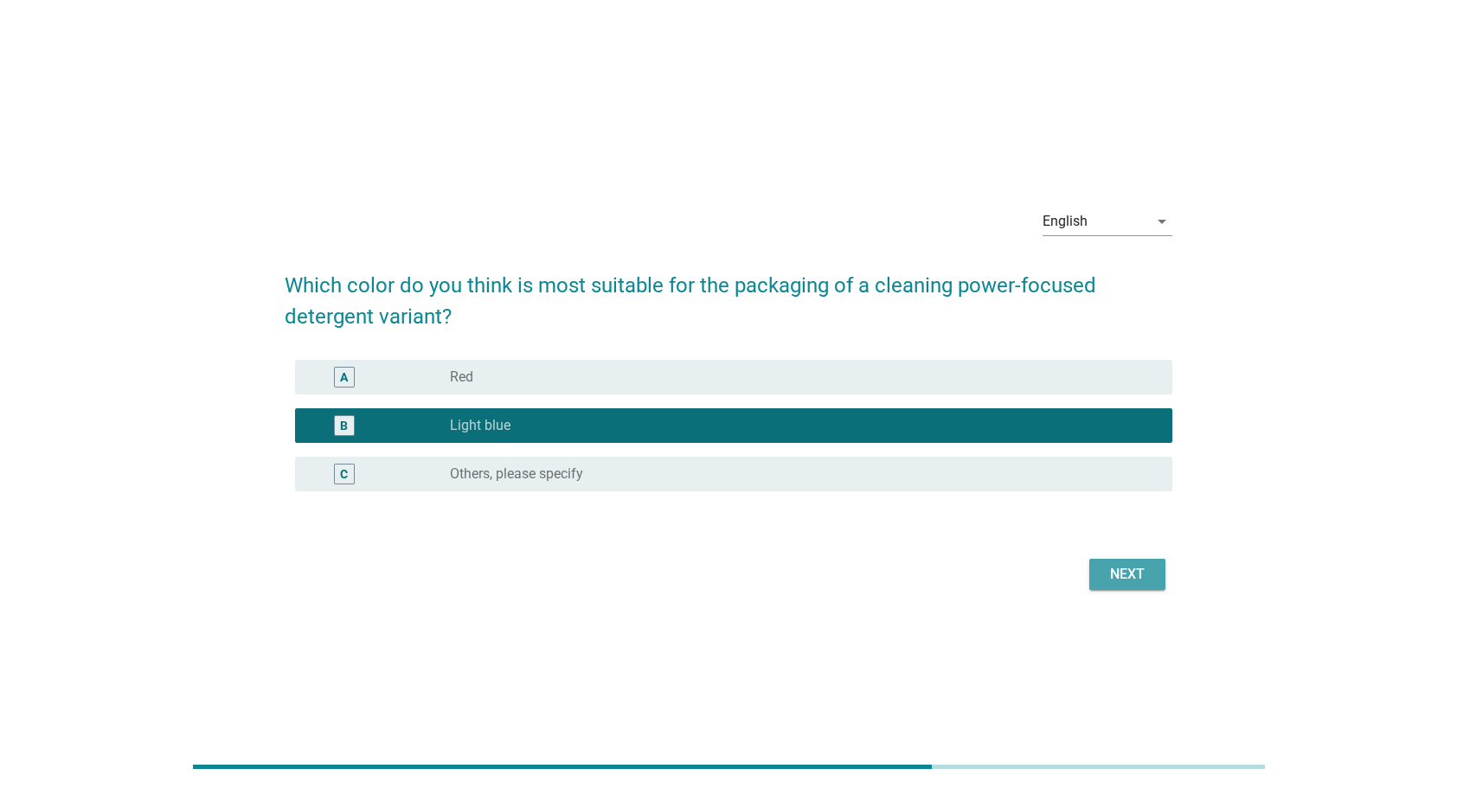
click at [1144, 587] on button "Next" at bounding box center [1127, 574] width 76 height 31
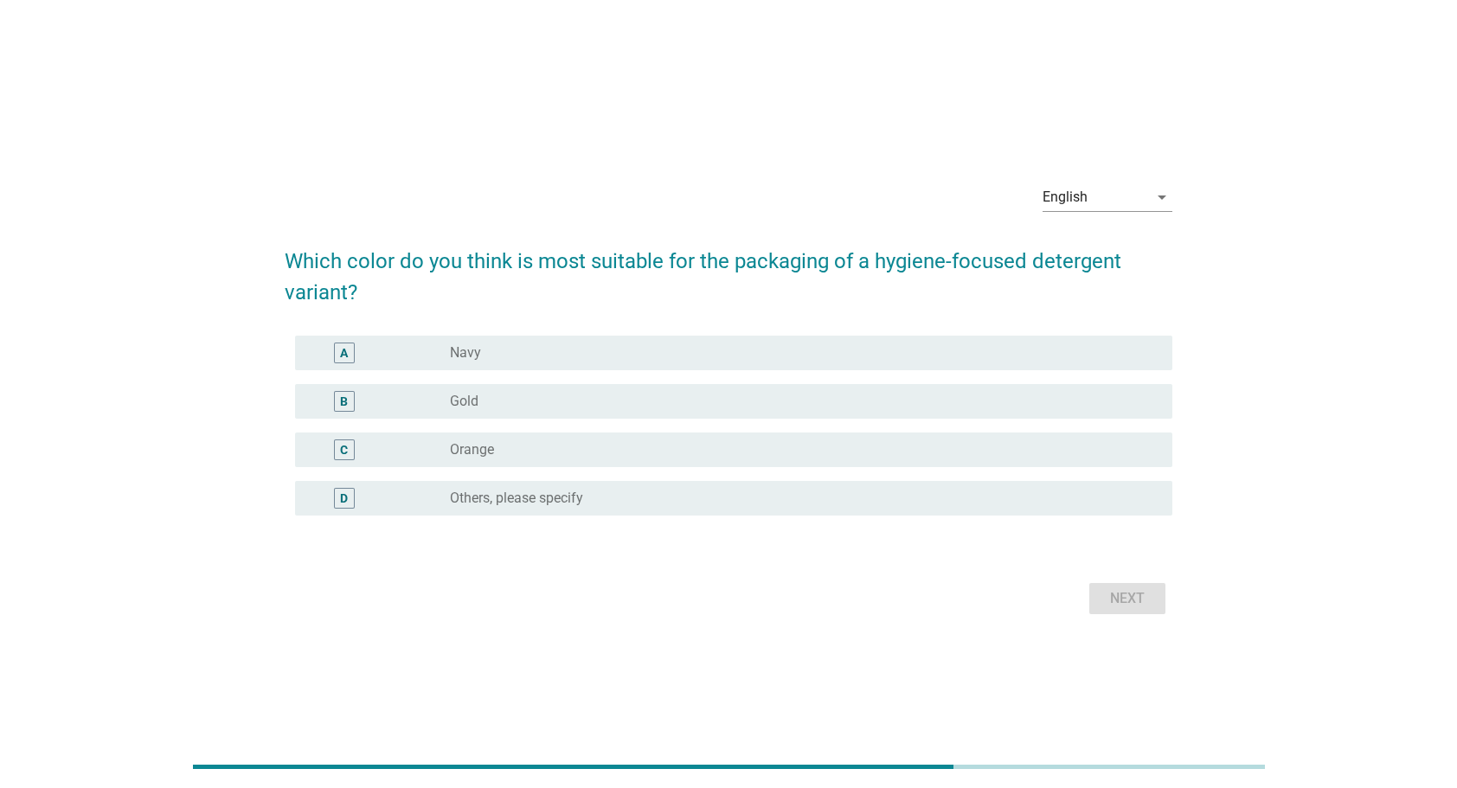
click at [606, 355] on div "radio_button_unchecked Navy" at bounding box center [797, 352] width 695 height 17
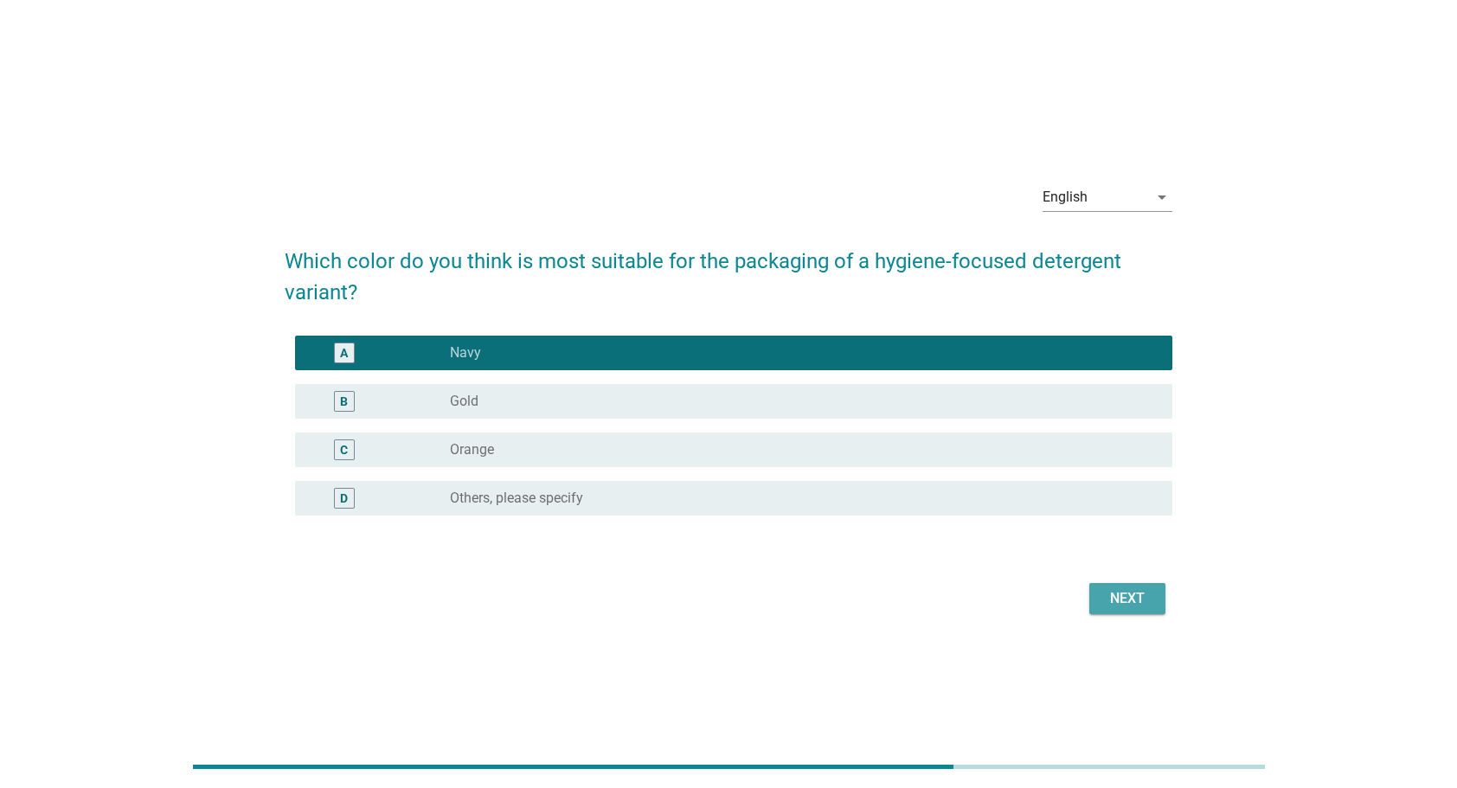
click at [1118, 596] on div "Next" at bounding box center [1127, 598] width 48 height 21
